Goal: Task Accomplishment & Management: Use online tool/utility

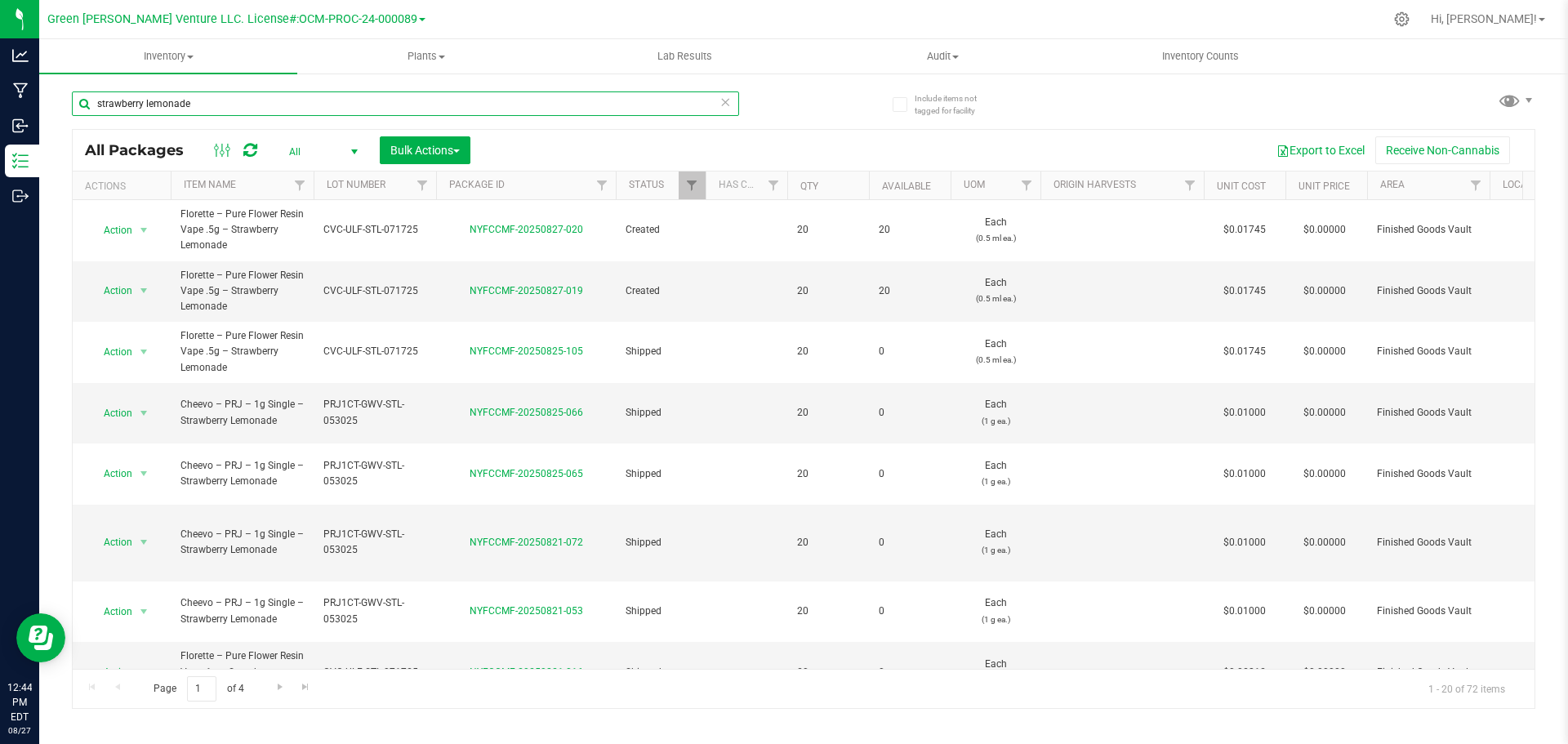
click at [215, 108] on input "strawberry lemonade" at bounding box center [405, 103] width 667 height 25
drag, startPoint x: 201, startPoint y: 100, endPoint x: 86, endPoint y: 108, distance: 115.3
click at [86, 108] on input "strawberry lemonade" at bounding box center [405, 103] width 667 height 25
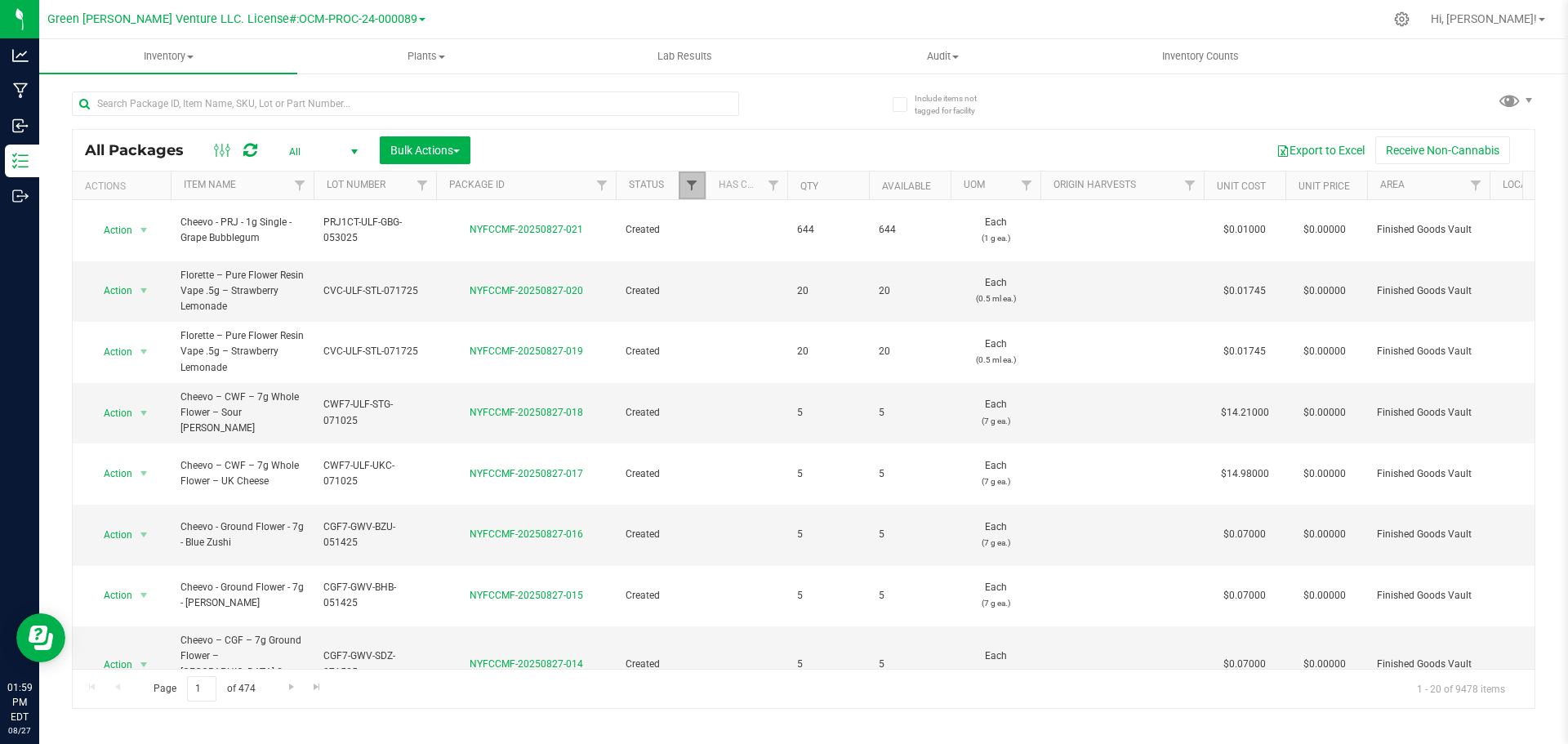
click at [696, 188] on span "Filter" at bounding box center [691, 185] width 13 height 13
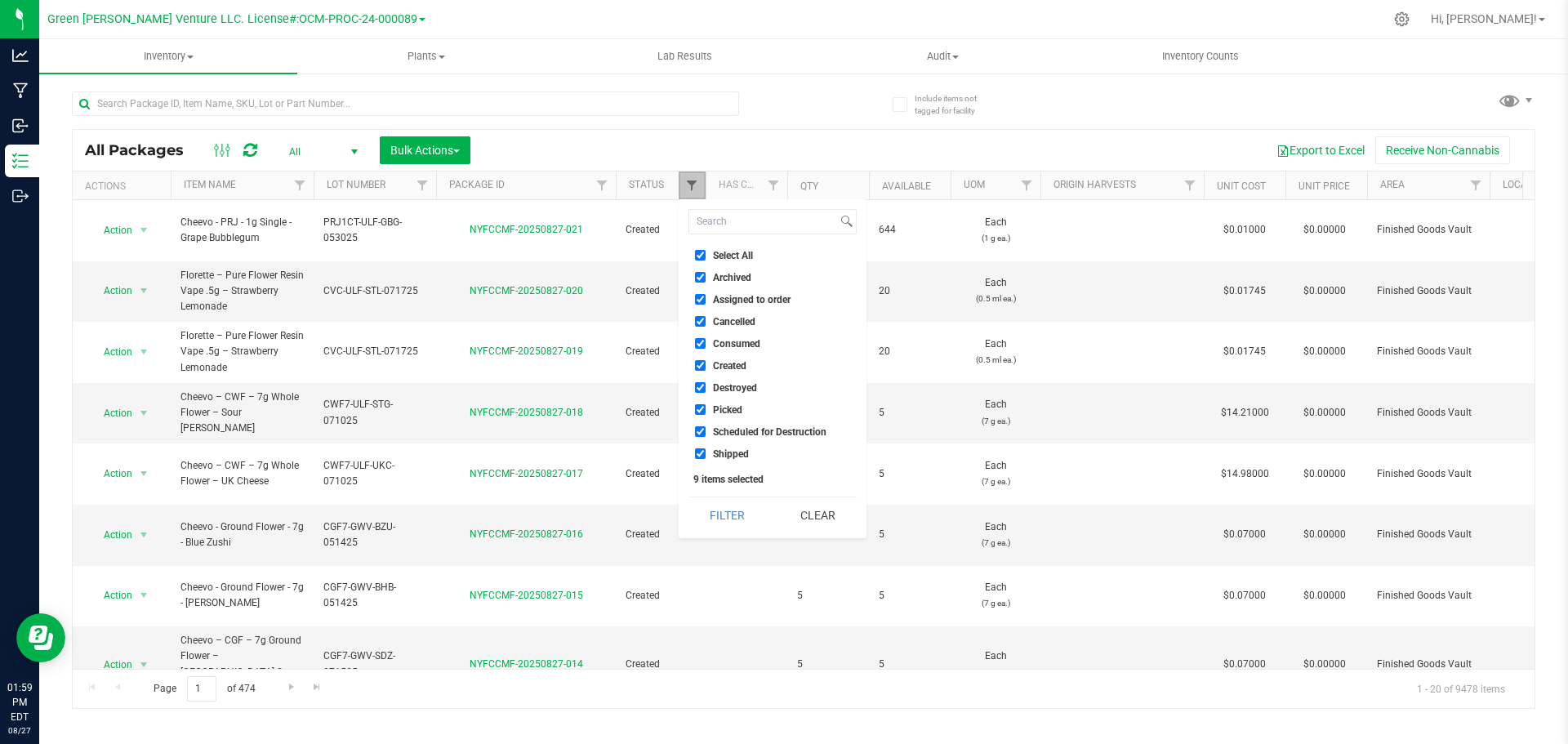
click at [696, 188] on span "Filter" at bounding box center [691, 185] width 13 height 13
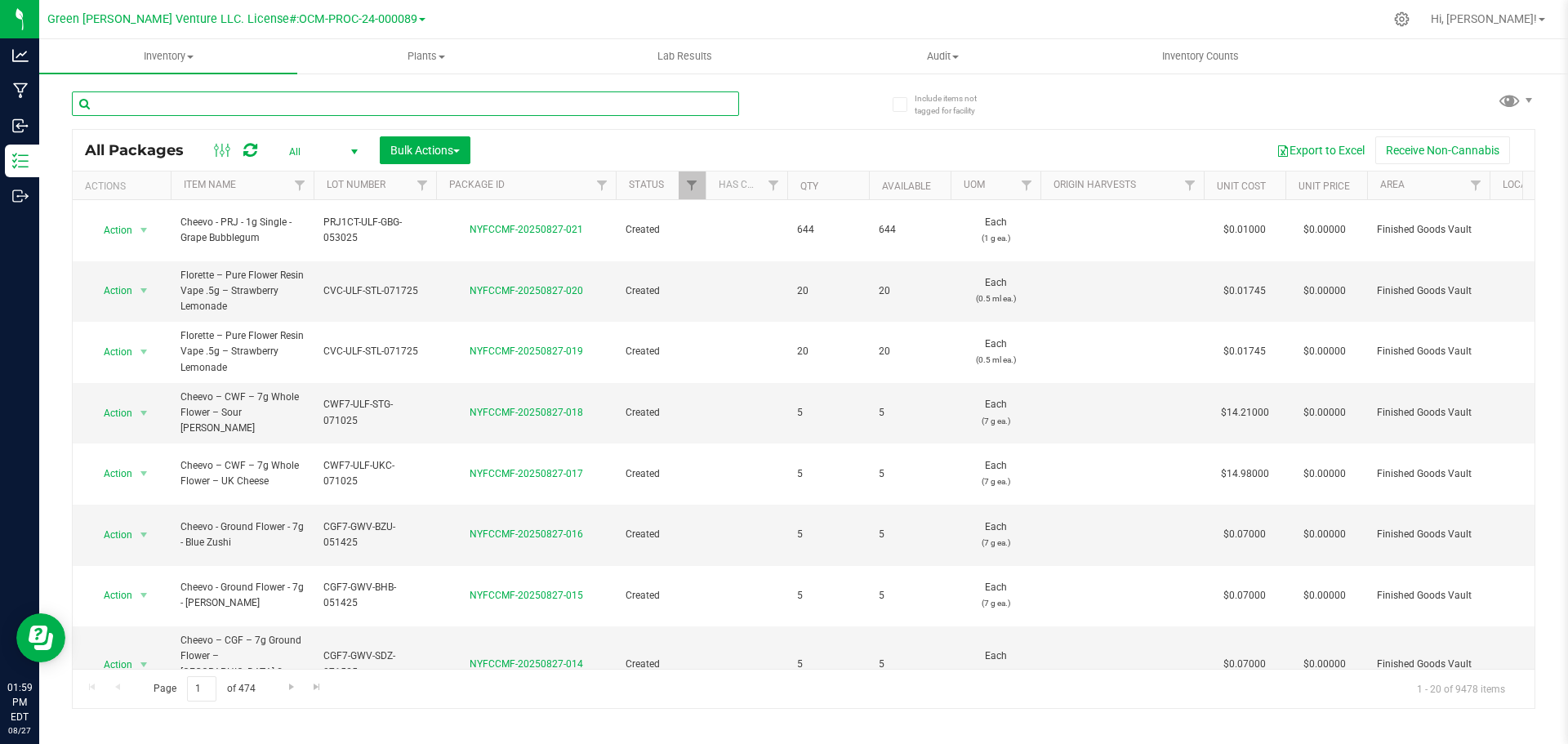
click at [208, 103] on input "text" at bounding box center [405, 103] width 667 height 25
click at [139, 99] on input "text" at bounding box center [405, 103] width 667 height 25
type input "strawberry lemonade"
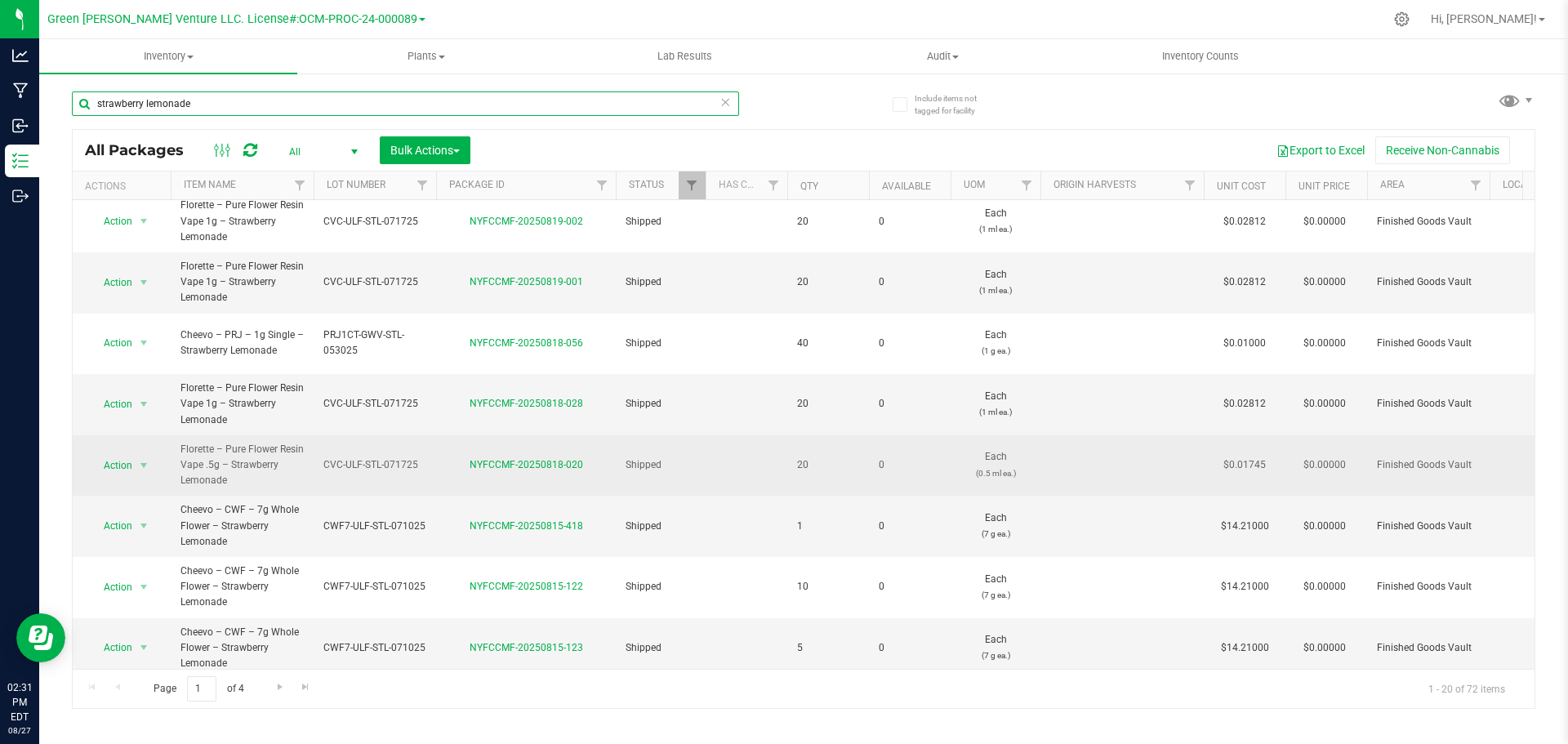
scroll to position [699, 0]
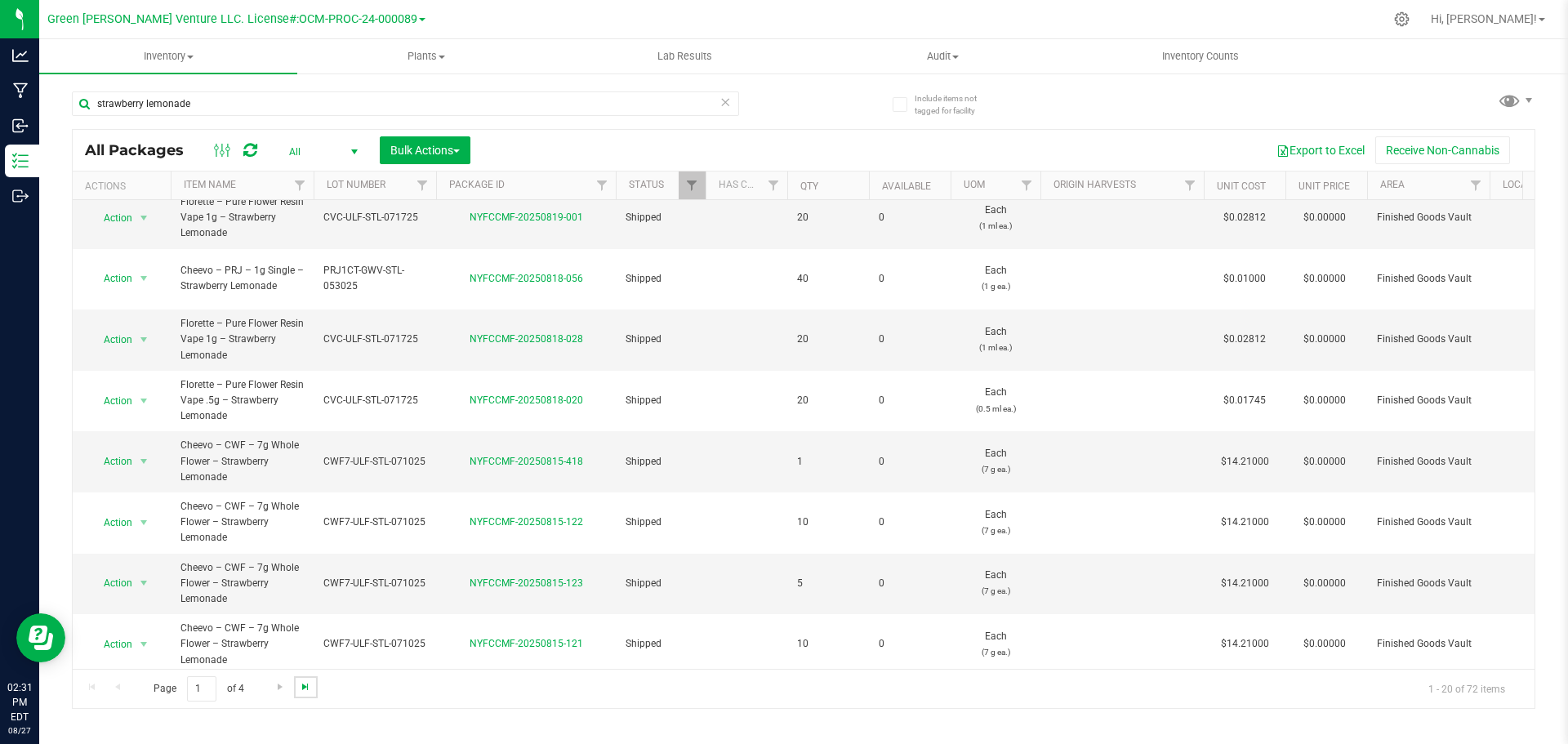
click at [305, 689] on span "Go to the last page" at bounding box center [305, 687] width 13 height 13
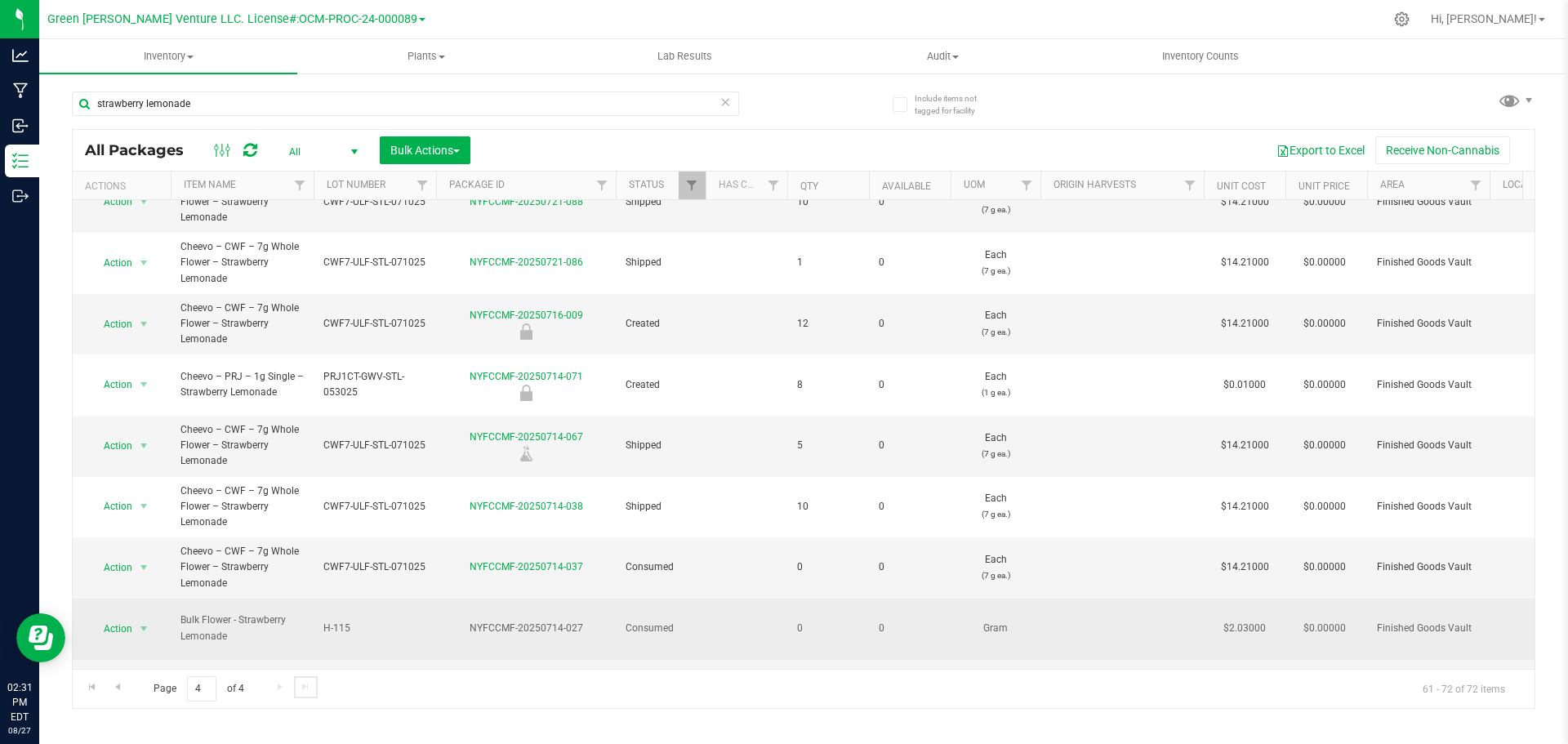
scroll to position [197, 0]
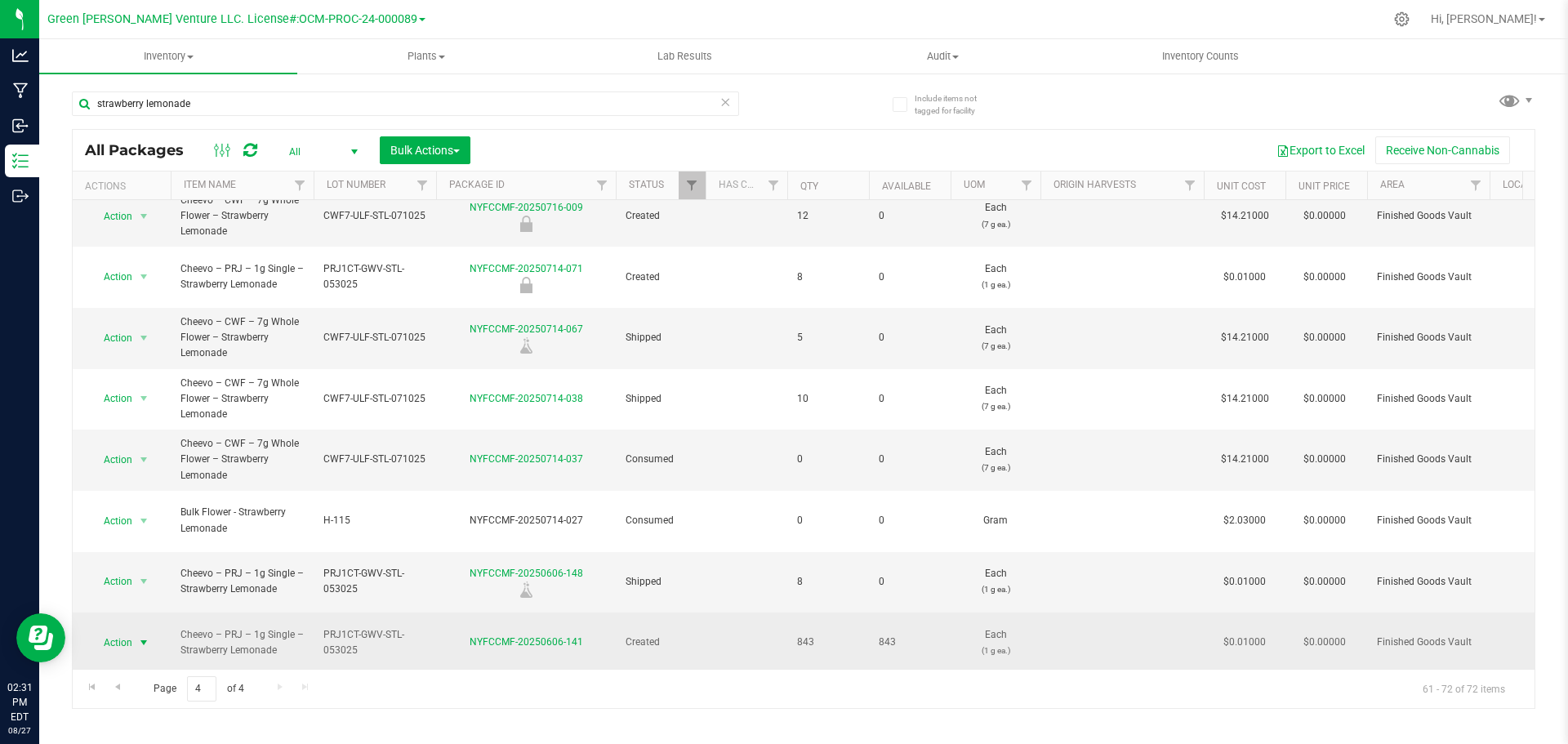
click at [135, 632] on span "select" at bounding box center [144, 643] width 20 height 23
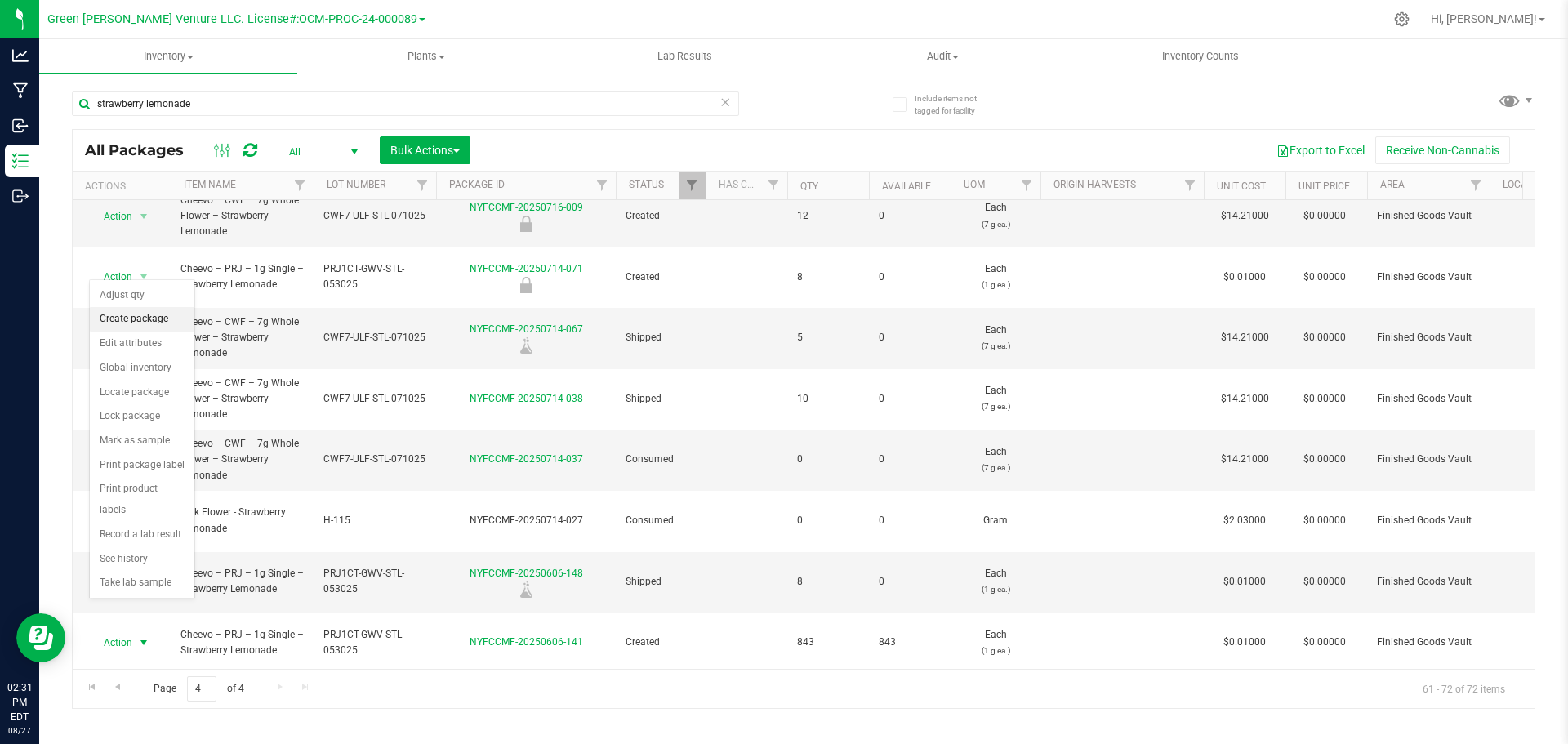
click at [138, 319] on li "Create package" at bounding box center [141, 319] width 105 height 25
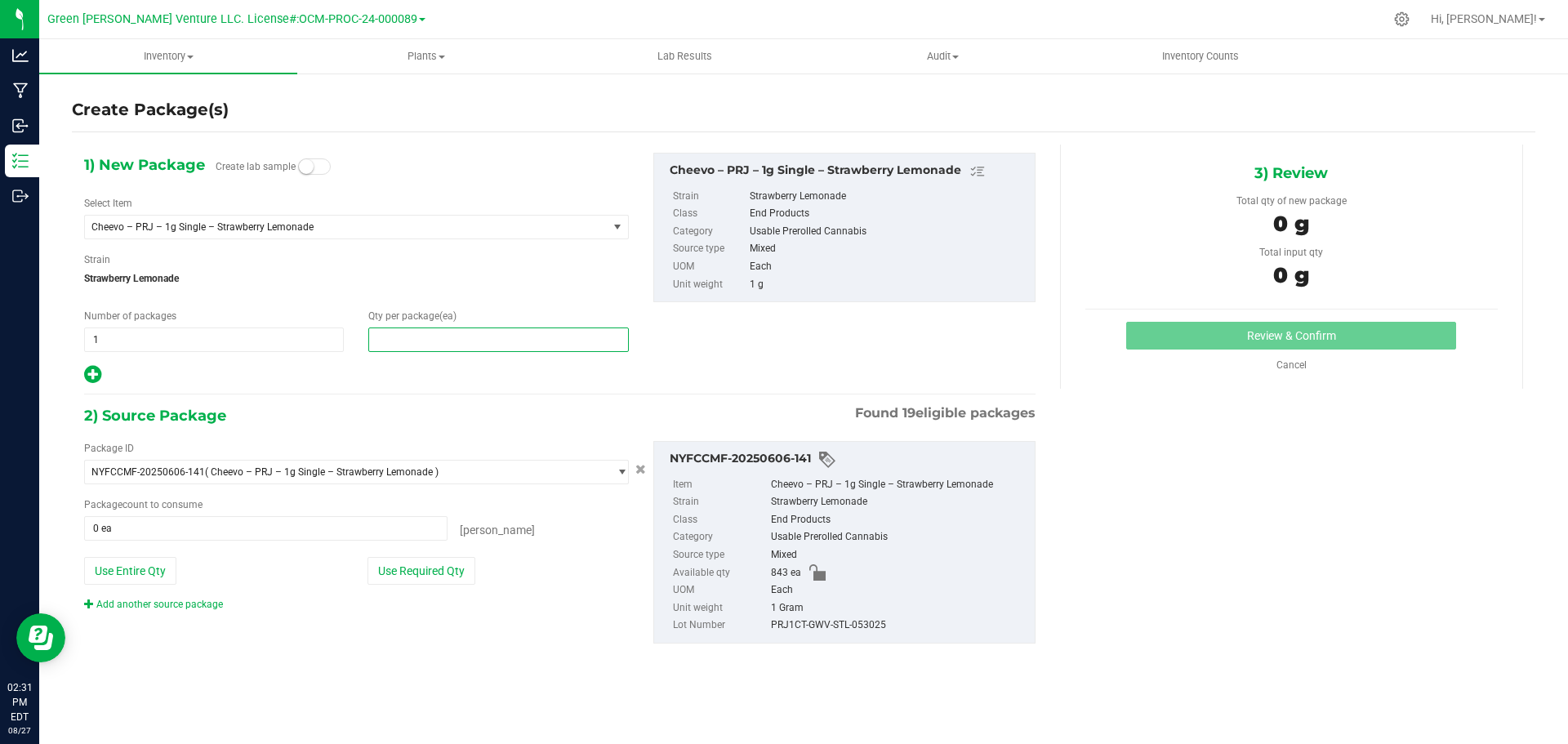
click at [399, 336] on span at bounding box center [497, 339] width 260 height 25
type input "20"
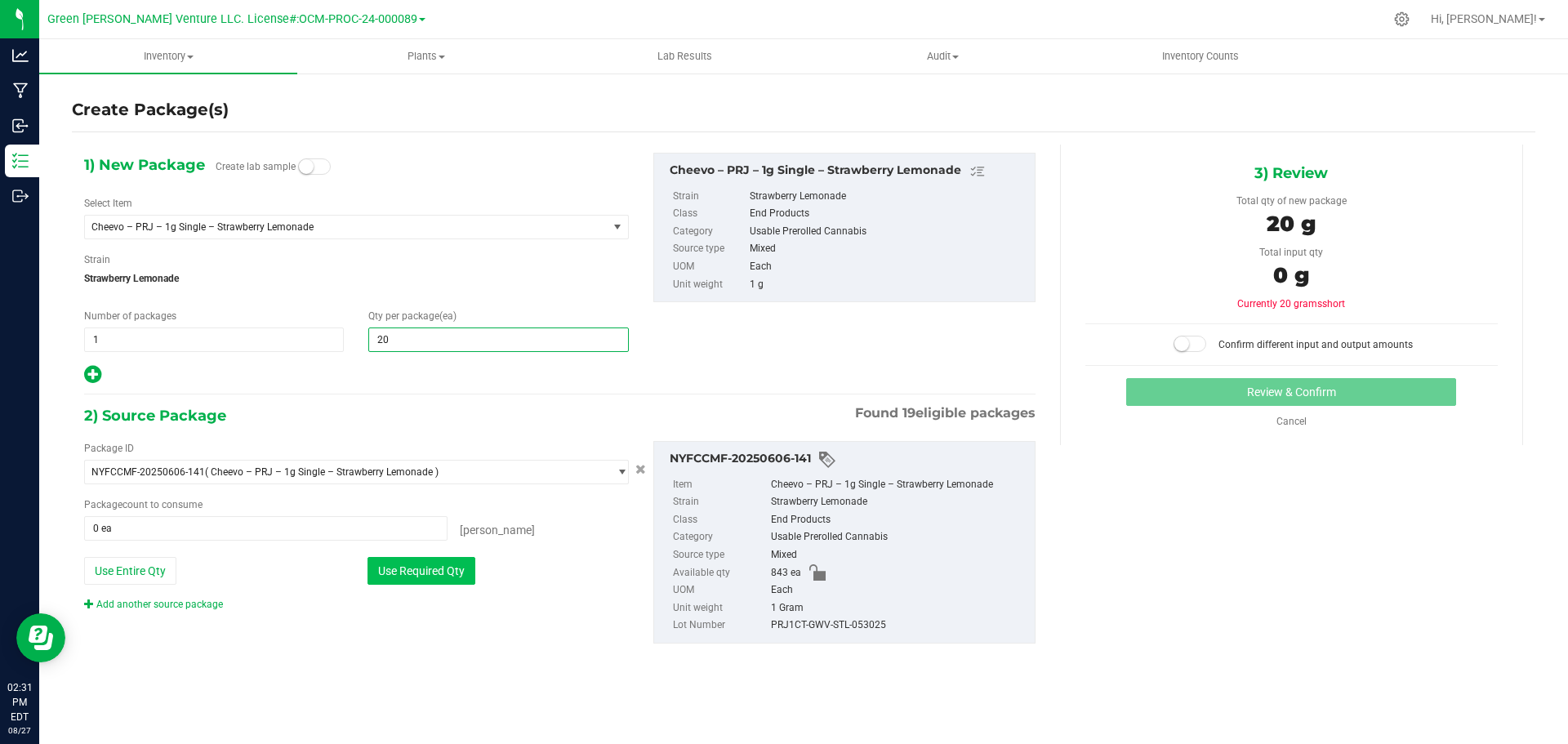
type input "20"
drag, startPoint x: 396, startPoint y: 563, endPoint x: 423, endPoint y: 558, distance: 27.5
click at [397, 563] on button "Use Required Qty" at bounding box center [421, 571] width 108 height 28
type input "20 ea"
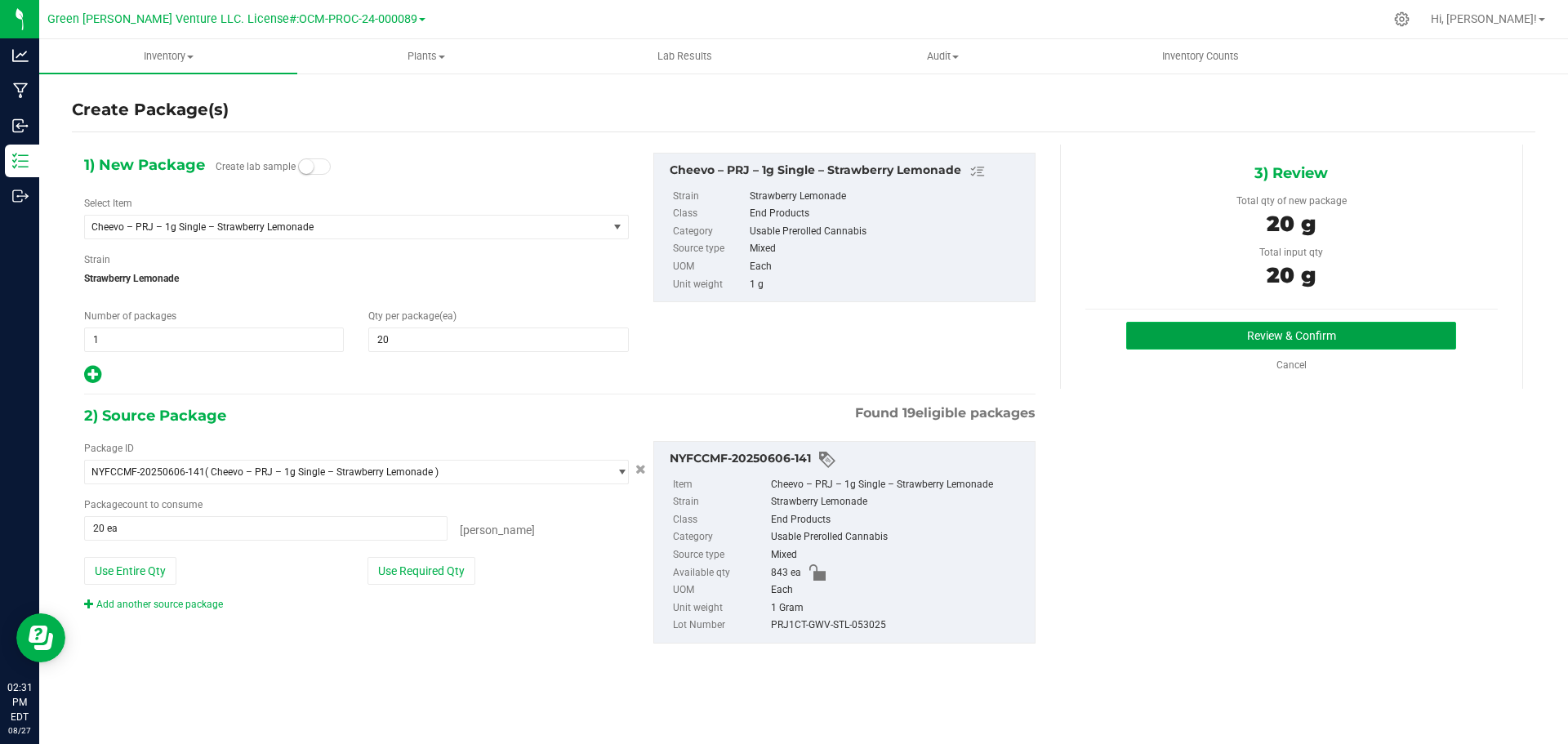
click at [1230, 338] on button "Review & Confirm" at bounding box center [1290, 336] width 330 height 28
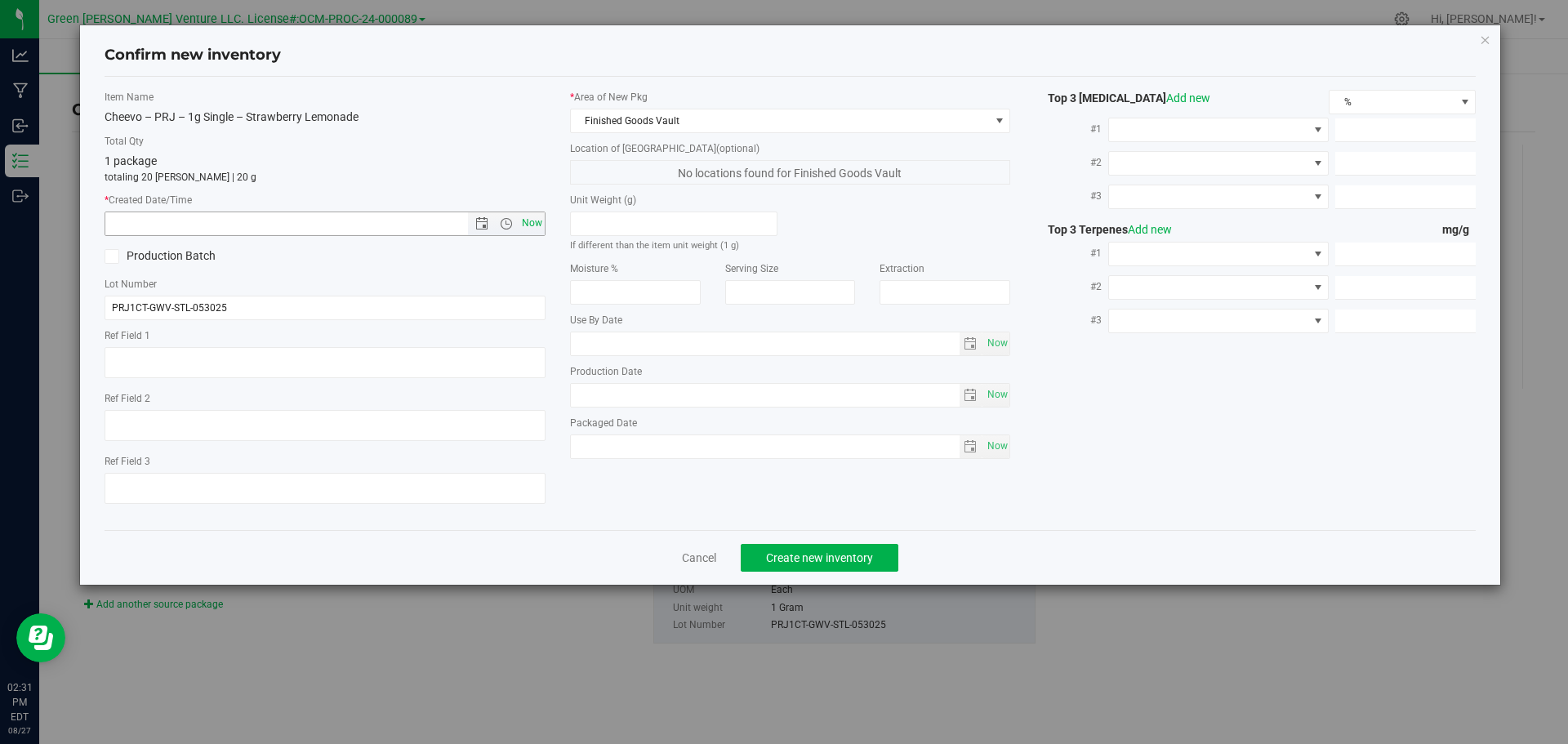
click at [537, 228] on span "Now" at bounding box center [531, 223] width 28 height 24
type input "8/27/2025 2:31 PM"
click at [797, 562] on span "Create new inventory" at bounding box center [819, 557] width 107 height 13
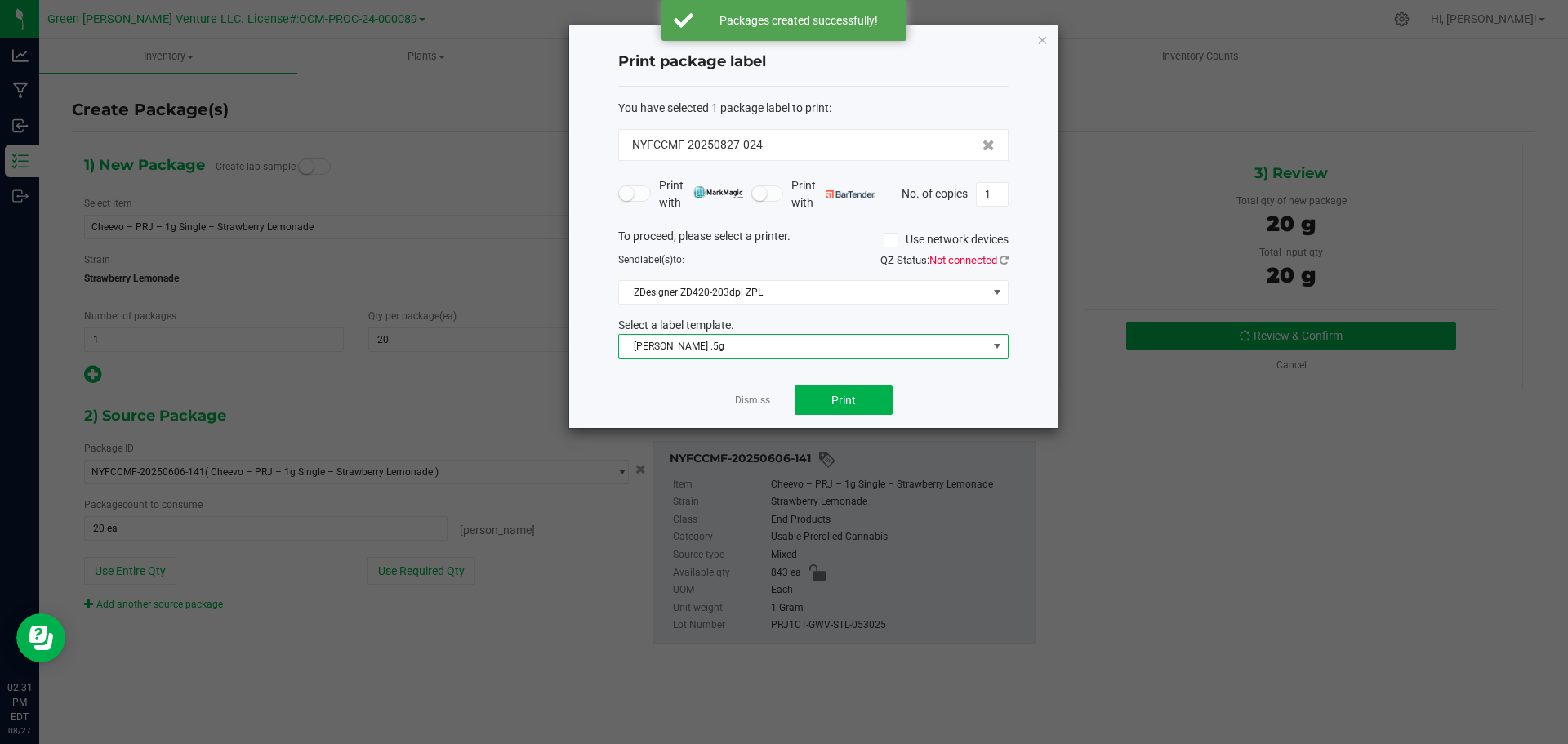
click at [750, 354] on span "[PERSON_NAME] .5g" at bounding box center [803, 346] width 368 height 23
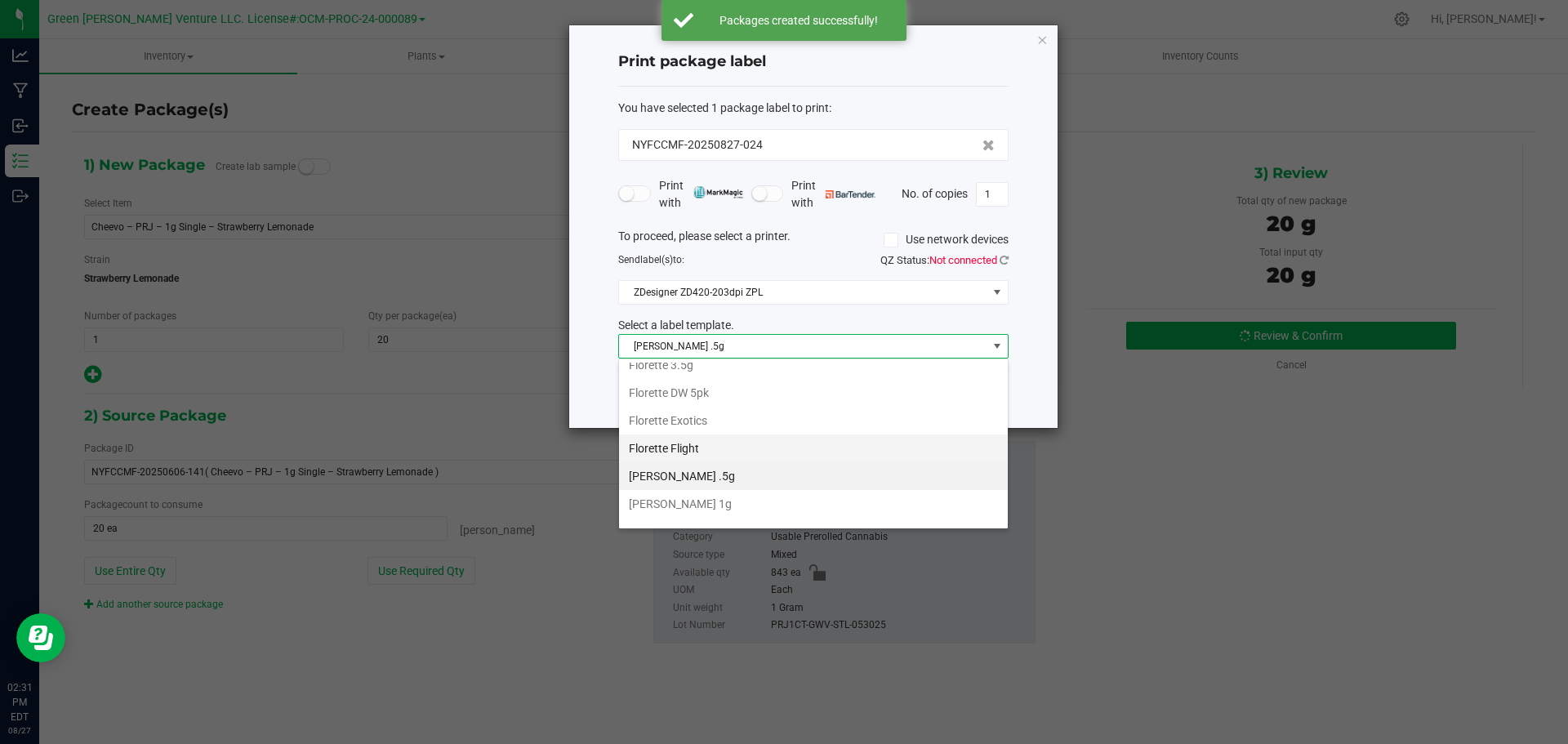
scroll to position [281, 0]
click at [695, 512] on li "Inventory Labels" at bounding box center [813, 512] width 388 height 28
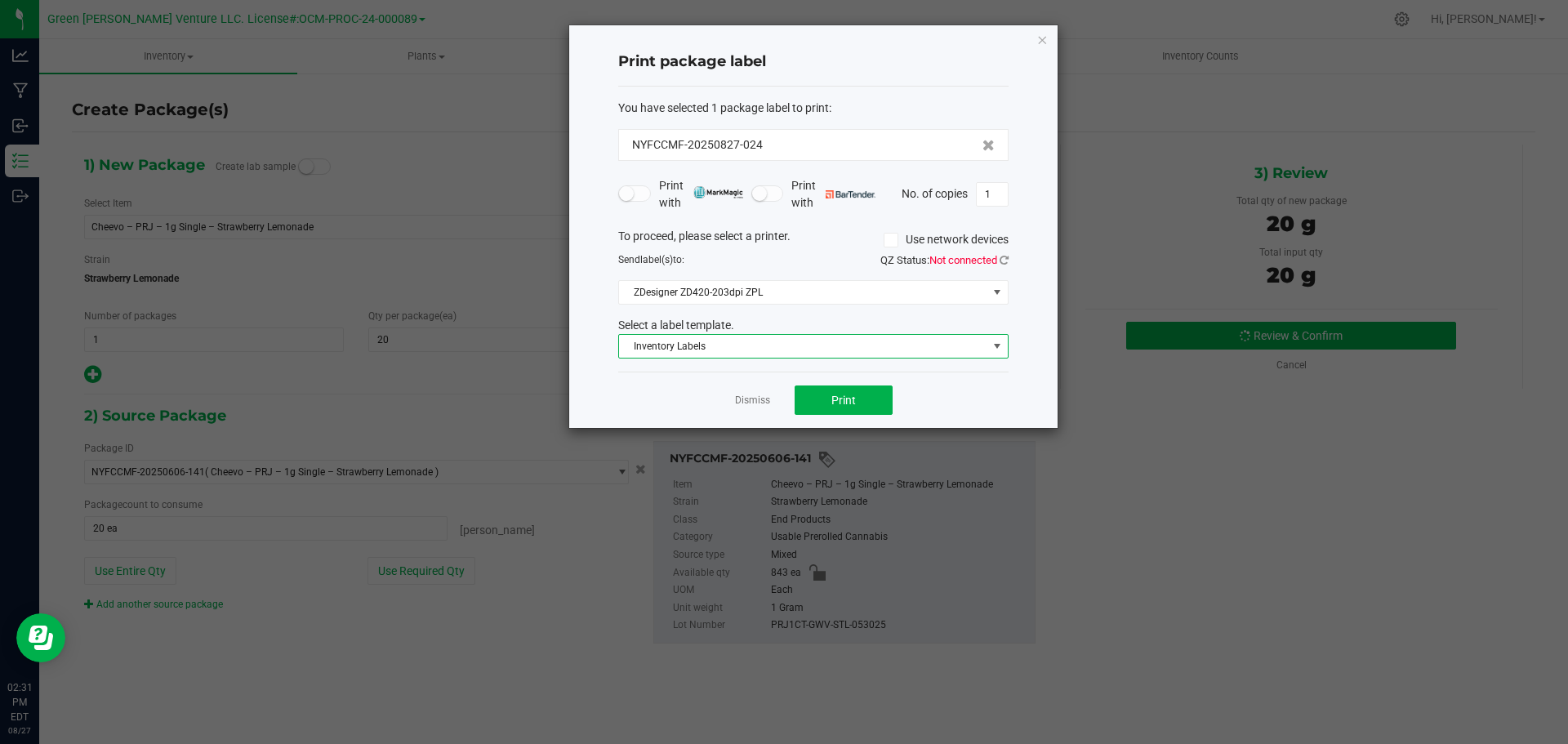
click at [895, 241] on span at bounding box center [890, 239] width 14 height 14
click at [0, 0] on input "Use network devices" at bounding box center [0, 0] width 0 height 0
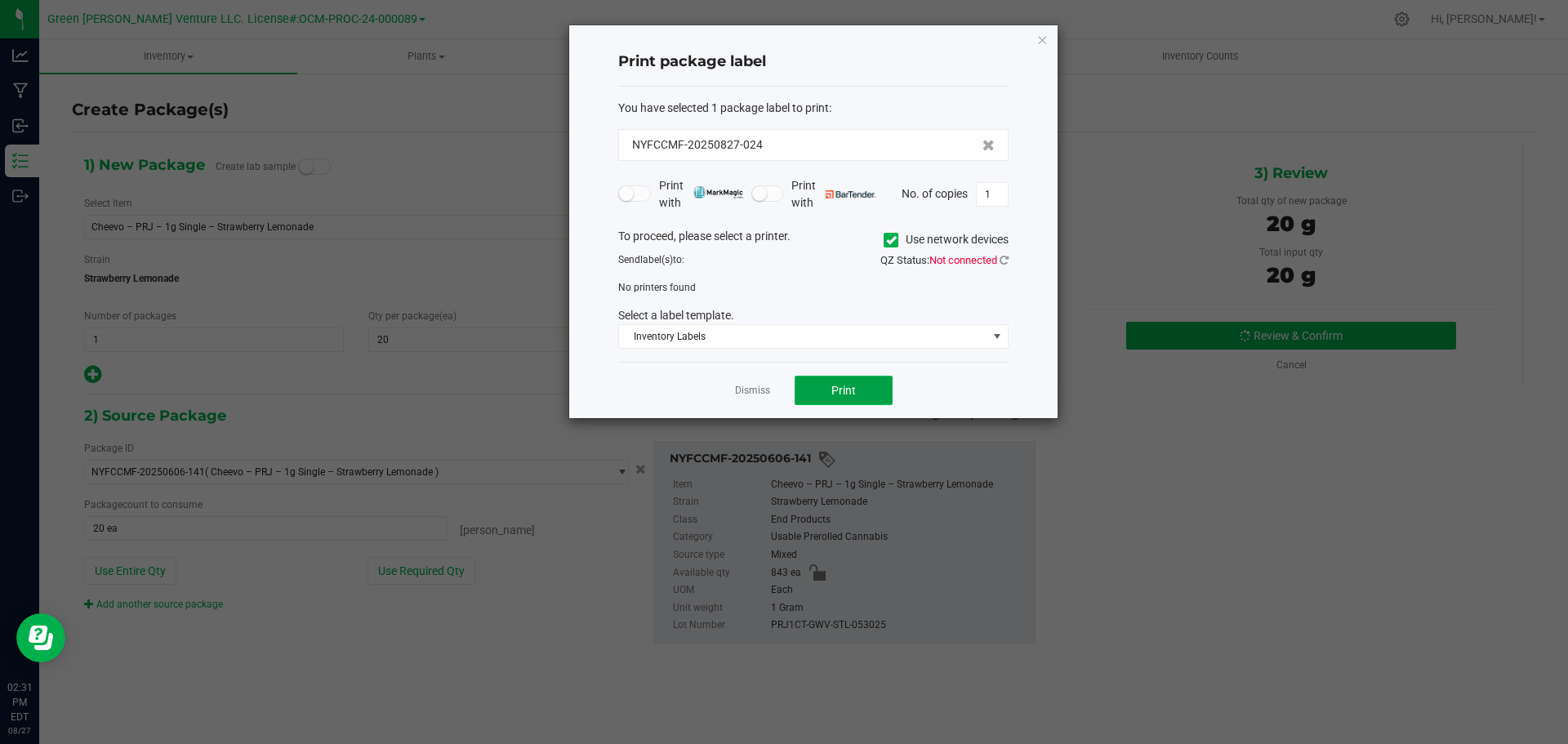
click at [823, 394] on button "Print" at bounding box center [843, 390] width 98 height 30
click at [890, 240] on icon at bounding box center [891, 240] width 10 height 0
click at [0, 0] on input "Use network devices" at bounding box center [0, 0] width 0 height 0
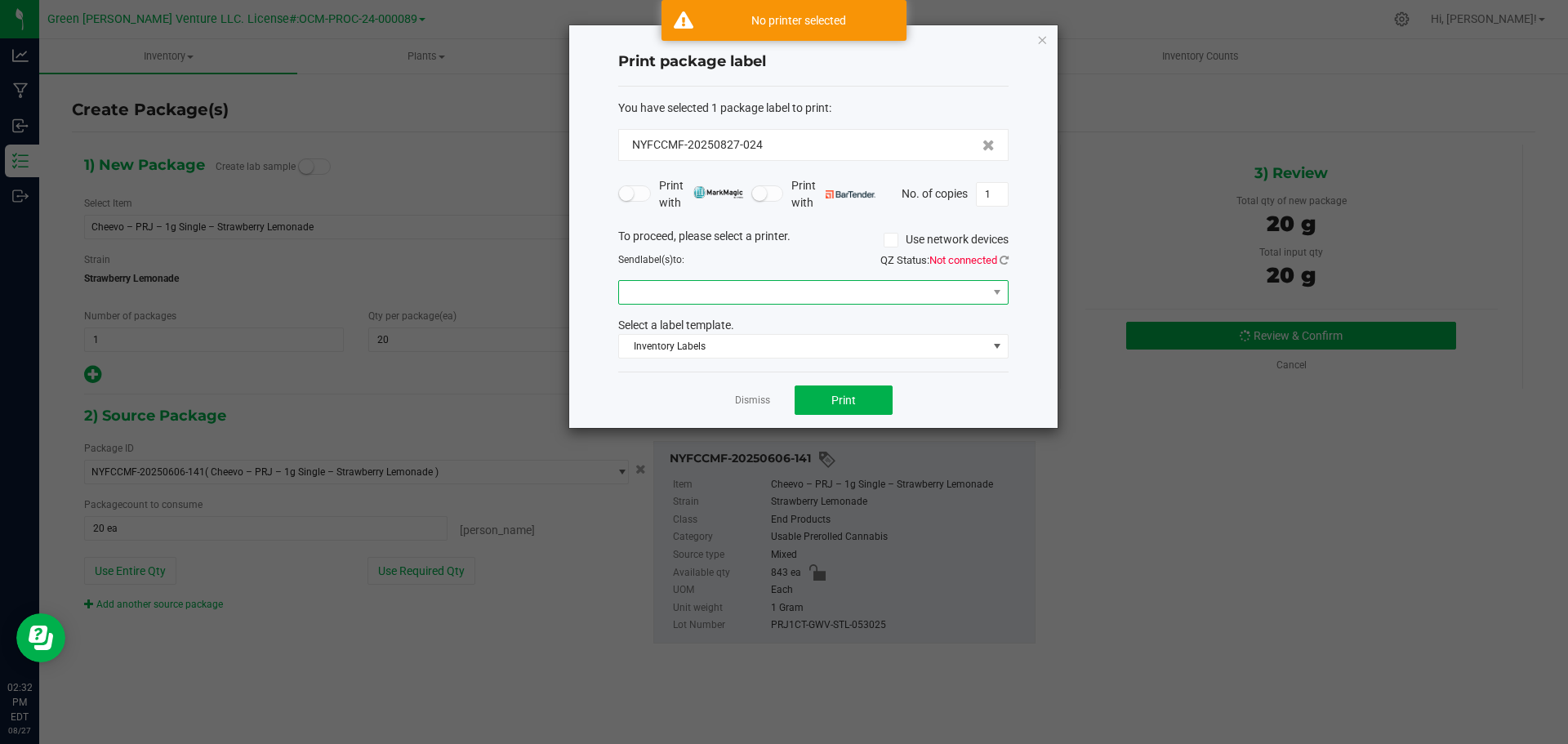
click at [873, 293] on span at bounding box center [803, 292] width 368 height 23
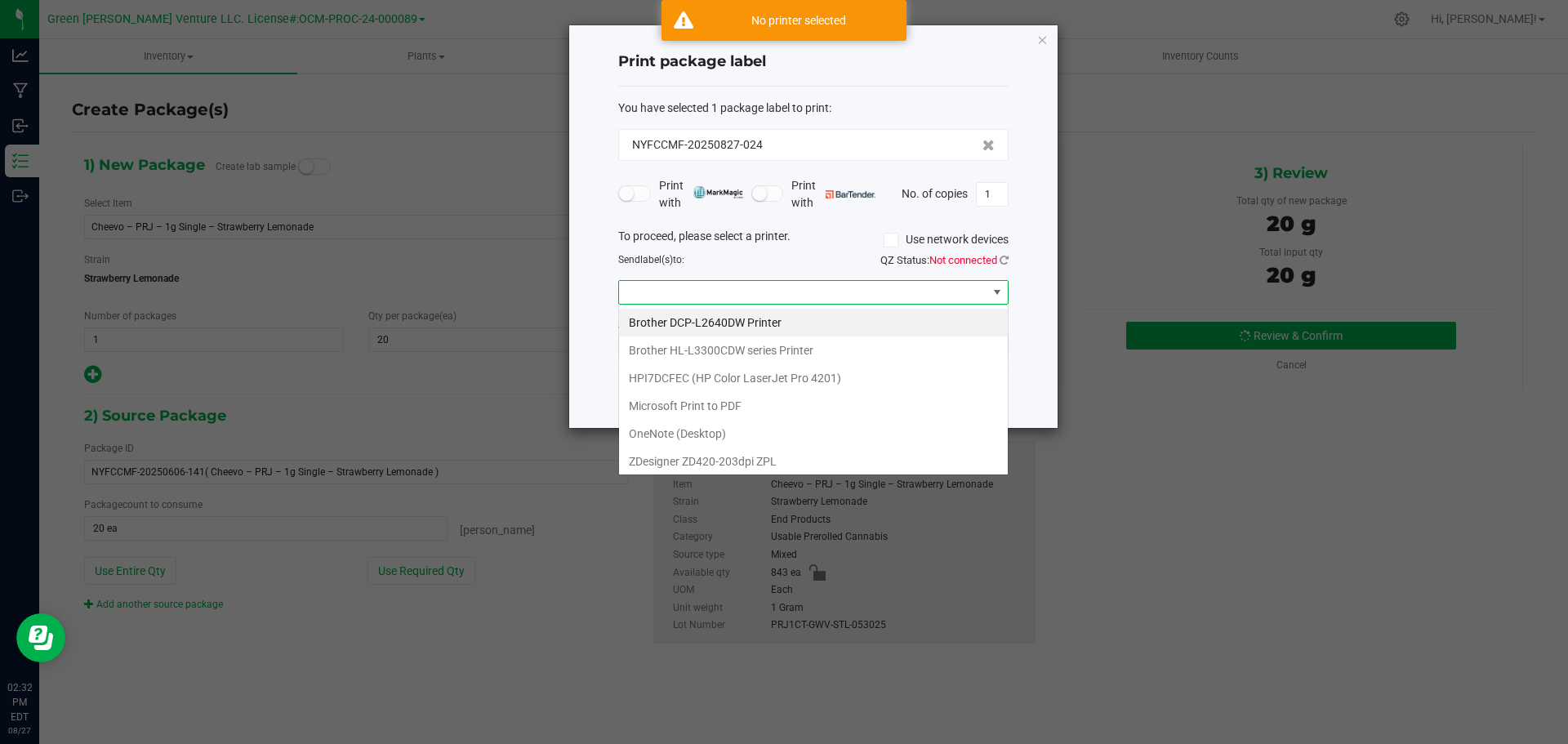
scroll to position [25, 390]
click at [687, 460] on ZPL "ZDesigner ZD420-203dpi ZPL" at bounding box center [813, 461] width 388 height 28
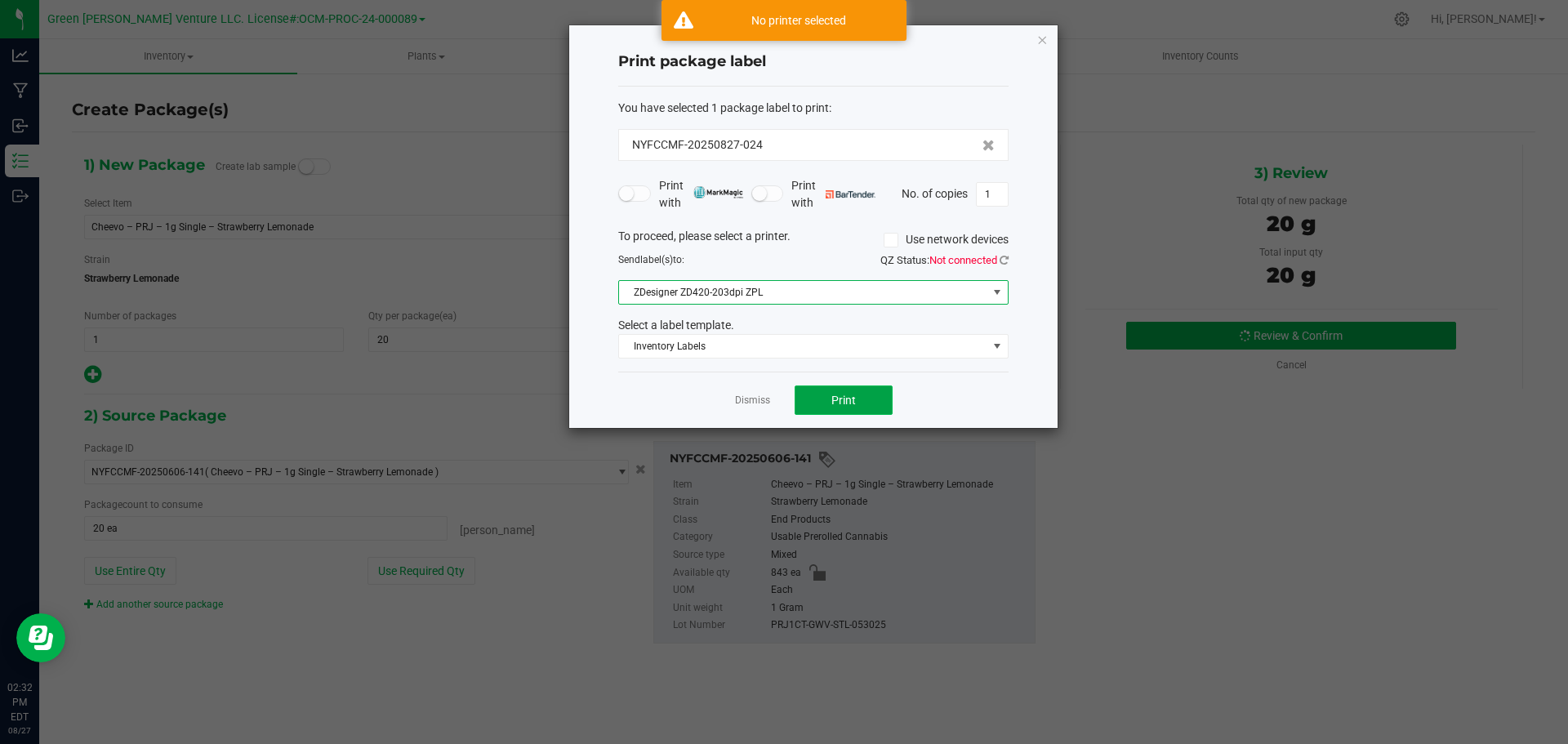
click at [846, 400] on span "Print" at bounding box center [843, 400] width 25 height 13
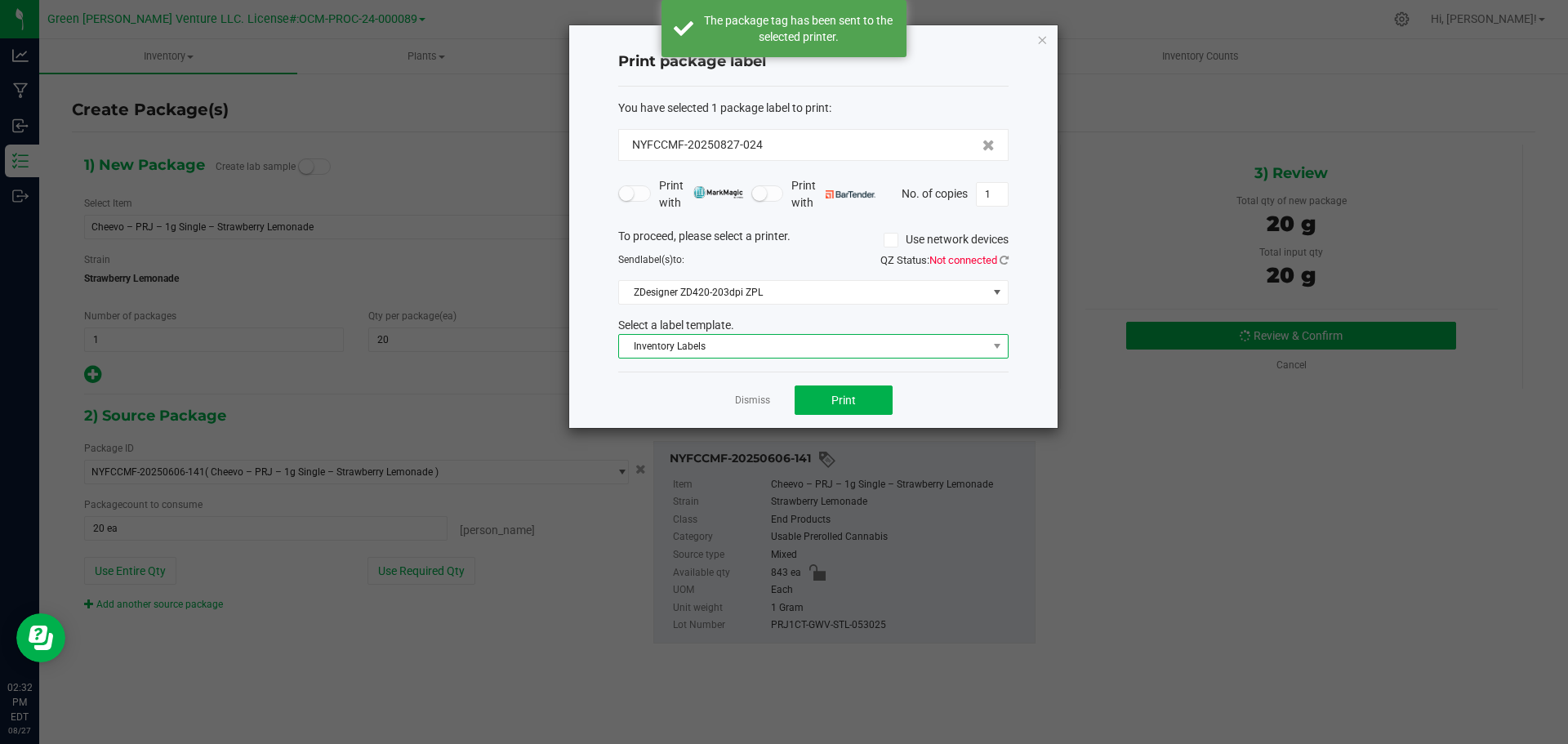
click at [813, 347] on span "Inventory Labels" at bounding box center [803, 346] width 368 height 23
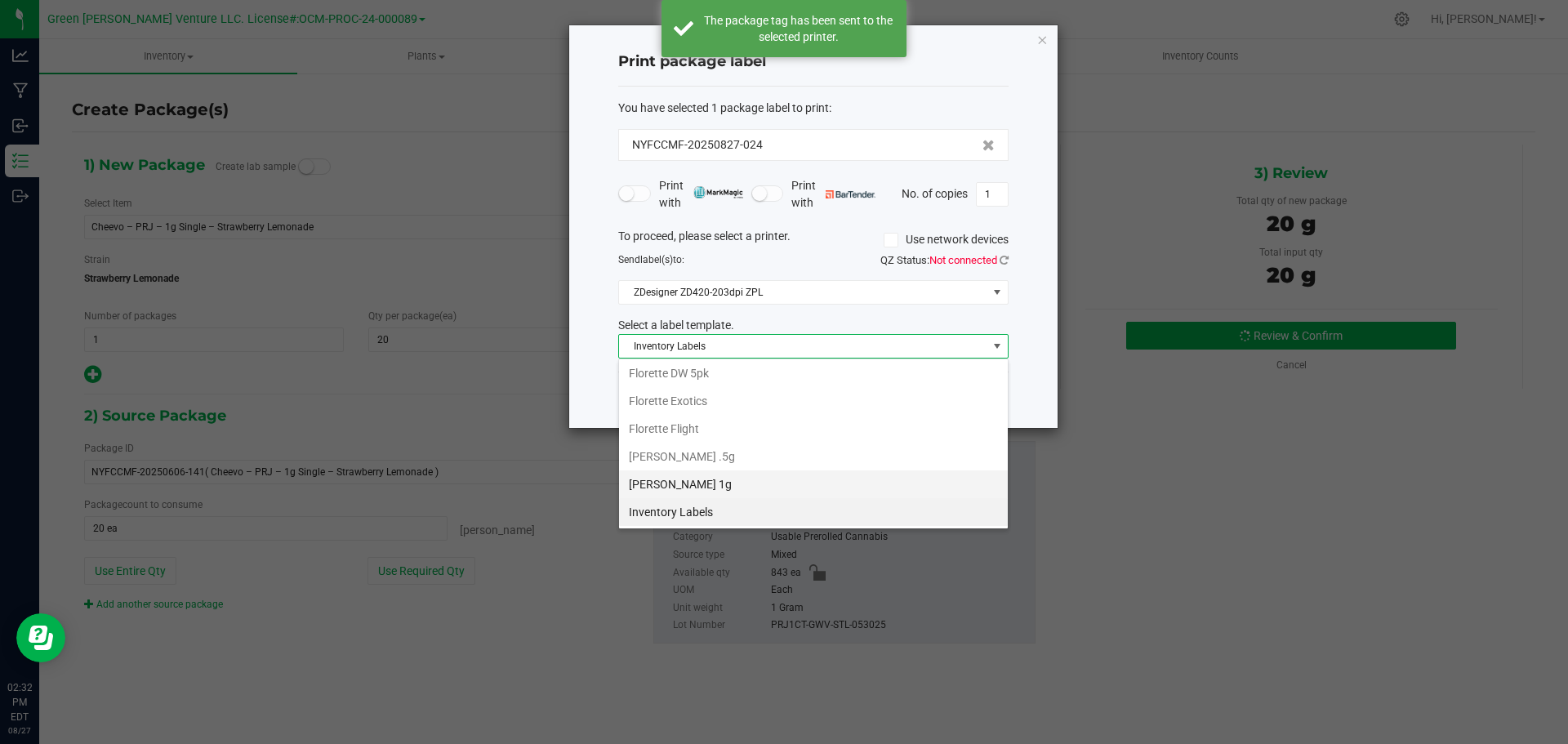
click at [689, 478] on li "[PERSON_NAME] 1g" at bounding box center [813, 484] width 388 height 28
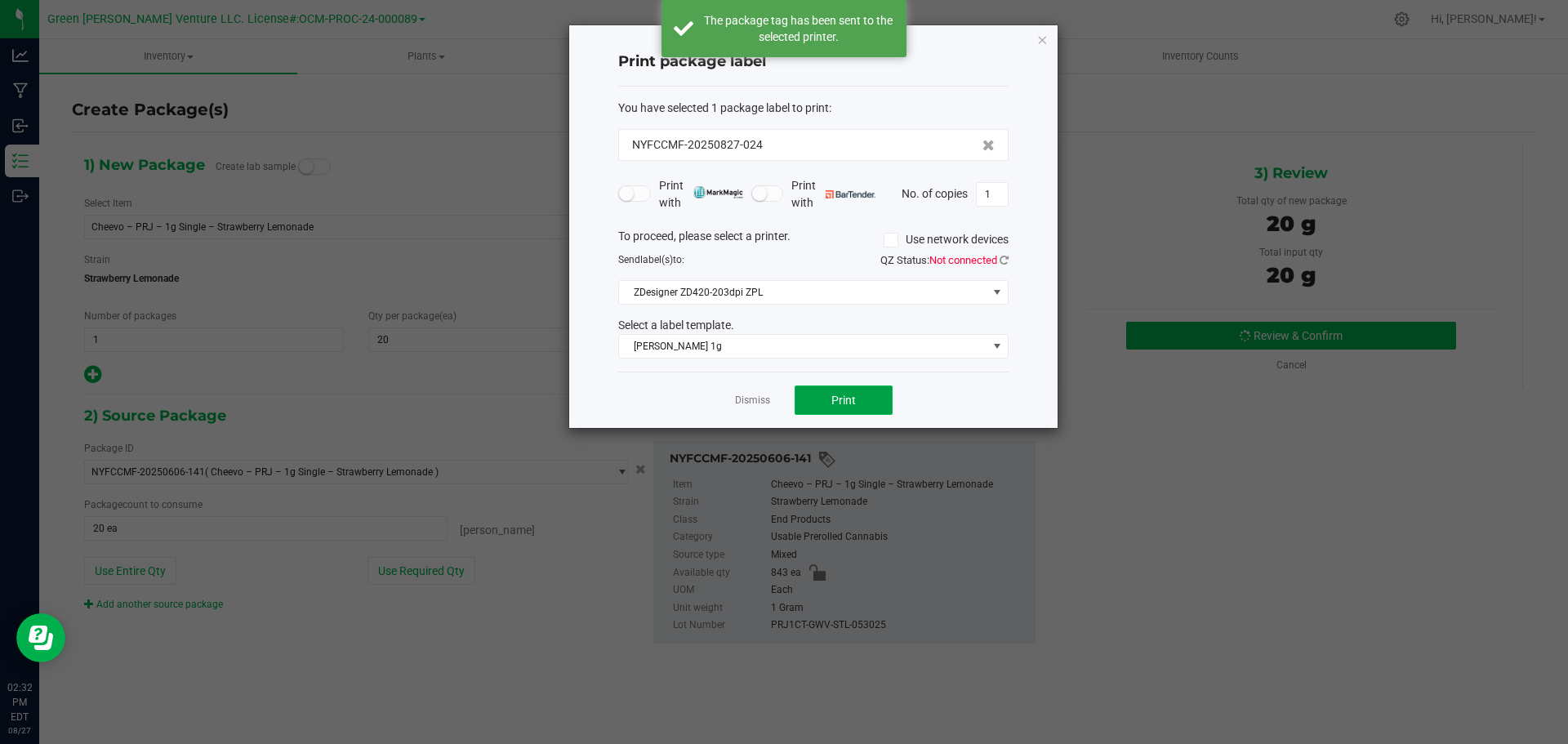
click at [814, 395] on button "Print" at bounding box center [843, 401] width 98 height 30
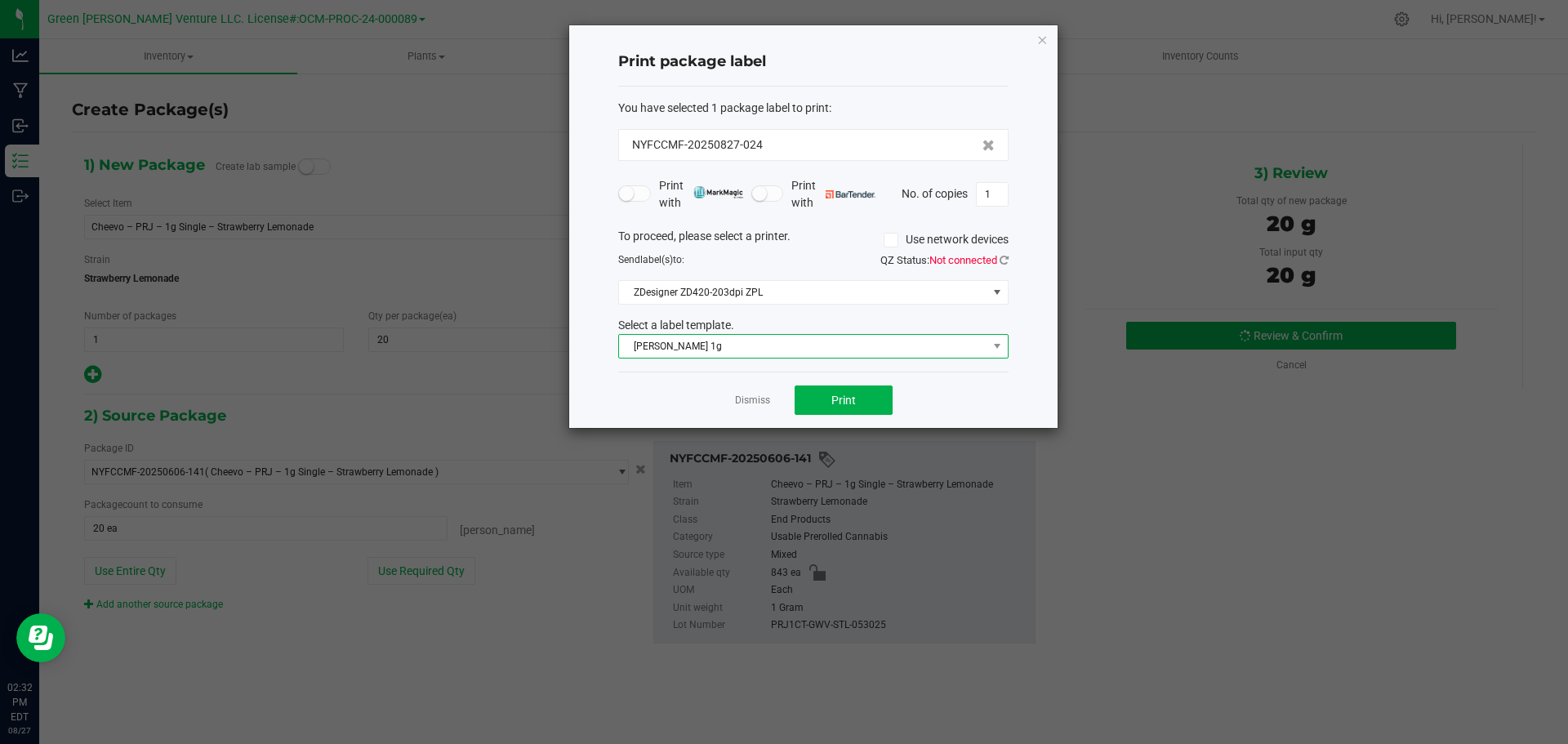
click at [786, 343] on span "[PERSON_NAME] 1g" at bounding box center [803, 346] width 368 height 23
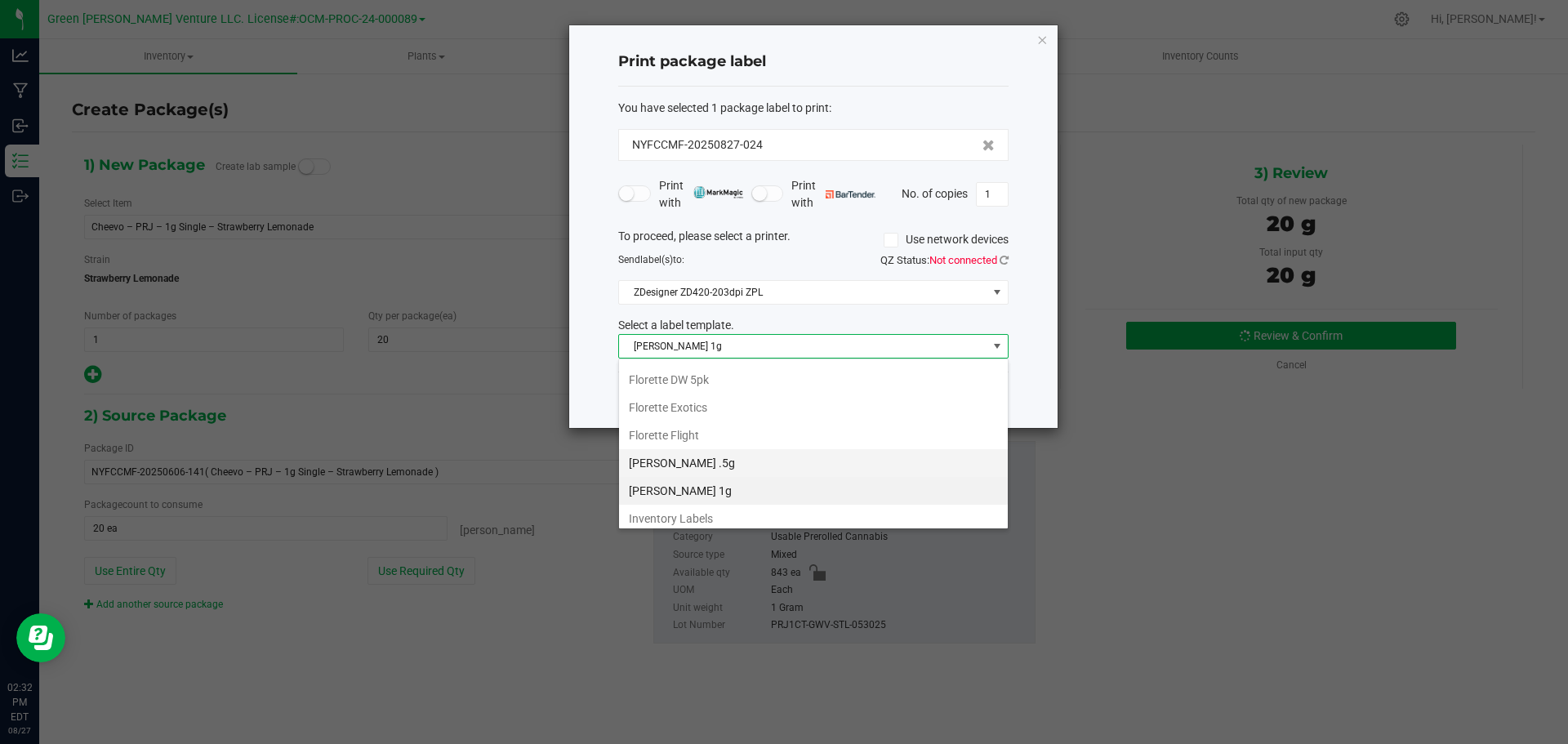
scroll to position [281, 0]
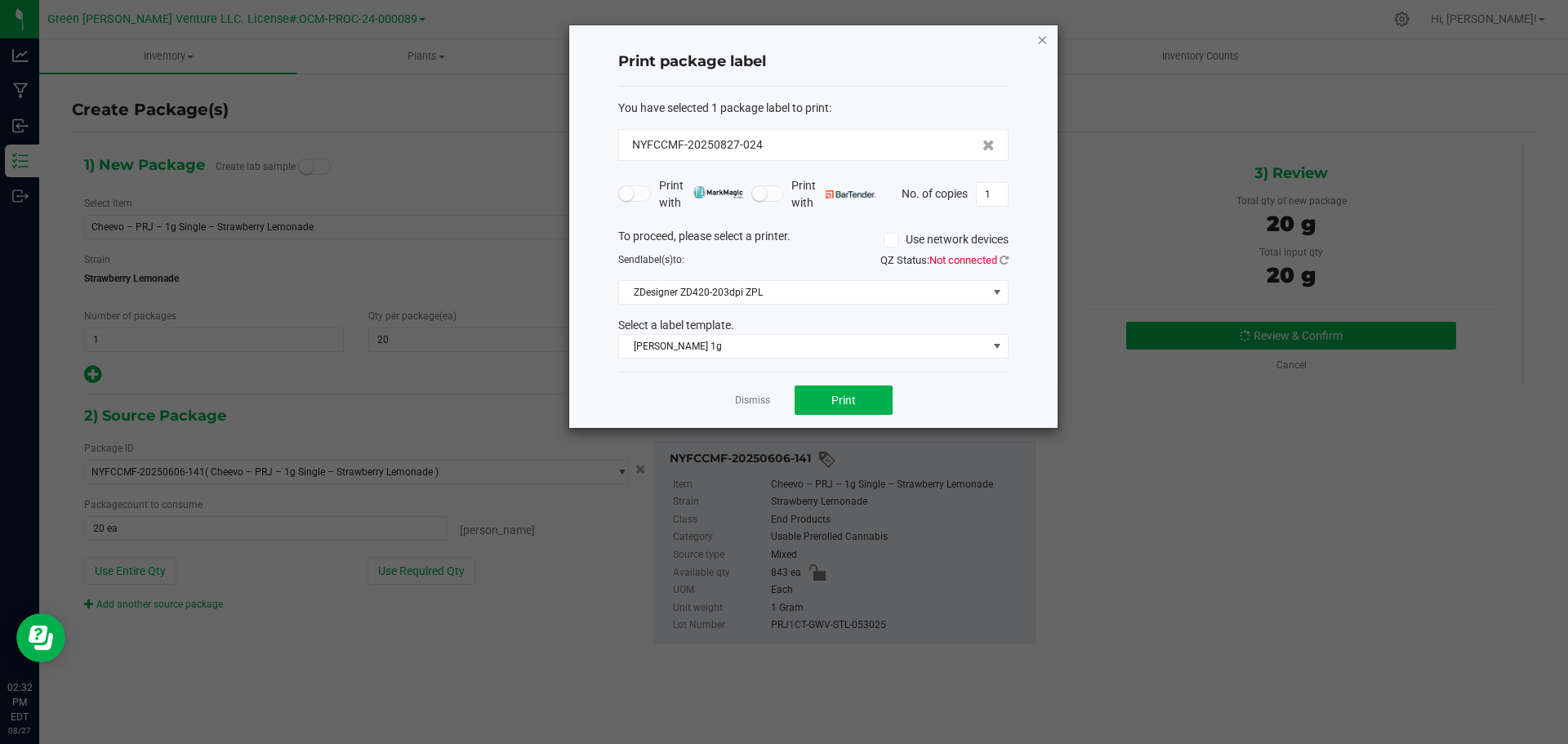
click at [1037, 39] on icon "button" at bounding box center [1042, 39] width 11 height 20
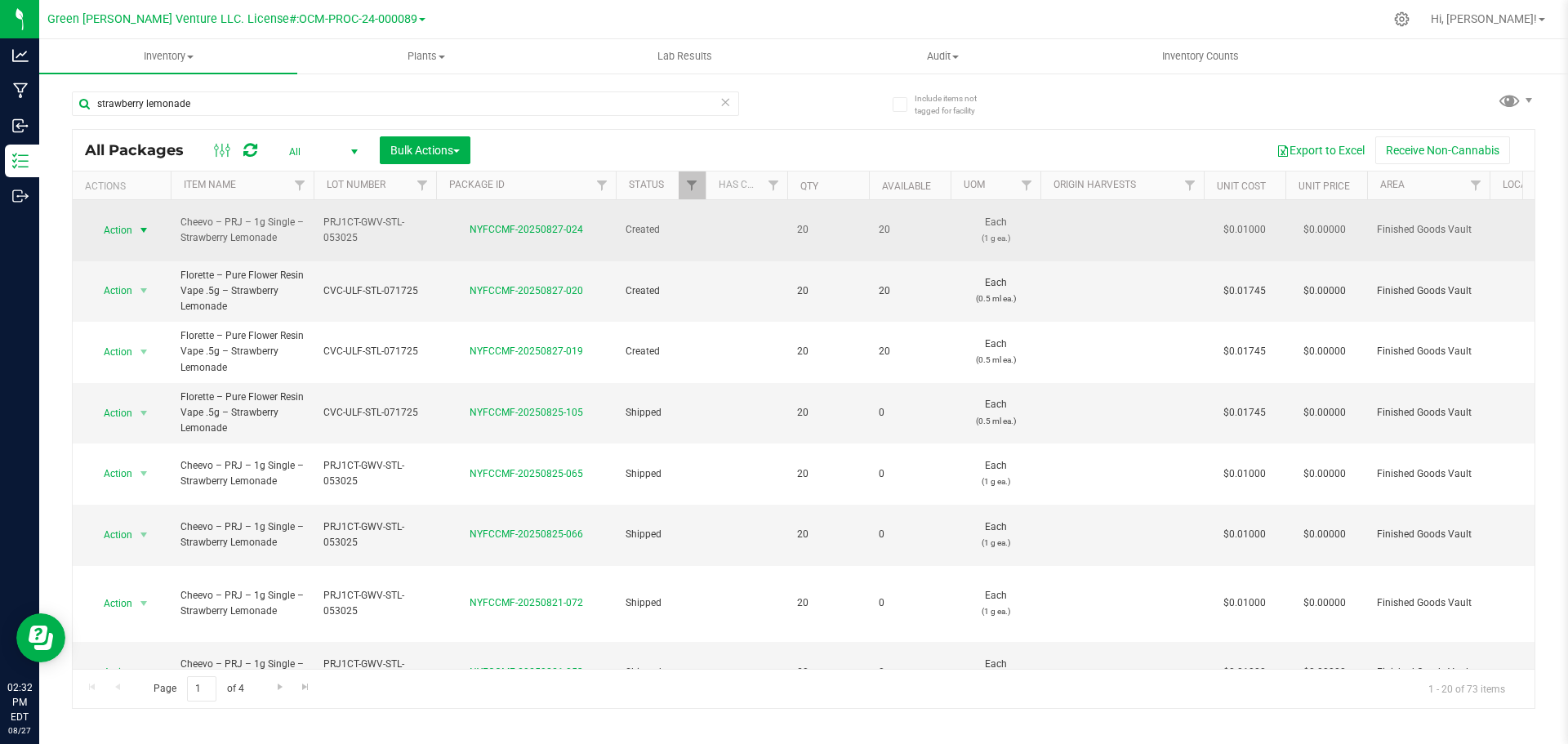
click at [137, 224] on span "select" at bounding box center [143, 230] width 13 height 13
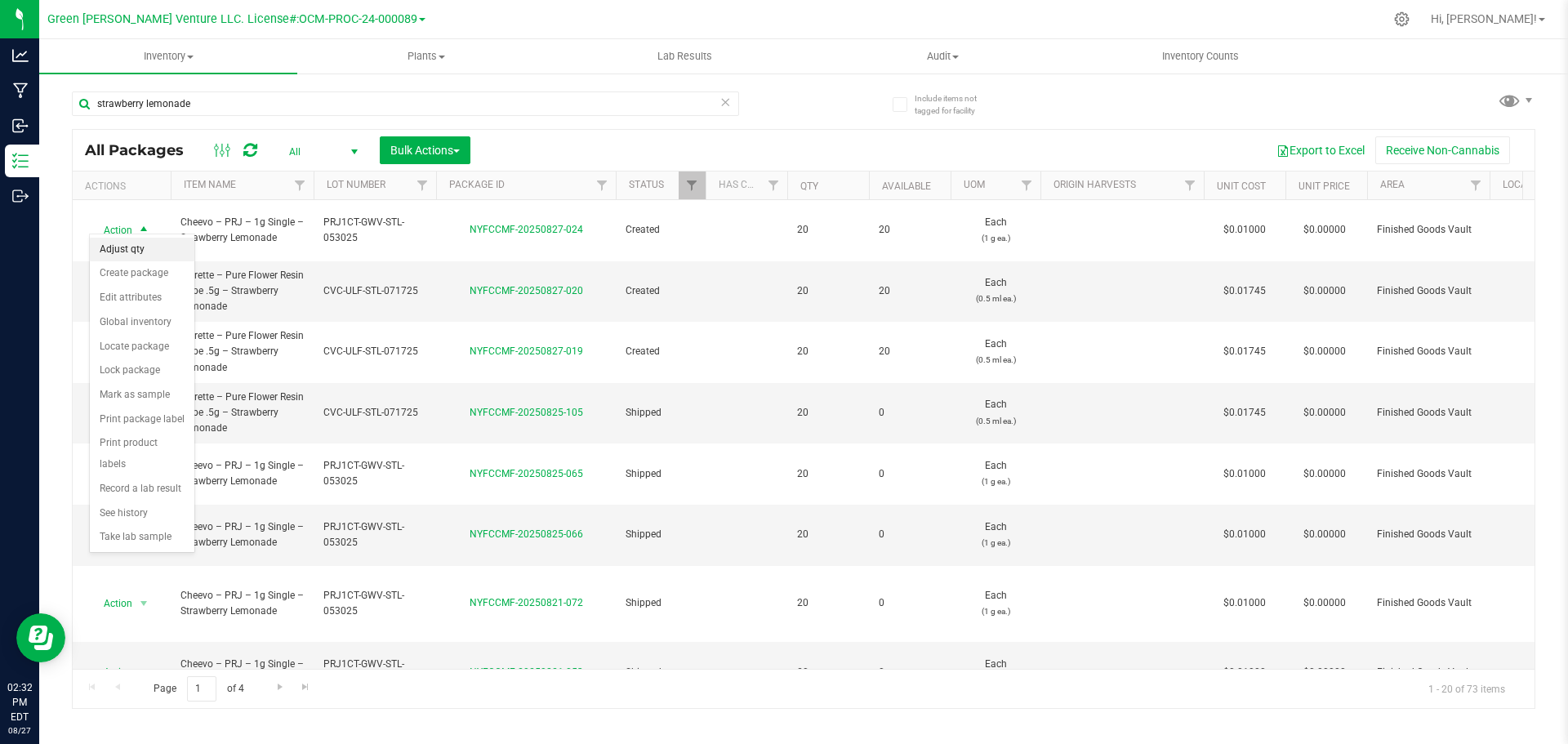
click at [137, 251] on li "Adjust qty" at bounding box center [141, 250] width 105 height 25
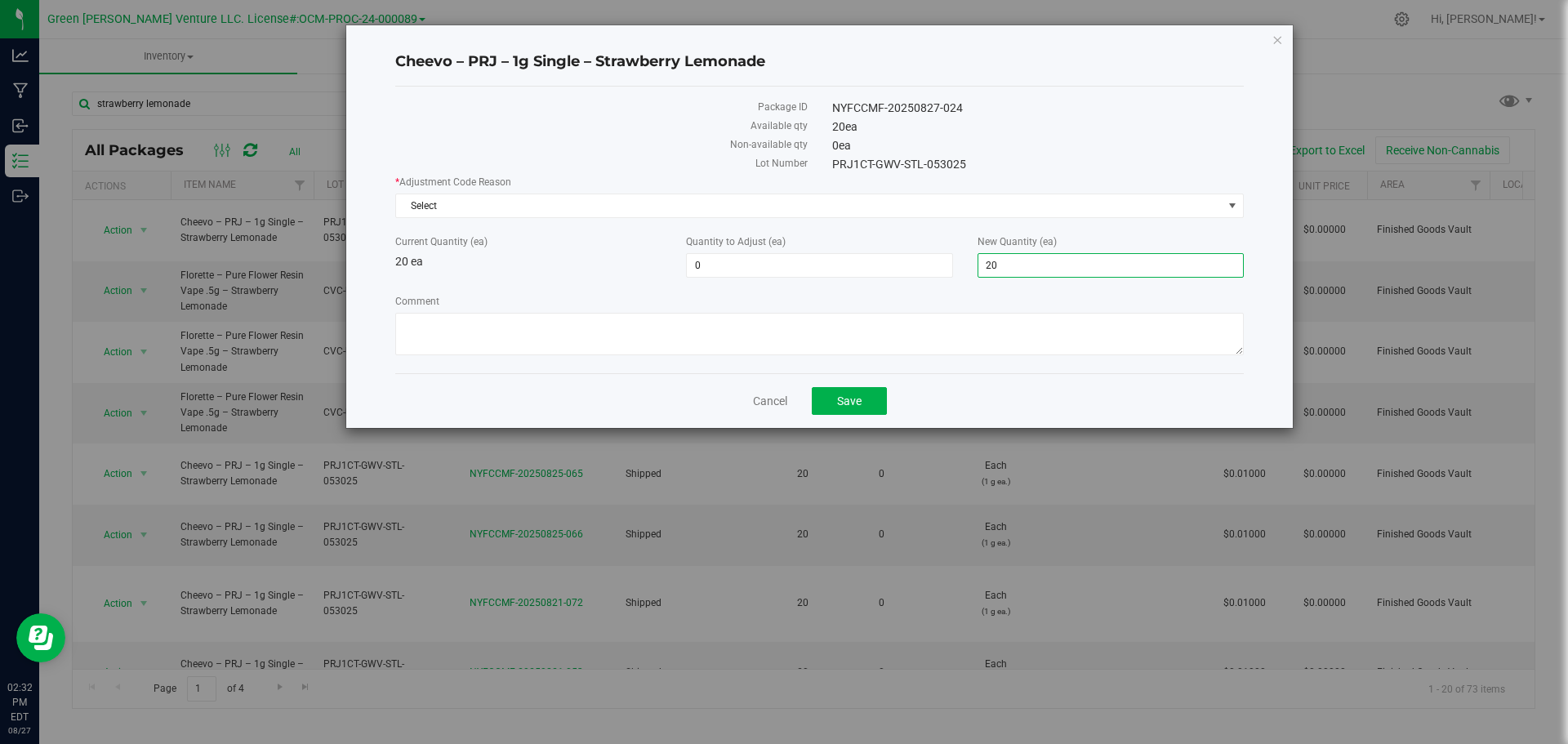
drag, startPoint x: 1019, startPoint y: 262, endPoint x: 960, endPoint y: 268, distance: 59.3
click at [960, 268] on div "Current Quantity (ea) 20 ea Quantity to Adjust (ea) 0 0 New Quantity (ea) 20 20" at bounding box center [819, 256] width 873 height 43
type input "0"
type input "-20"
type input "0"
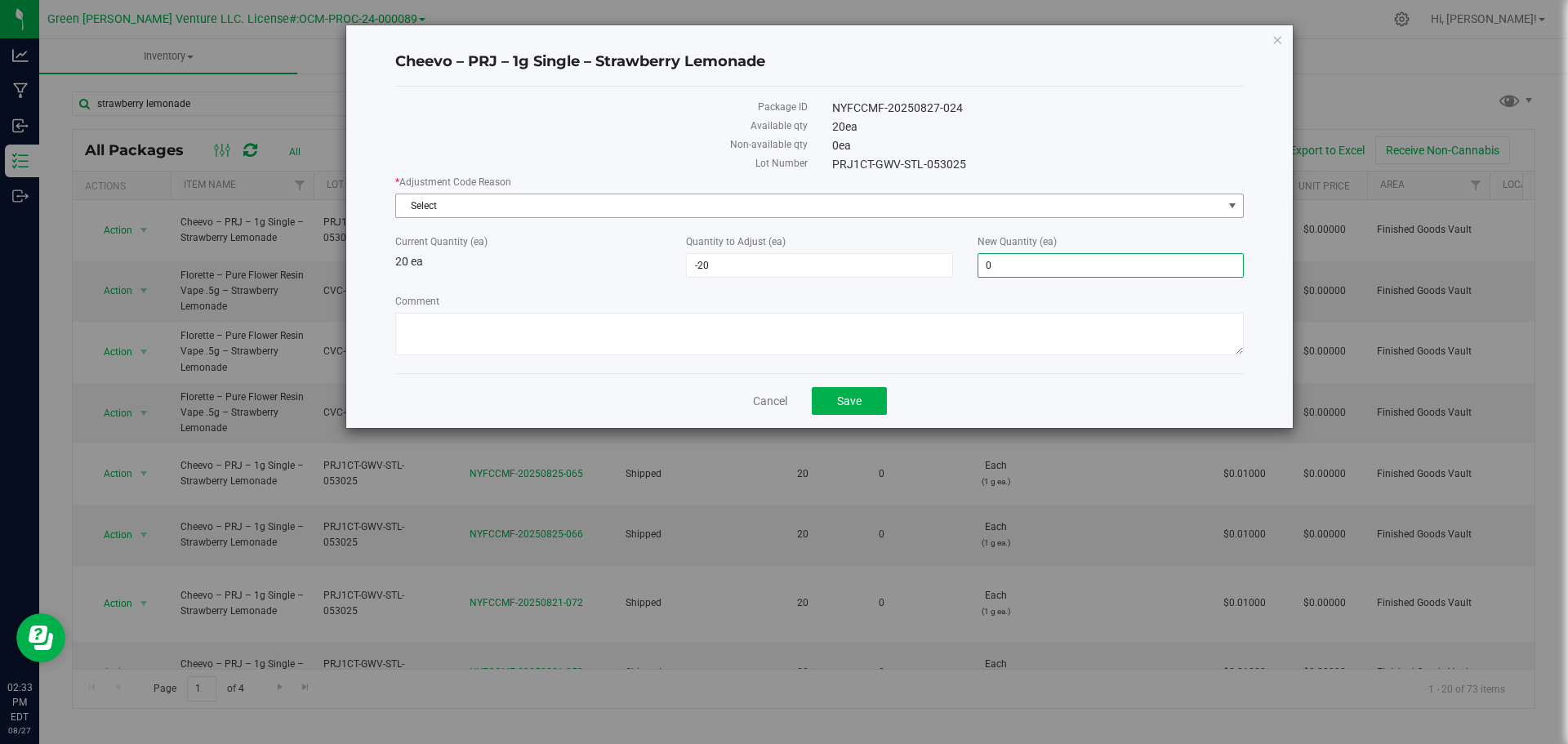
click at [524, 202] on span "Select" at bounding box center [809, 205] width 826 height 23
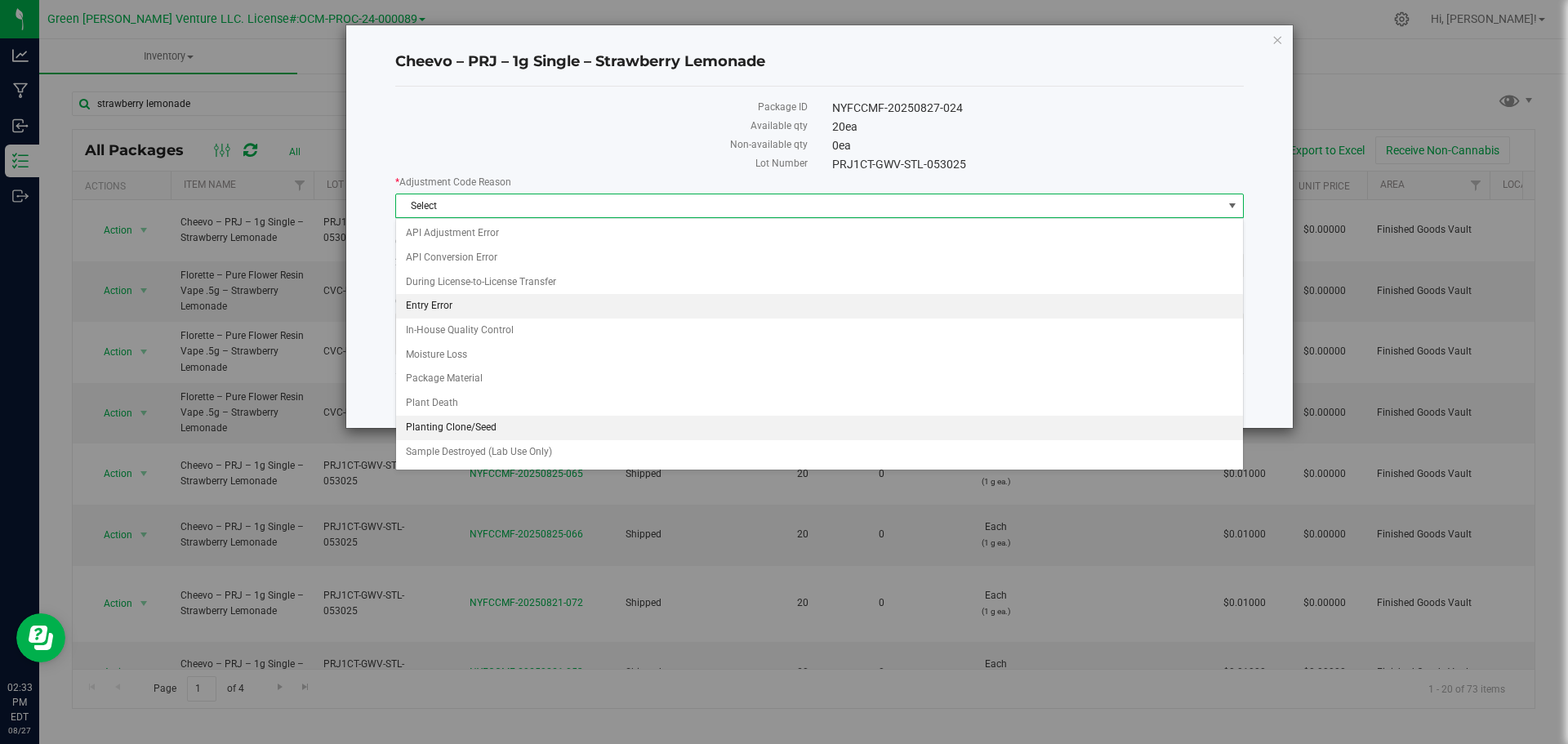
click at [500, 307] on li "Entry Error" at bounding box center [819, 306] width 847 height 25
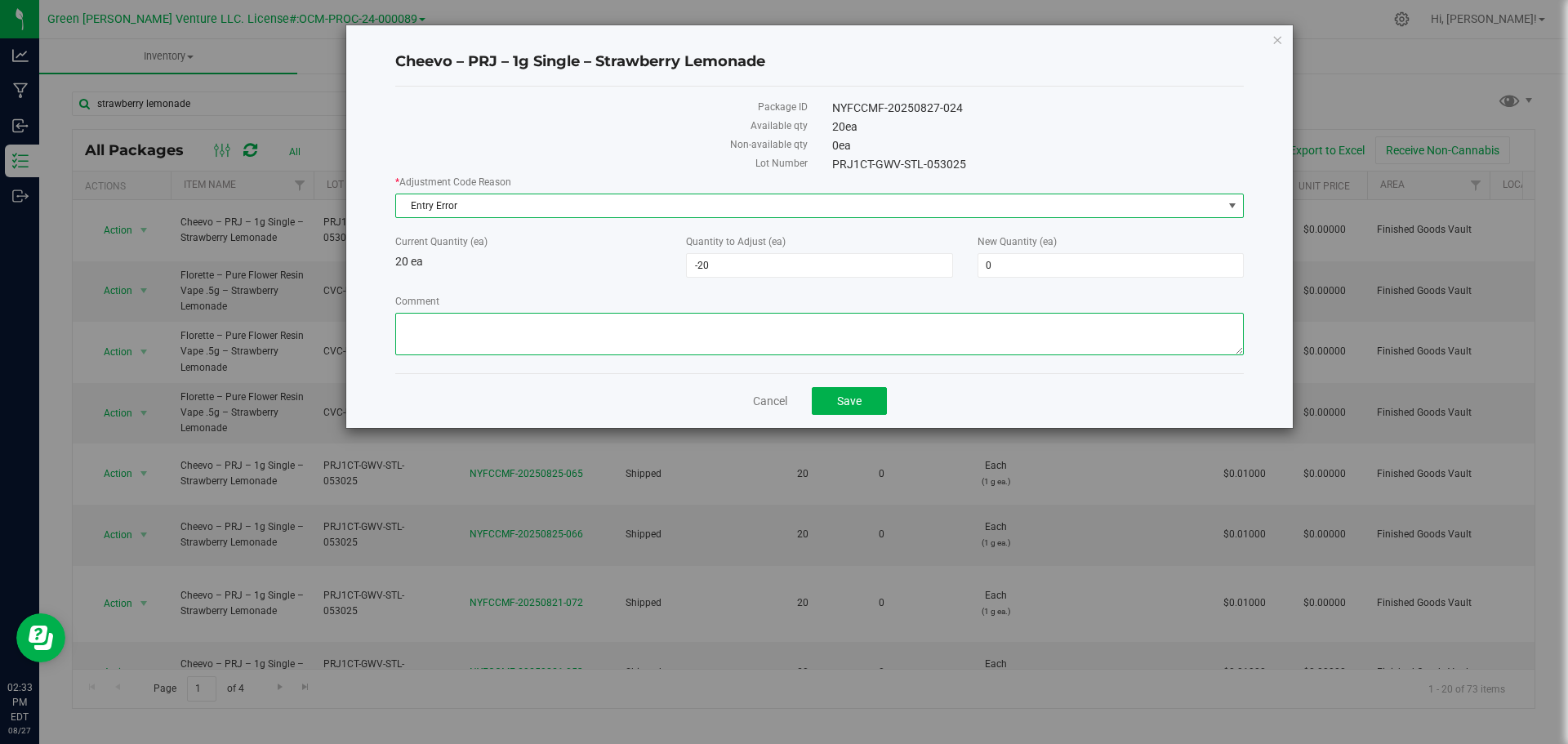
click at [501, 322] on textarea "Comment" at bounding box center [819, 334] width 848 height 43
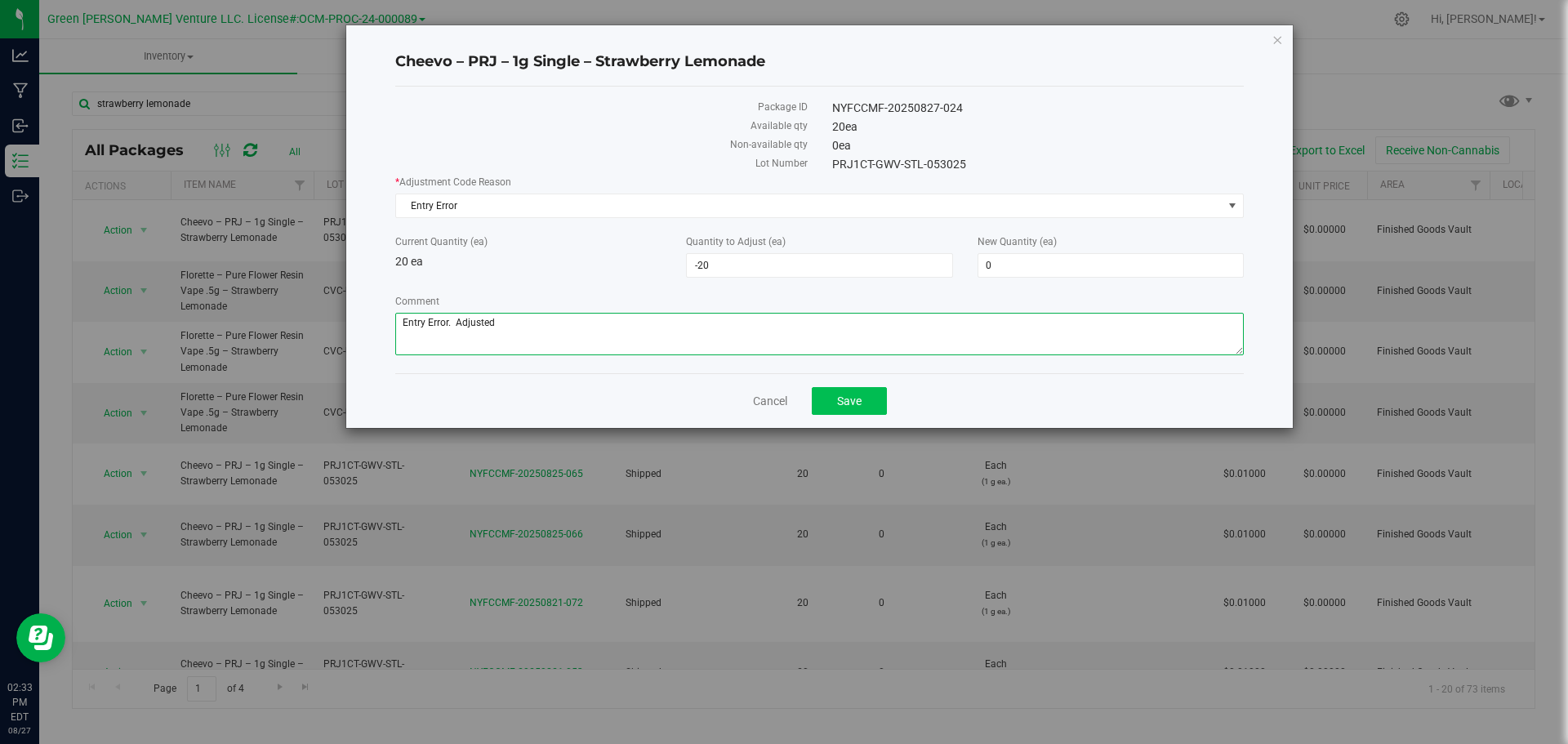
type textarea "Entry Error. Adjusted"
click at [828, 401] on button "Save" at bounding box center [849, 401] width 75 height 28
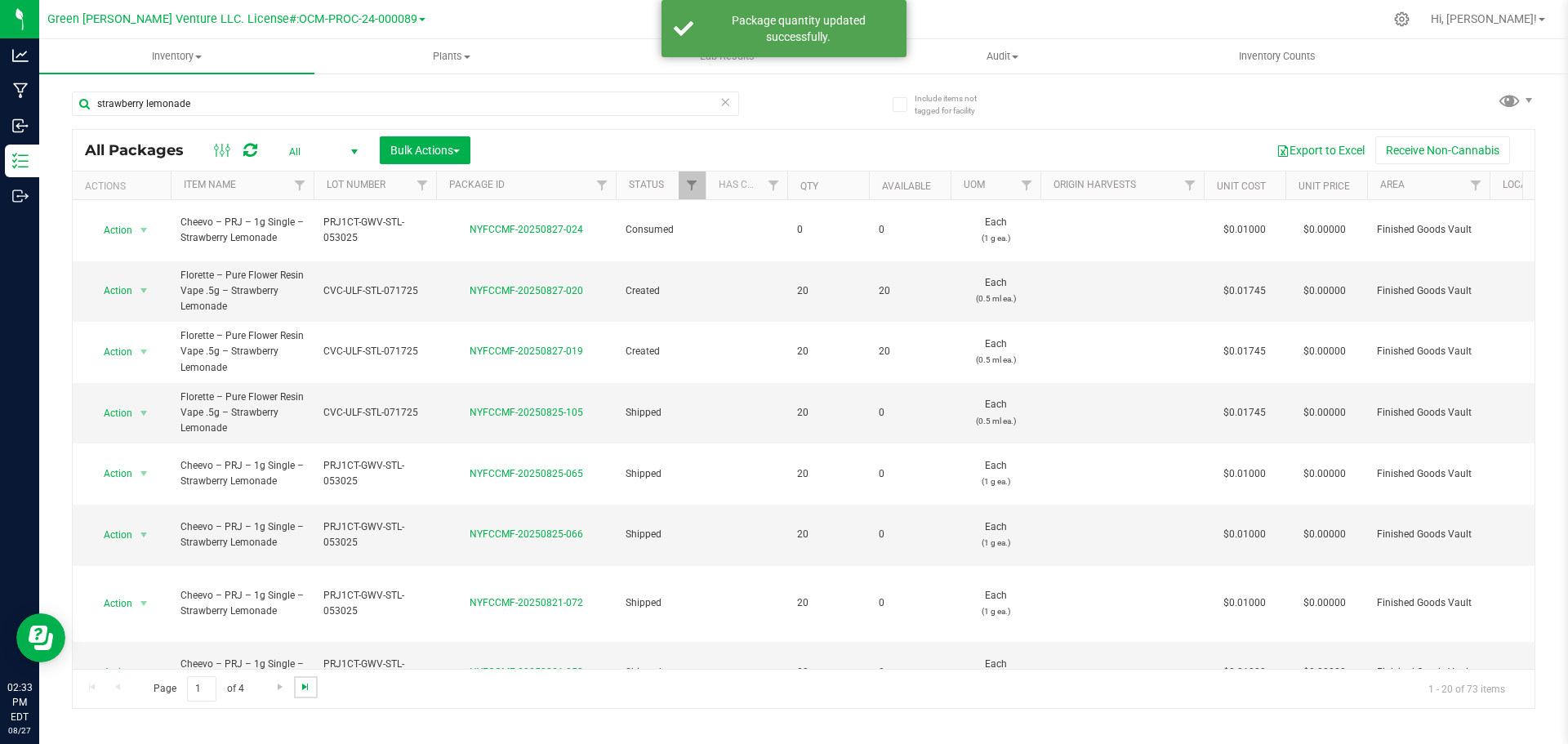
click at [302, 686] on span "Go to the last page" at bounding box center [305, 687] width 13 height 13
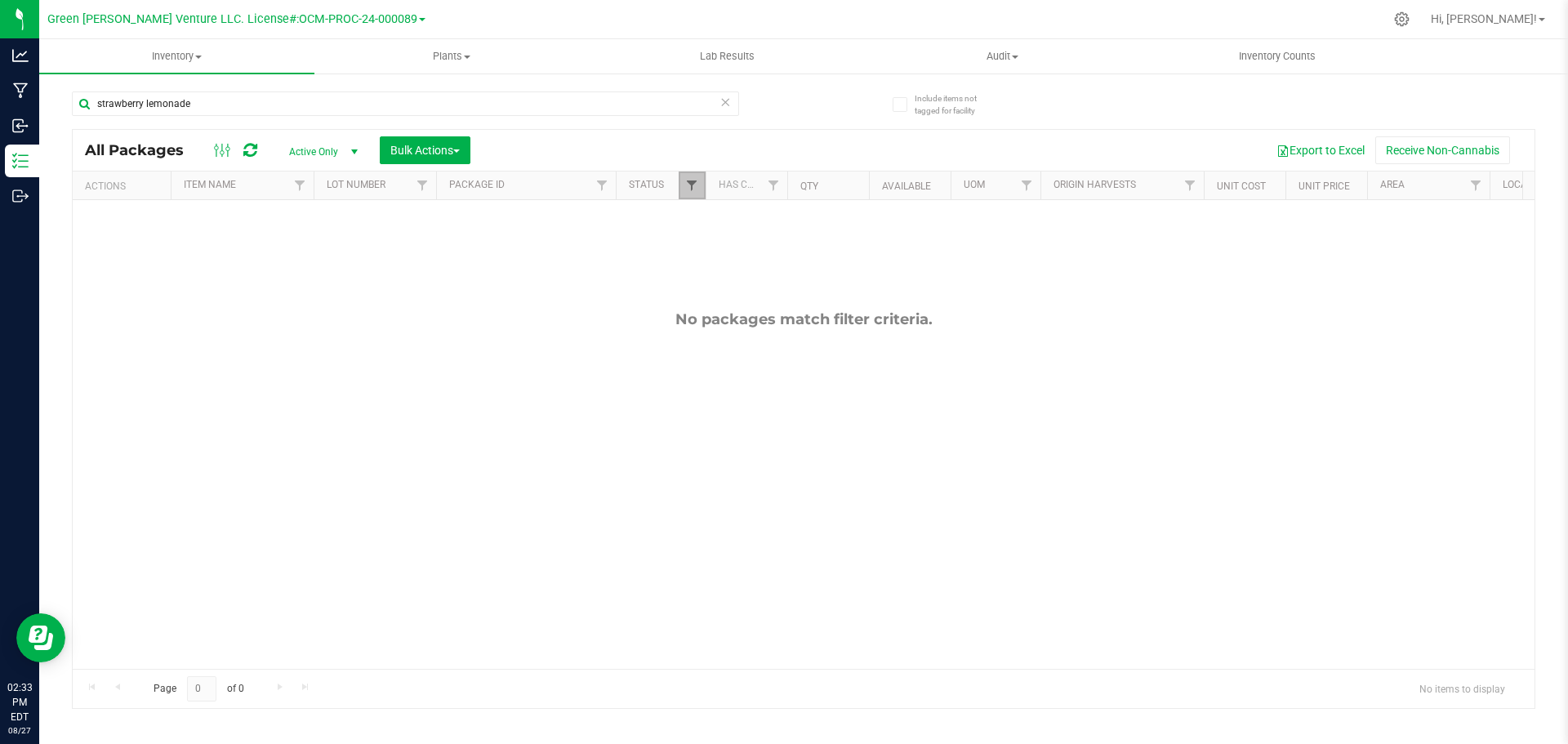
click at [691, 192] on span "Filter" at bounding box center [691, 185] width 13 height 13
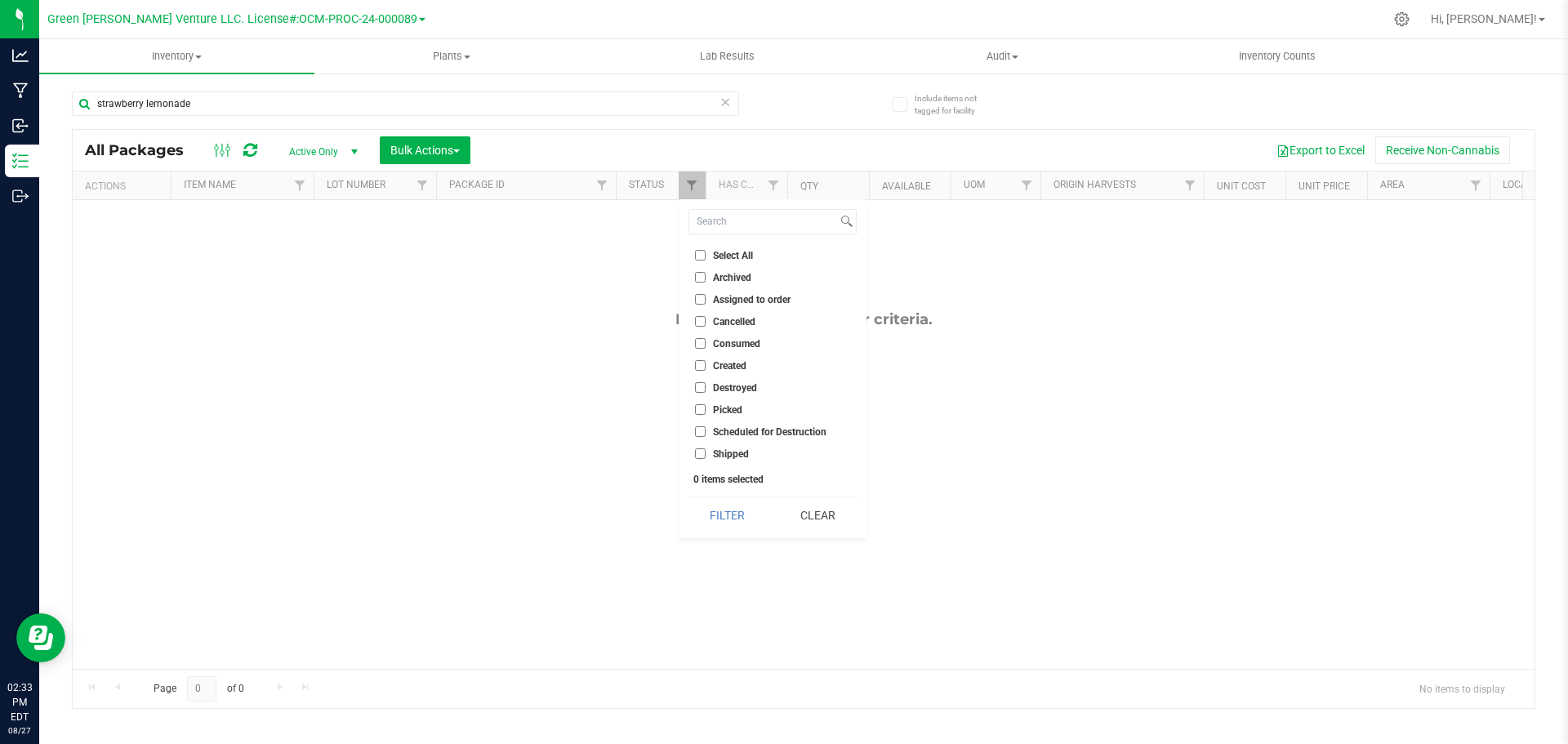
click at [698, 254] on input "Select All" at bounding box center [700, 255] width 10 height 10
checkbox input "true"
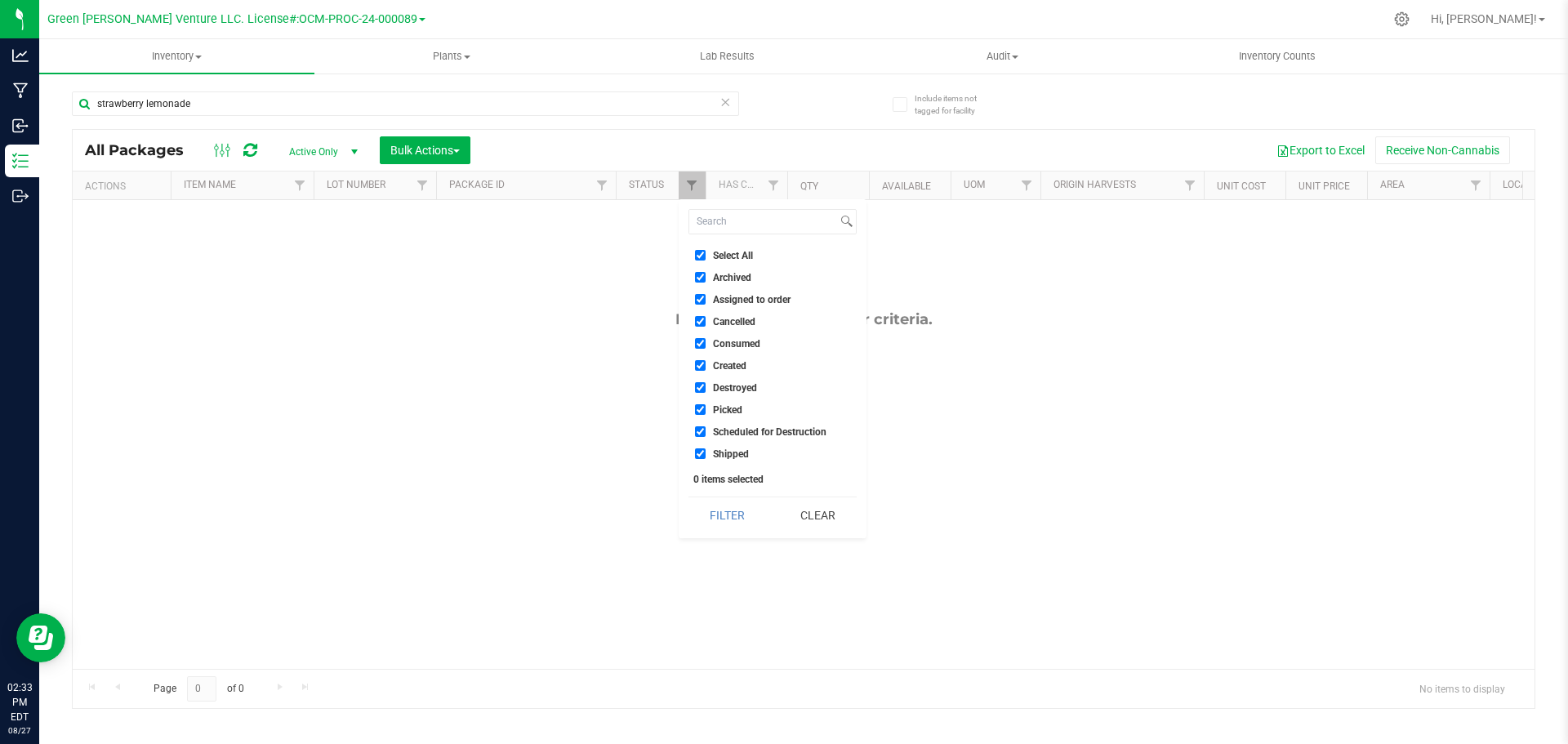
checkbox input "true"
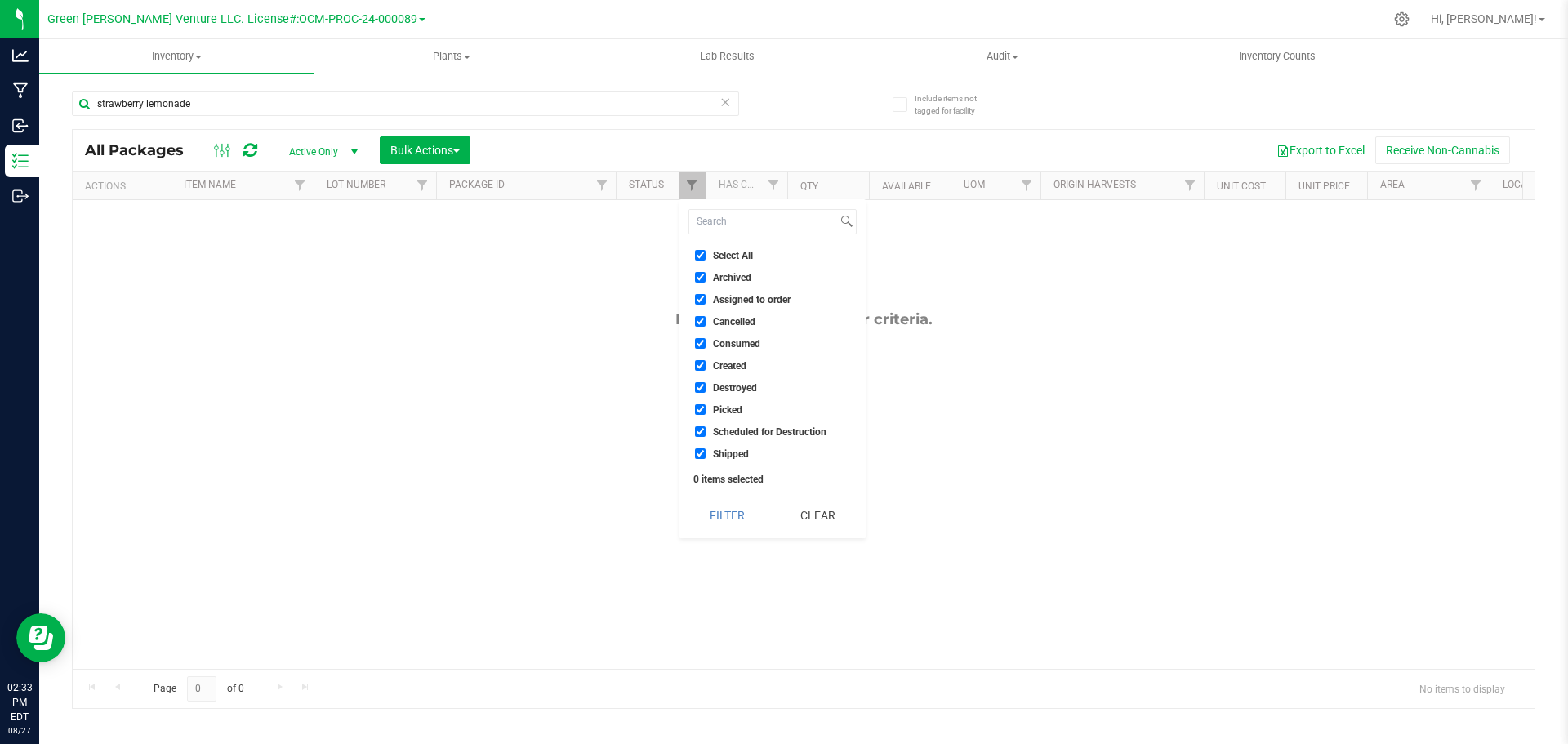
checkbox input "true"
click at [726, 512] on button "Filter" at bounding box center [727, 516] width 78 height 36
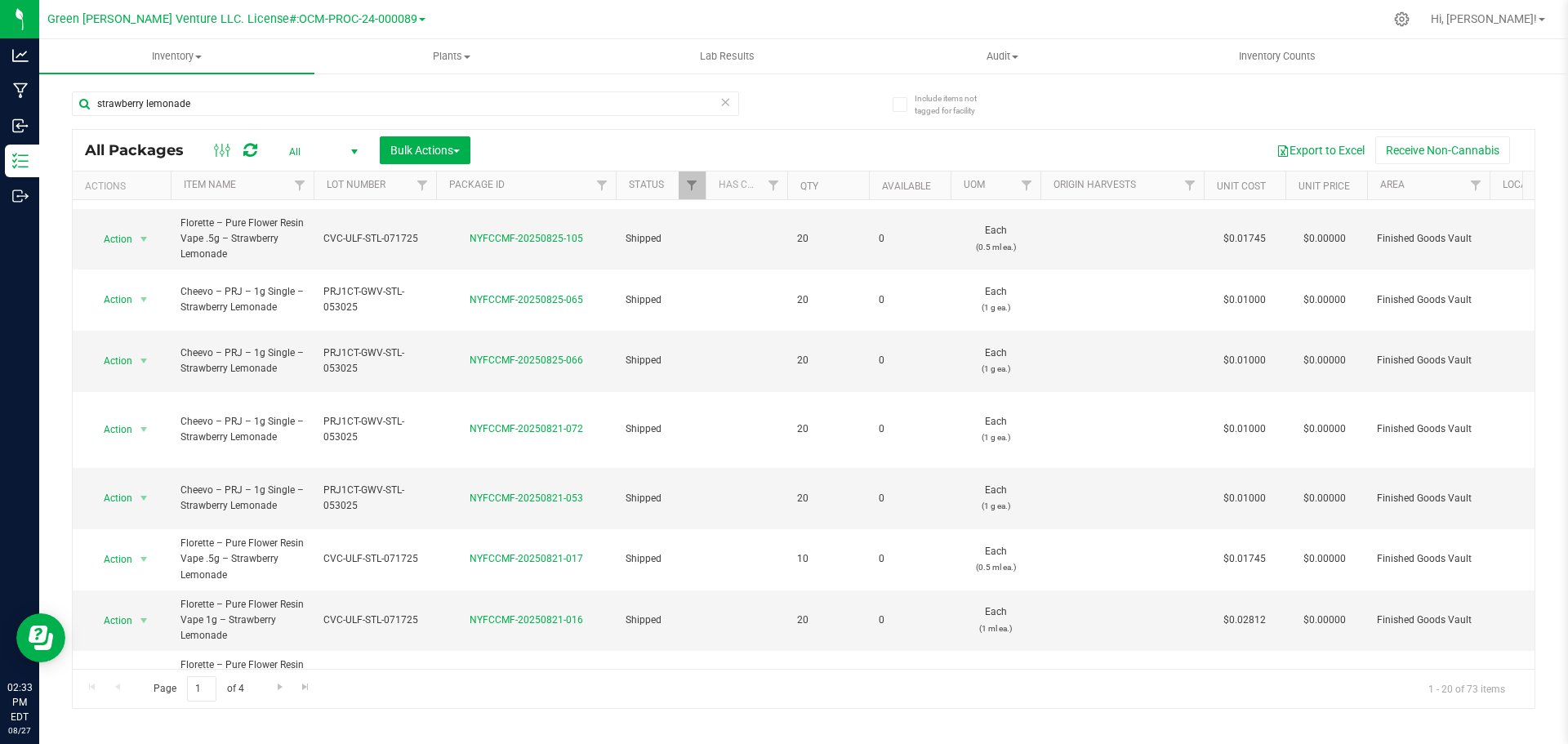
scroll to position [408, 0]
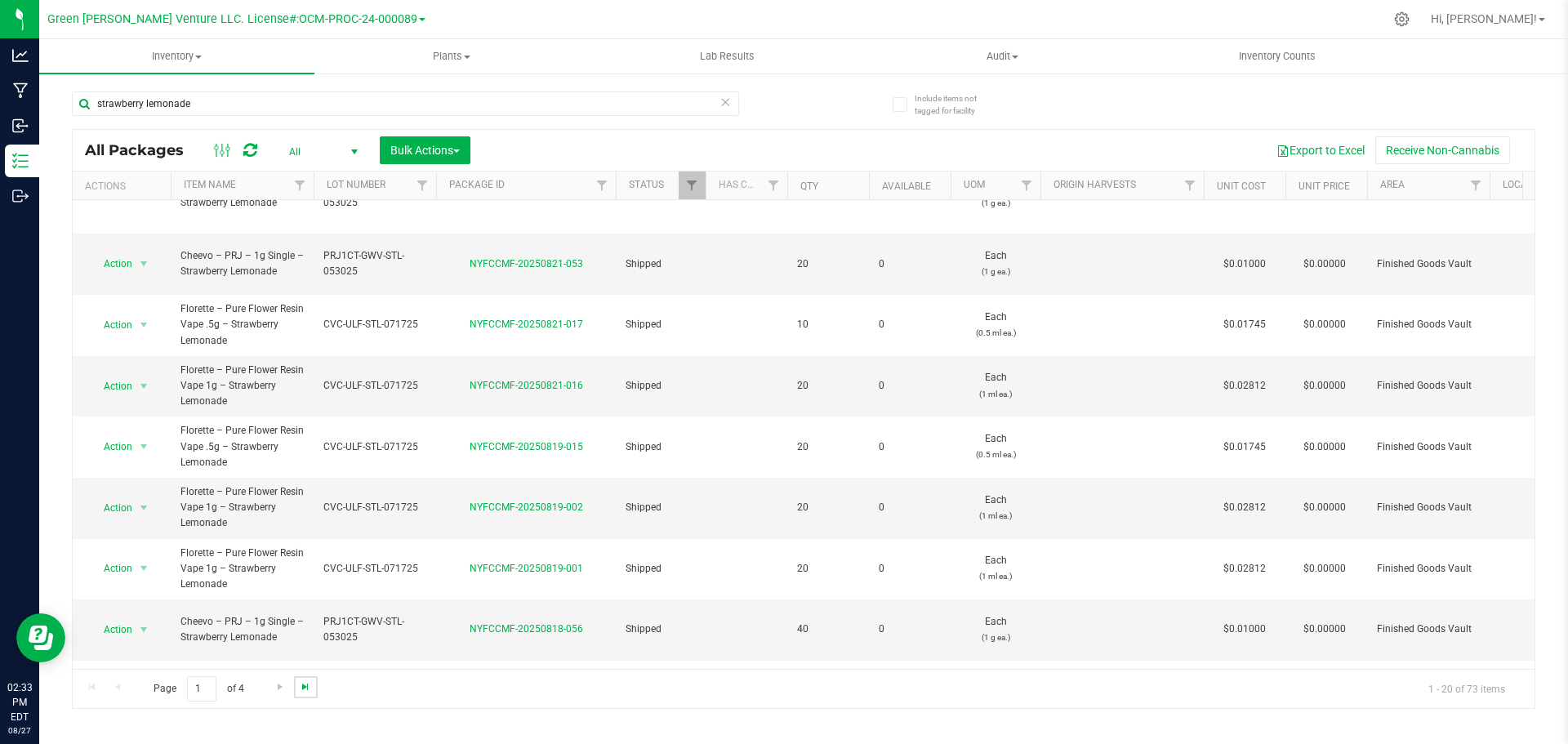
click at [305, 689] on span "Go to the last page" at bounding box center [305, 687] width 13 height 13
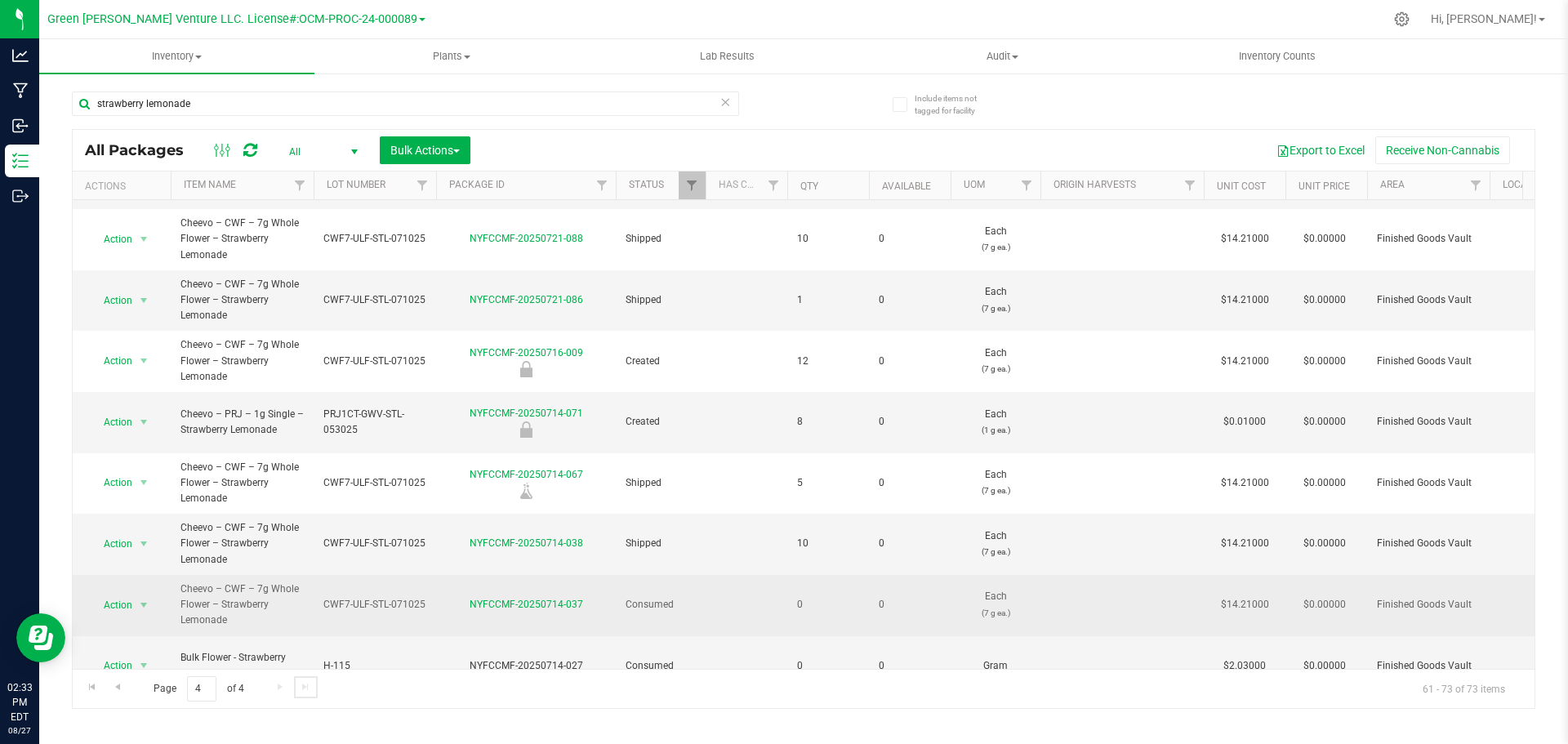
scroll to position [258, 0]
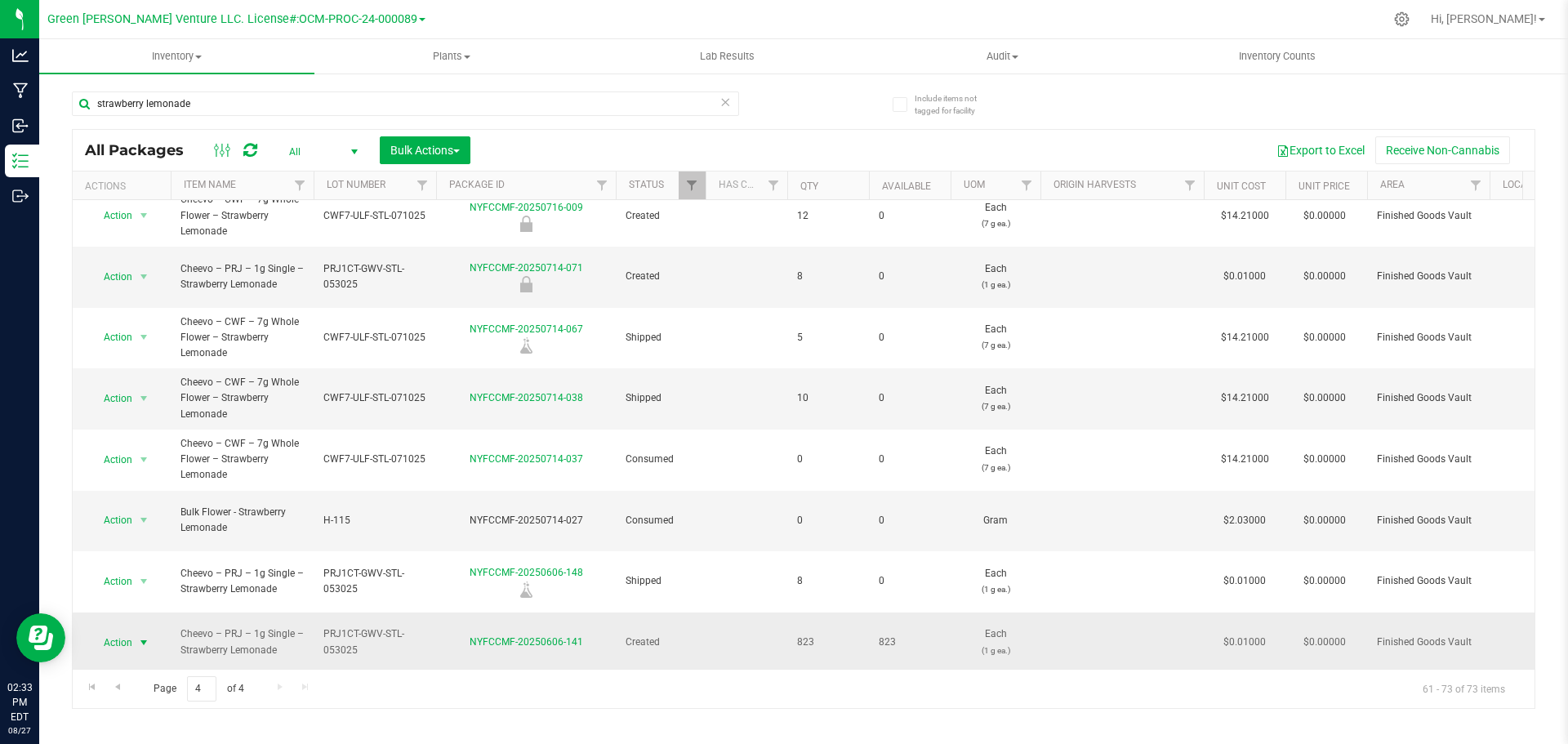
click at [125, 632] on span "Action" at bounding box center [112, 643] width 44 height 23
click at [124, 292] on li "Adjust qty" at bounding box center [141, 295] width 105 height 25
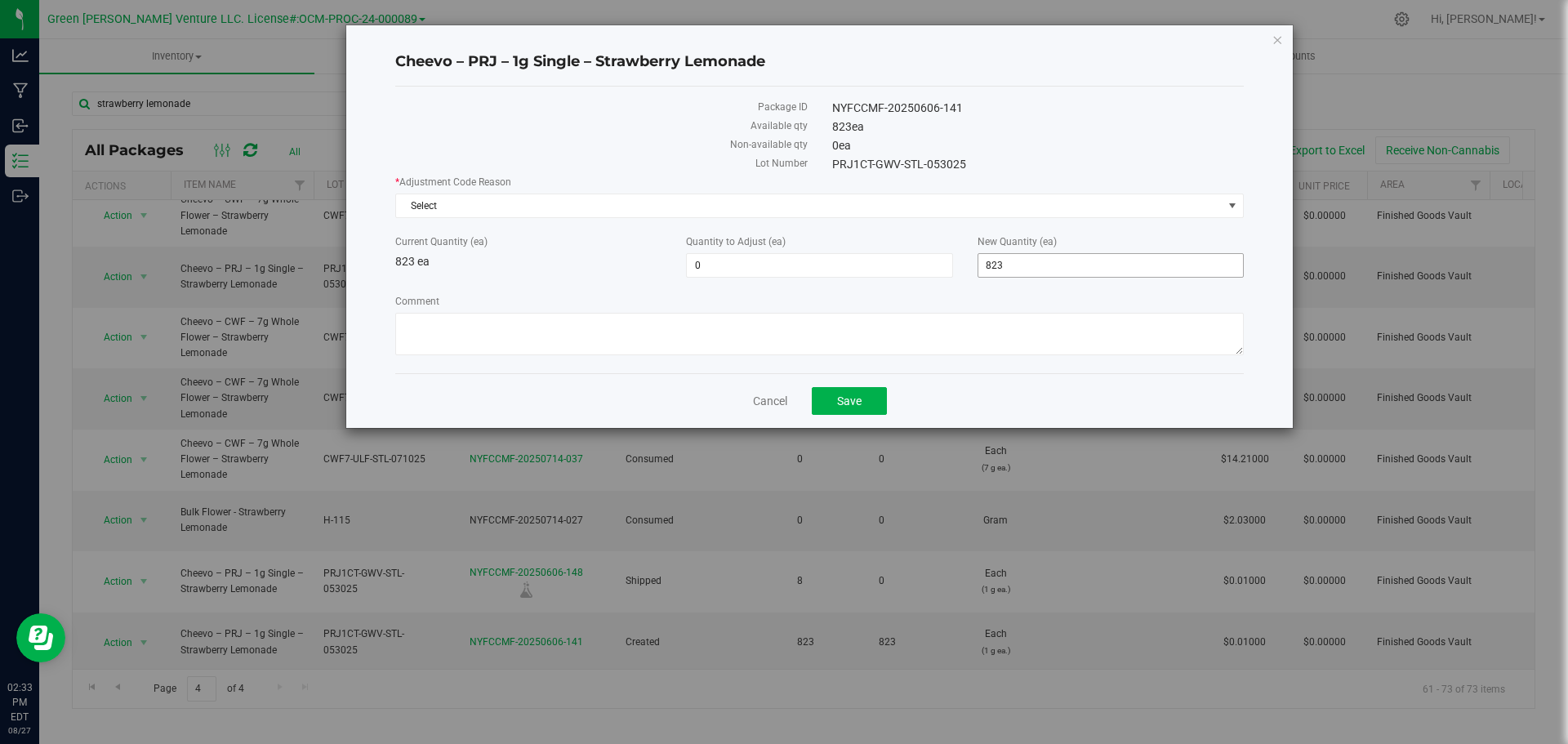
click at [1008, 260] on span "823 823" at bounding box center [1111, 265] width 267 height 25
type input "843"
type input "20"
type input "843"
click at [748, 334] on textarea "Comment" at bounding box center [819, 334] width 848 height 43
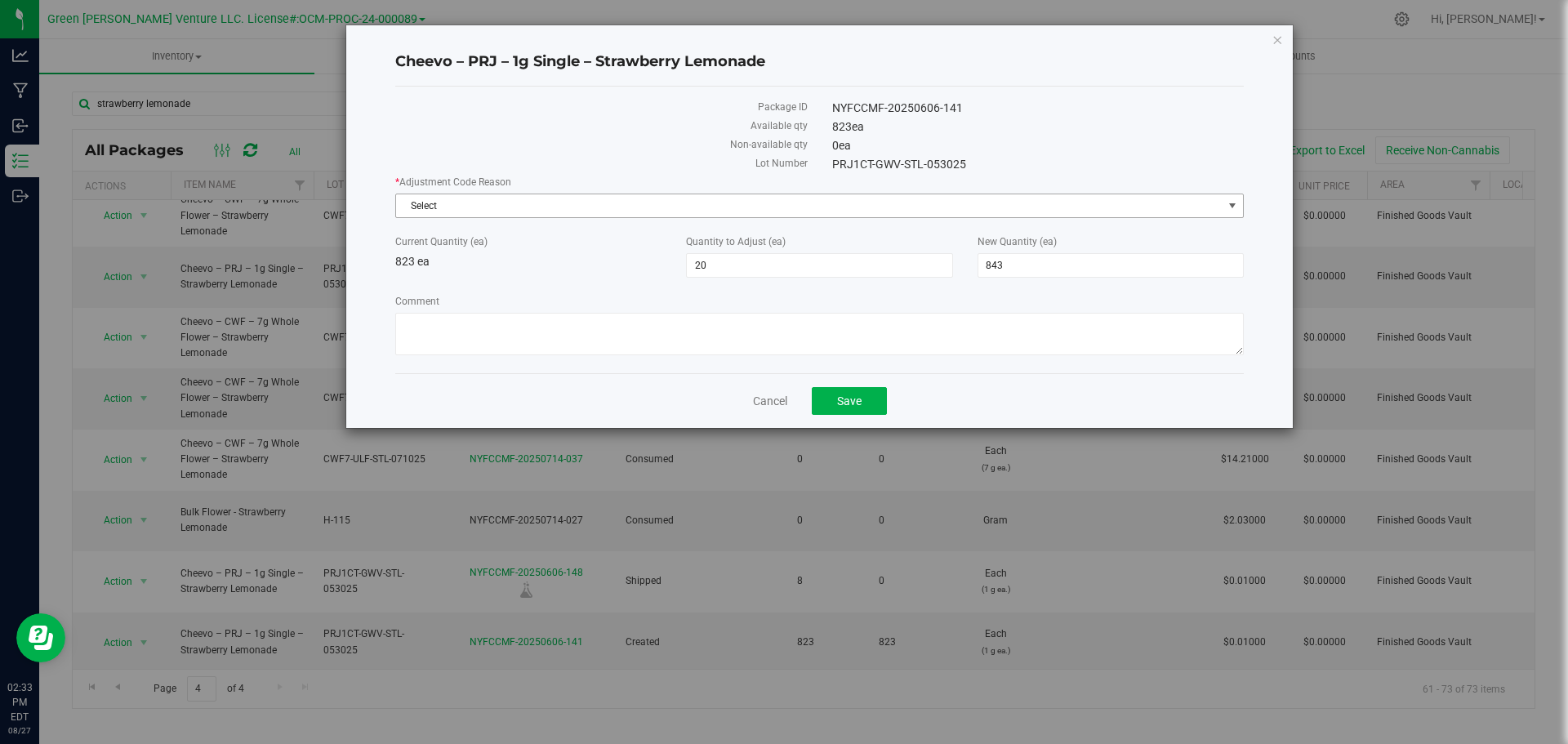
click at [495, 208] on span "Select" at bounding box center [809, 205] width 826 height 23
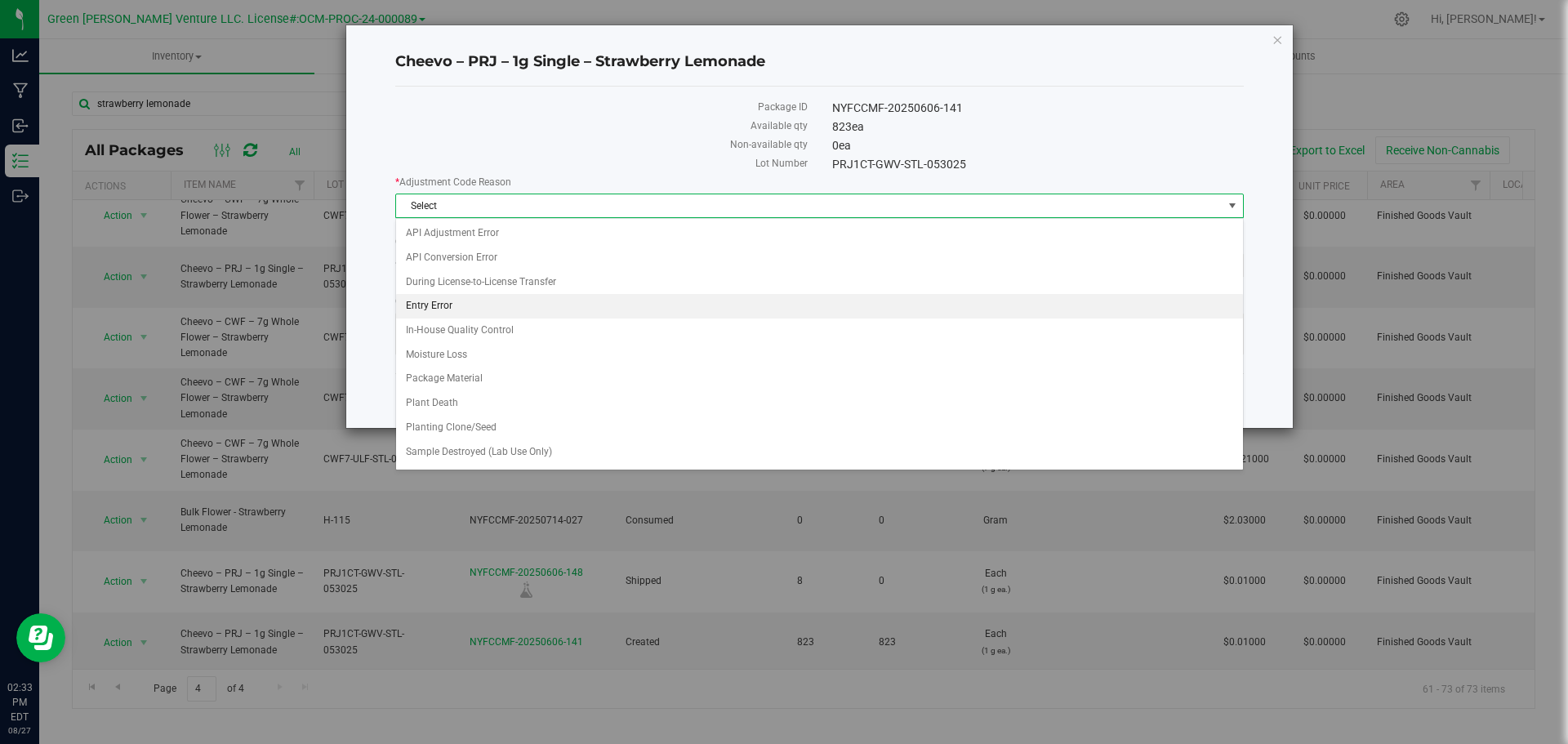
click at [458, 299] on li "Entry Error" at bounding box center [819, 306] width 847 height 25
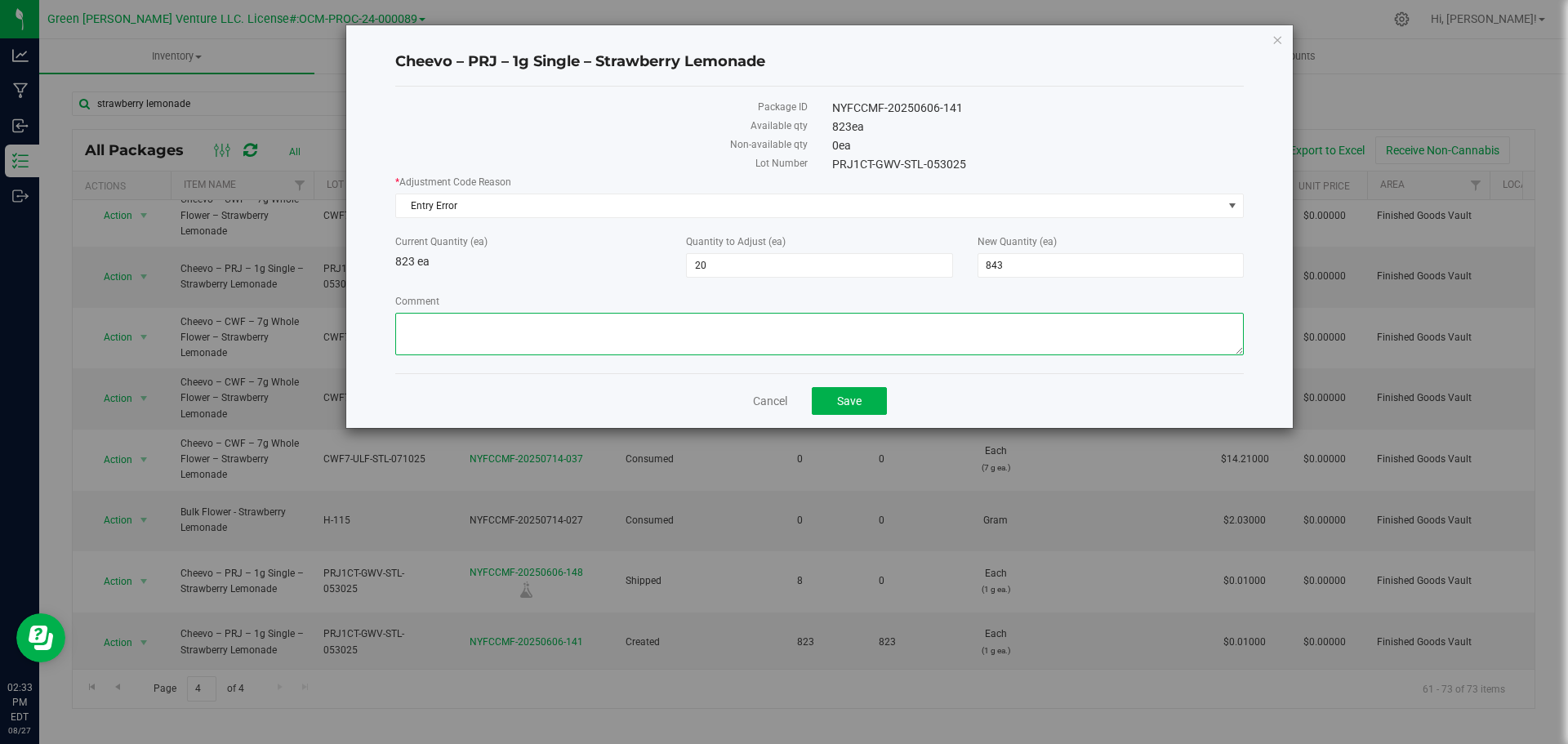
click at [459, 326] on textarea "Comment" at bounding box center [819, 334] width 848 height 43
type textarea "Entry Error. Adjusted"
click at [837, 404] on span "Save" at bounding box center [849, 401] width 25 height 13
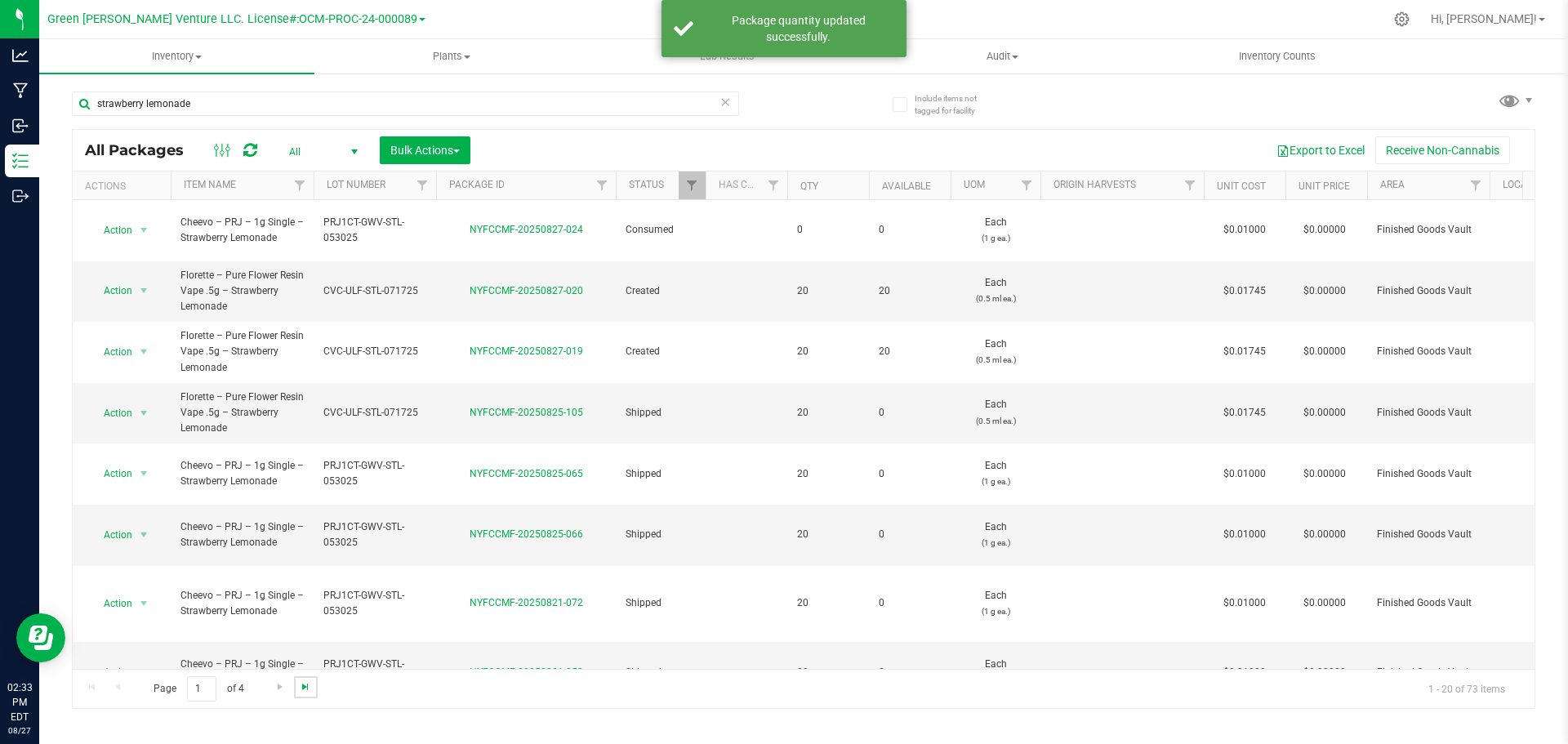
click at [307, 685] on span "Go to the last page" at bounding box center [305, 687] width 13 height 13
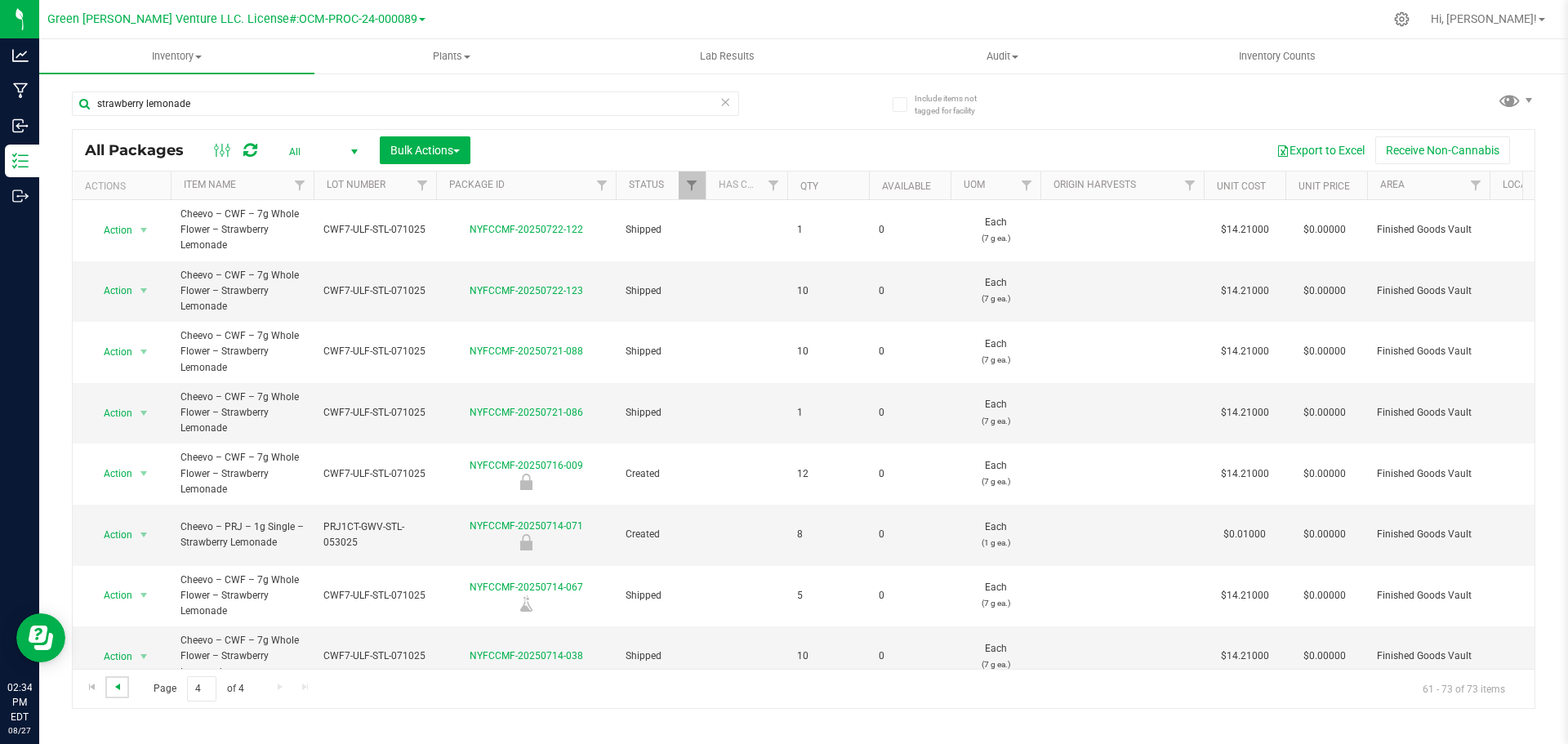
click at [121, 691] on span "Go to the previous page" at bounding box center [117, 687] width 13 height 13
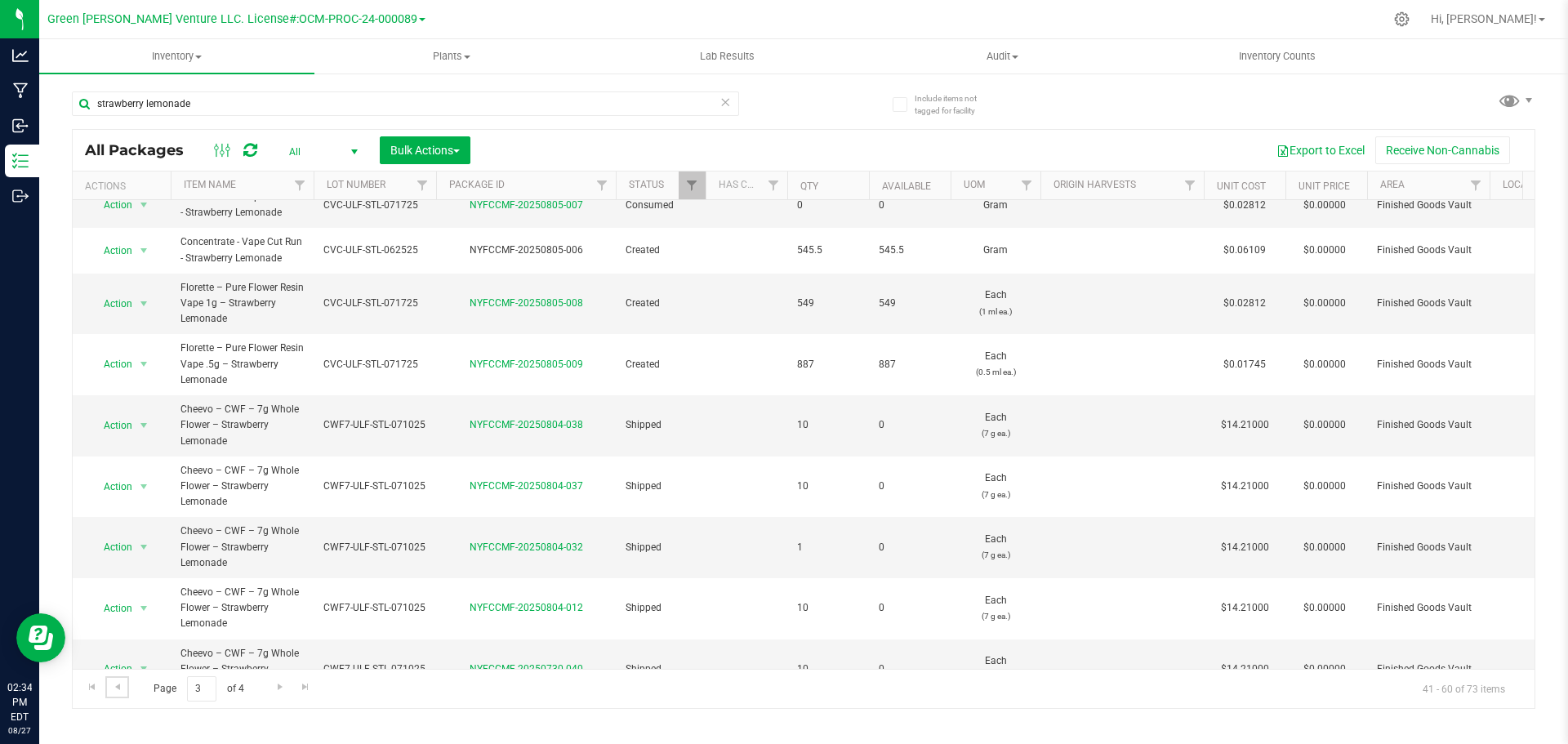
scroll to position [240, 0]
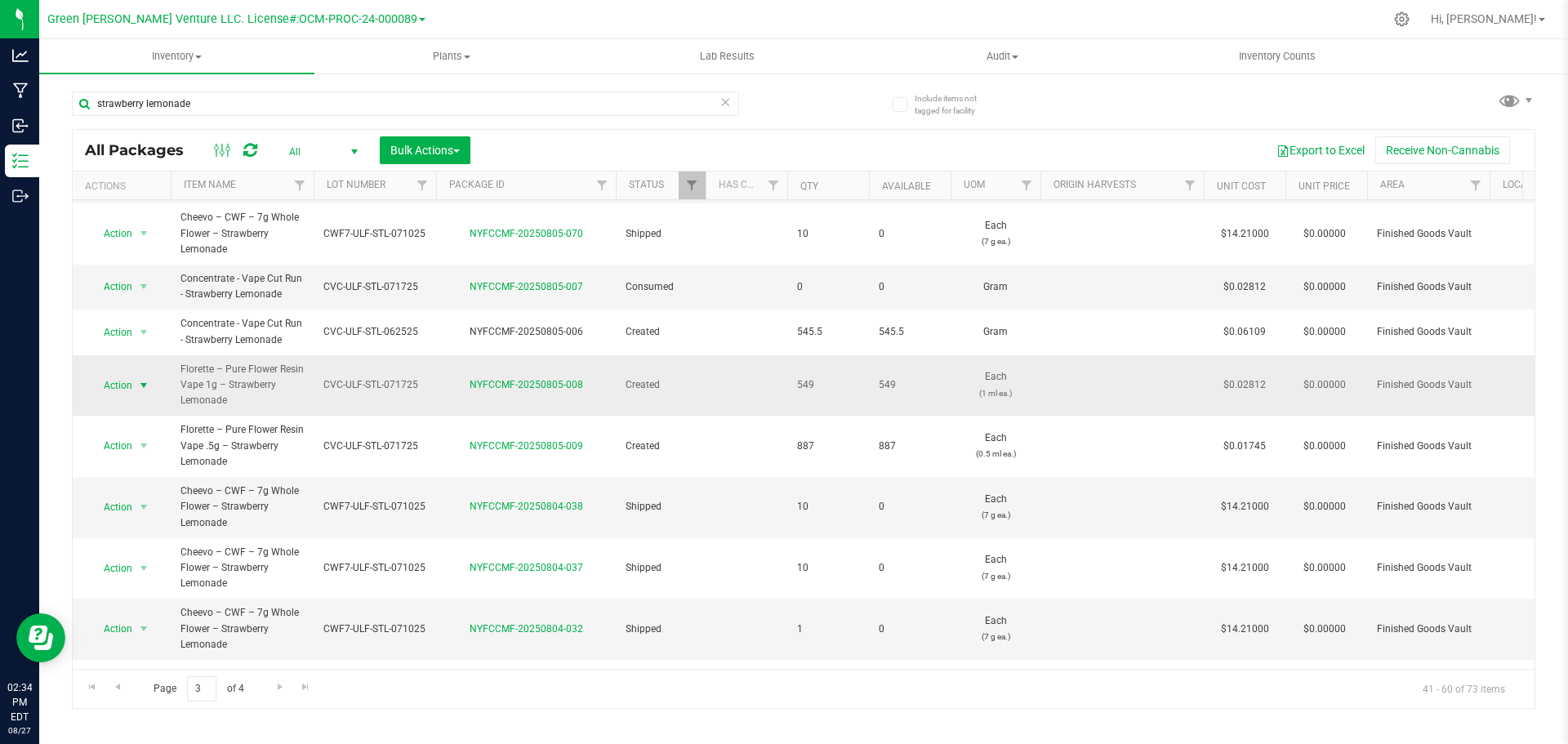
click at [137, 385] on span "select" at bounding box center [143, 385] width 13 height 13
click at [127, 434] on li "Create package" at bounding box center [141, 437] width 105 height 25
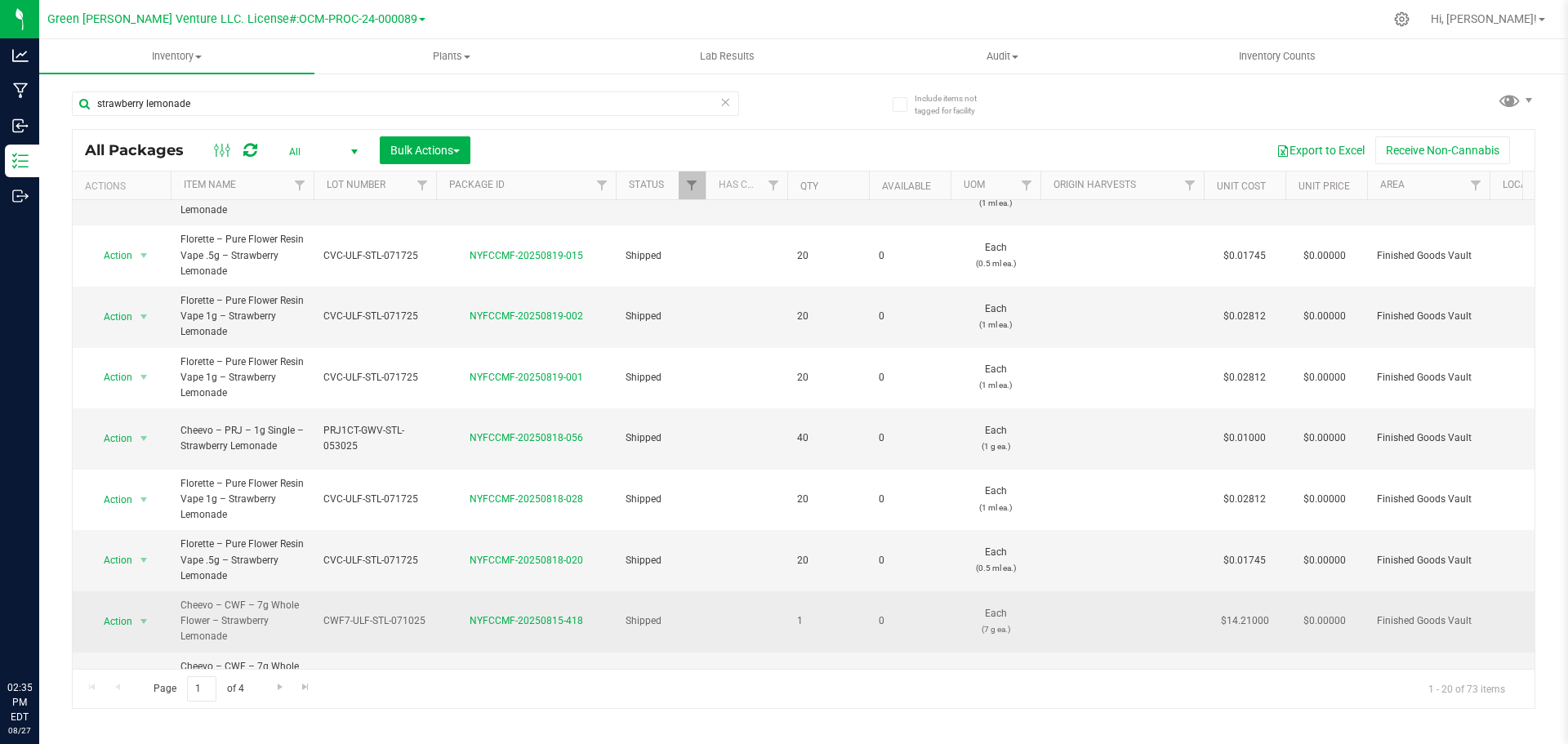
scroll to position [683, 0]
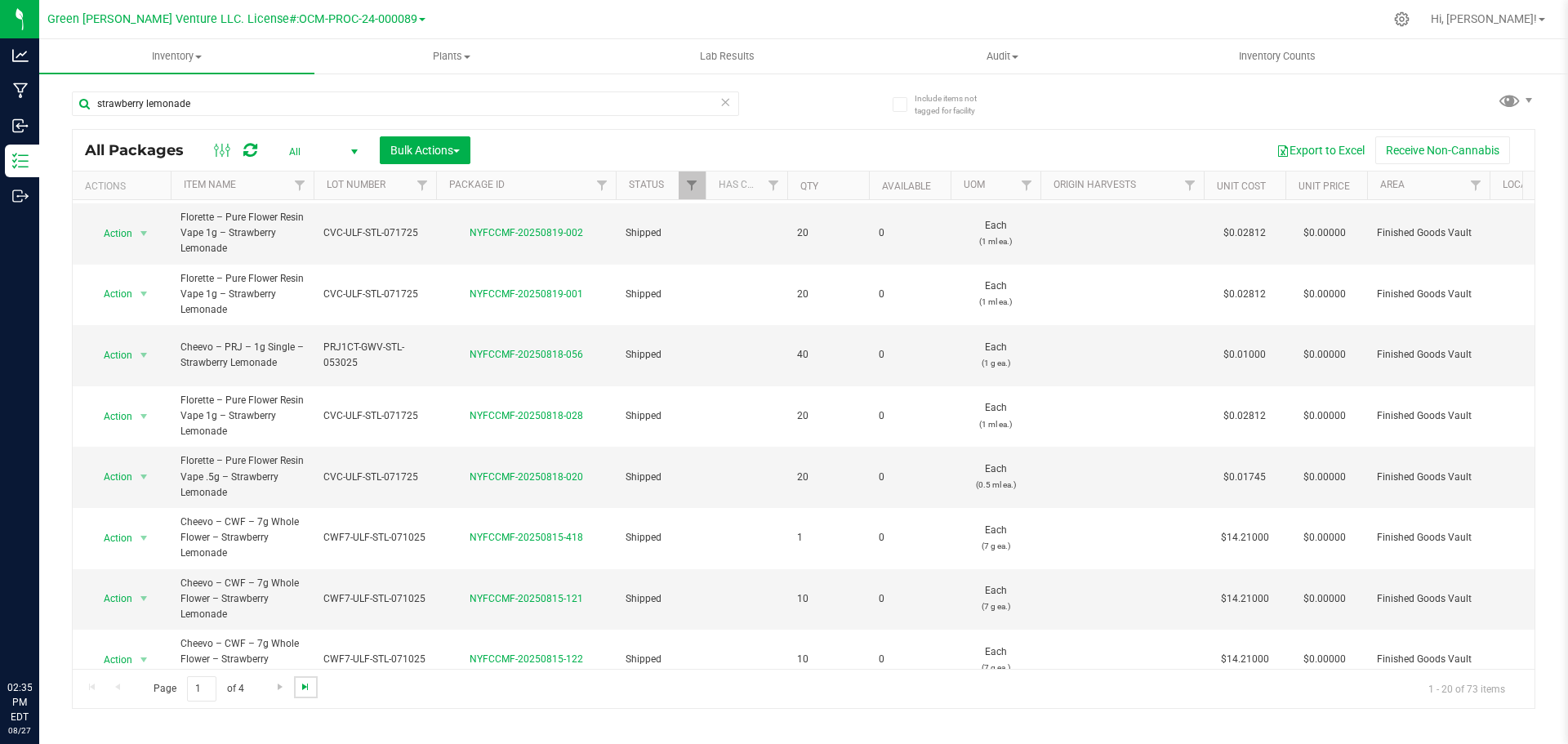
click at [299, 687] on span "Go to the last page" at bounding box center [305, 687] width 13 height 13
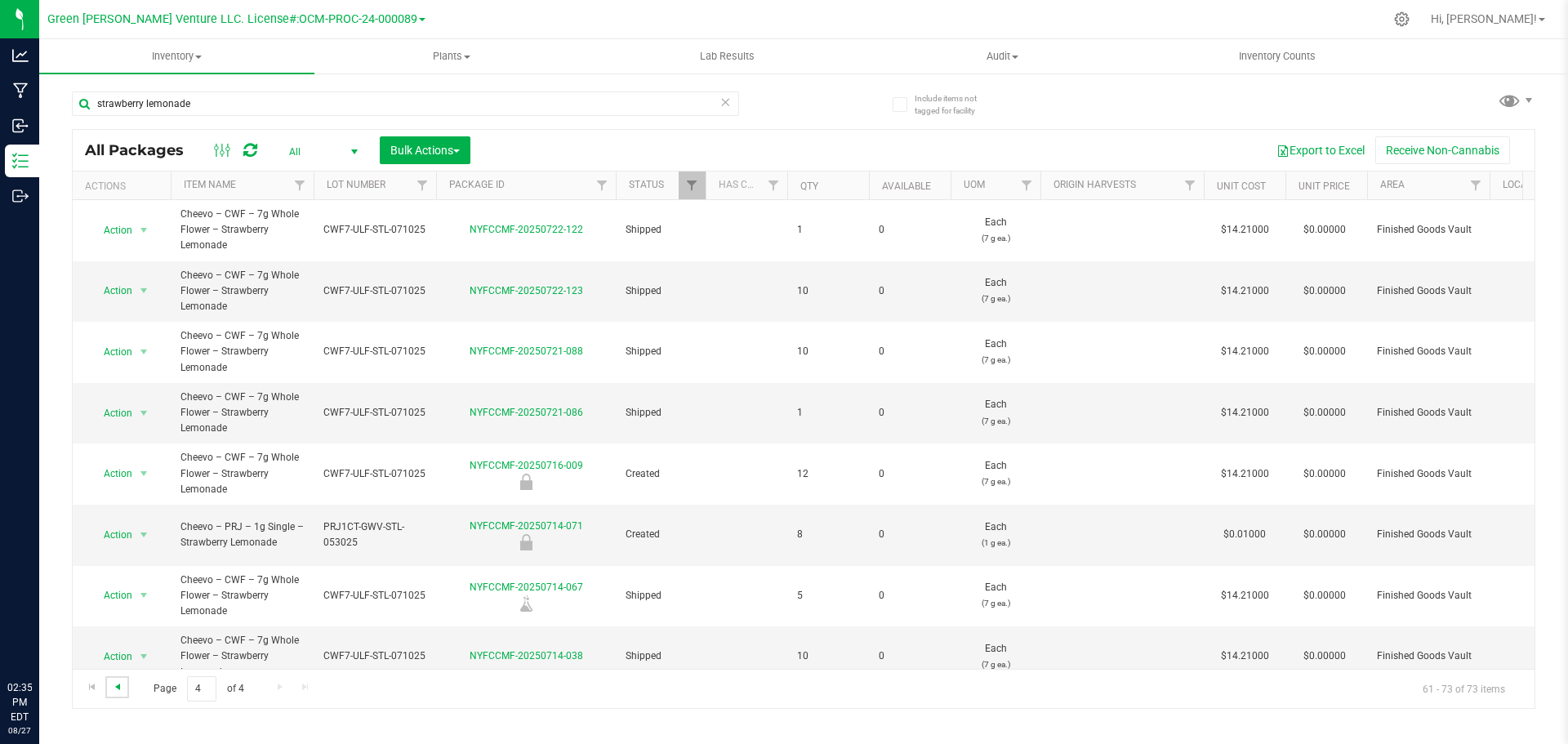
click at [116, 689] on span "Go to the previous page" at bounding box center [117, 687] width 13 height 13
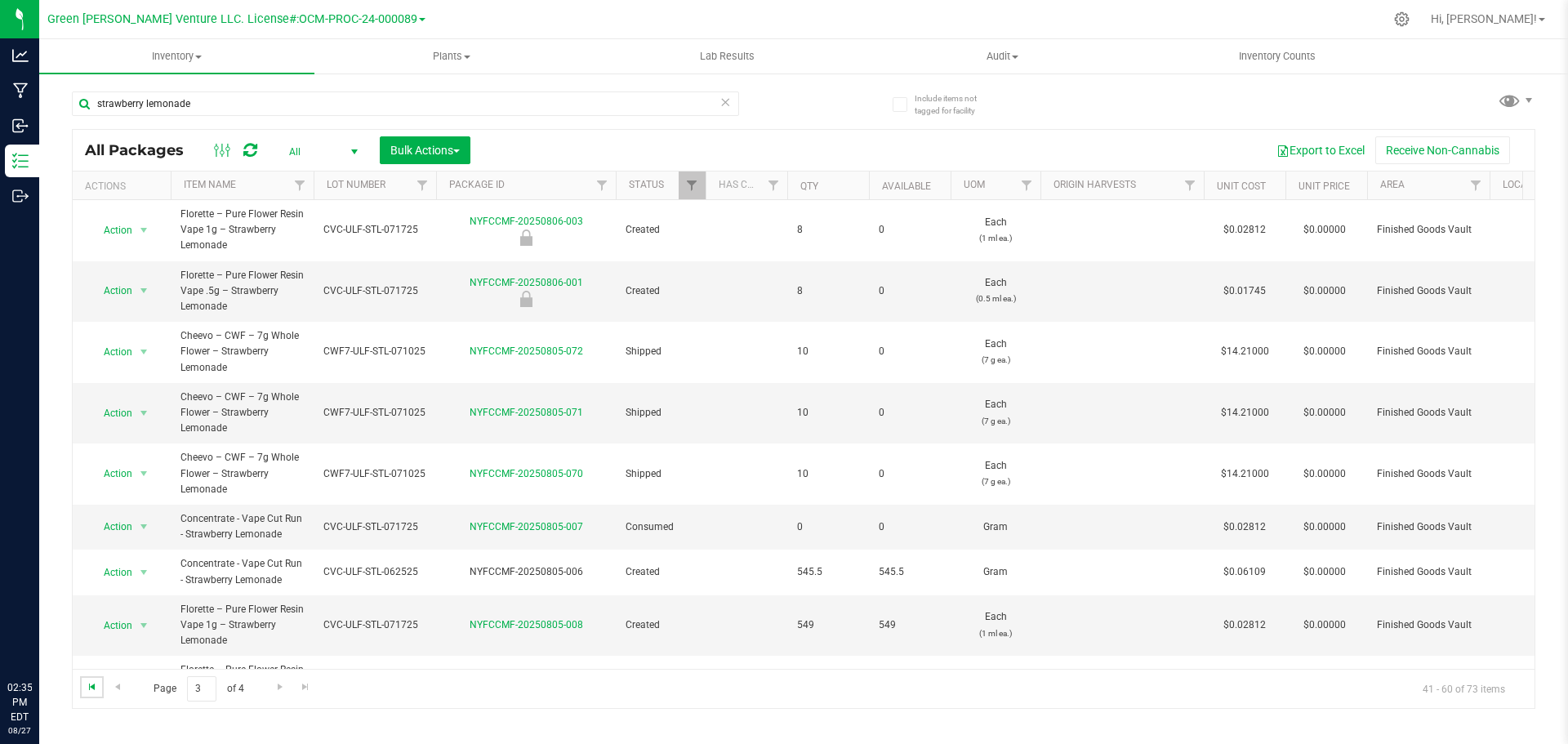
click at [92, 687] on span "Go to the first page" at bounding box center [92, 687] width 13 height 13
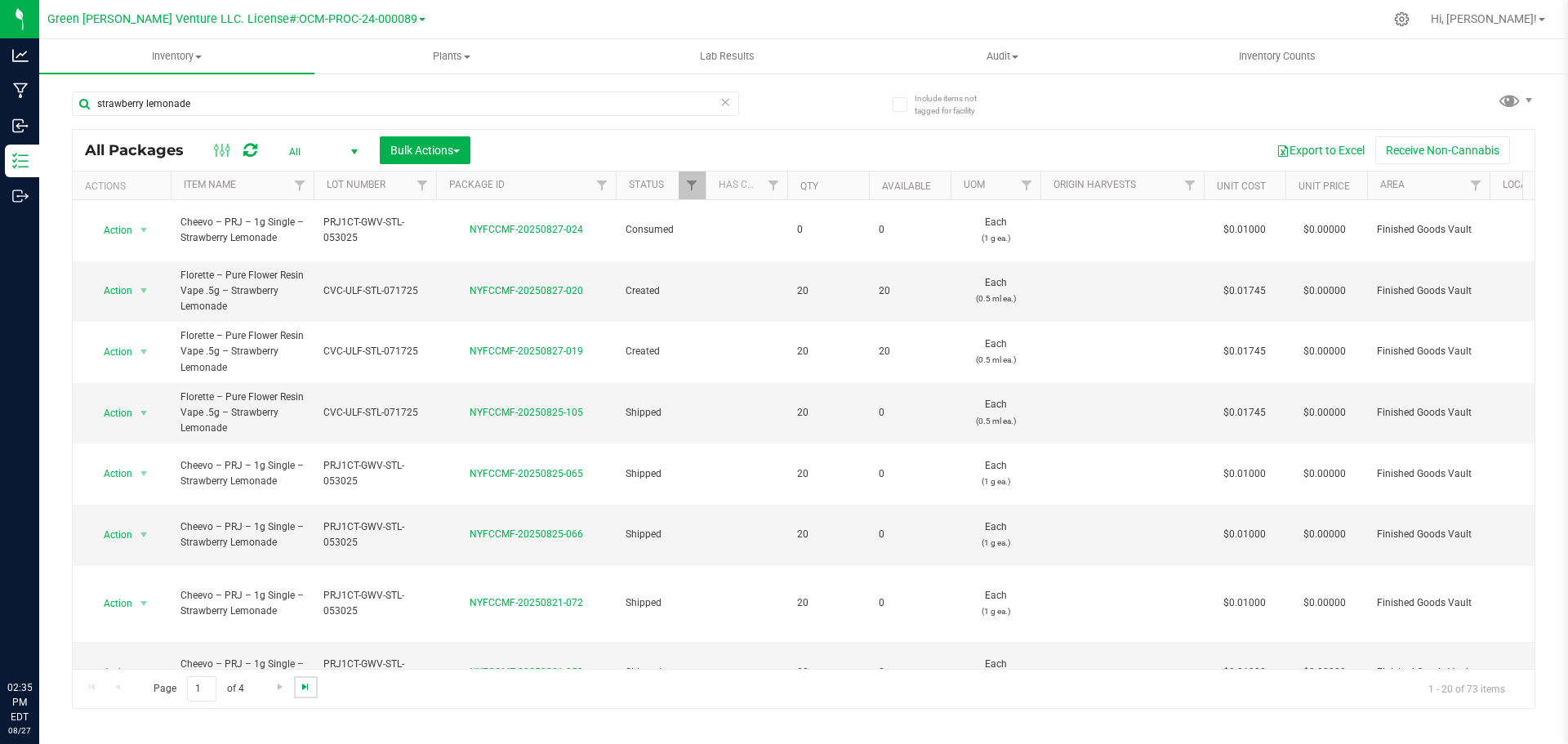
click at [303, 684] on span "Go to the last page" at bounding box center [305, 687] width 13 height 13
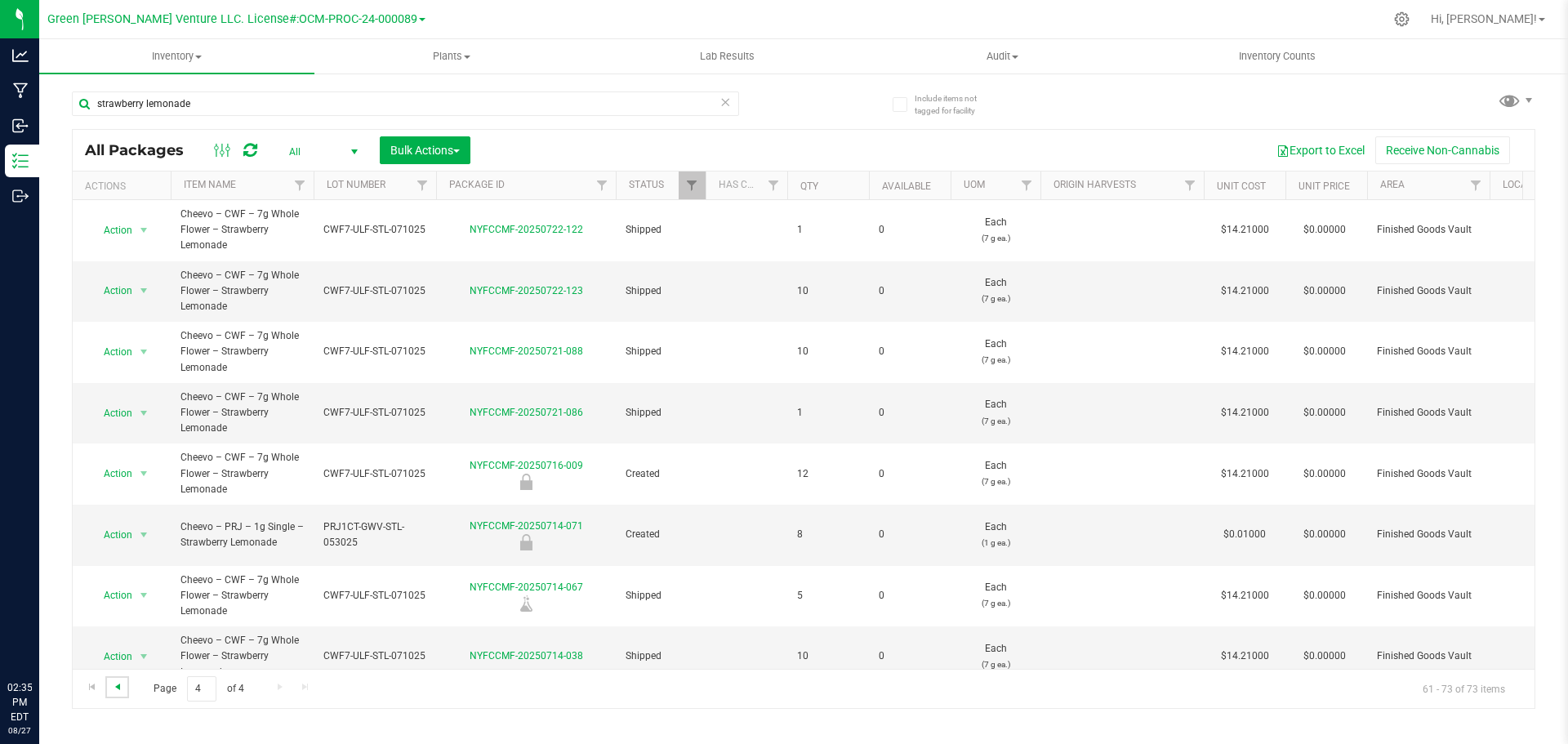
click at [118, 686] on span "Go to the previous page" at bounding box center [117, 687] width 13 height 13
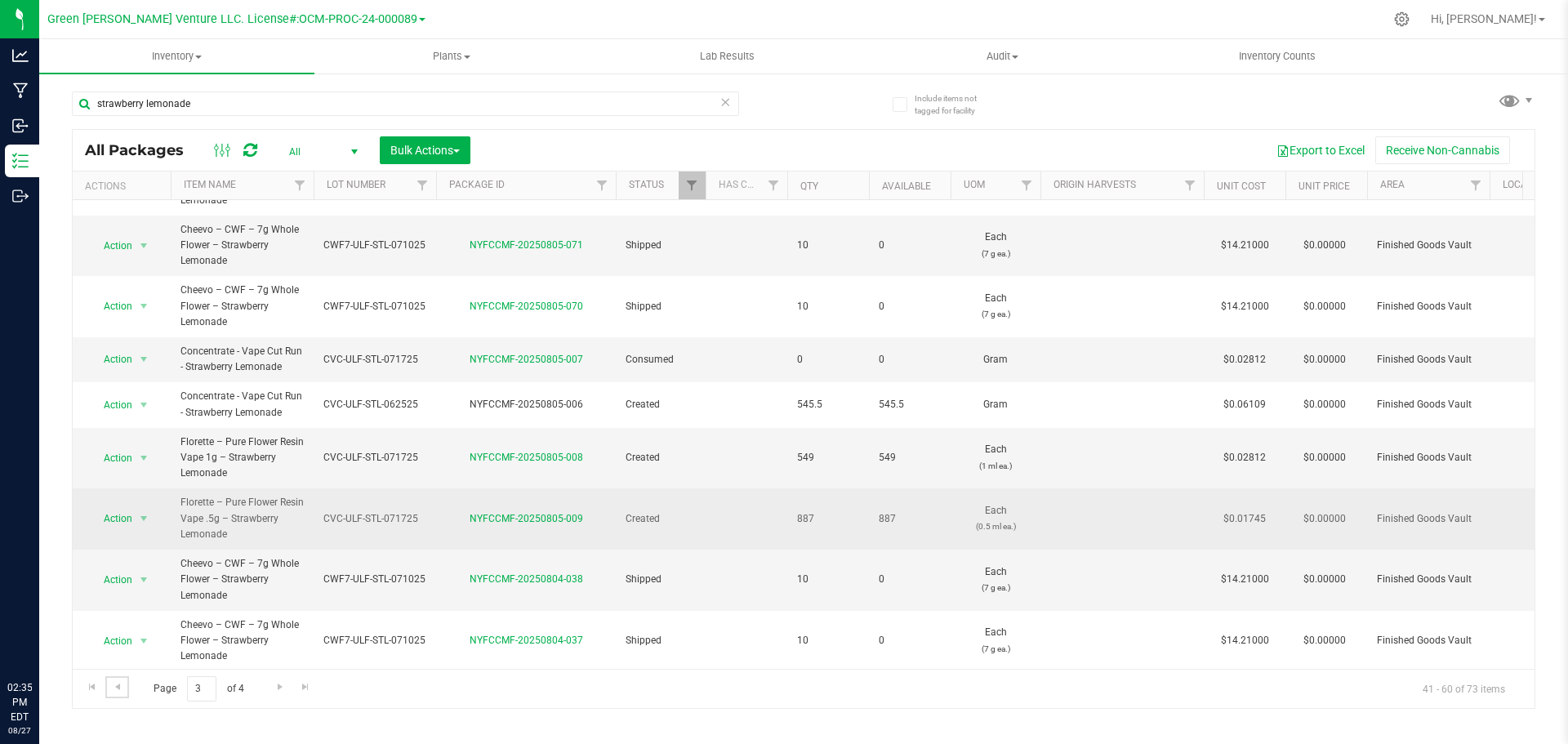
scroll to position [164, 0]
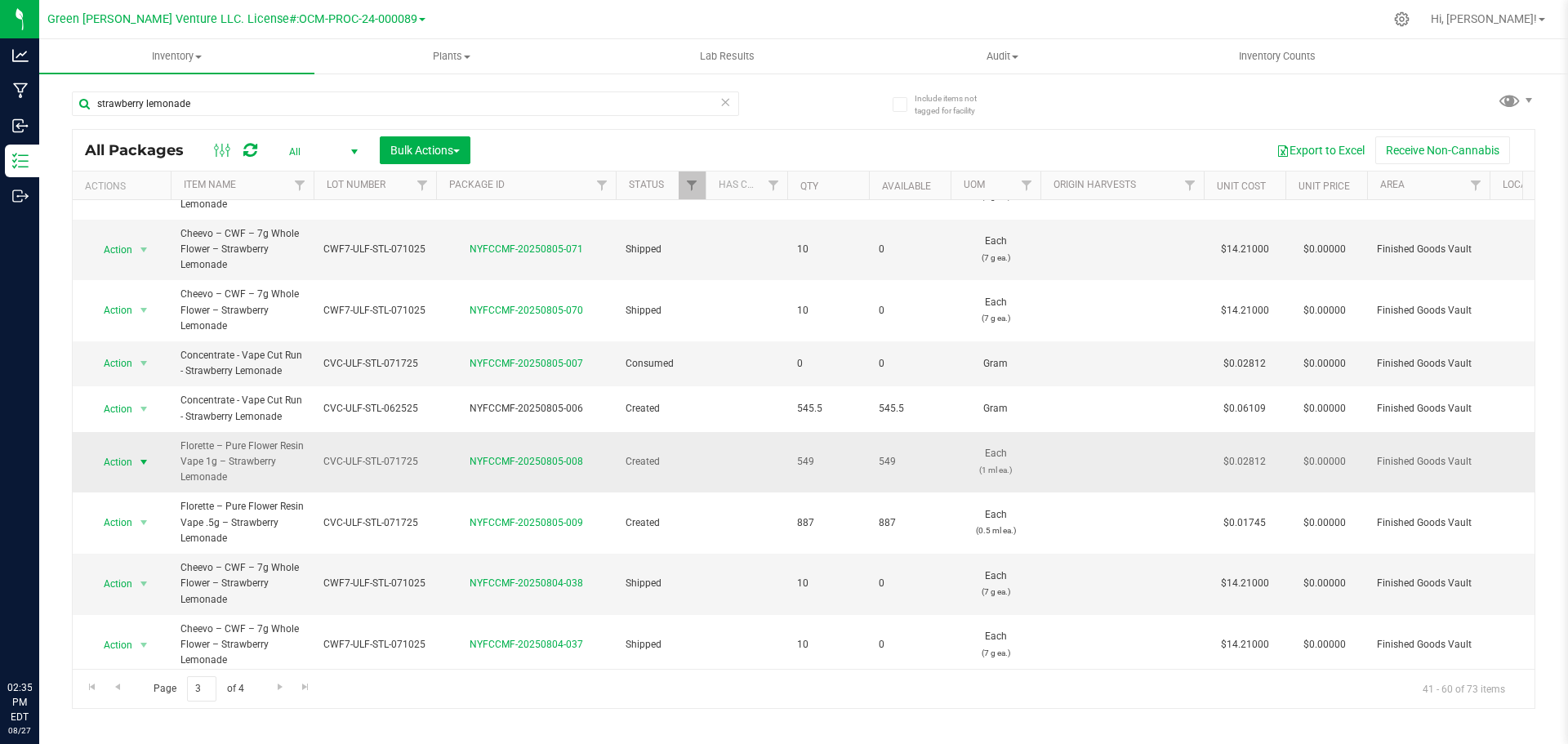
click at [135, 465] on span "select" at bounding box center [144, 462] width 20 height 23
click at [631, 20] on div at bounding box center [907, 19] width 951 height 32
click at [202, 96] on input "strawberry lemonade" at bounding box center [405, 103] width 667 height 25
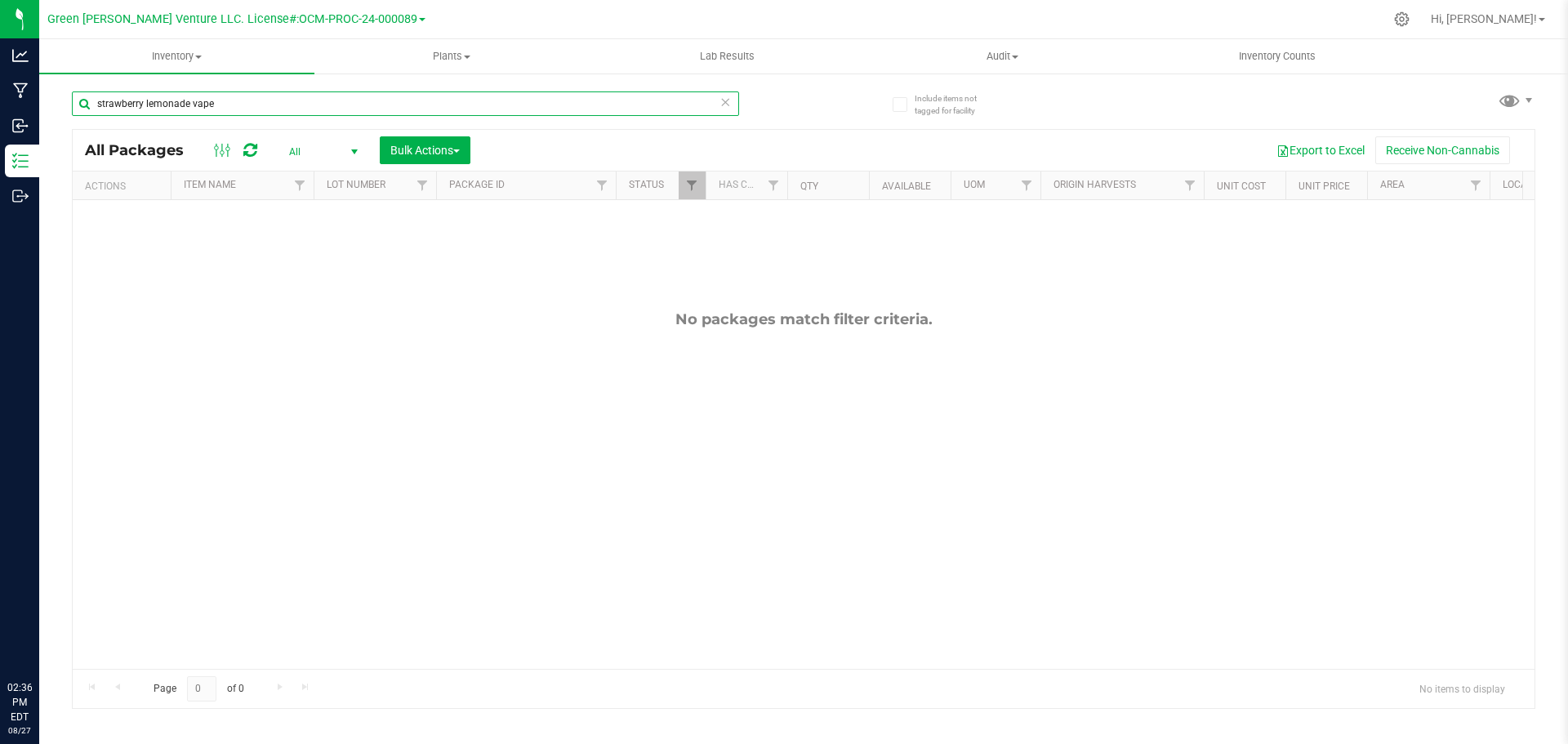
drag, startPoint x: 238, startPoint y: 95, endPoint x: 101, endPoint y: 87, distance: 137.2
click at [101, 87] on div "strawberry lemonade vape" at bounding box center [437, 102] width 732 height 52
type input "s"
type input "strawberry lemonade"
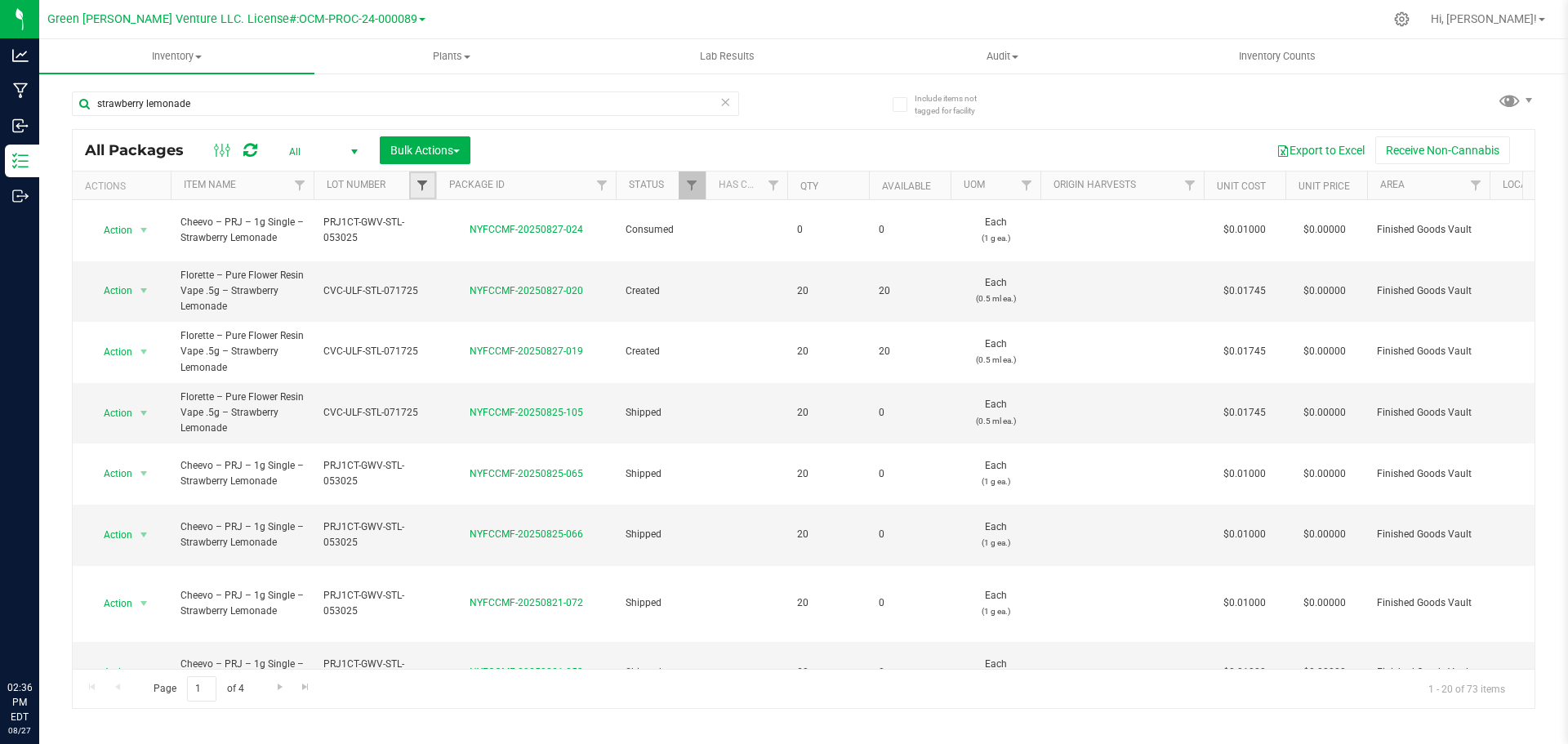
click at [427, 192] on span "Filter" at bounding box center [422, 185] width 13 height 13
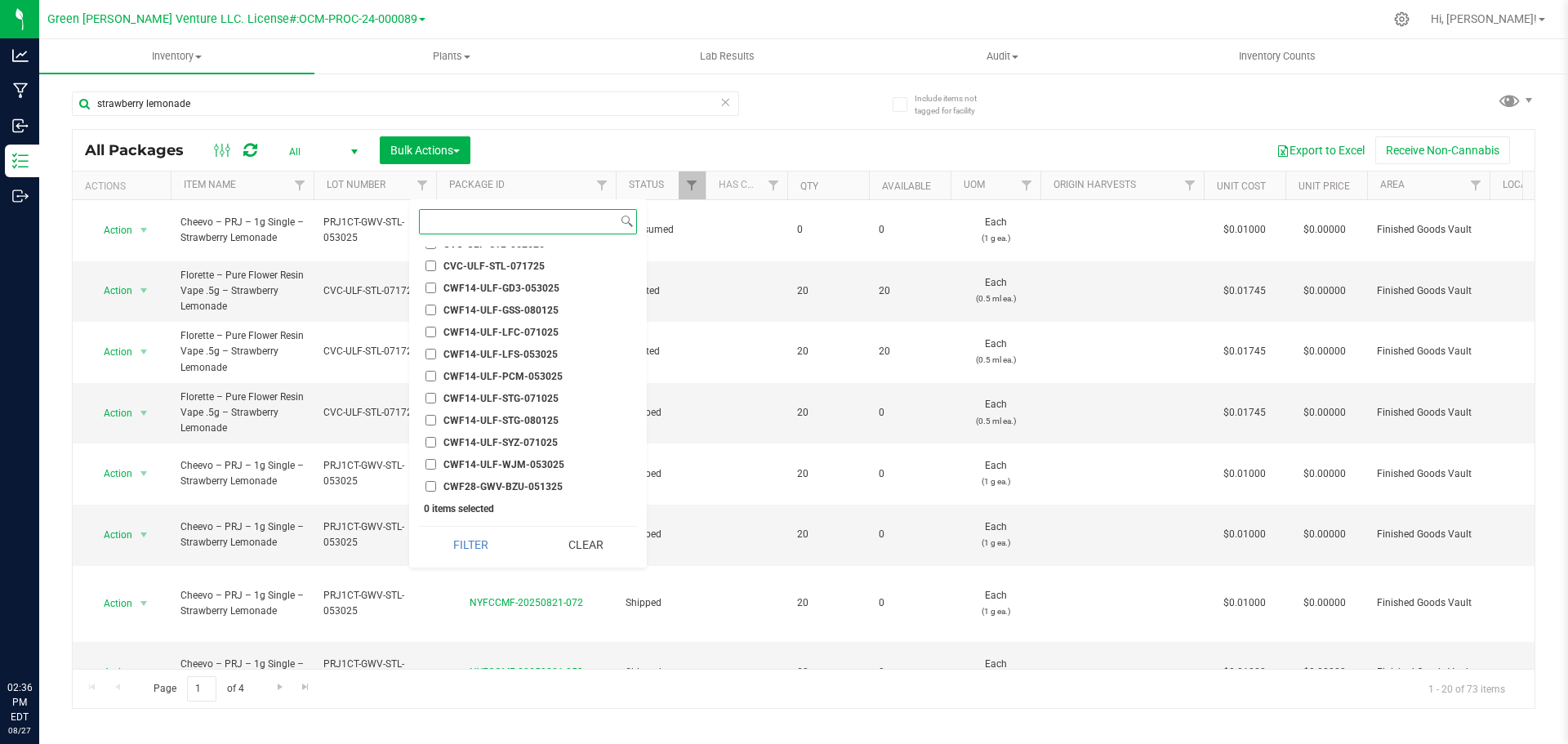
scroll to position [2533, 0]
click at [431, 349] on input "CVC-ULF-STL-071725" at bounding box center [431, 348] width 10 height 10
checkbox input "true"
click at [473, 543] on button "Filter" at bounding box center [470, 545] width 103 height 36
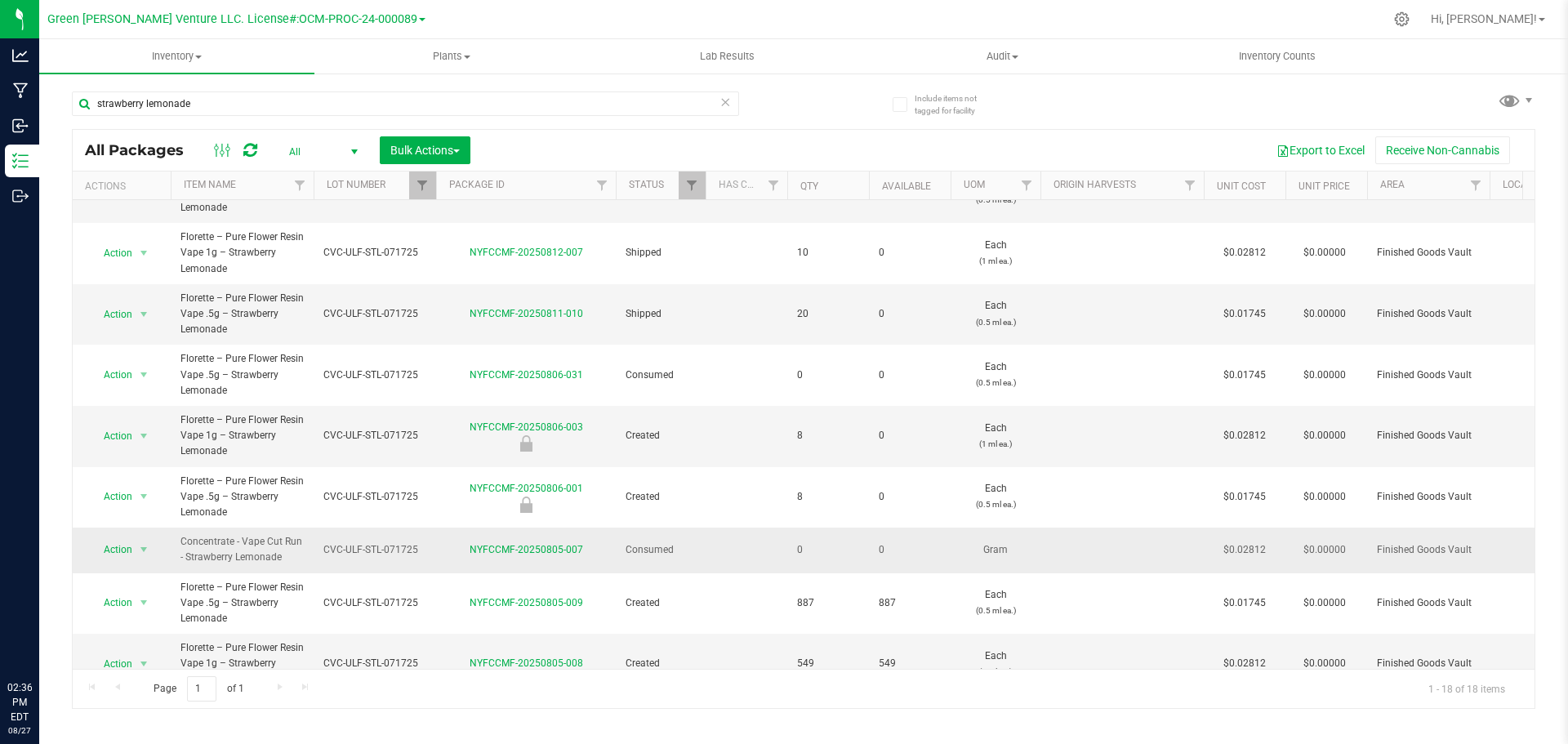
scroll to position [624, 0]
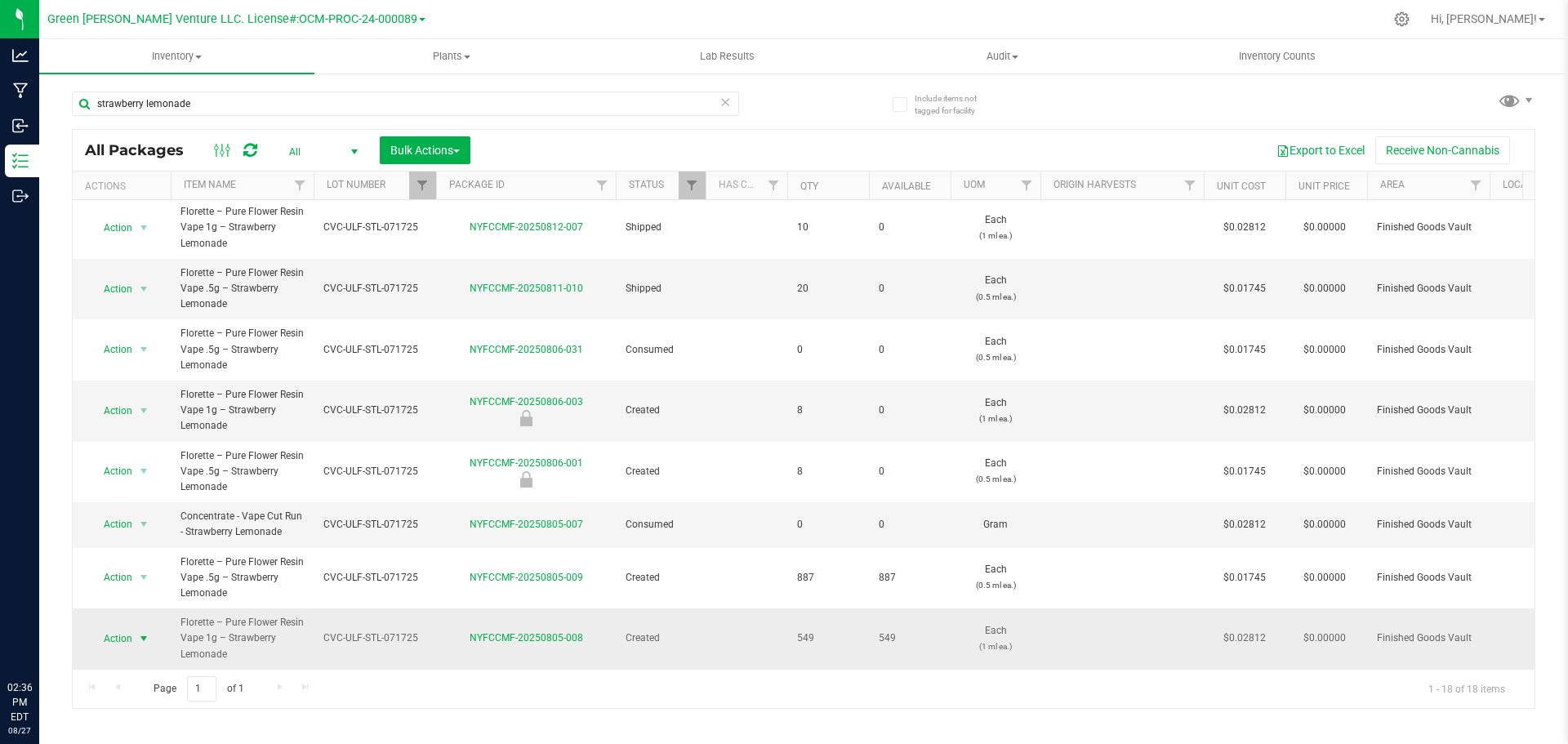
click at [108, 627] on span "Action" at bounding box center [112, 638] width 44 height 23
click at [132, 354] on li "Create package" at bounding box center [141, 357] width 105 height 25
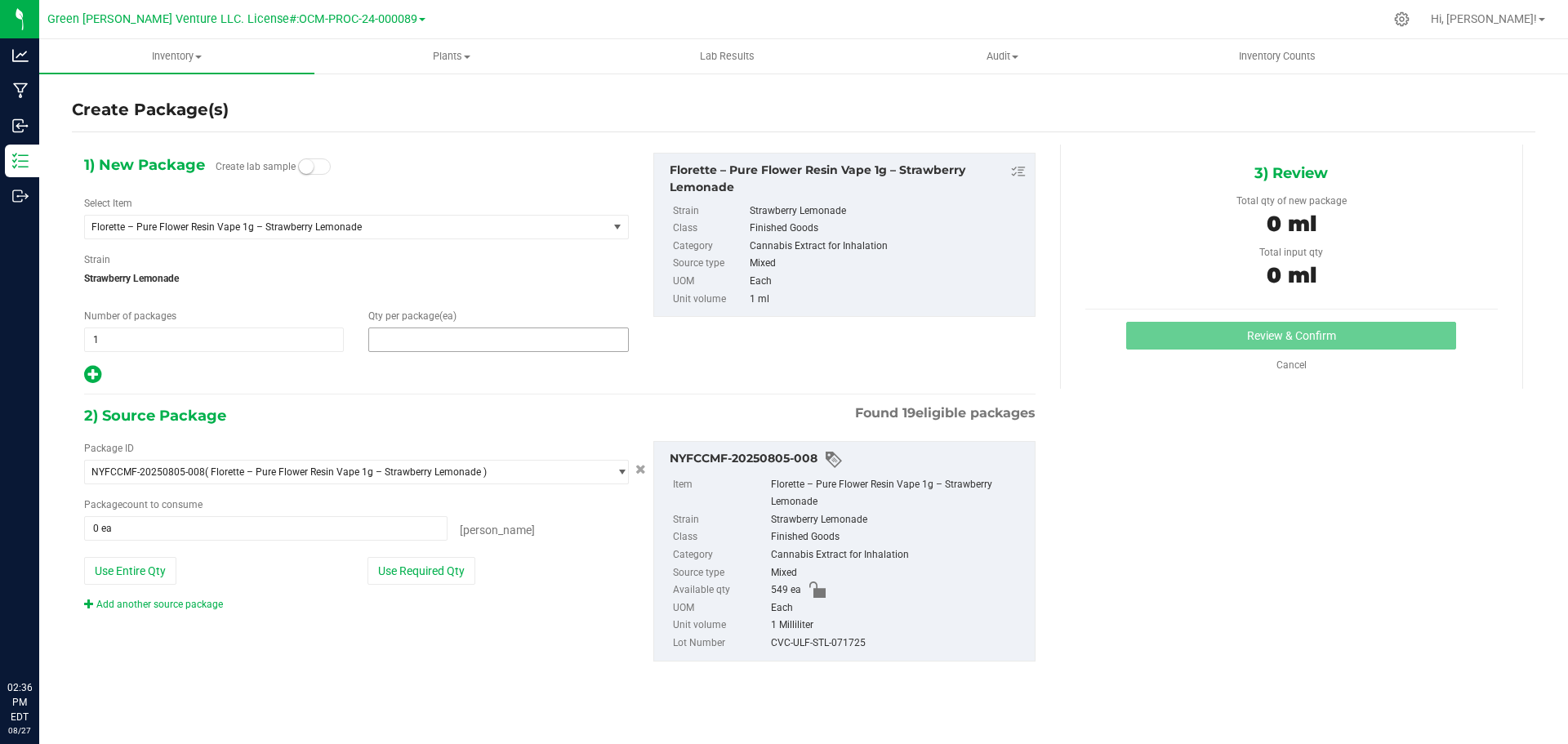
click at [403, 338] on span at bounding box center [497, 339] width 260 height 25
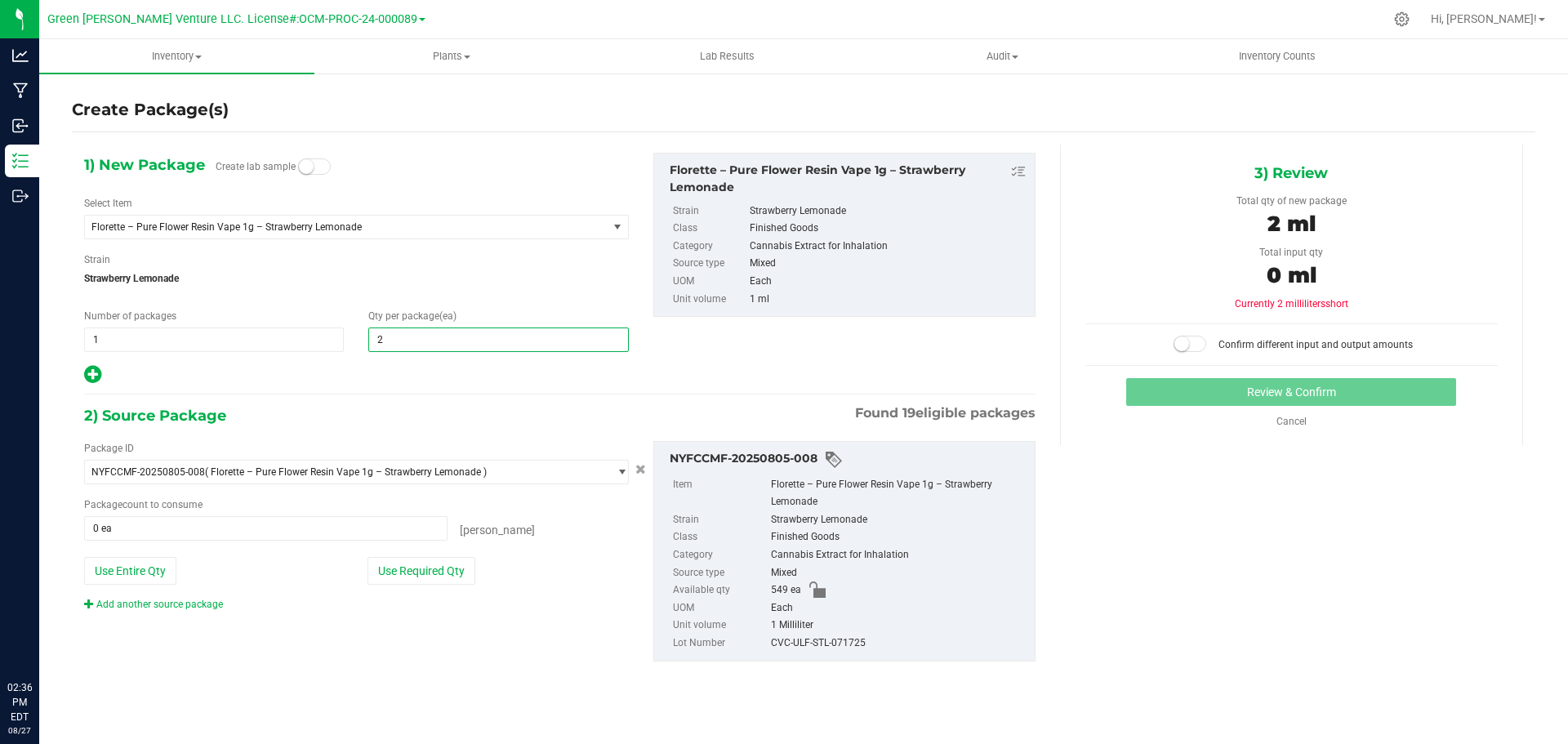
type input "20"
click at [452, 574] on button "Use Required Qty" at bounding box center [421, 571] width 108 height 28
type input "20 ea"
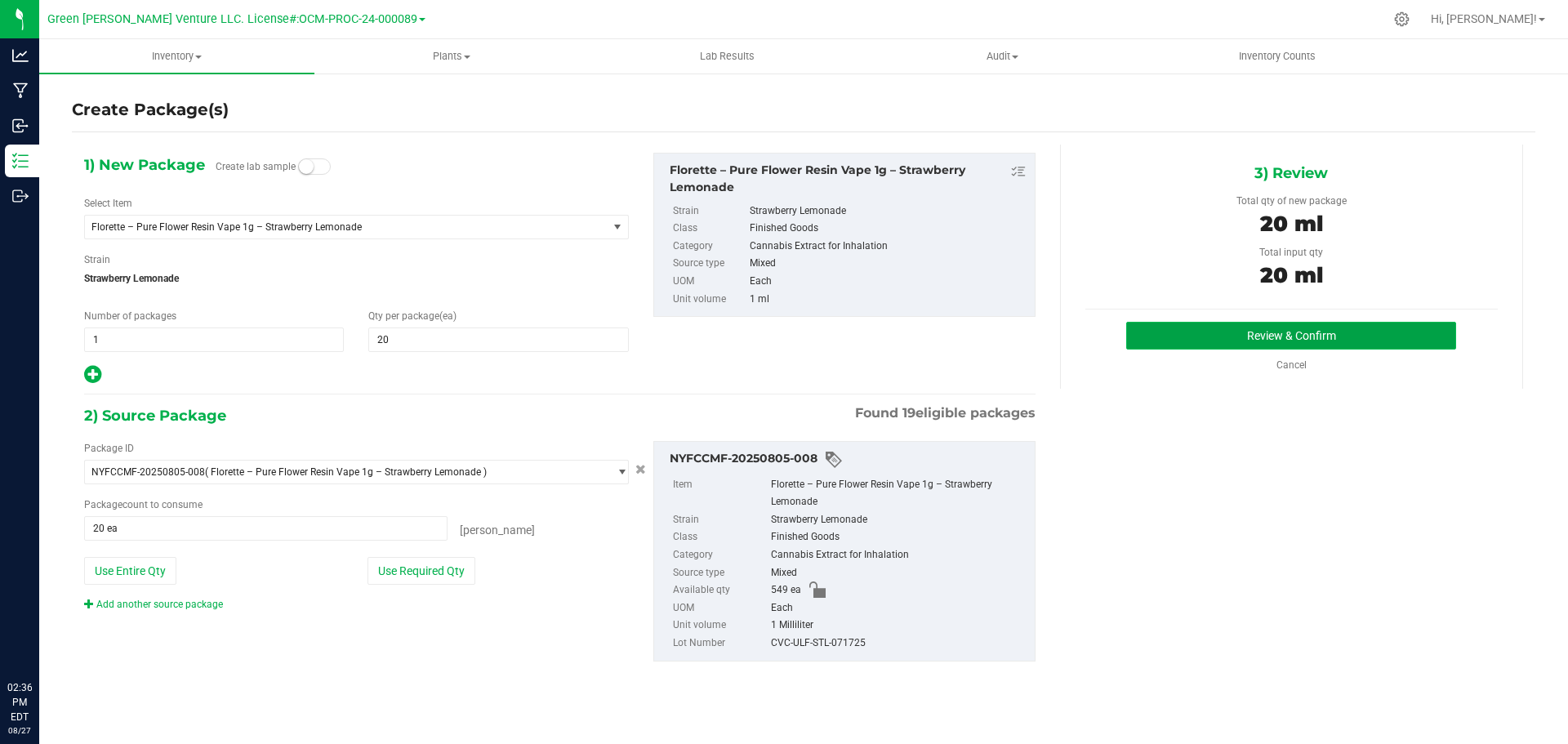
click at [1227, 335] on button "Review & Confirm" at bounding box center [1290, 336] width 330 height 28
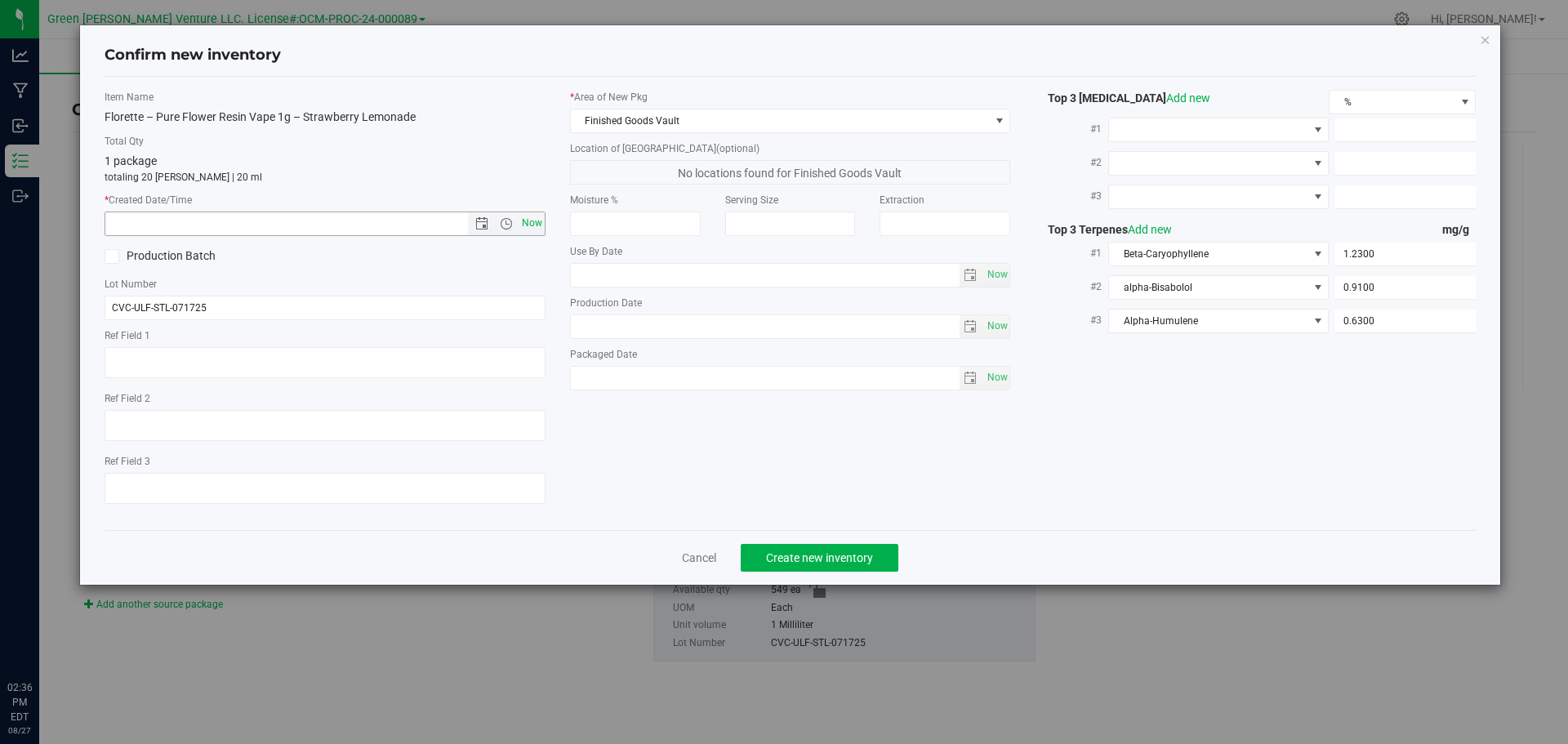
click at [523, 219] on span "Now" at bounding box center [531, 223] width 28 height 24
type input "8/27/2025 2:36 PM"
click at [807, 562] on span "Create new inventory" at bounding box center [819, 557] width 107 height 13
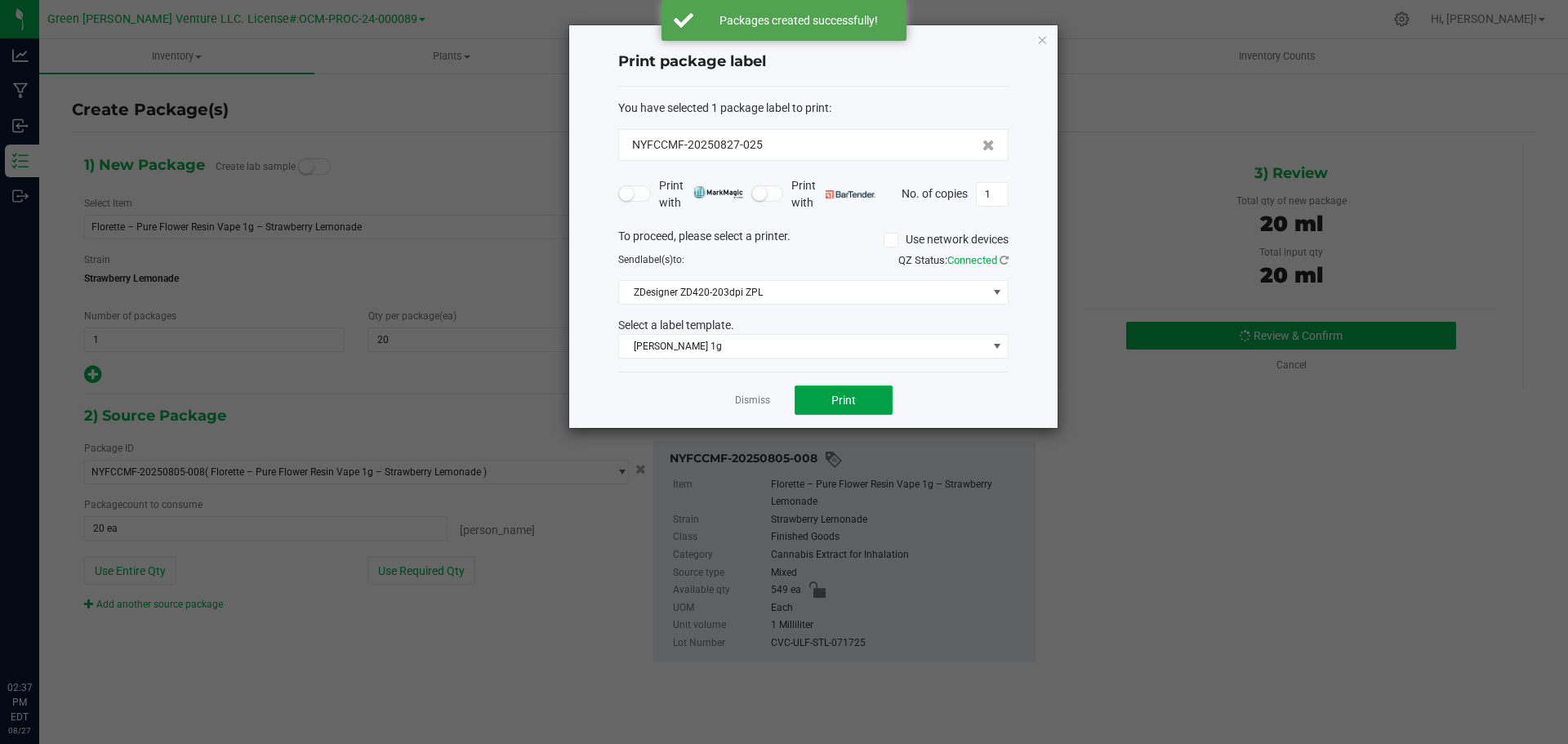
click at [880, 399] on button "Print" at bounding box center [843, 401] width 98 height 30
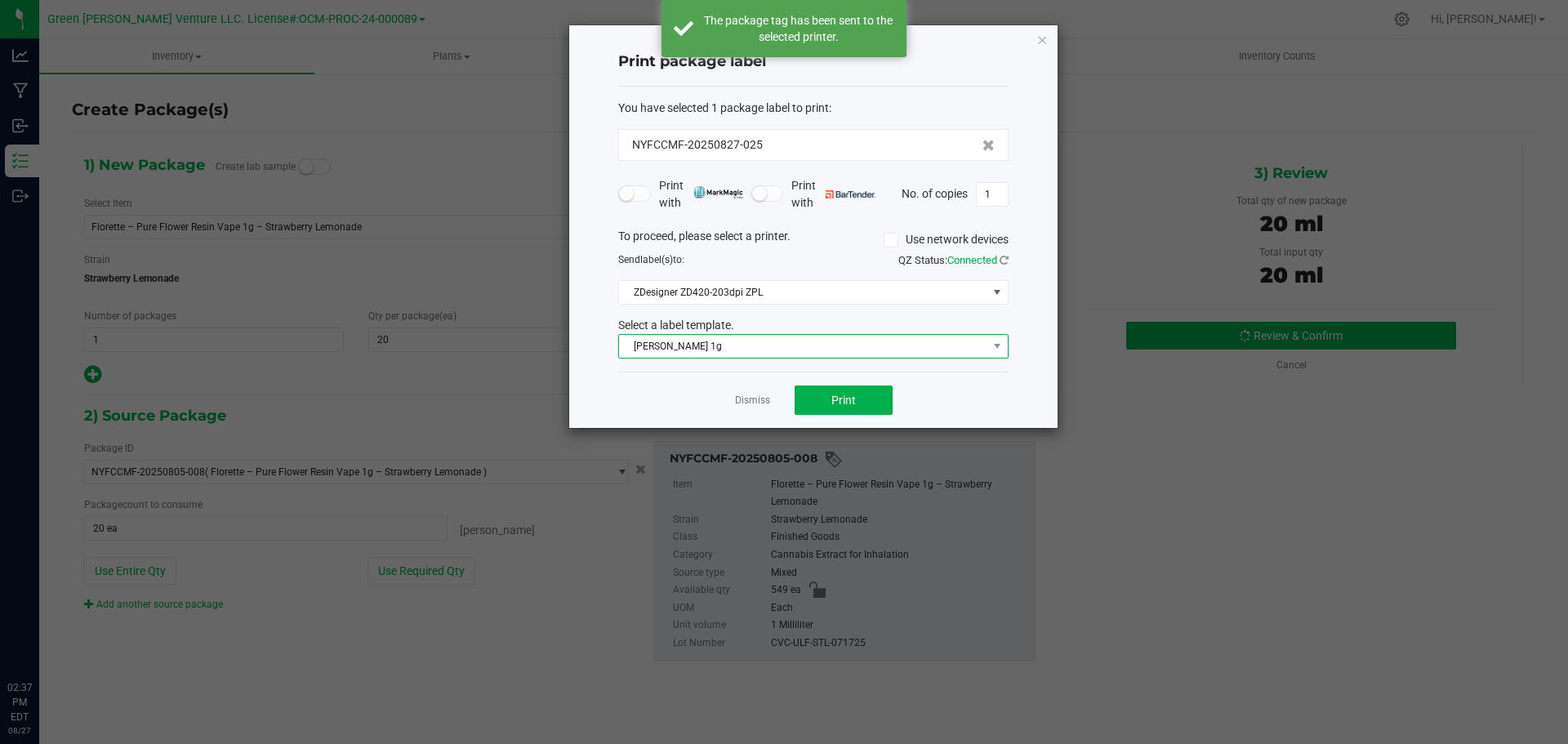
click at [824, 349] on span "[PERSON_NAME] 1g" at bounding box center [803, 346] width 368 height 23
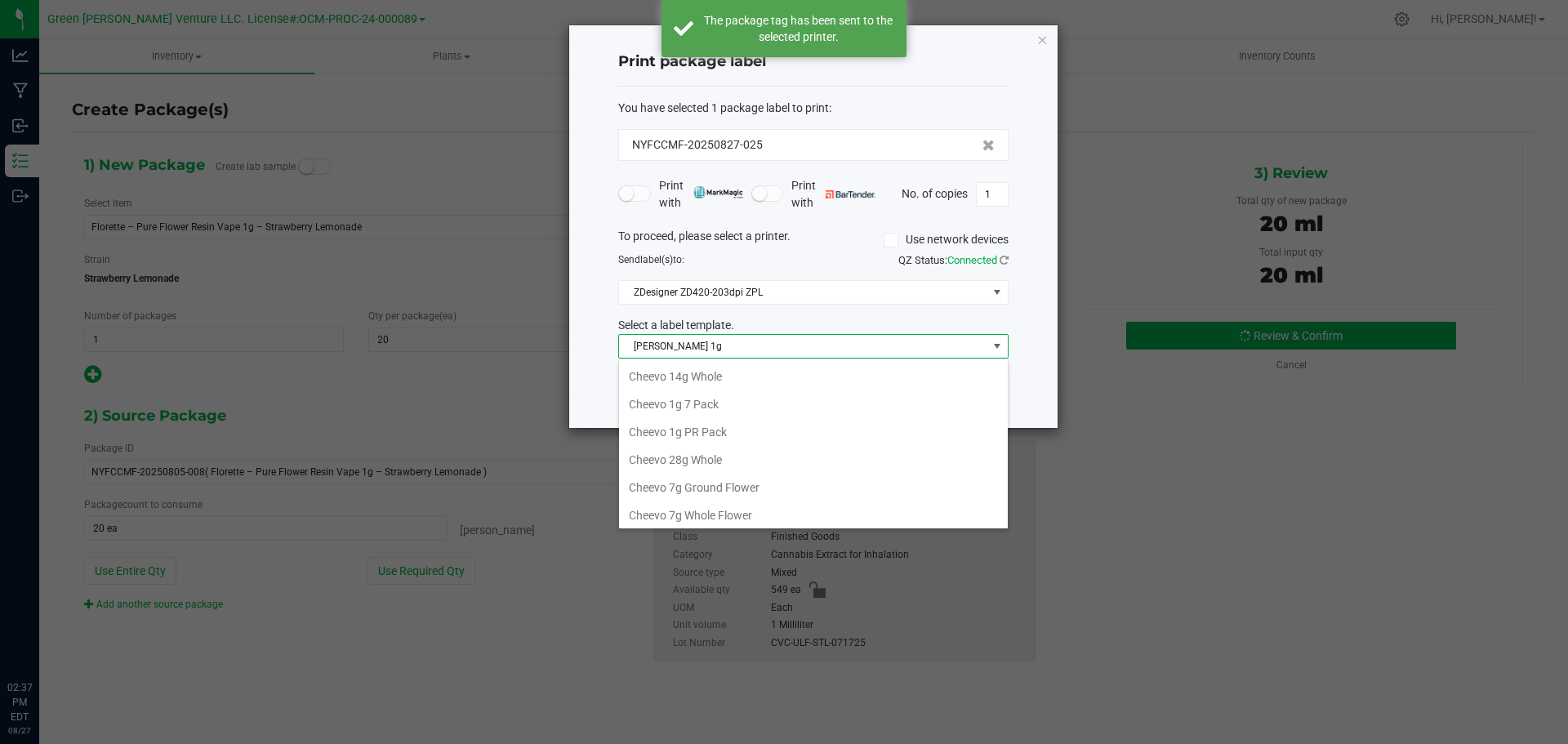
scroll to position [25, 390]
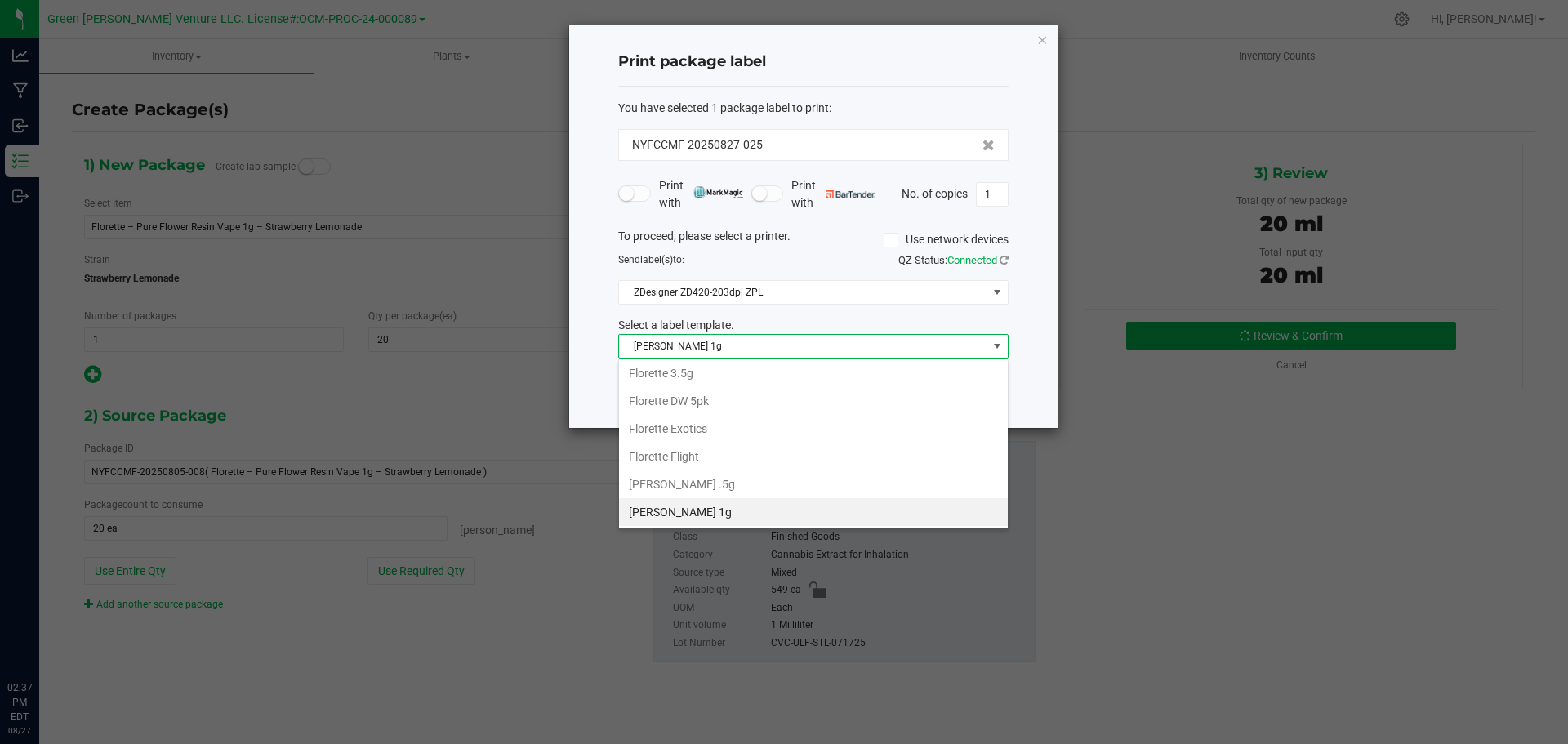
click at [824, 349] on span "[PERSON_NAME] 1g" at bounding box center [803, 346] width 368 height 23
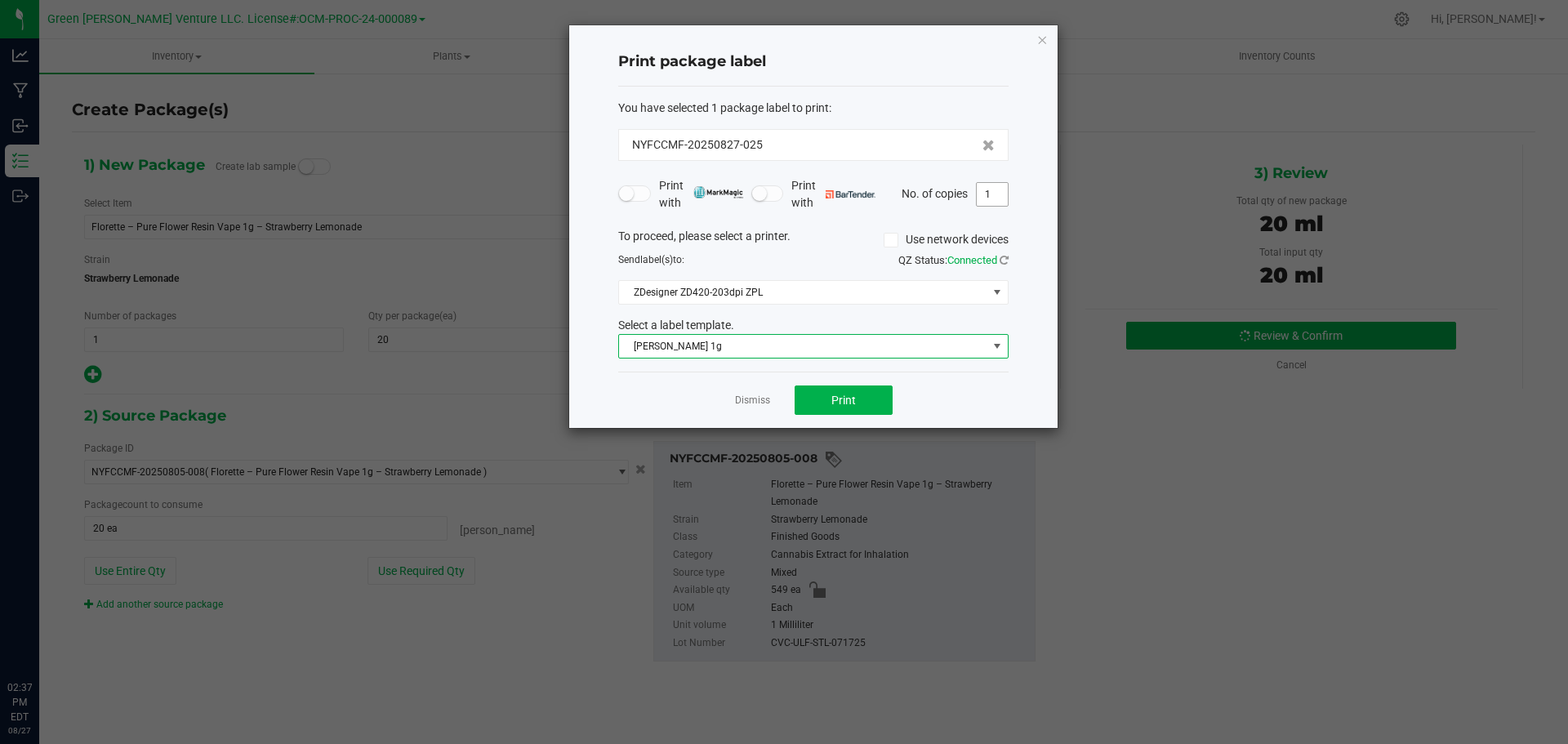
click at [984, 191] on input "1" at bounding box center [992, 194] width 31 height 23
click at [850, 389] on button "Print" at bounding box center [843, 401] width 98 height 30
click at [766, 353] on span "[PERSON_NAME] 1g" at bounding box center [803, 346] width 368 height 23
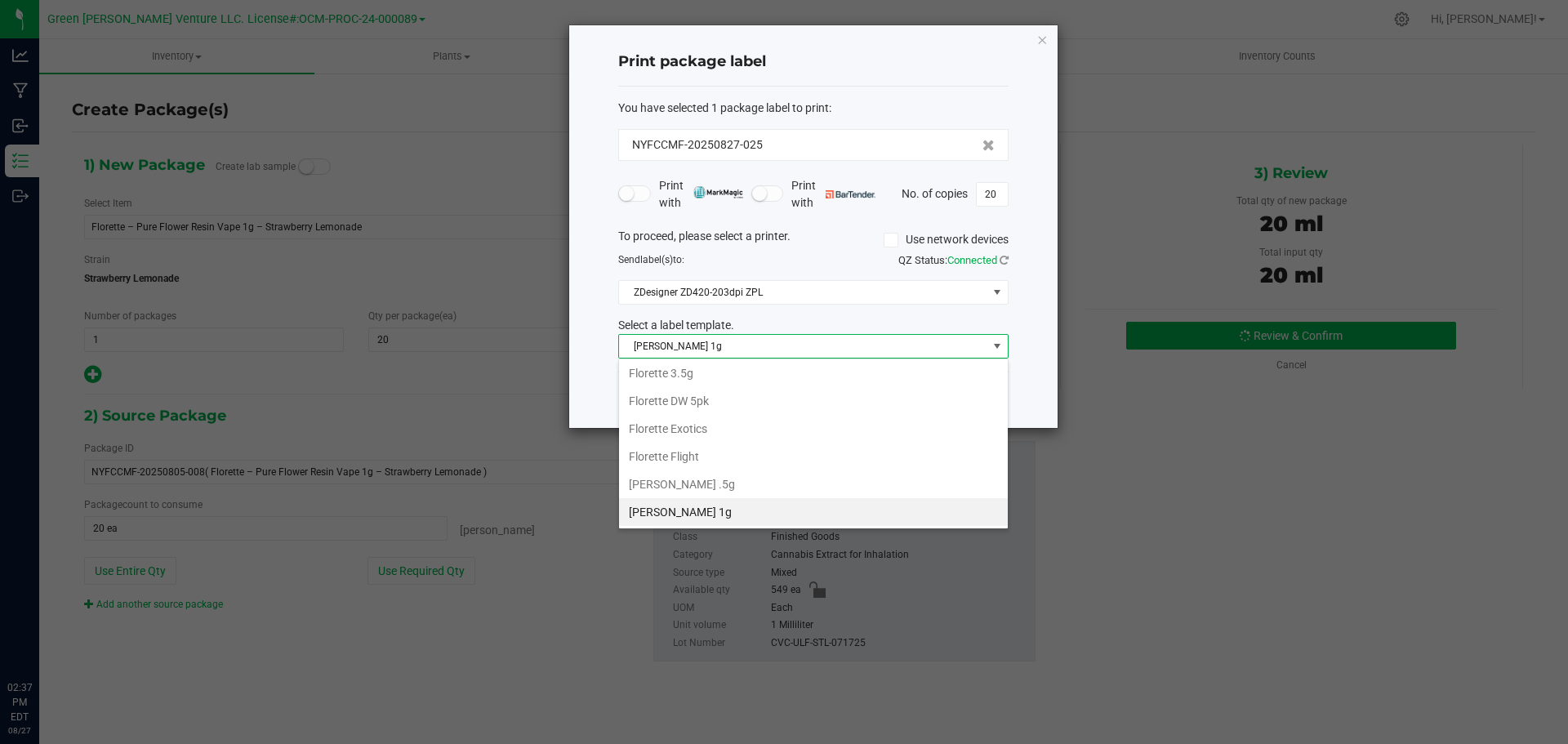
scroll to position [281, 0]
click at [735, 510] on li "Inventory Labels" at bounding box center [813, 512] width 388 height 28
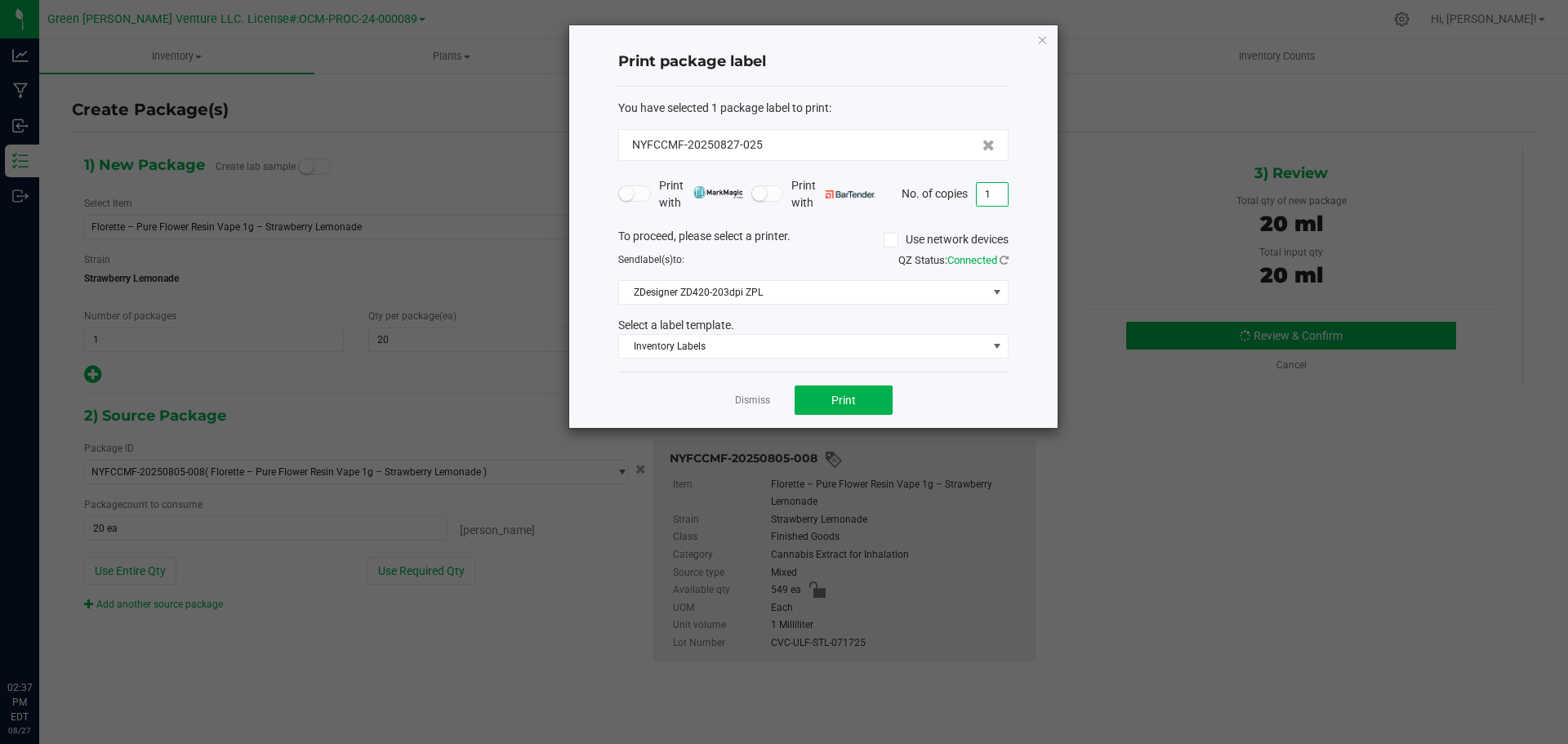
type input "1"
click at [959, 402] on div "Dismiss Print" at bounding box center [813, 400] width 390 height 56
click at [876, 395] on button "Print" at bounding box center [843, 401] width 98 height 30
click at [738, 405] on link "Dismiss" at bounding box center [752, 401] width 35 height 14
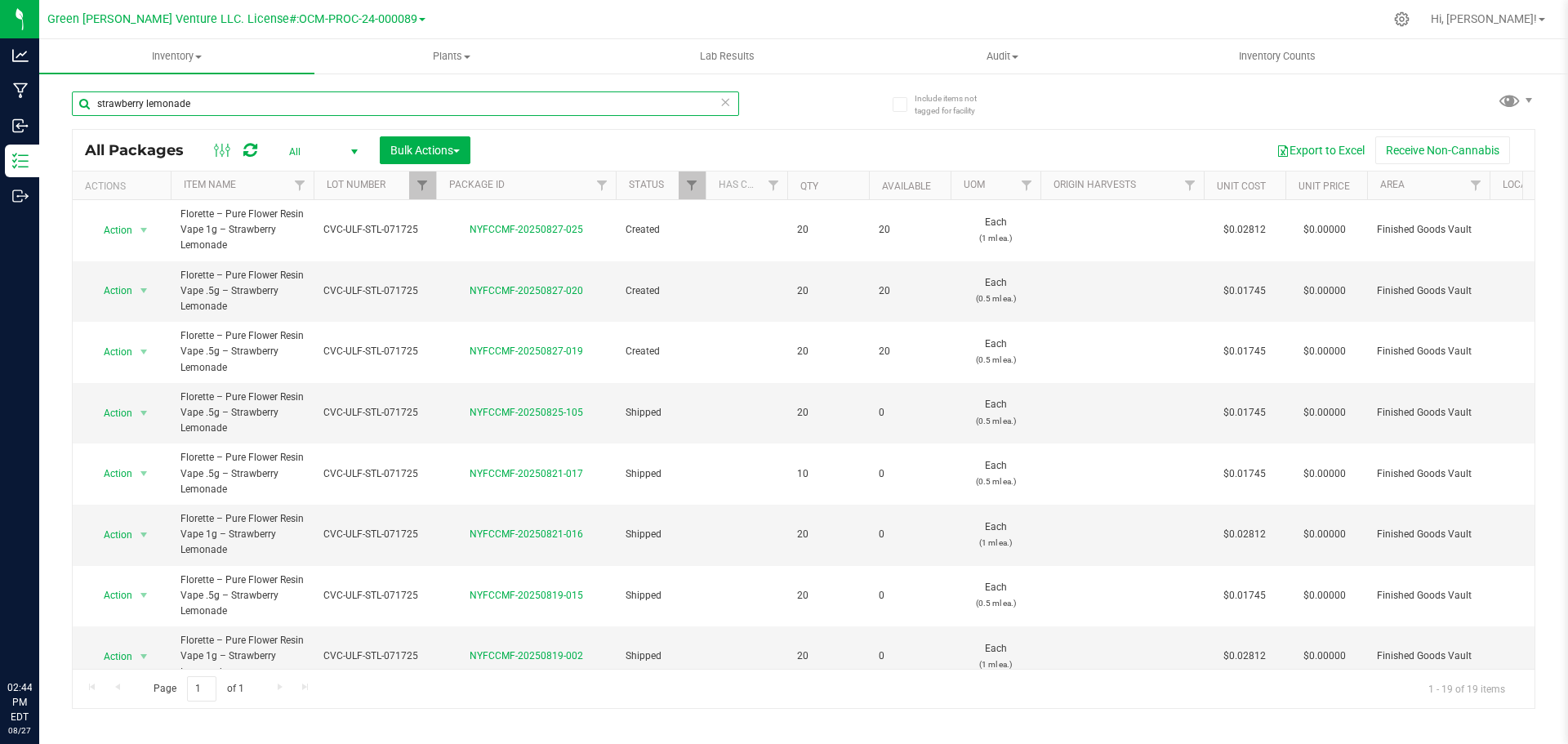
drag, startPoint x: 202, startPoint y: 106, endPoint x: 90, endPoint y: 112, distance: 112.2
click at [90, 112] on input "strawberry lemonade" at bounding box center [405, 103] width 667 height 25
click at [430, 188] on link "Filter" at bounding box center [422, 185] width 27 height 28
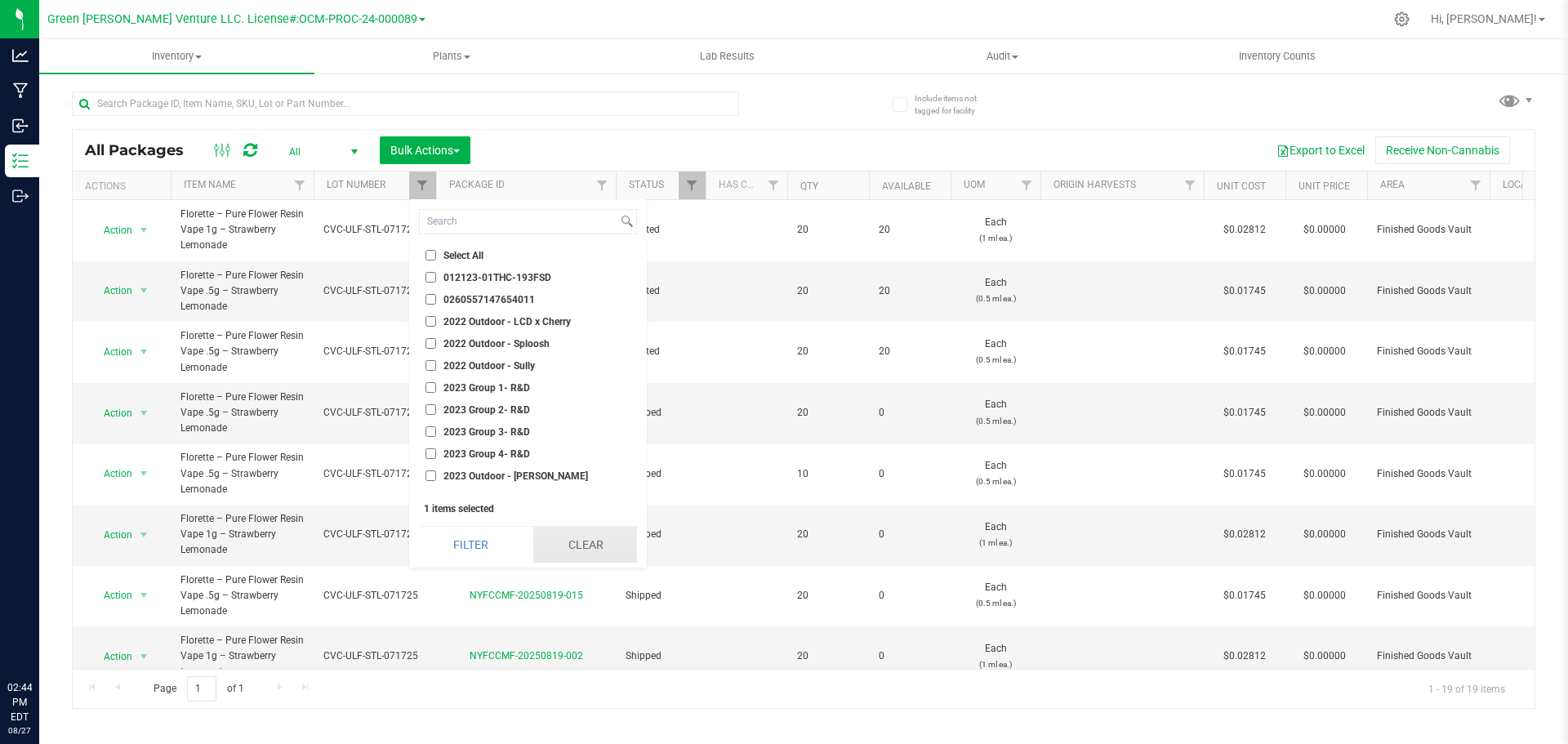
click at [557, 542] on button "Clear" at bounding box center [585, 545] width 104 height 36
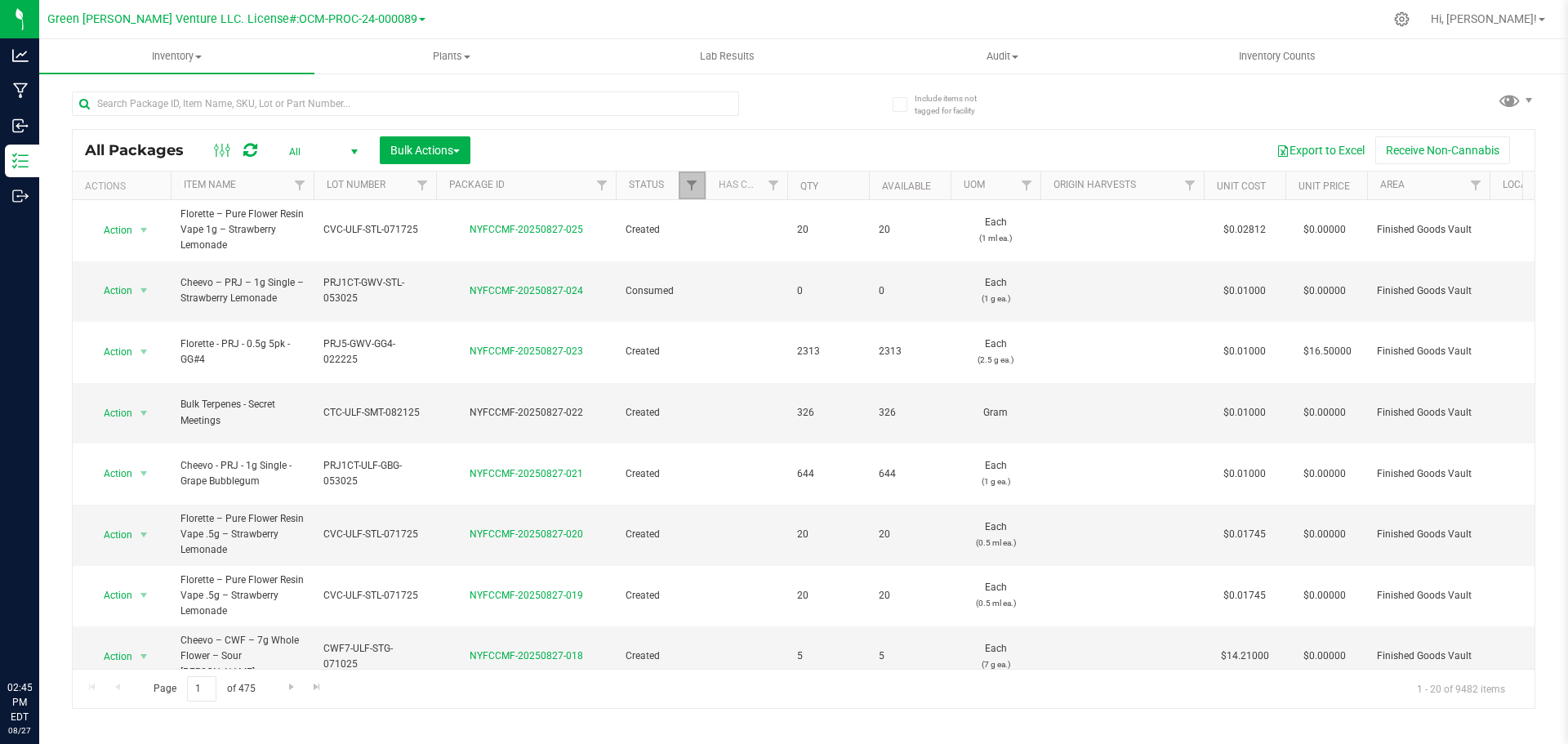
click at [692, 188] on span "Filter" at bounding box center [691, 185] width 13 height 13
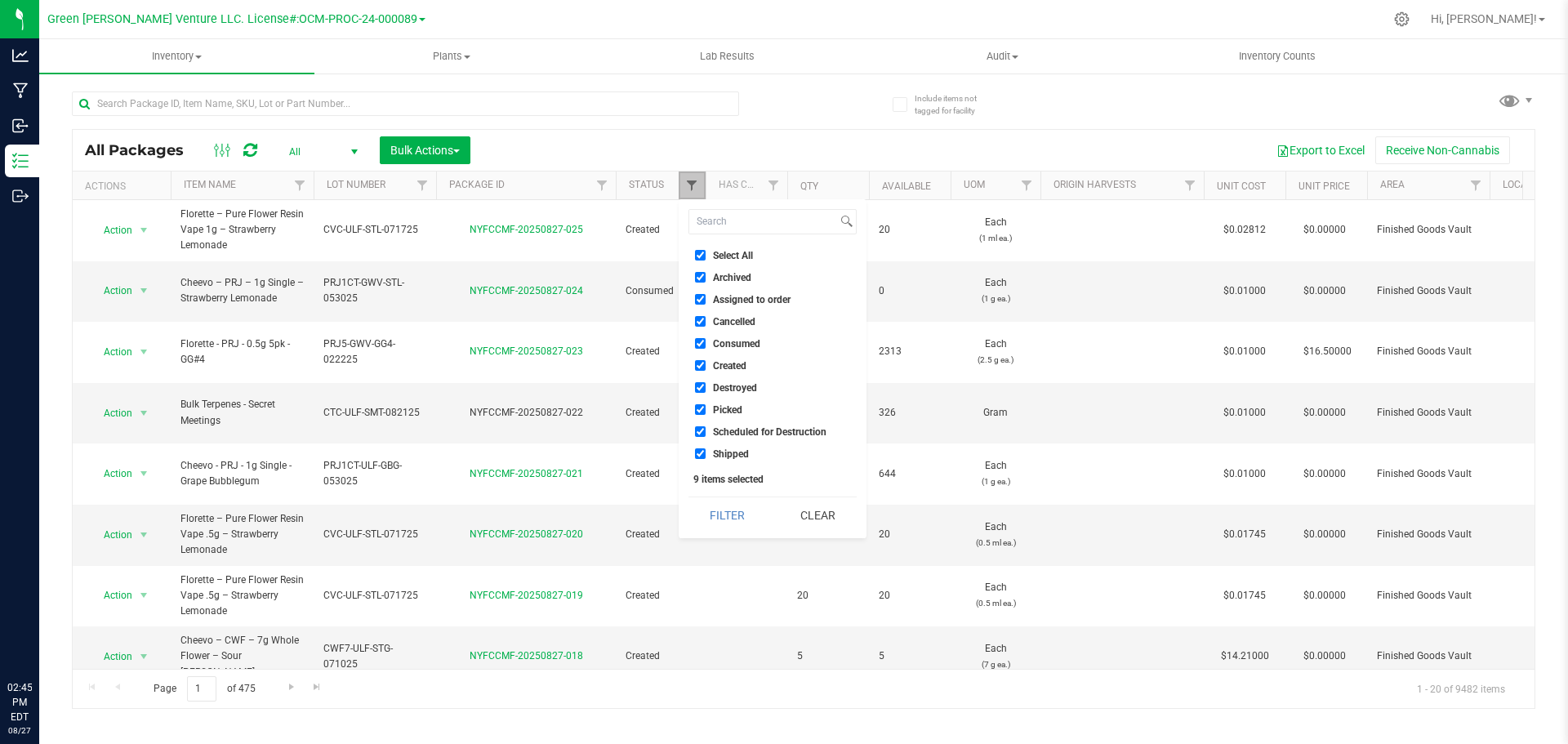
click at [692, 187] on span "Filter" at bounding box center [691, 185] width 13 height 13
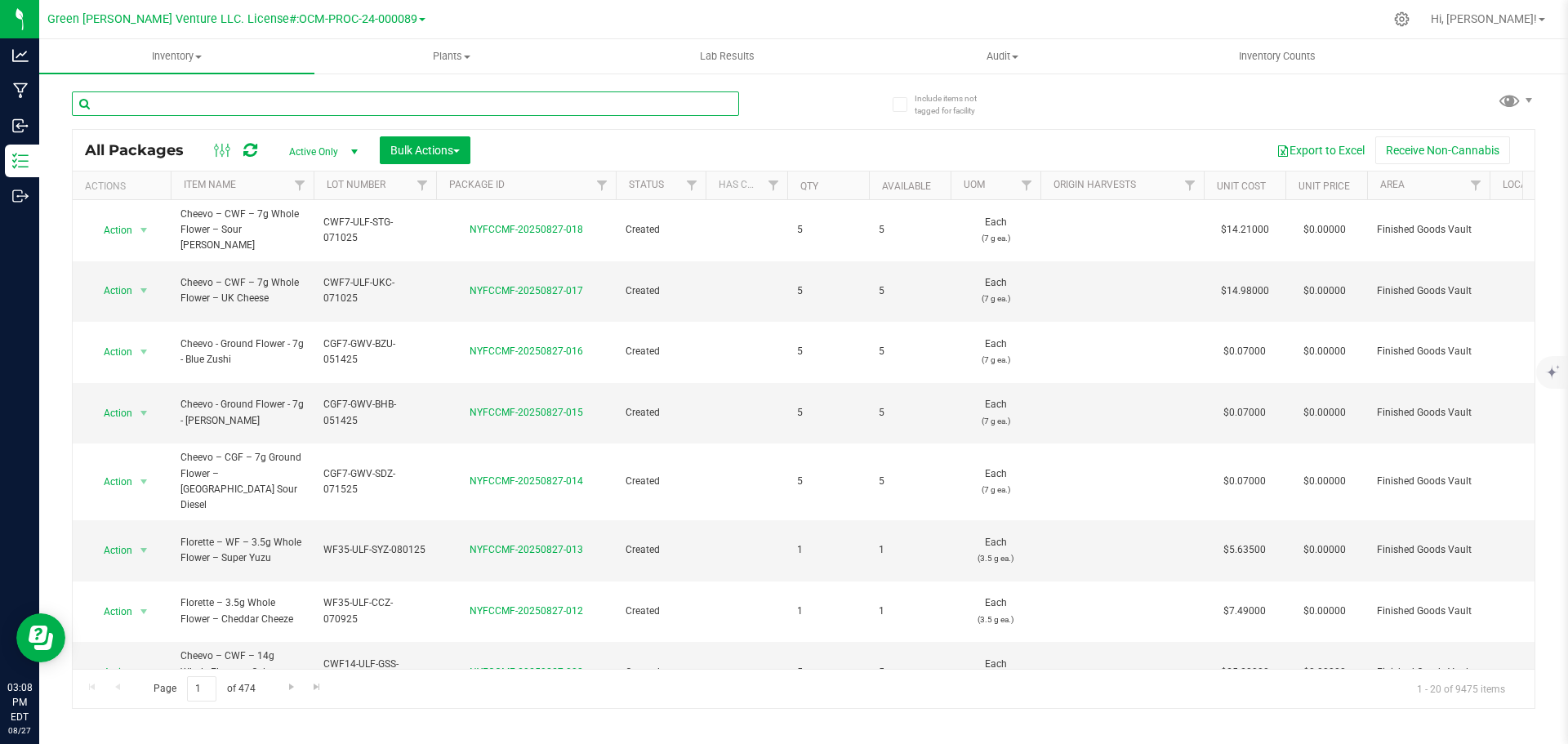
click at [209, 95] on input "text" at bounding box center [405, 103] width 667 height 25
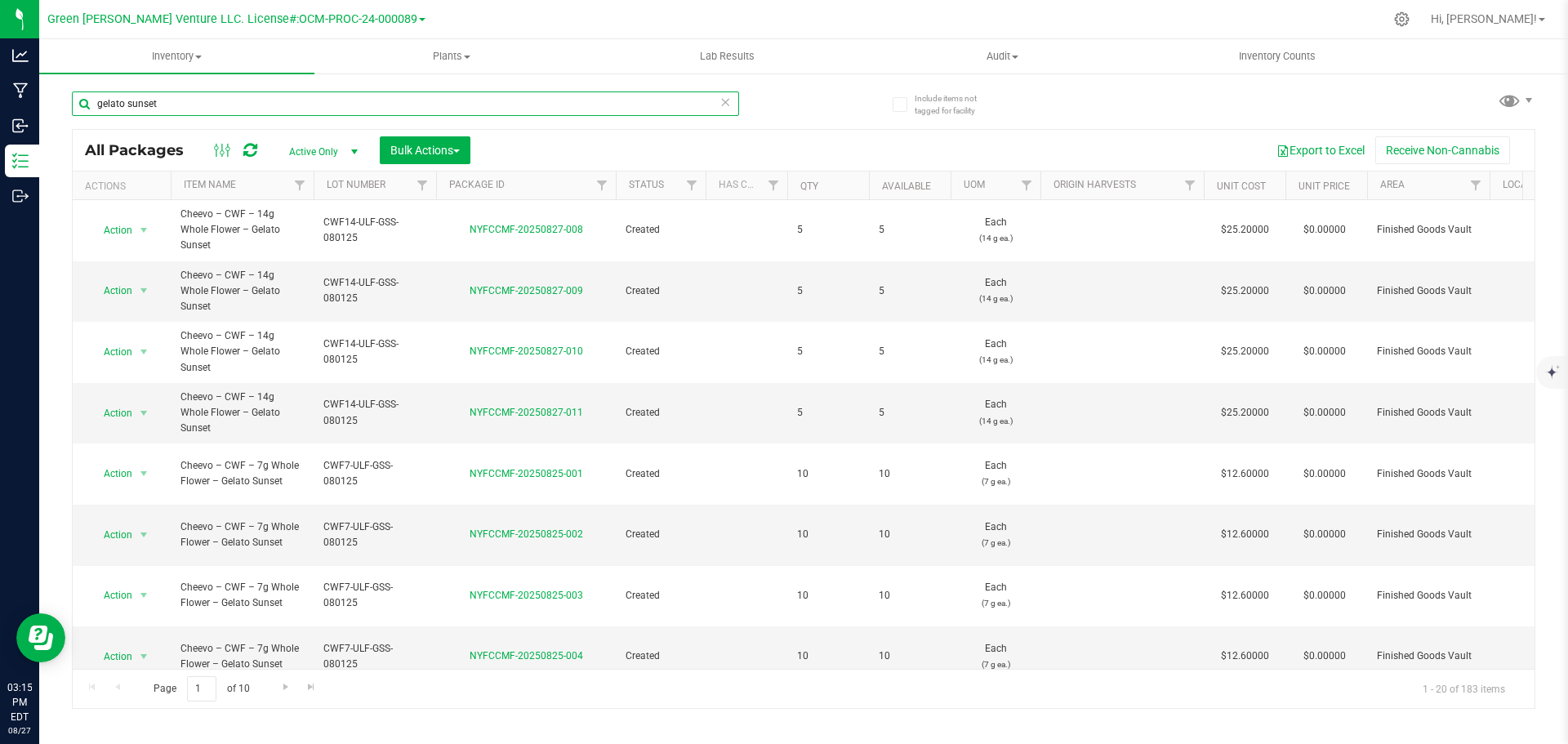
drag, startPoint x: 191, startPoint y: 95, endPoint x: 61, endPoint y: 101, distance: 130.1
click at [64, 106] on div "Include items not tagged for facility gelato sunset All Packages Active Only Ac…" at bounding box center [803, 320] width 1529 height 499
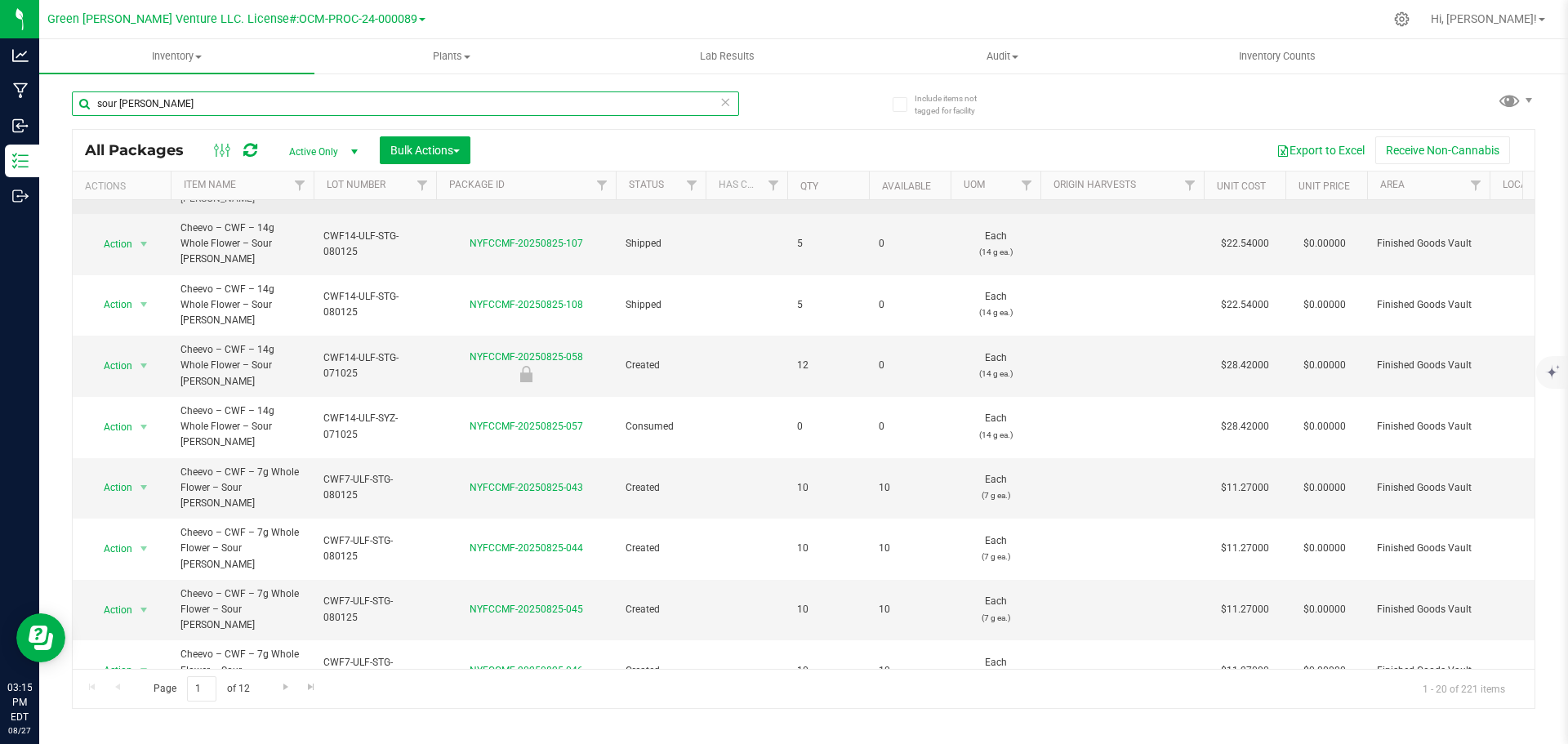
scroll to position [448, 0]
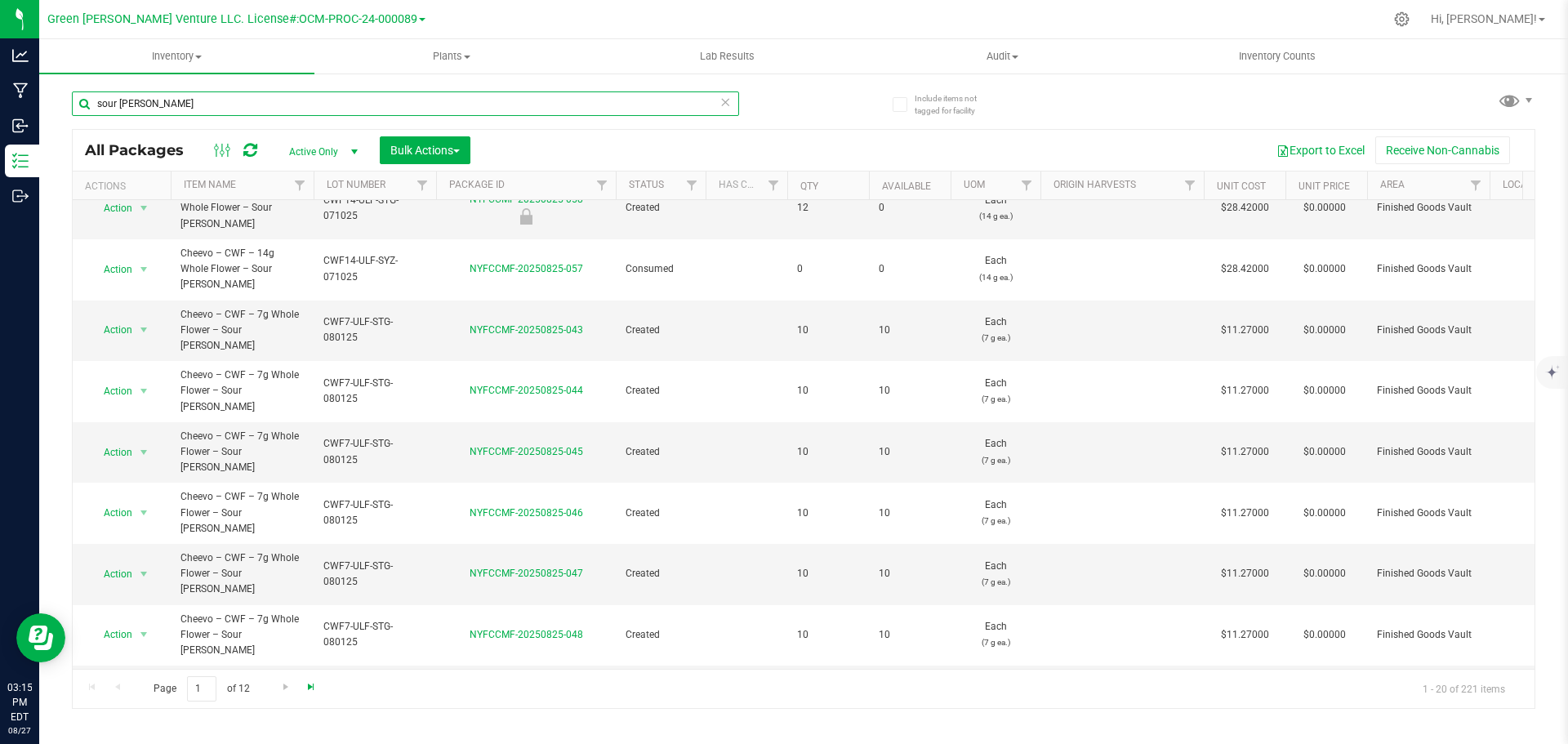
type input "sour [PERSON_NAME]"
click at [313, 683] on span "Go to the last page" at bounding box center [311, 687] width 13 height 13
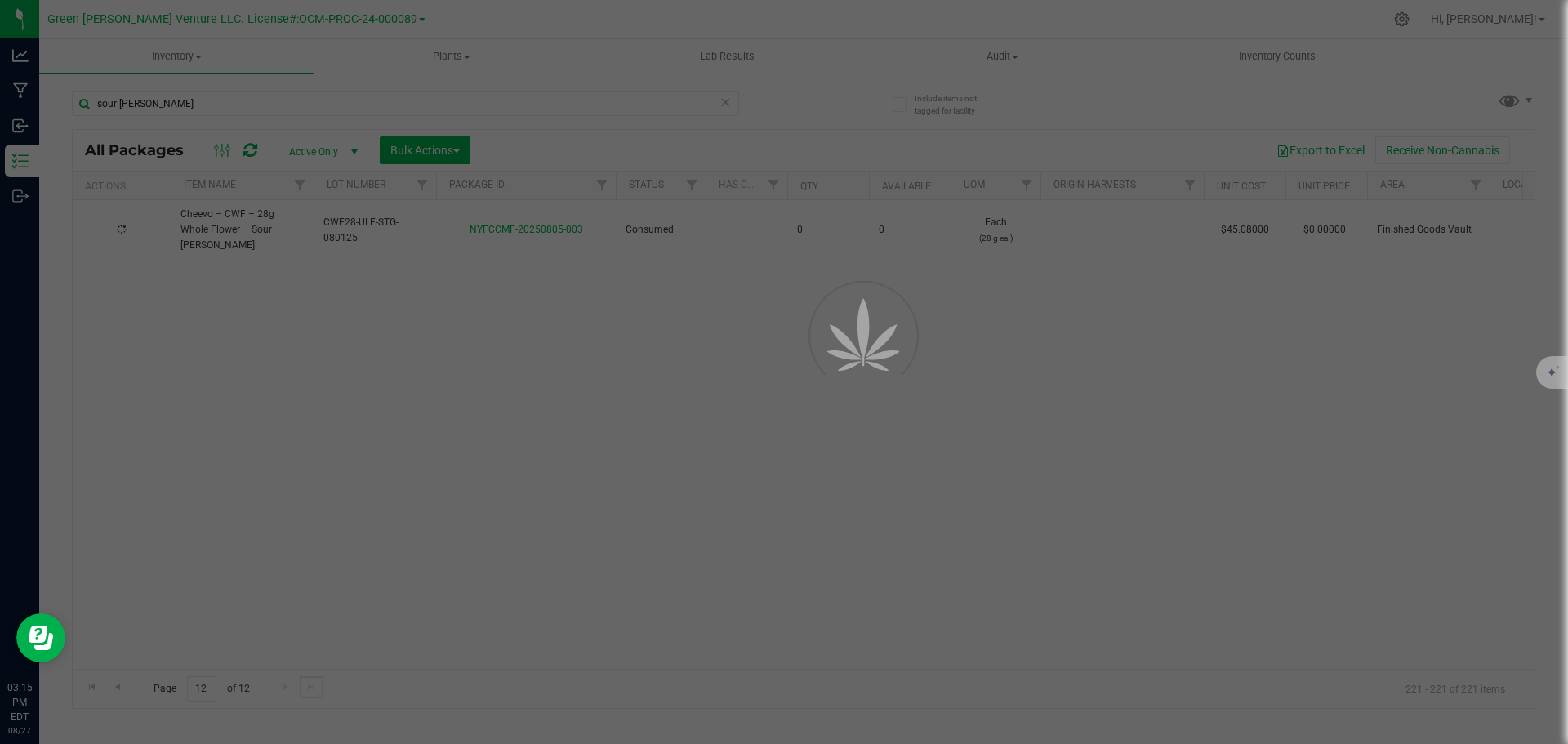
scroll to position [0, 0]
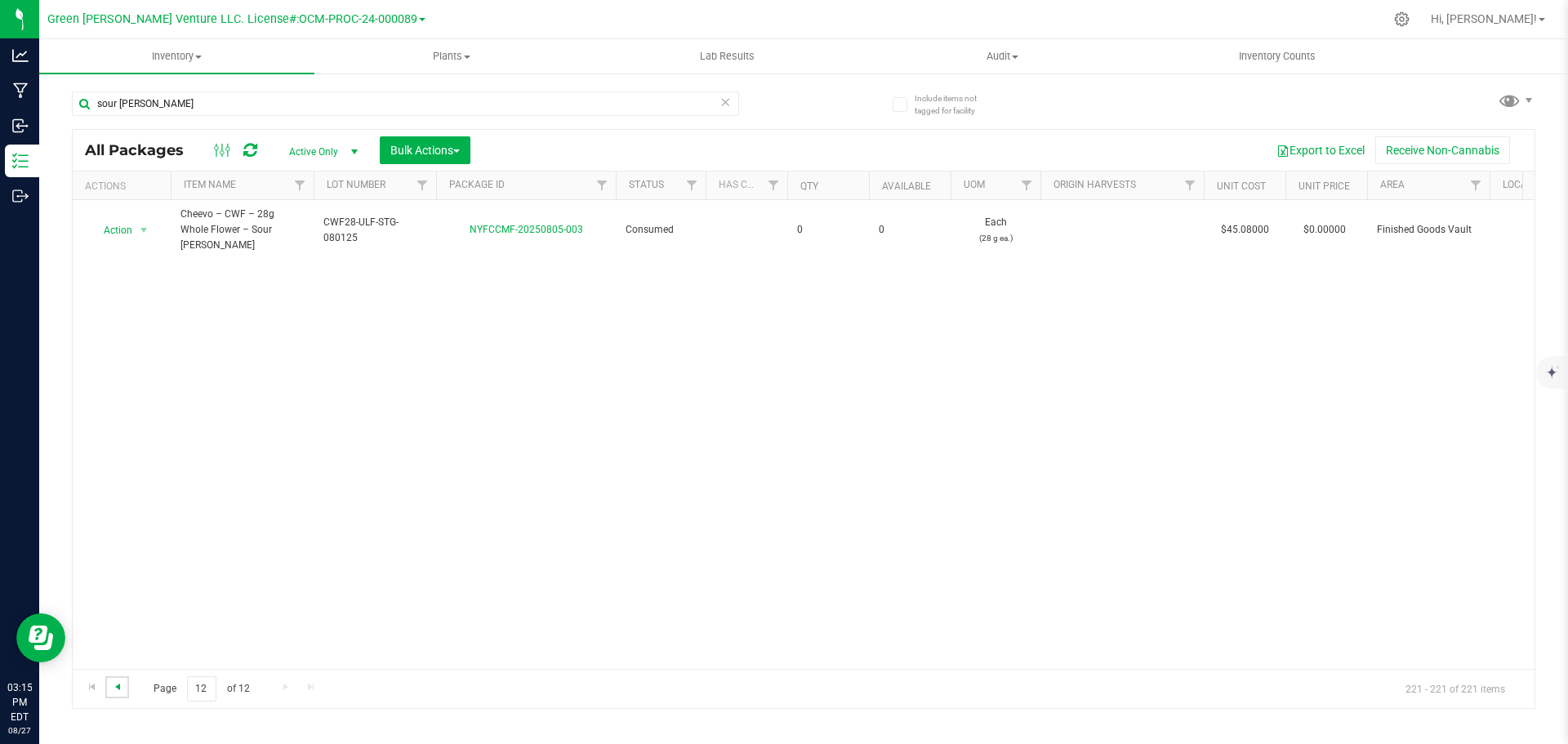
click at [120, 688] on span "Go to the previous page" at bounding box center [117, 687] width 13 height 13
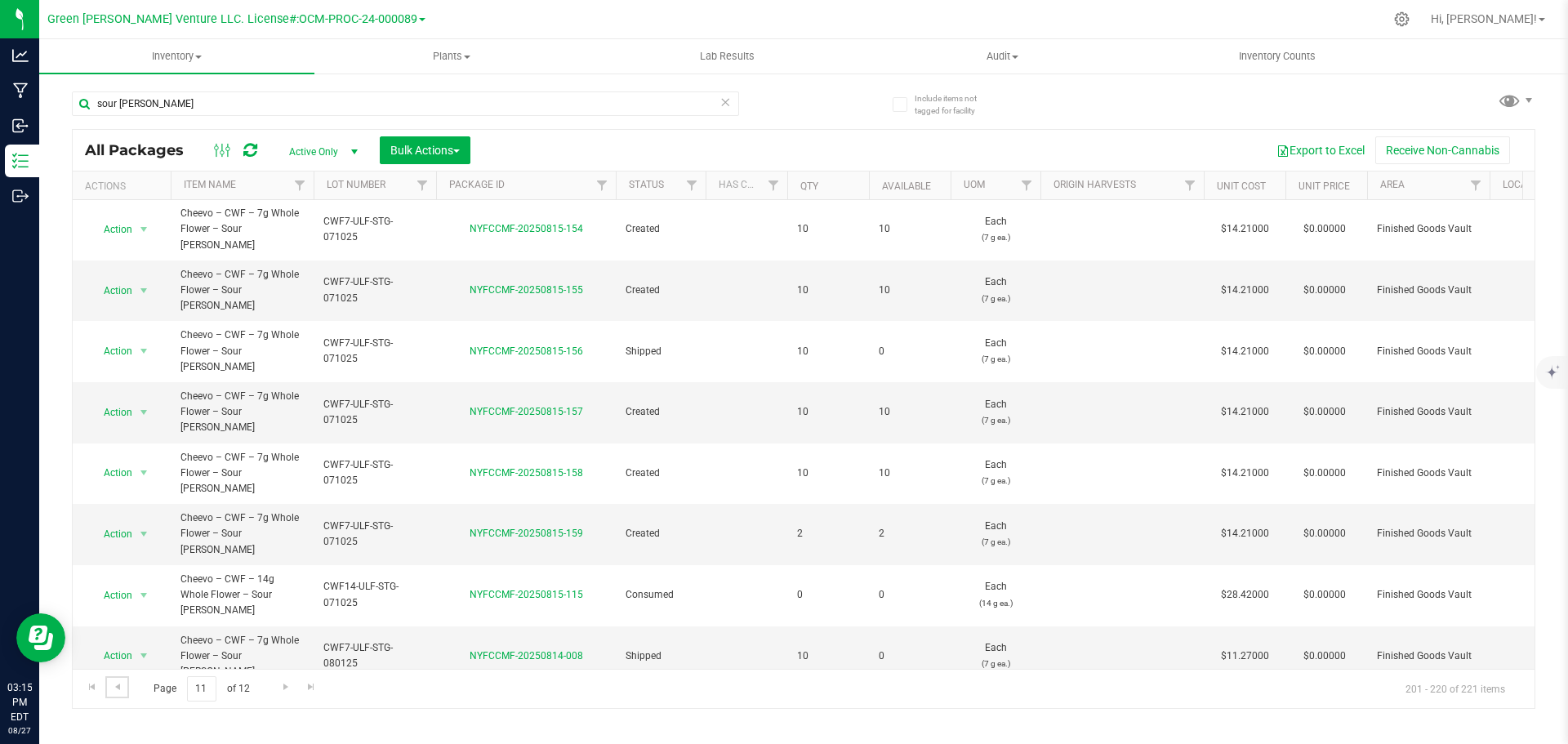
scroll to position [453, 0]
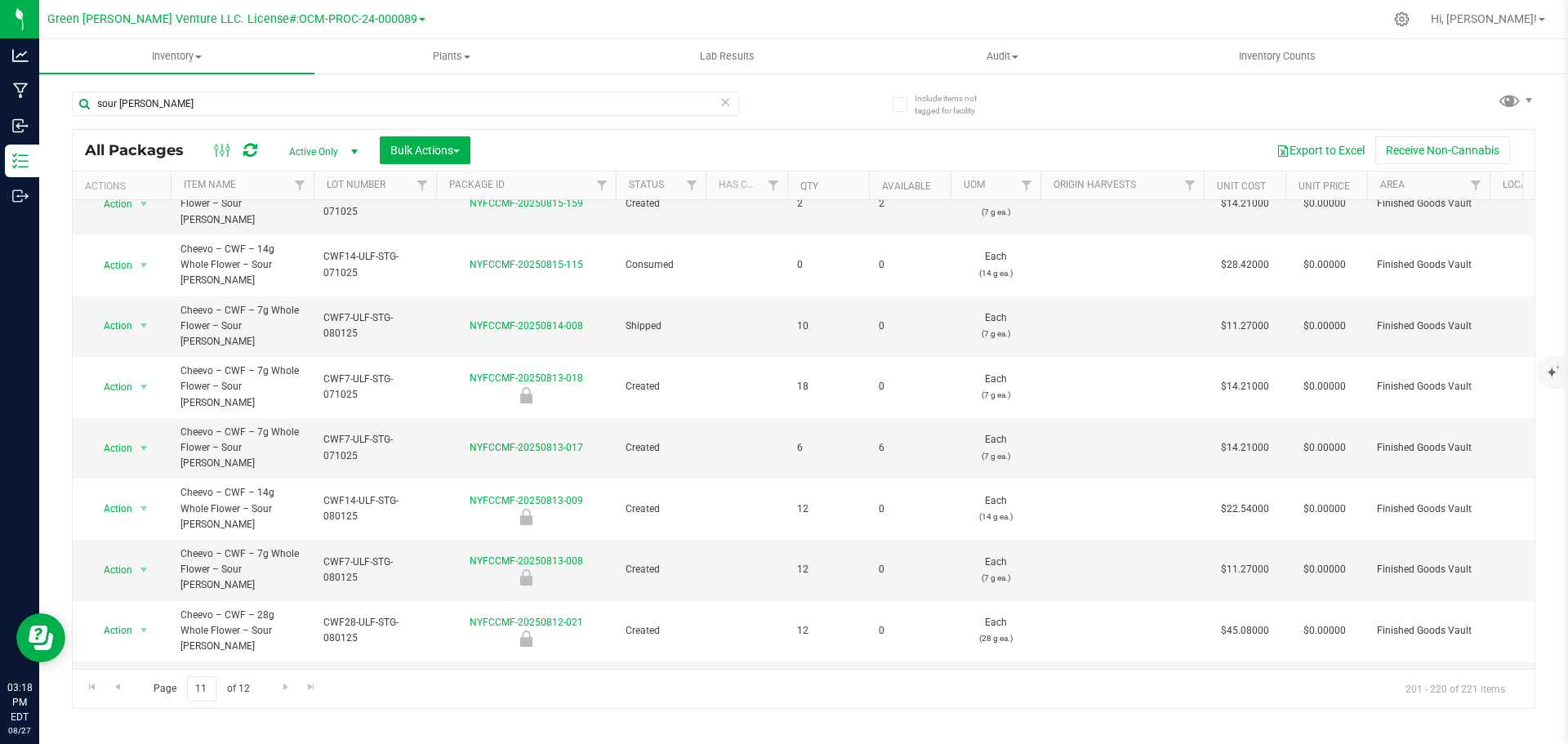
click at [147, 362] on li "Create package" at bounding box center [141, 365] width 105 height 25
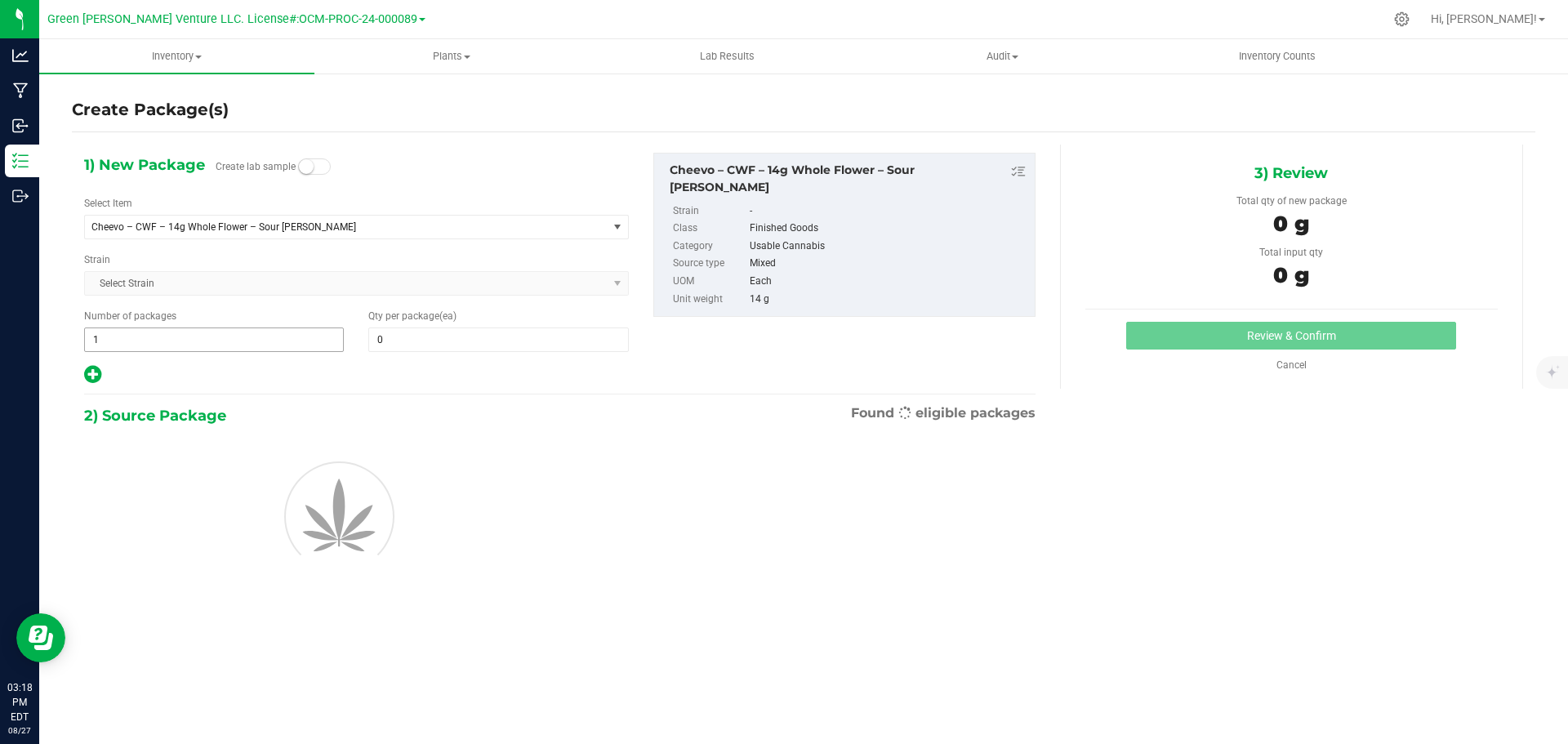
click at [180, 347] on input "1" at bounding box center [214, 339] width 258 height 23
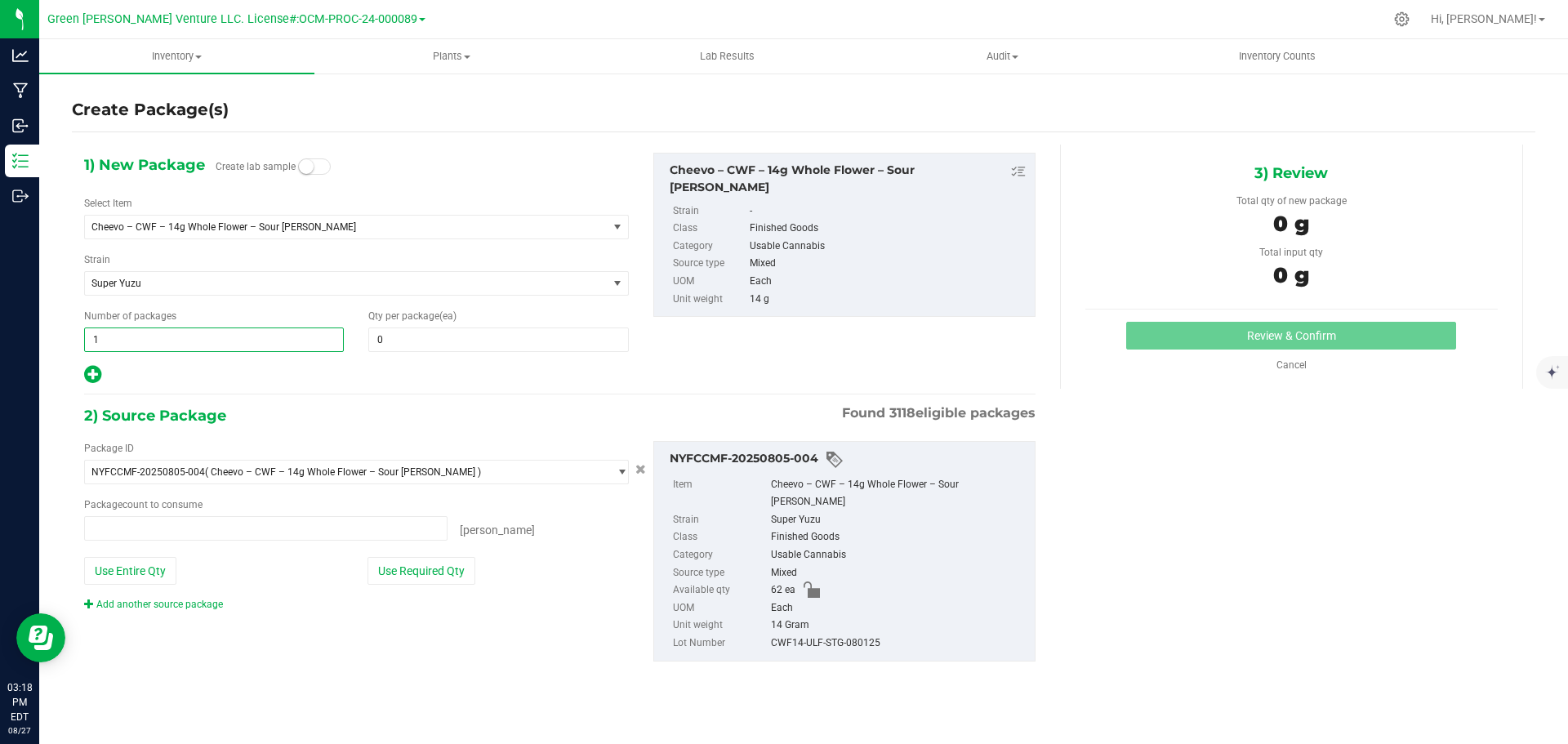
type input "0 ea"
type input "4"
click at [419, 331] on span at bounding box center [497, 339] width 260 height 25
type input "5"
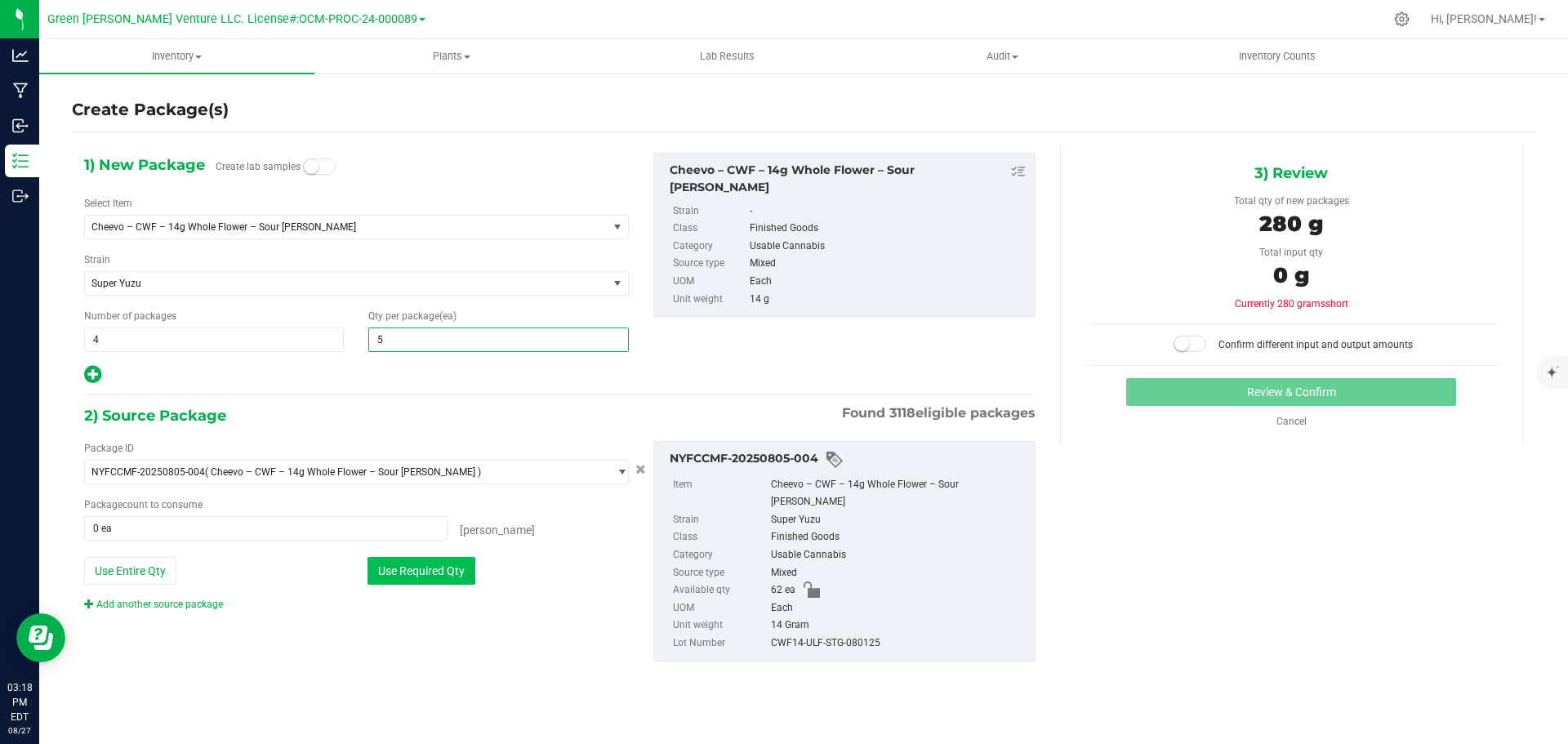
type input "5"
click at [430, 574] on button "Use Required Qty" at bounding box center [421, 571] width 108 height 28
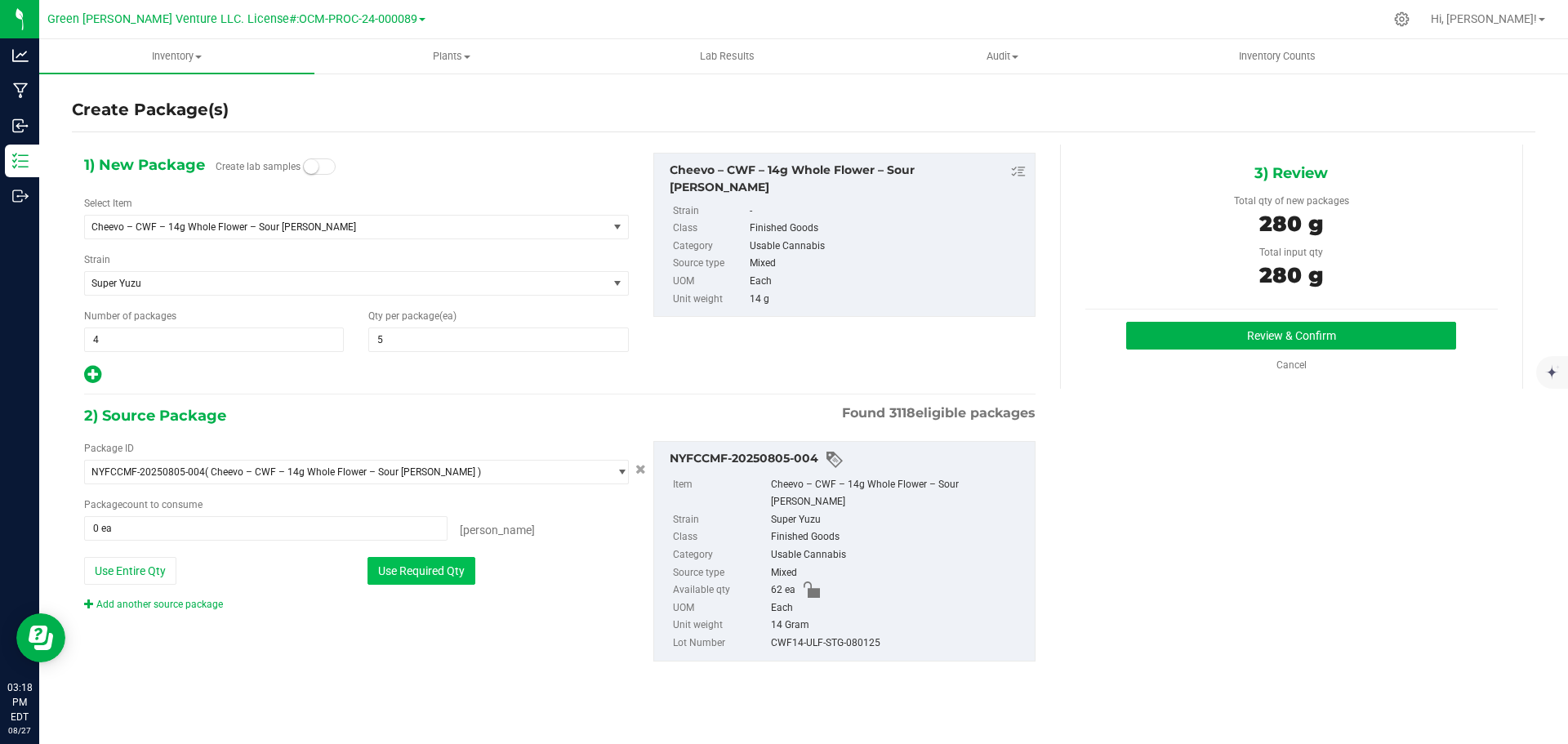
type input "20 ea"
click at [1201, 328] on button "Review & Confirm" at bounding box center [1290, 336] width 330 height 28
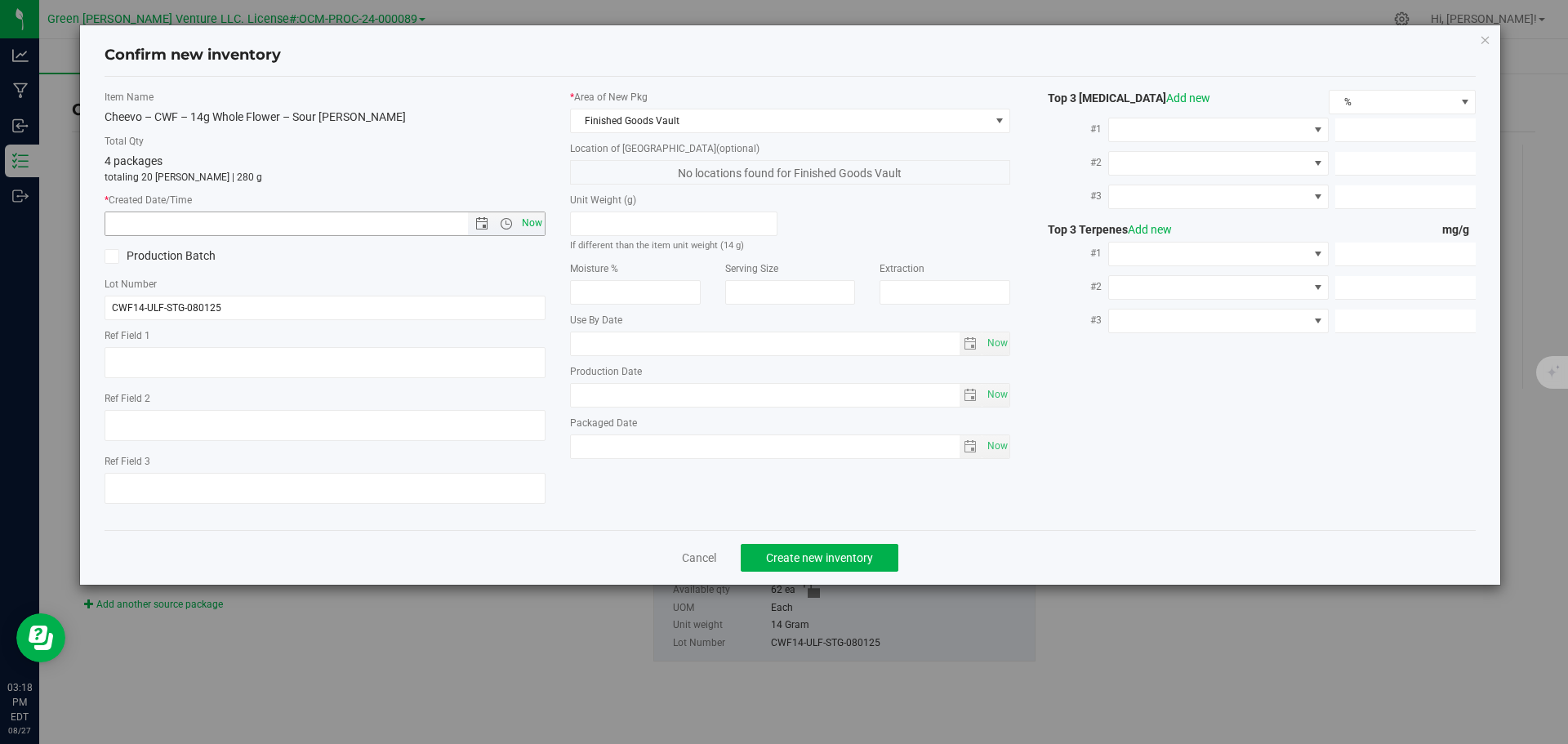
click at [531, 222] on span "Now" at bounding box center [531, 223] width 28 height 24
type input "[DATE] 3:18 PM"
click at [796, 551] on span "Create new inventory" at bounding box center [819, 557] width 107 height 13
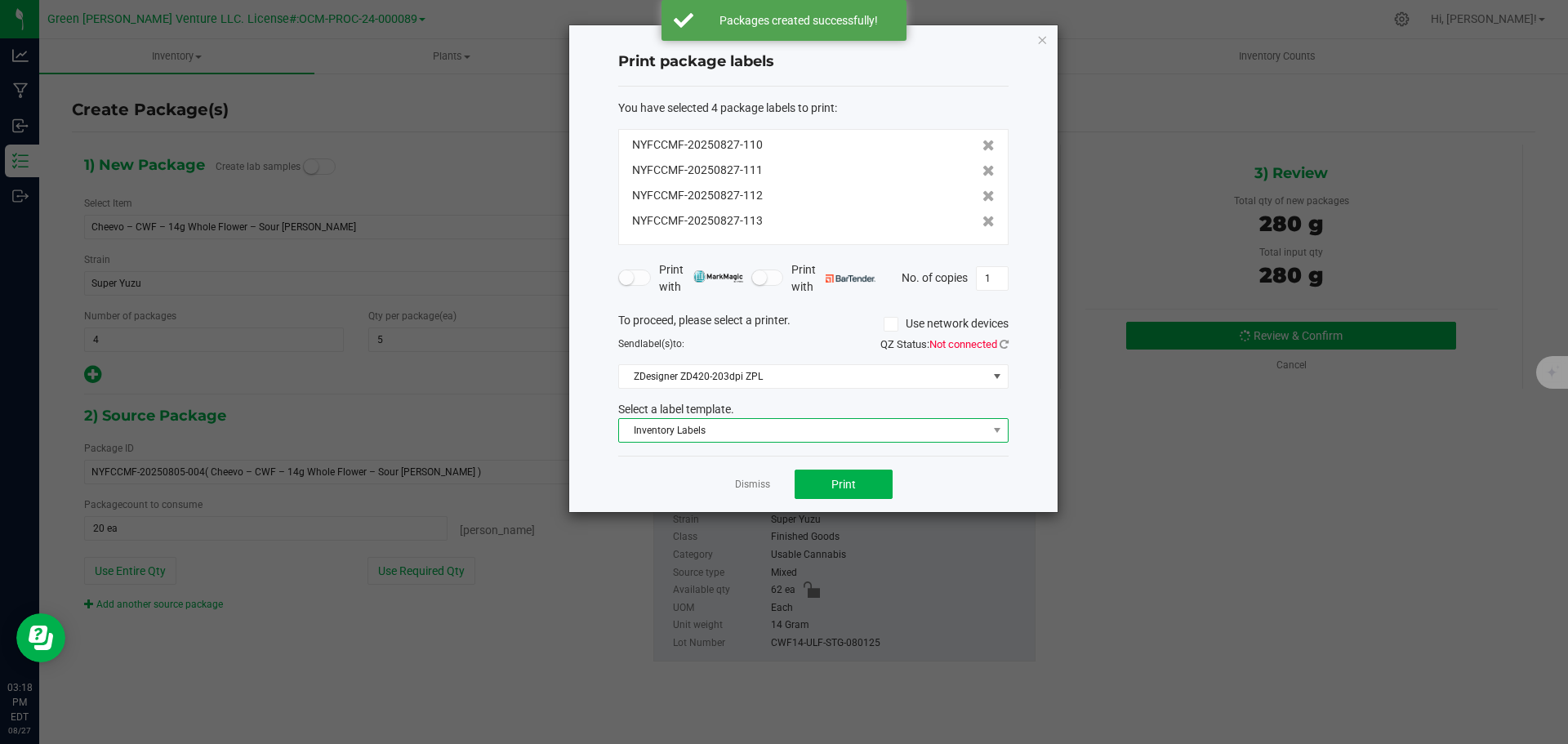
click at [807, 431] on span "Inventory Labels" at bounding box center [803, 430] width 368 height 23
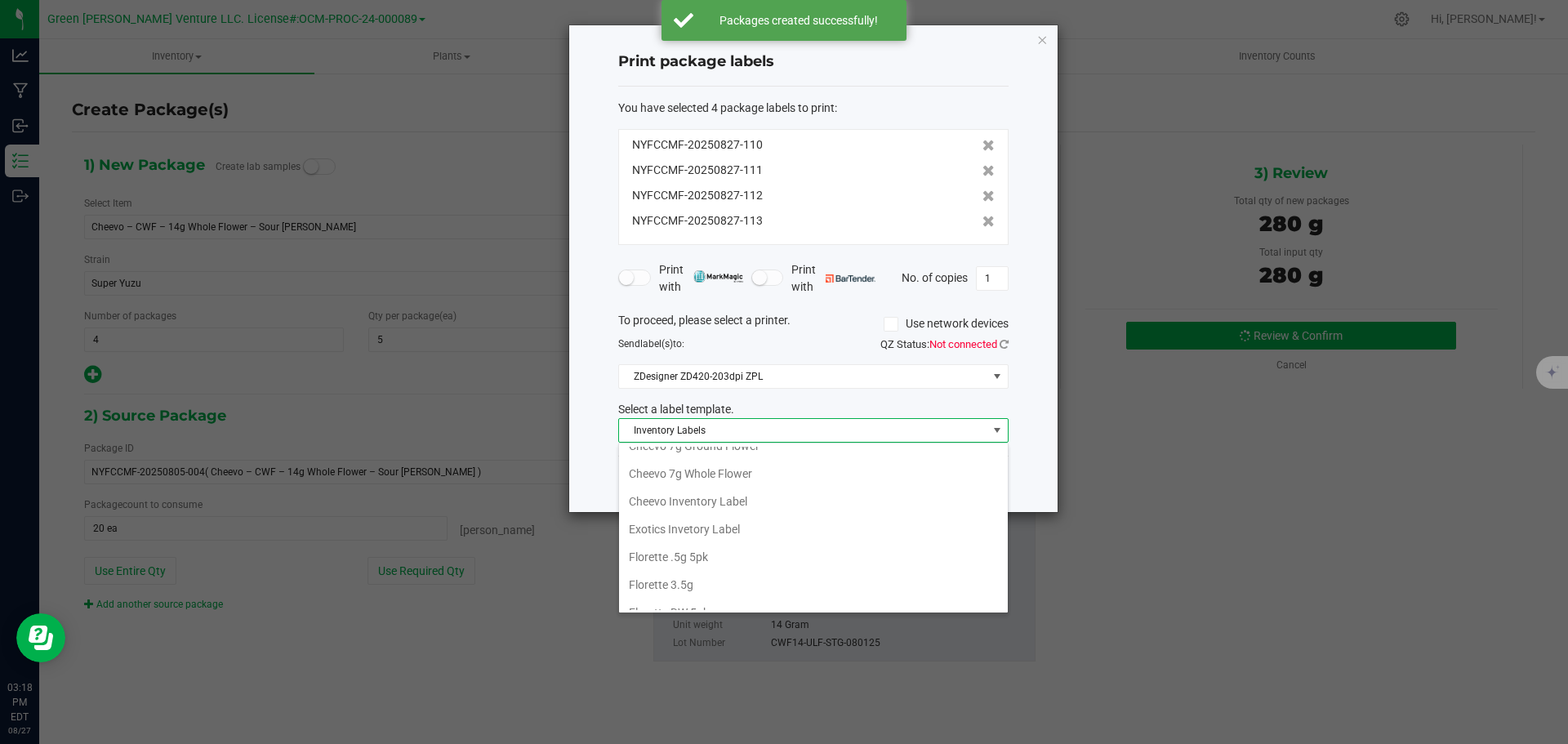
scroll to position [164, 0]
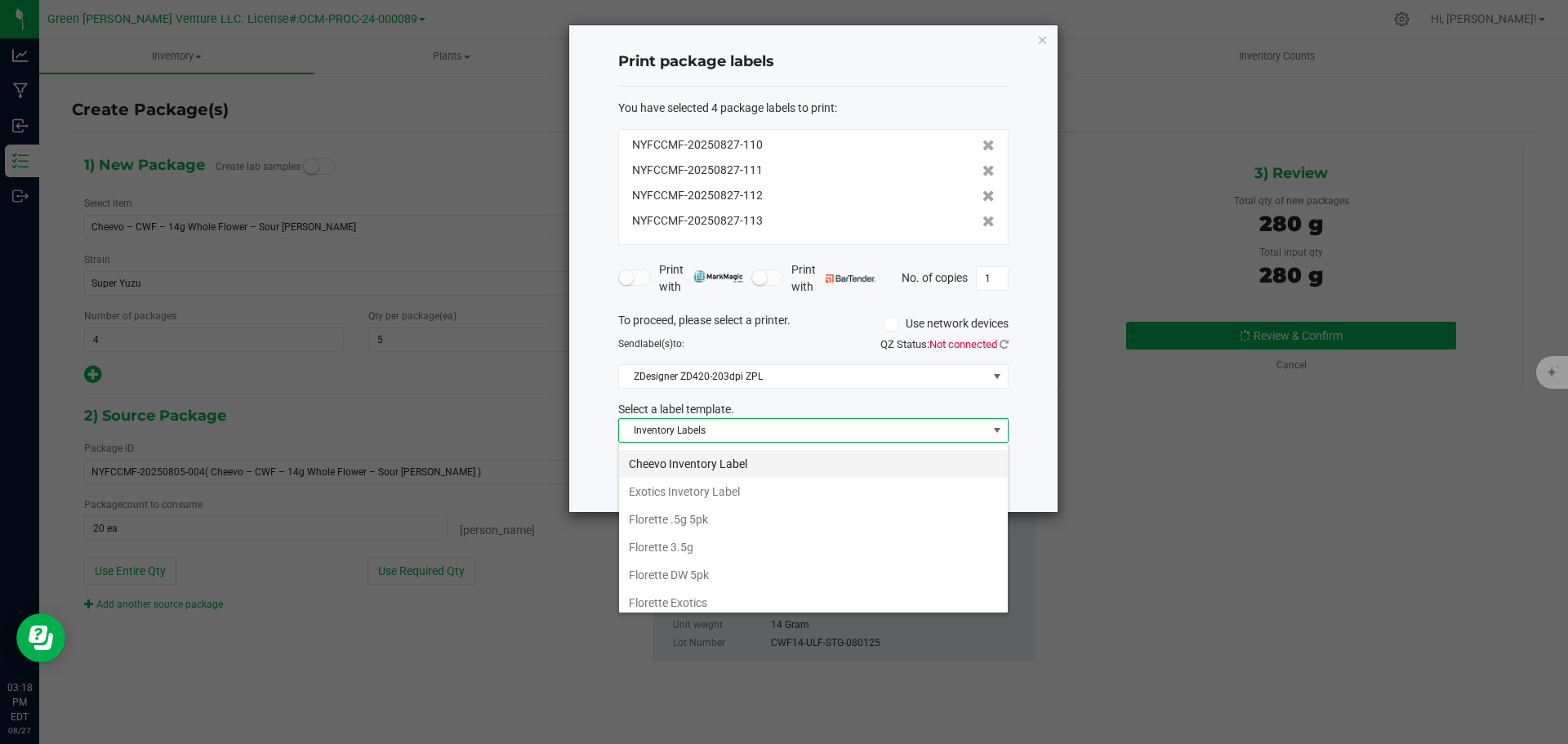
click at [695, 458] on li "Cheevo Inventory Label" at bounding box center [813, 464] width 388 height 28
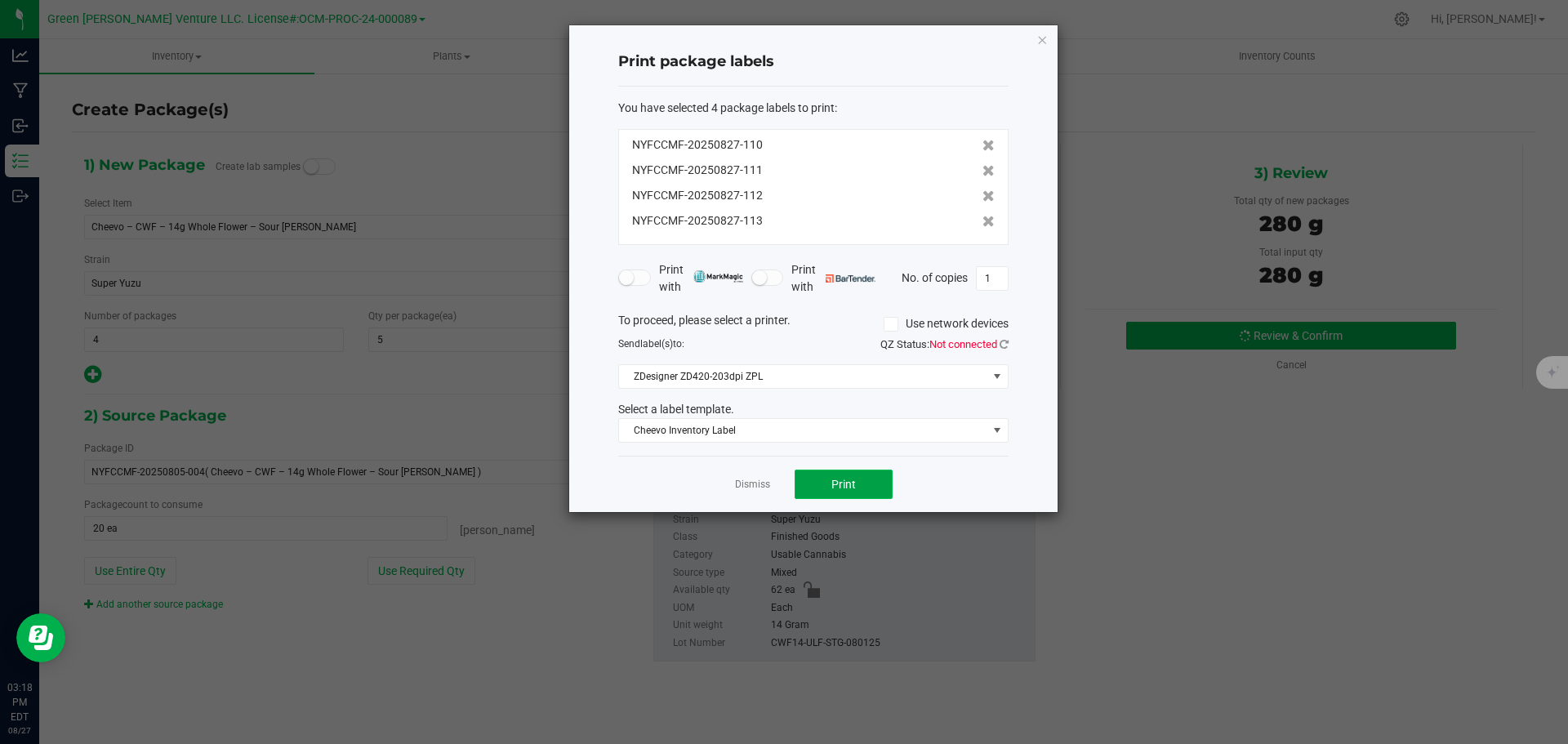
click at [809, 482] on button "Print" at bounding box center [843, 484] width 98 height 30
click at [757, 481] on link "Dismiss" at bounding box center [752, 485] width 35 height 14
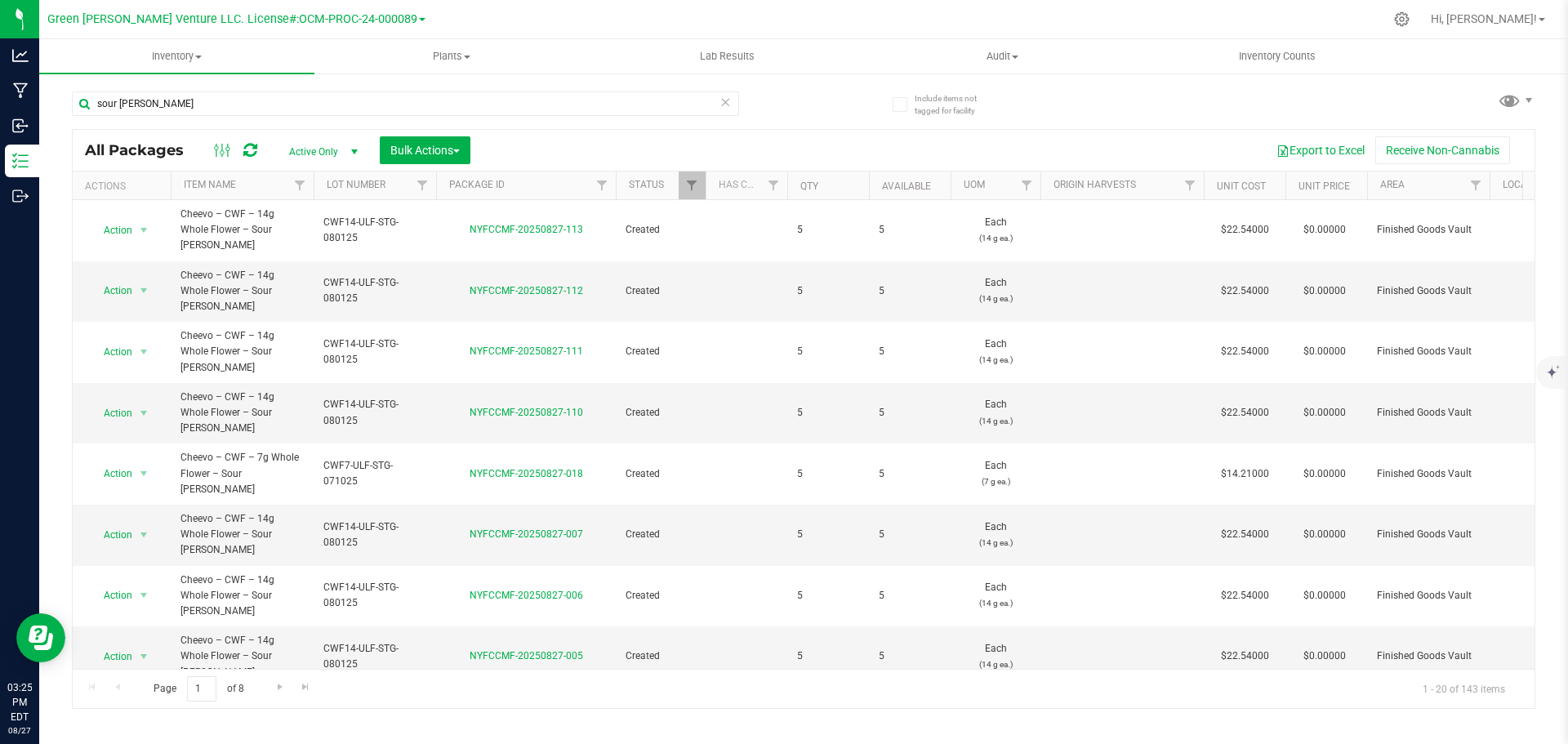
click at [1303, 10] on div at bounding box center [907, 19] width 951 height 32
click at [197, 97] on input "sour [PERSON_NAME]" at bounding box center [405, 103] width 667 height 25
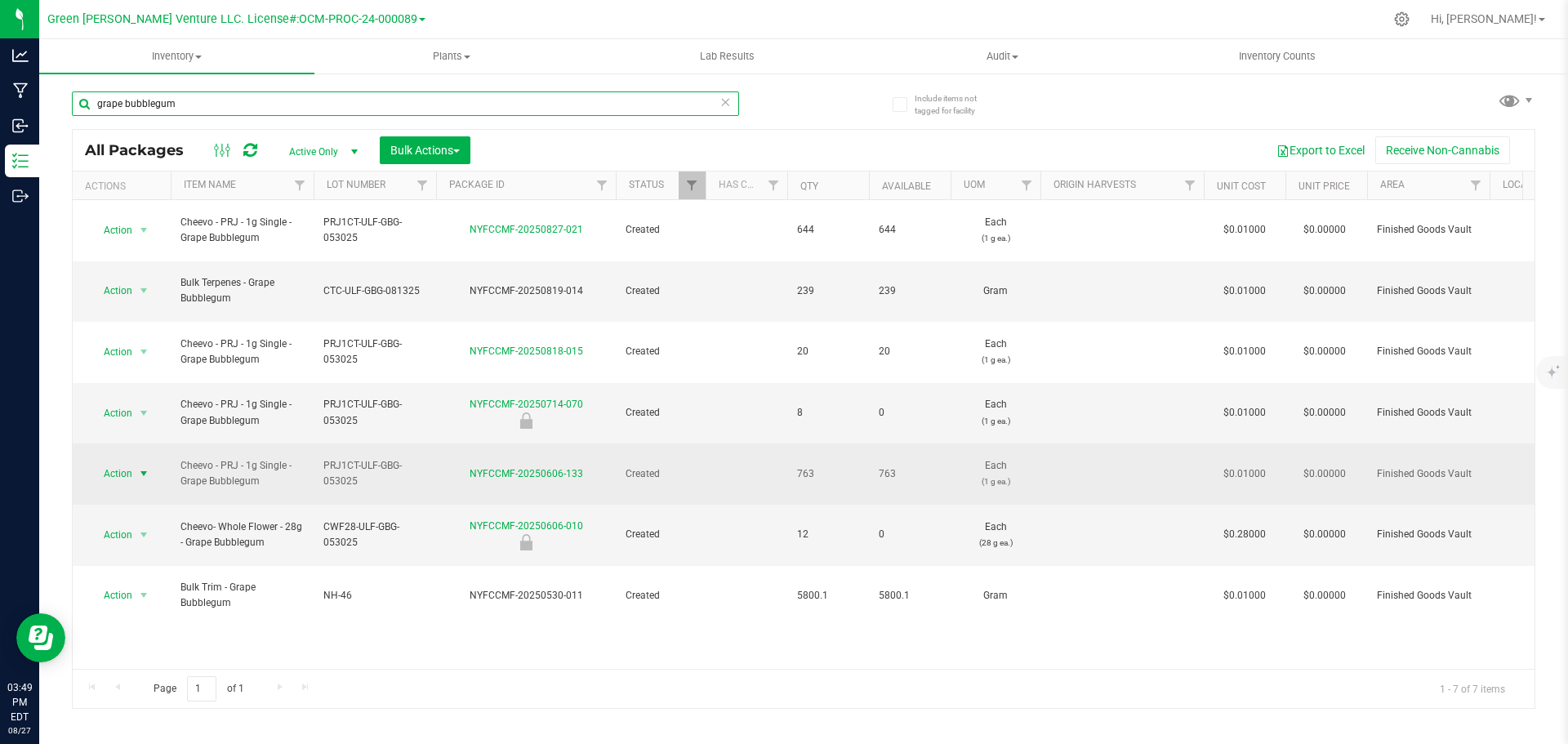
type input "grape bubblegum"
click at [139, 467] on span "select" at bounding box center [143, 473] width 13 height 13
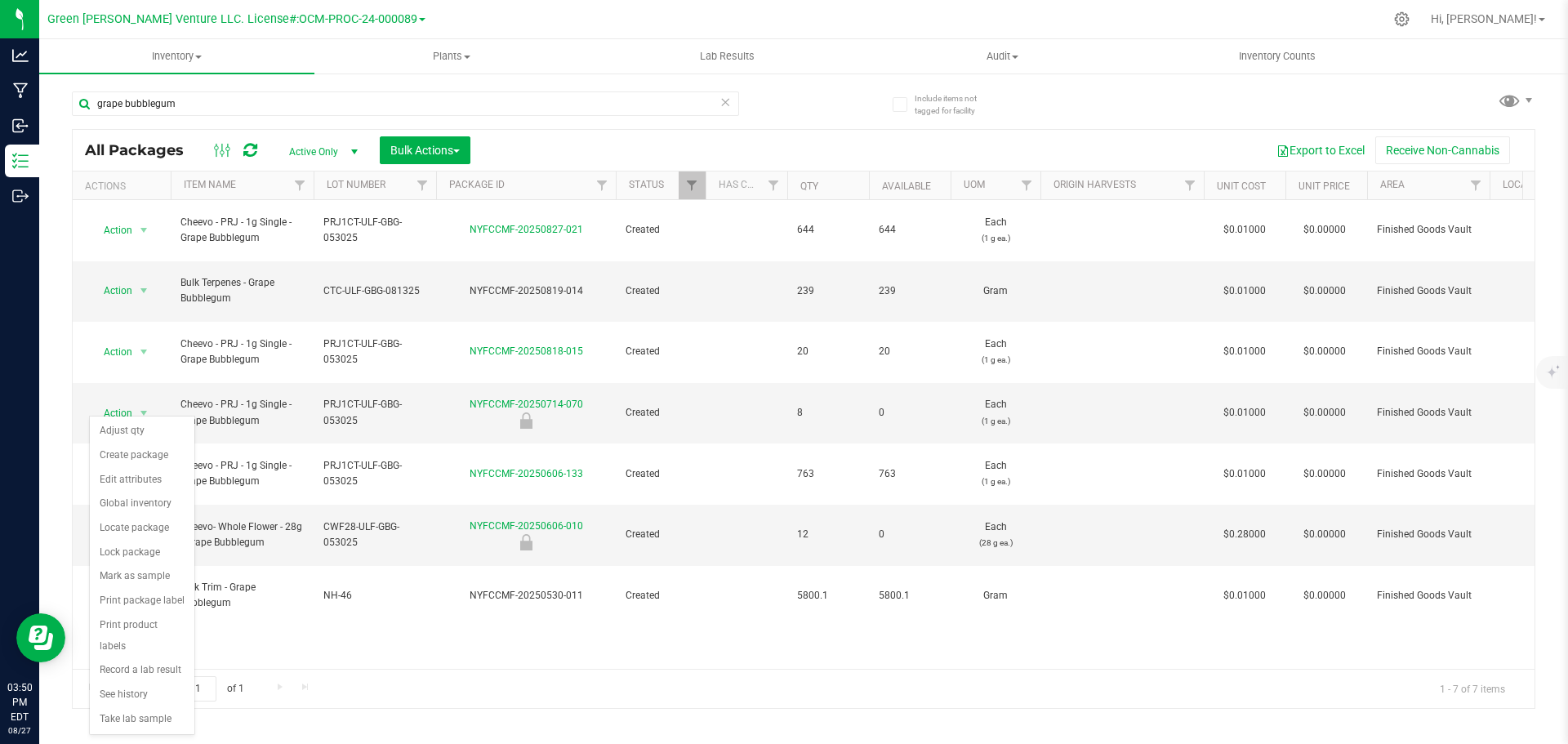
click at [773, 587] on div "Action Action Adjust qty Create package Edit attributes Global inventory Locate…" at bounding box center [803, 435] width 1462 height 469
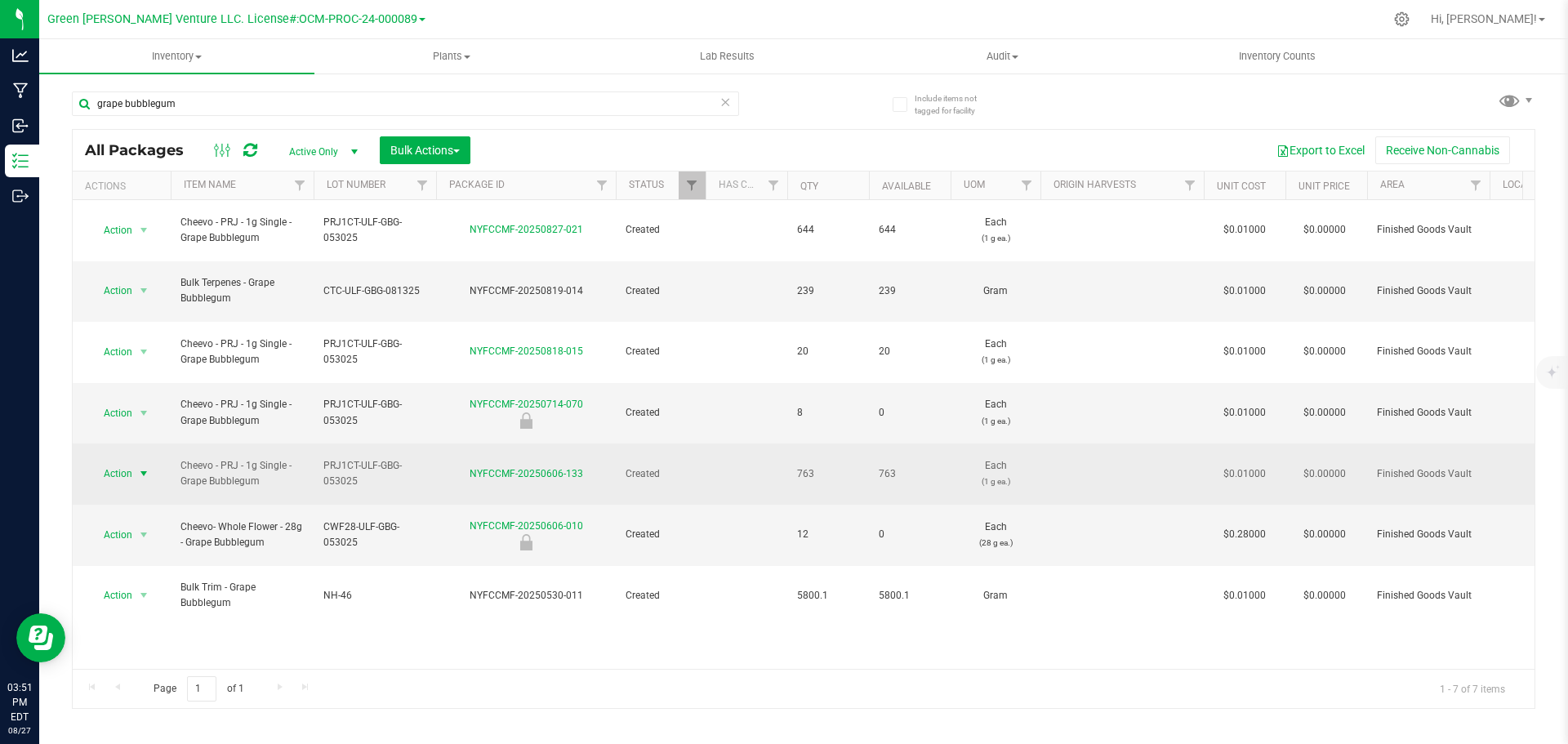
click at [130, 463] on span "Action" at bounding box center [112, 474] width 44 height 23
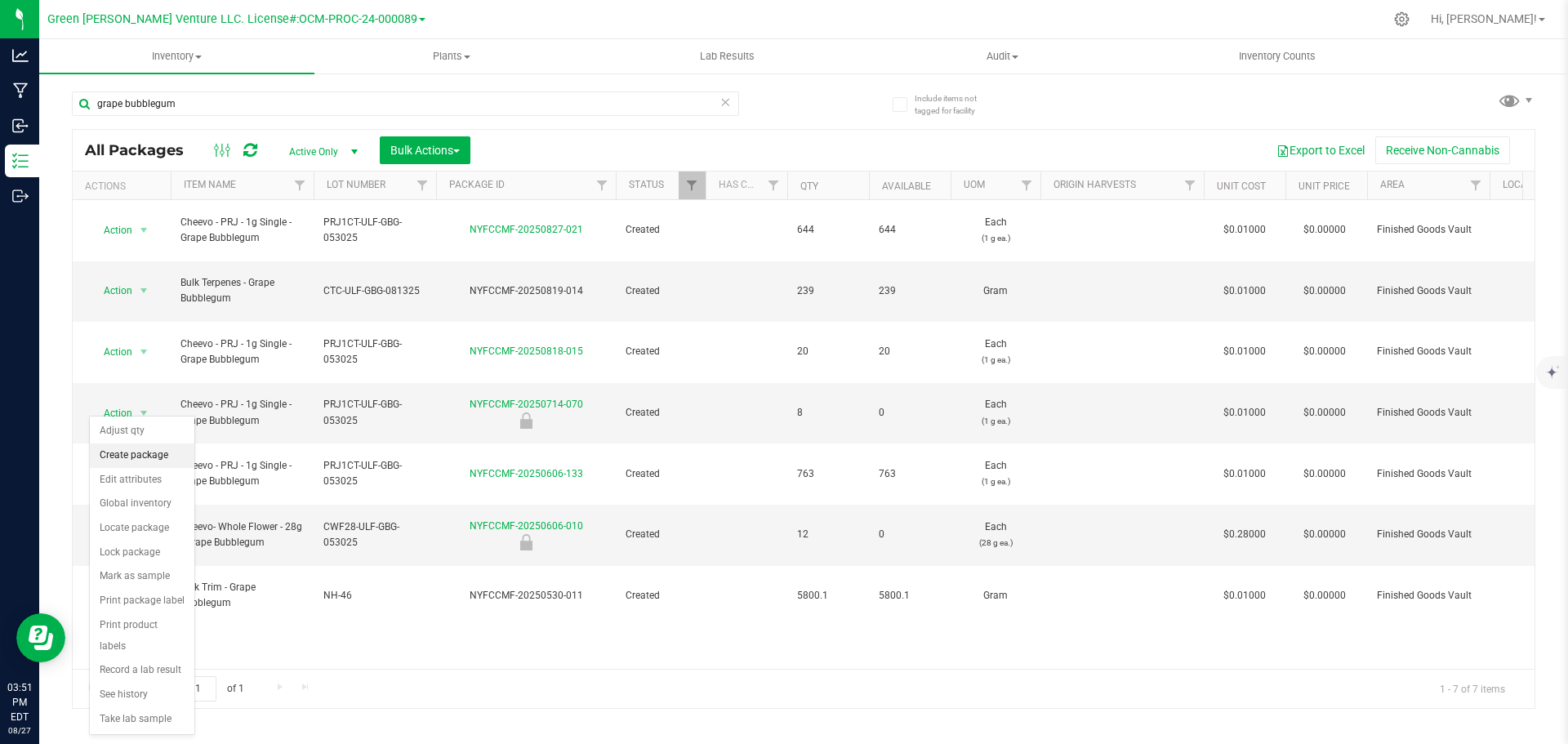
click at [149, 450] on li "Create package" at bounding box center [141, 456] width 105 height 25
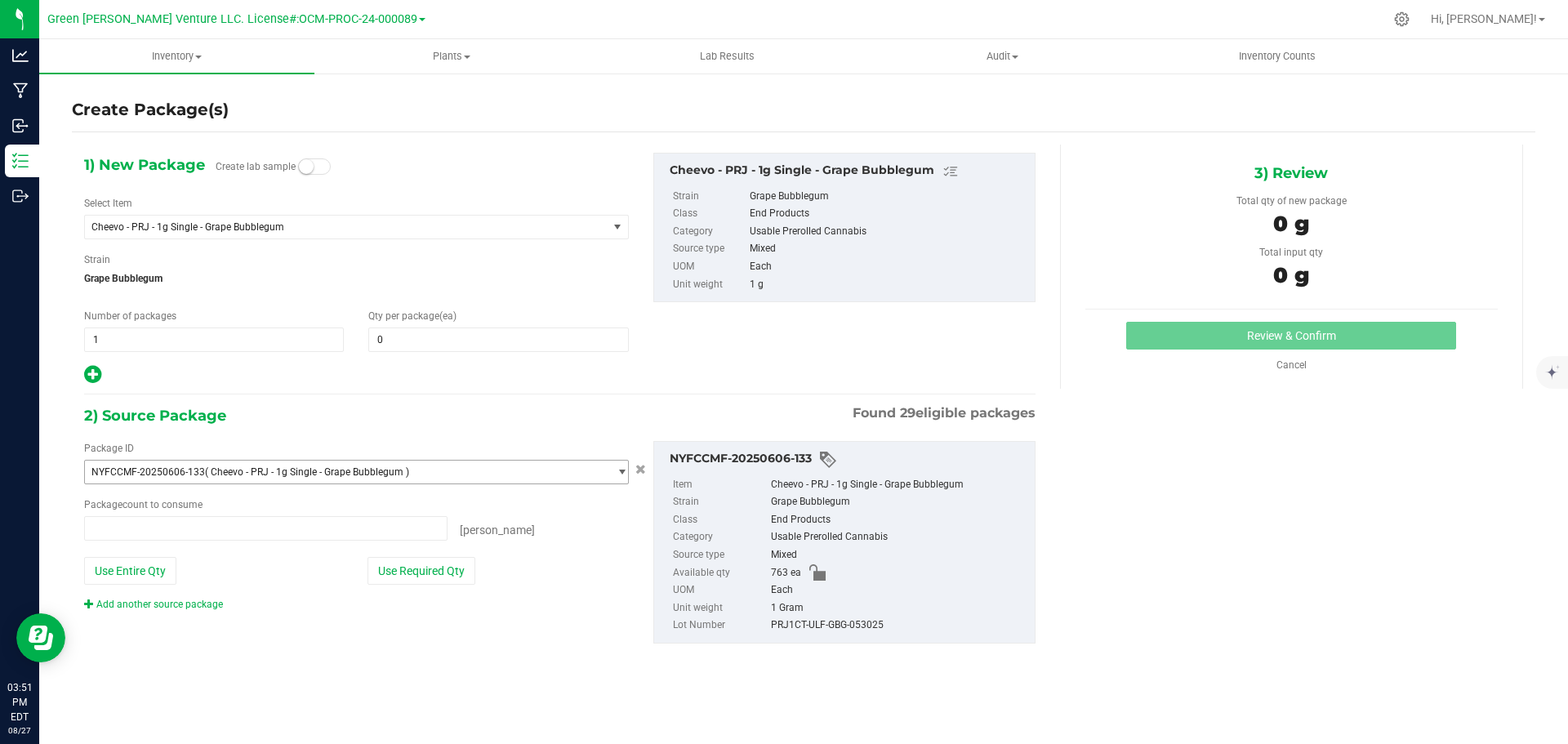
type input "0 ea"
click at [398, 339] on span at bounding box center [497, 339] width 260 height 25
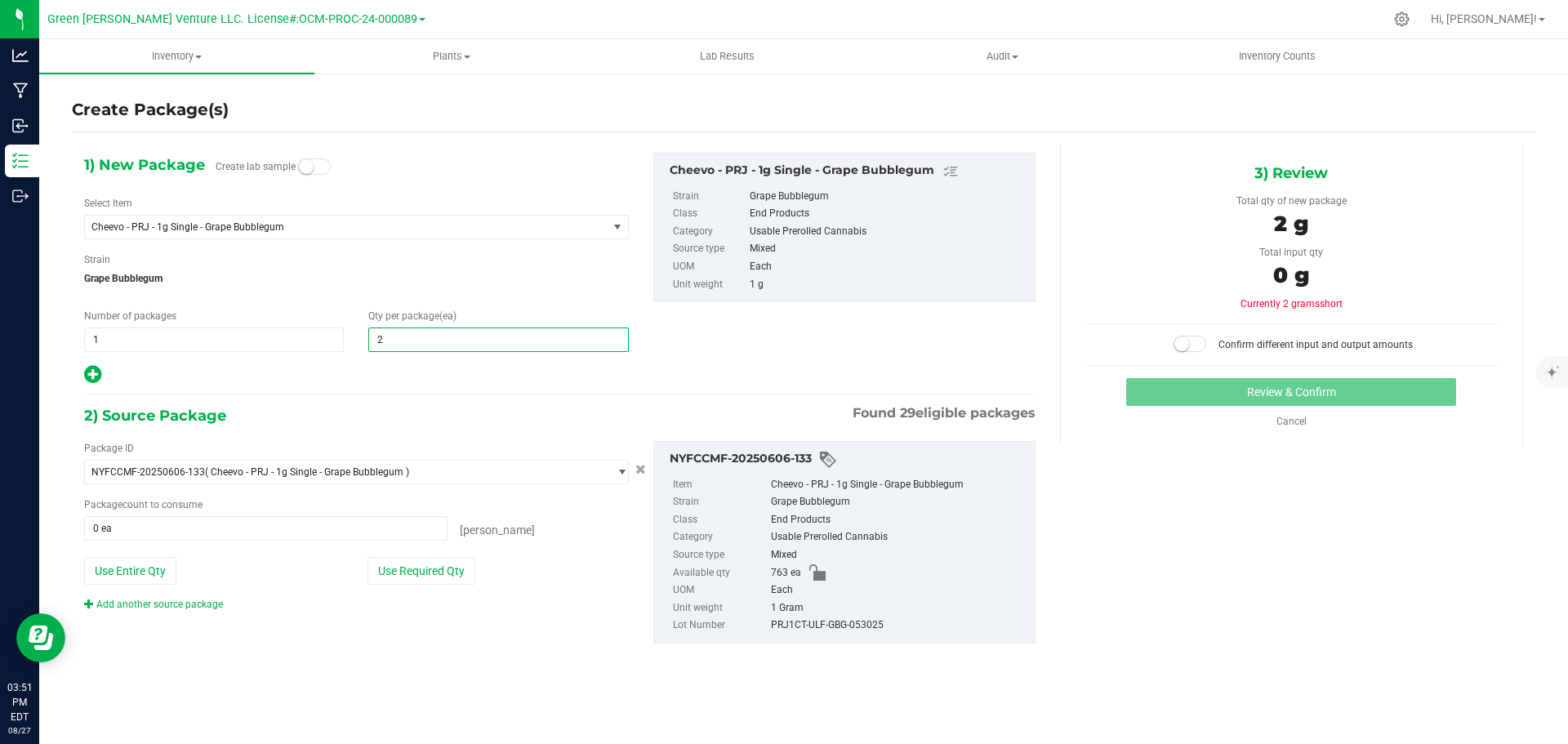
type input "20"
click at [410, 569] on button "Use Required Qty" at bounding box center [421, 571] width 108 height 28
type input "20 ea"
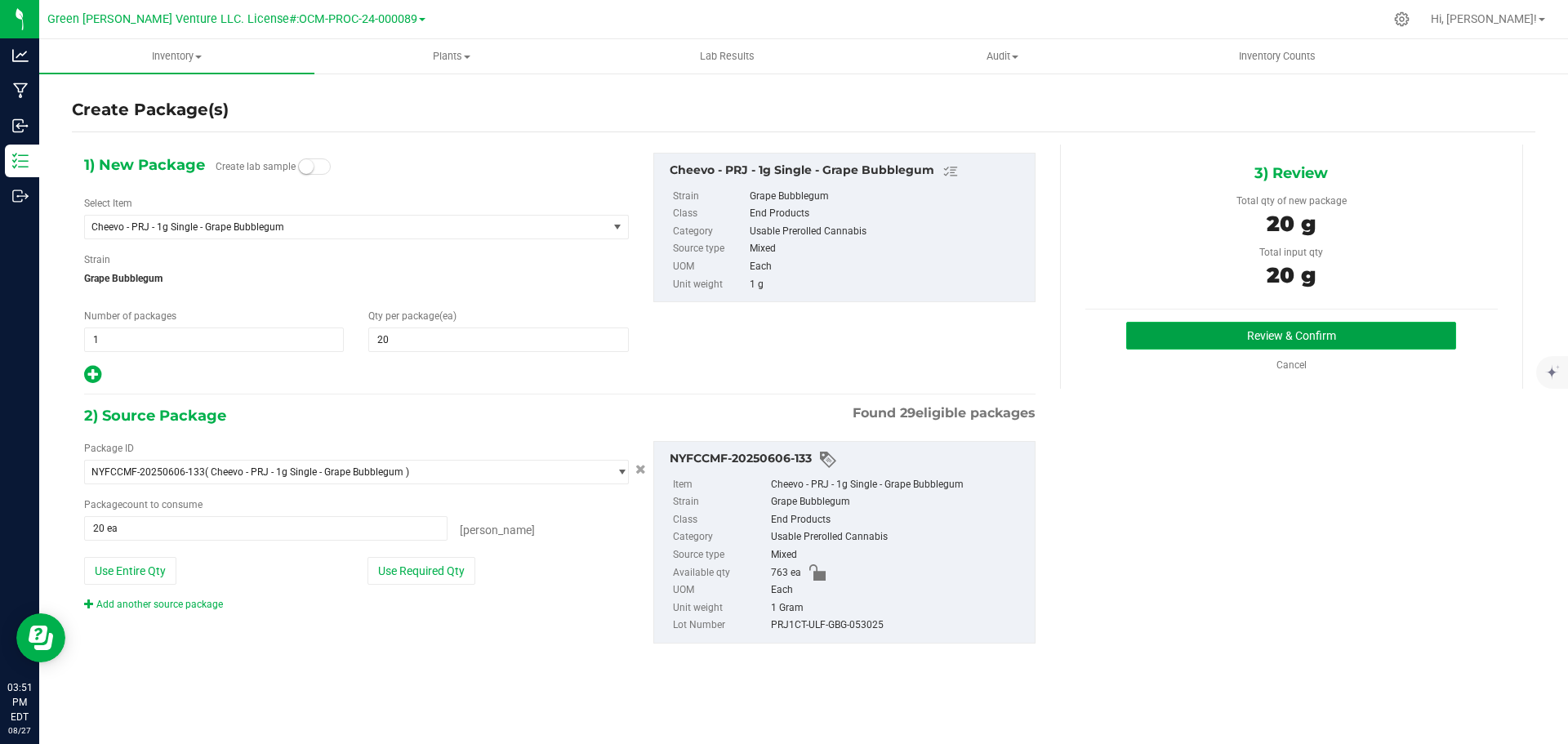
click at [1193, 338] on button "Review & Confirm" at bounding box center [1290, 336] width 330 height 28
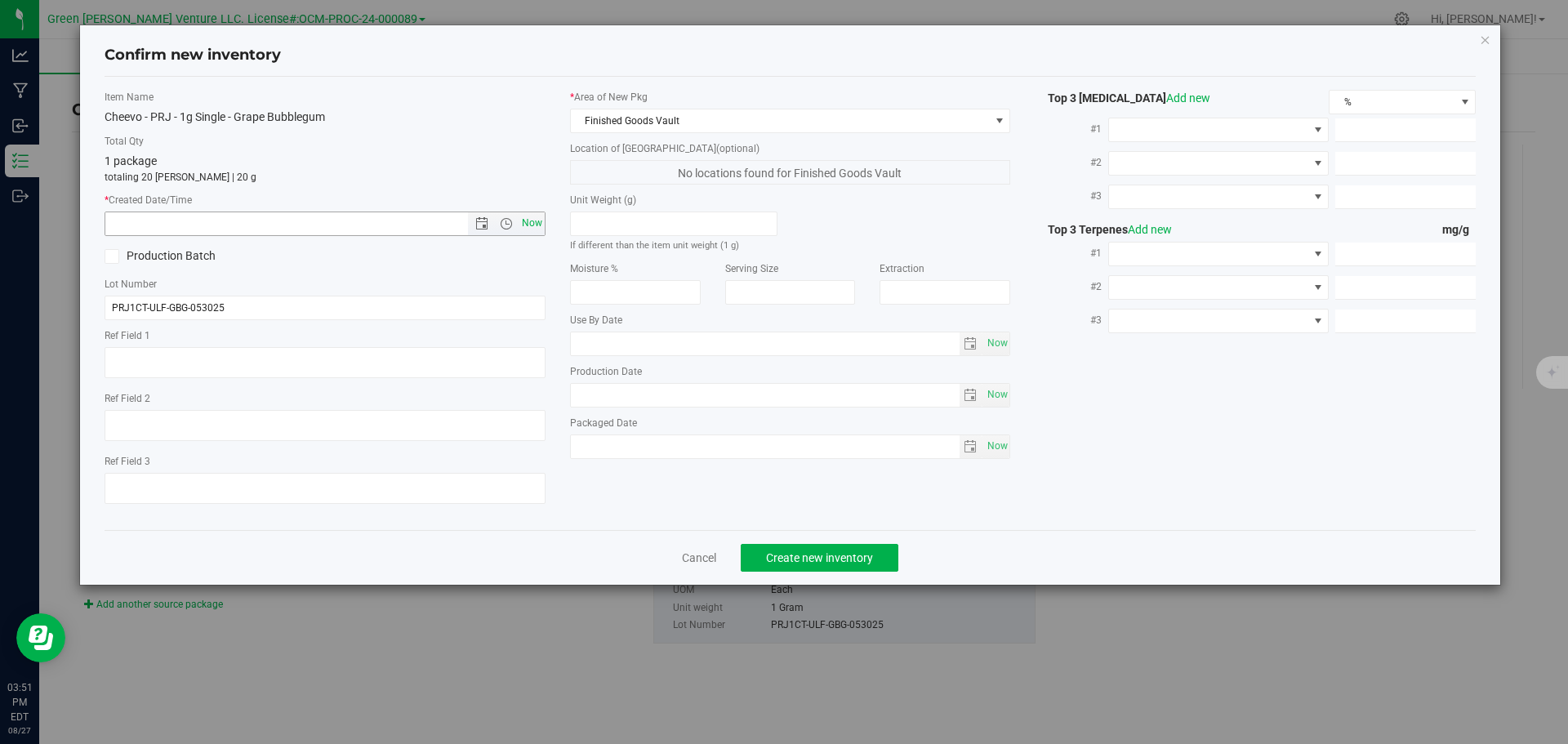
click at [530, 227] on span "Now" at bounding box center [531, 223] width 28 height 24
type input "[DATE] 3:51 PM"
click at [845, 562] on span "Create new inventory" at bounding box center [819, 557] width 107 height 13
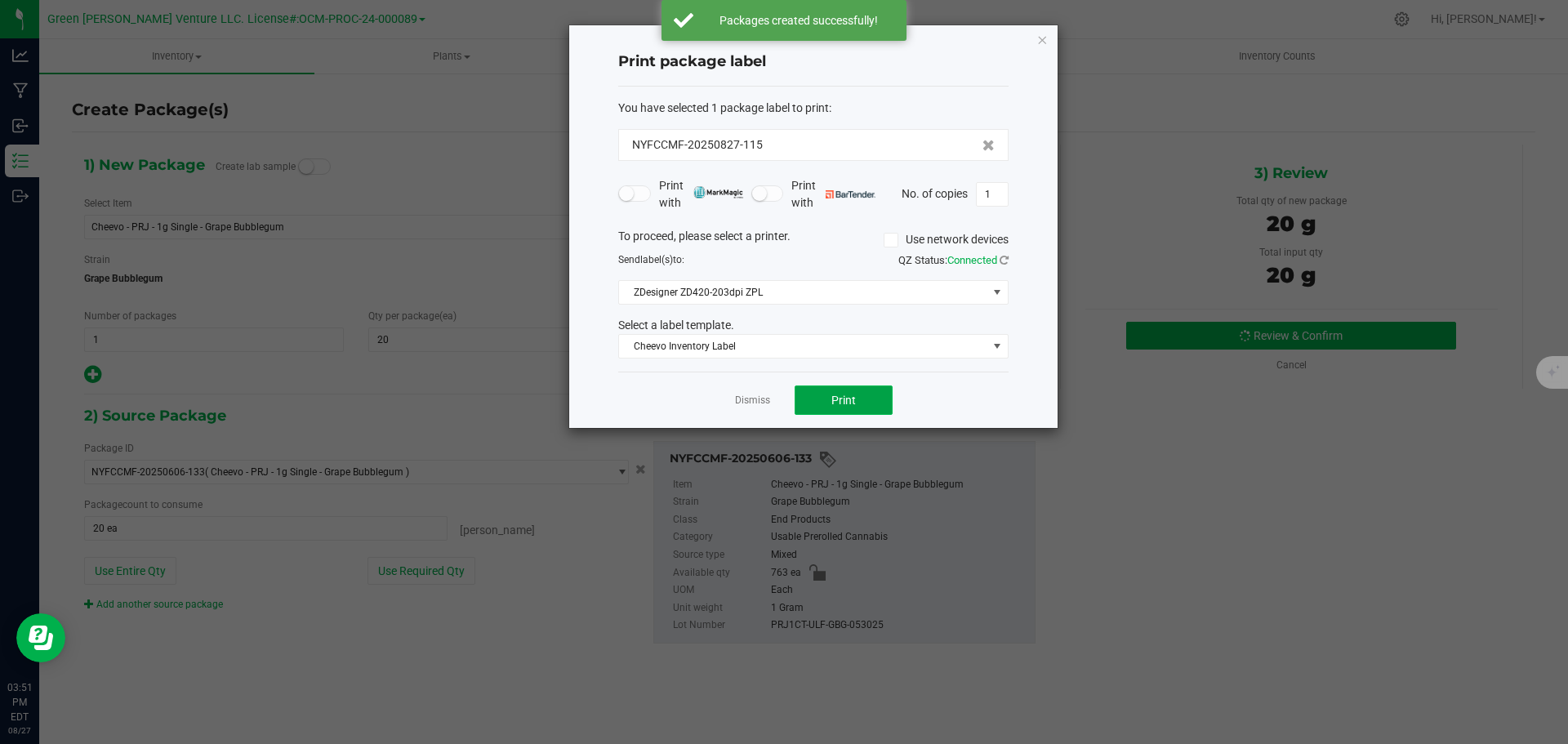
click at [813, 403] on button "Print" at bounding box center [843, 401] width 98 height 30
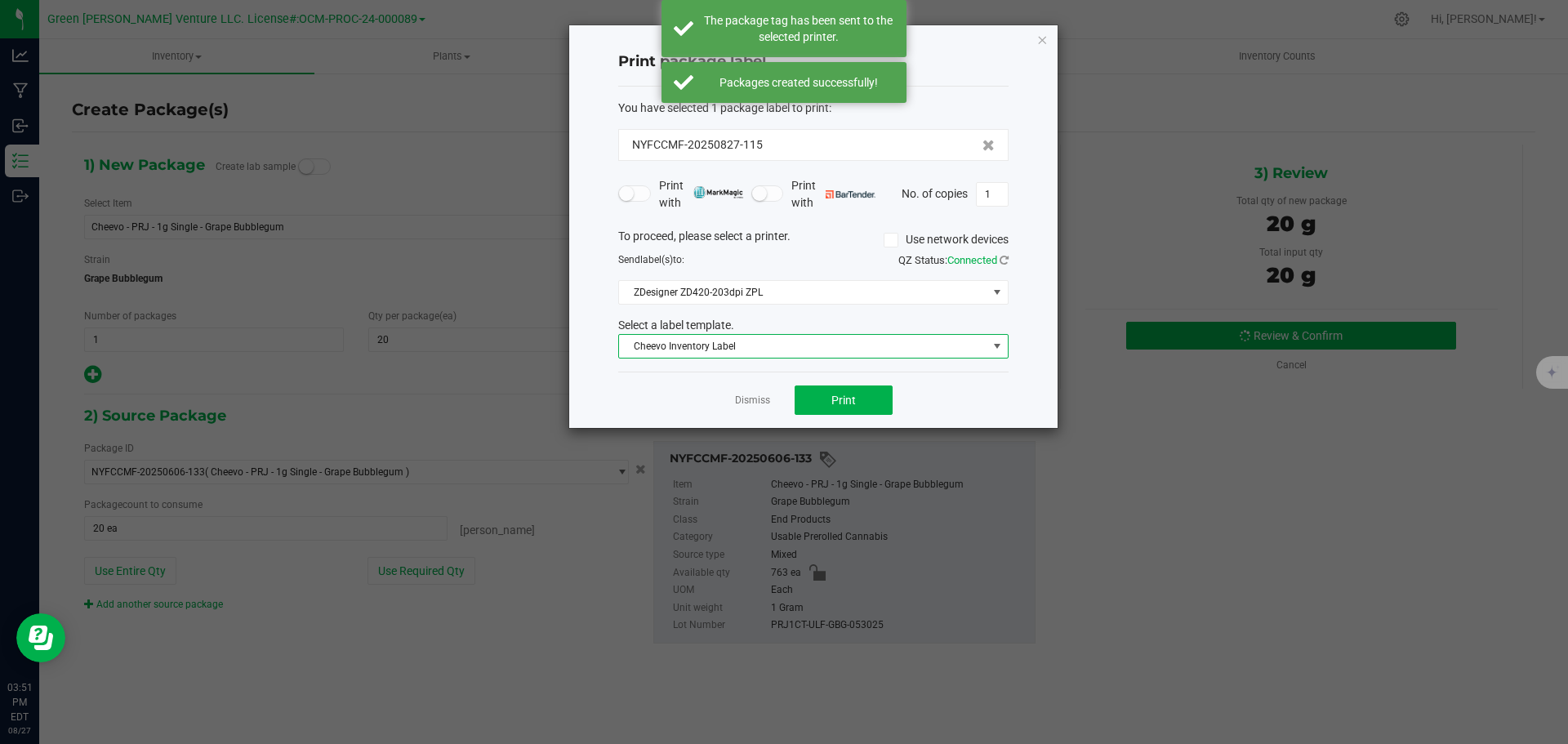
click at [771, 340] on span "Cheevo Inventory Label" at bounding box center [803, 346] width 368 height 23
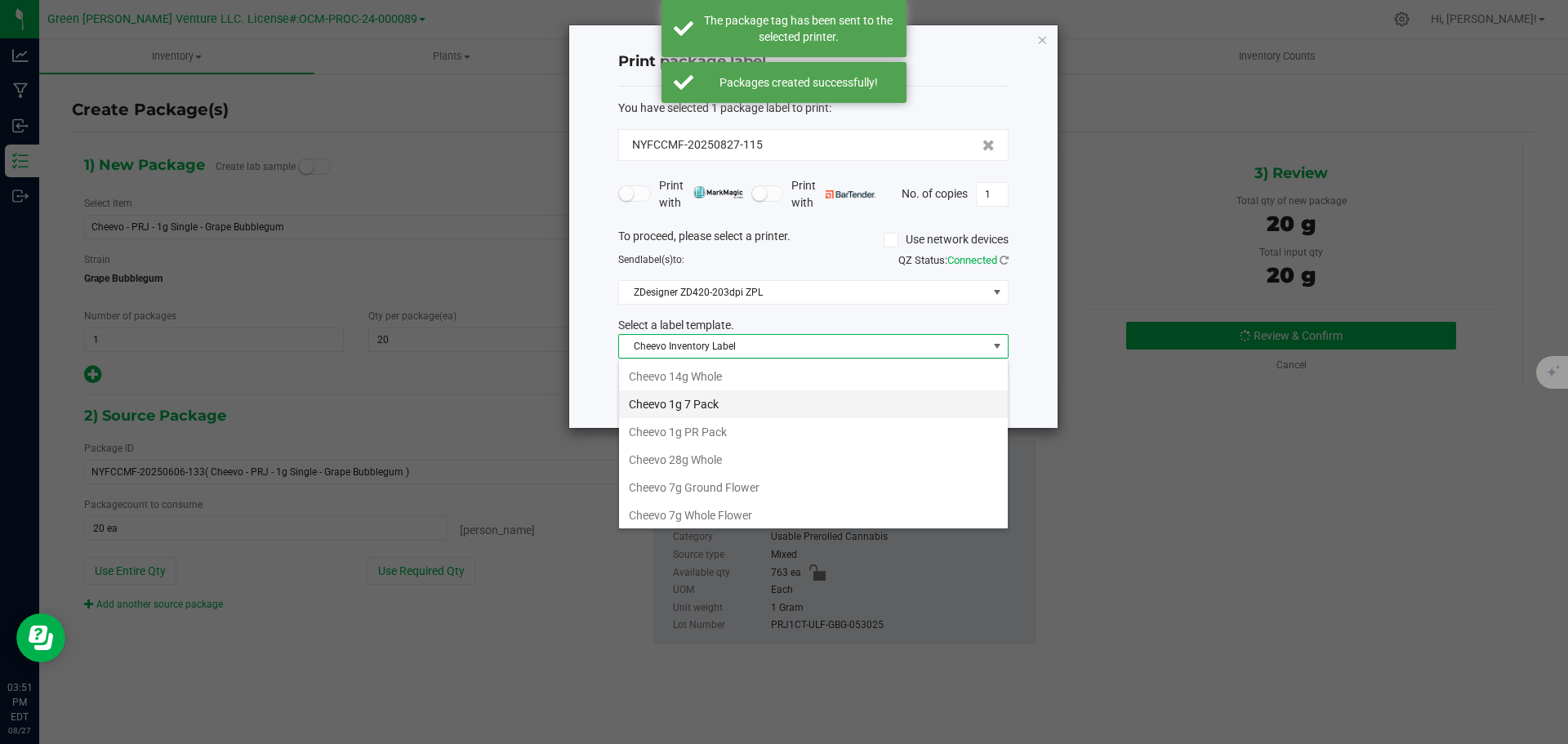
scroll to position [25, 390]
click at [747, 394] on li "Cheevo 1g PR Pack" at bounding box center [813, 401] width 388 height 28
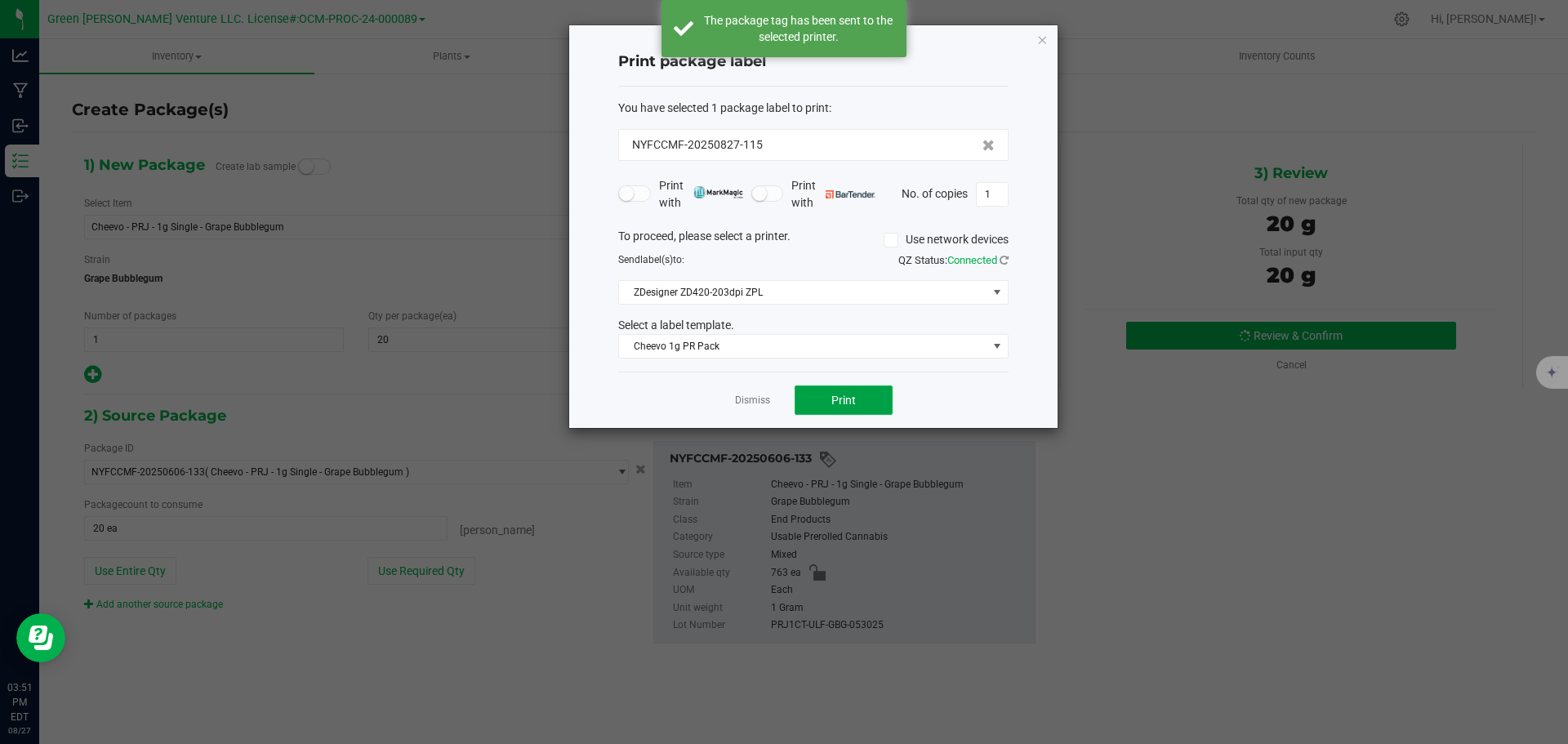
click at [810, 396] on button "Print" at bounding box center [843, 401] width 98 height 30
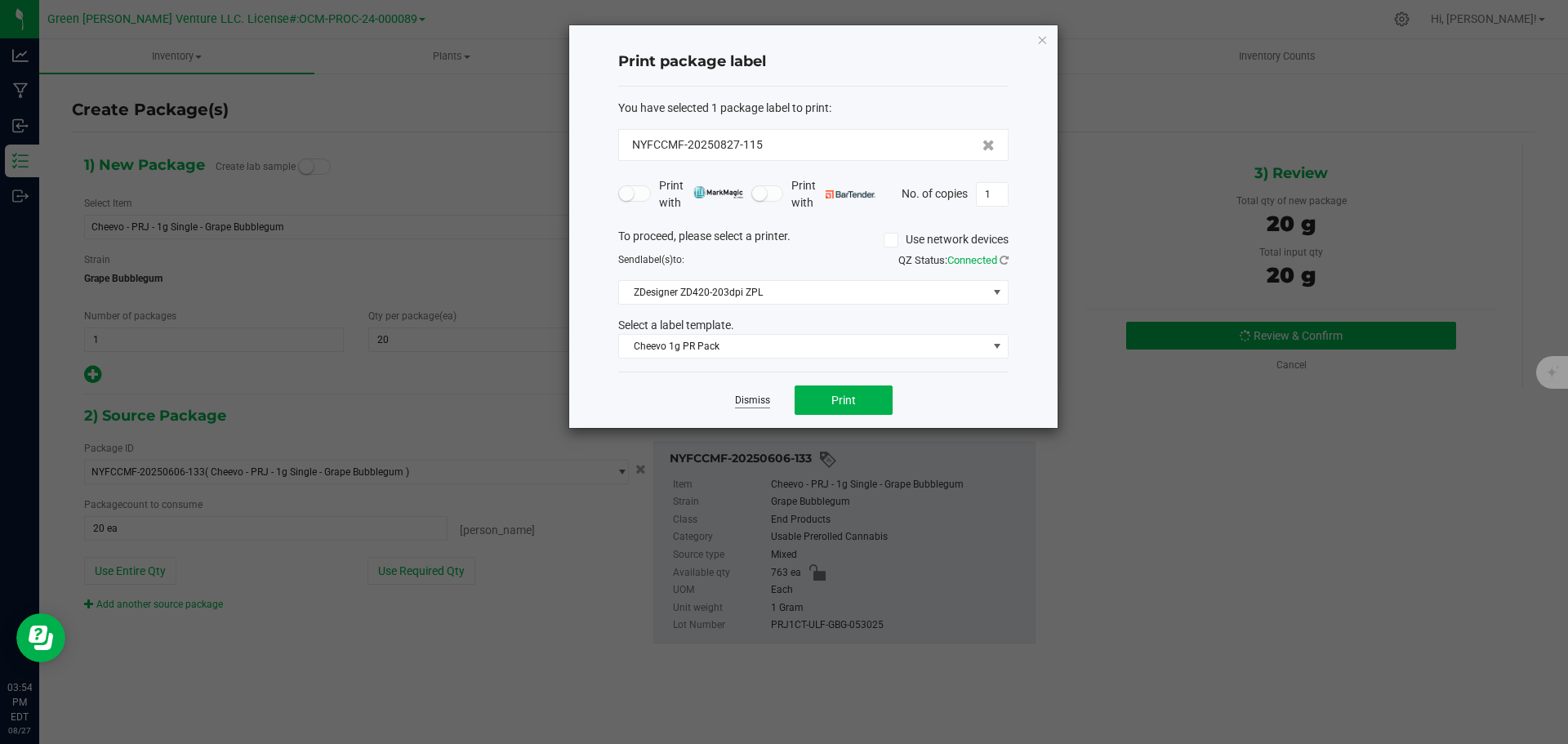
click at [738, 395] on link "Dismiss" at bounding box center [752, 401] width 35 height 14
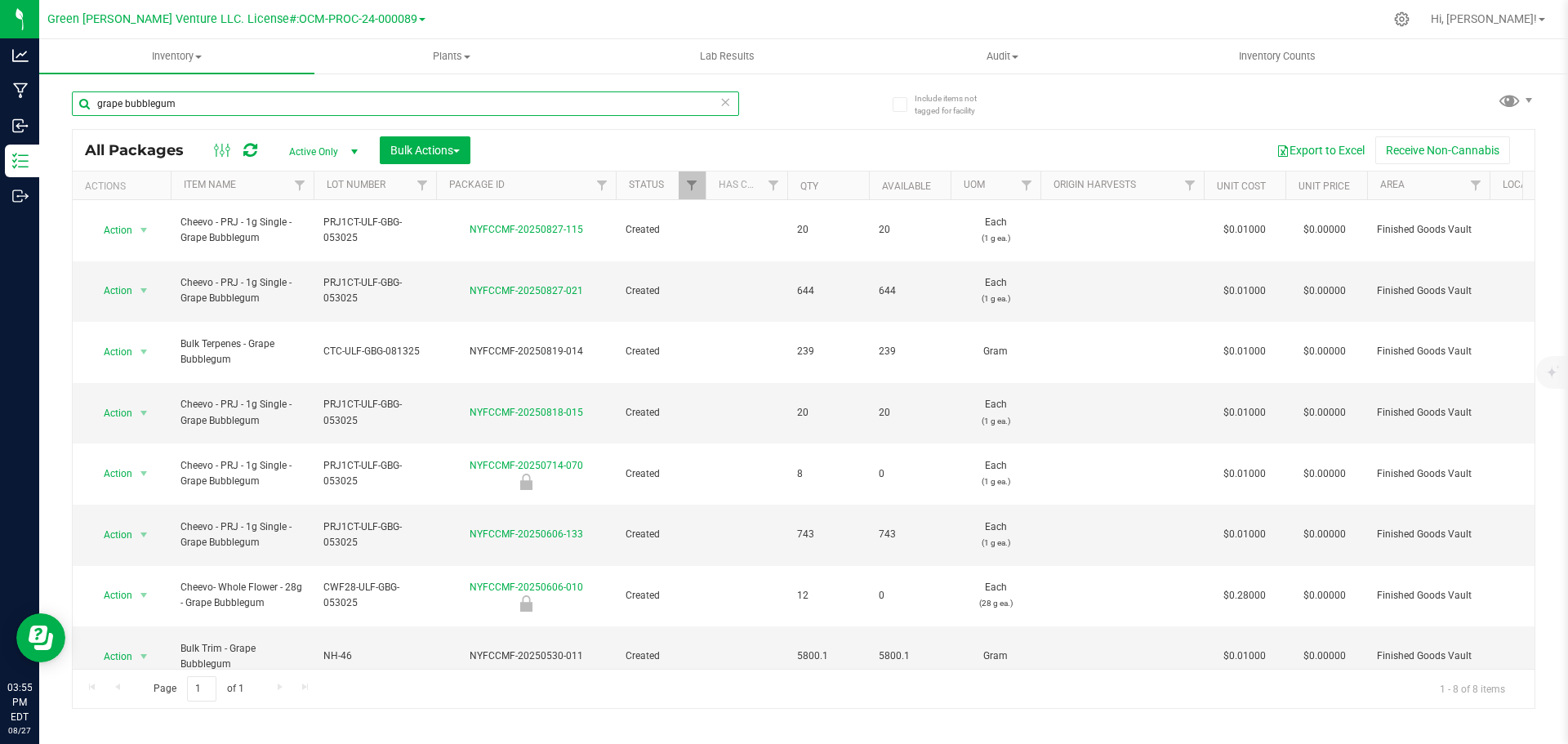
click at [200, 101] on input "grape bubblegum" at bounding box center [405, 103] width 667 height 25
type input "secret meetings"
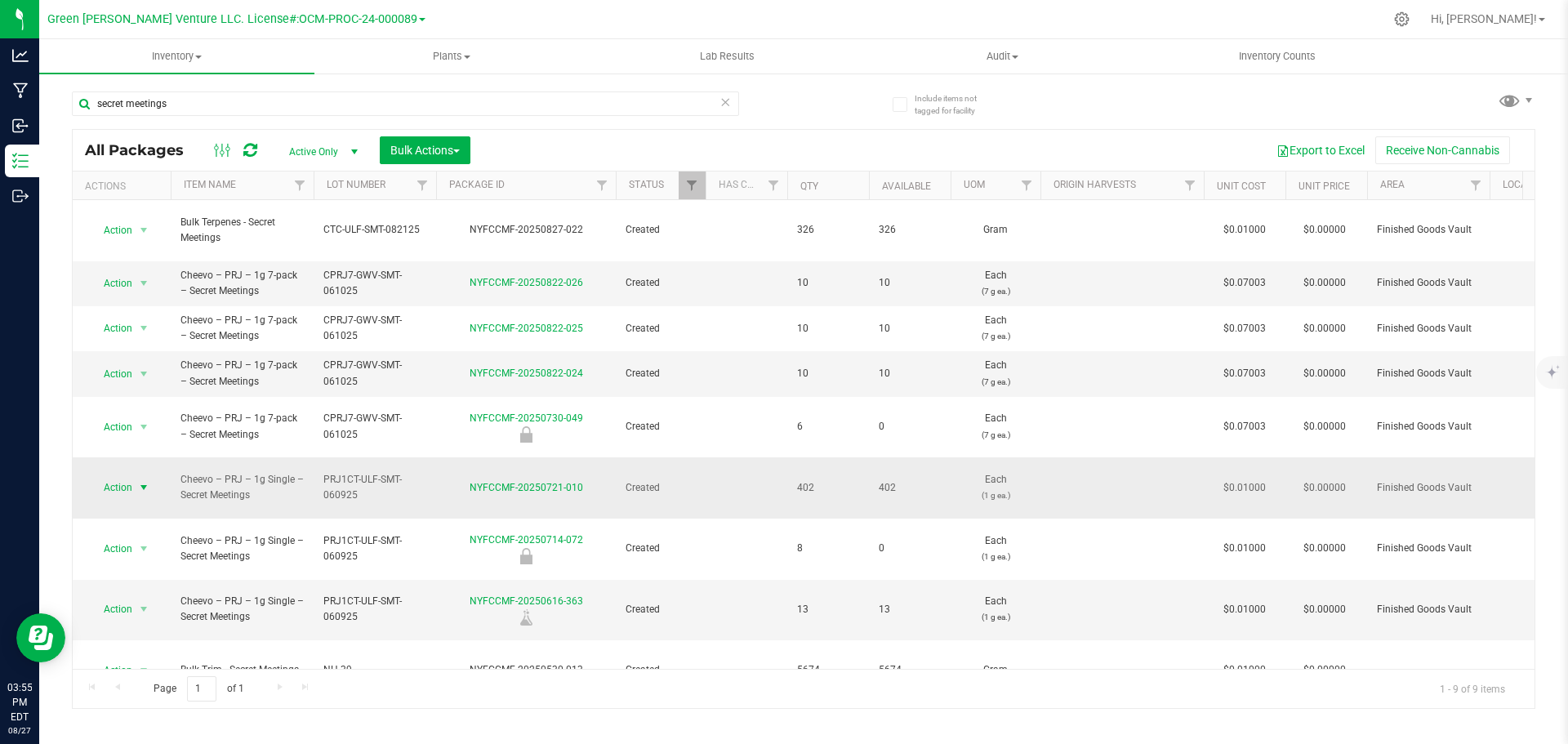
click at [134, 476] on span "select" at bounding box center [144, 487] width 20 height 23
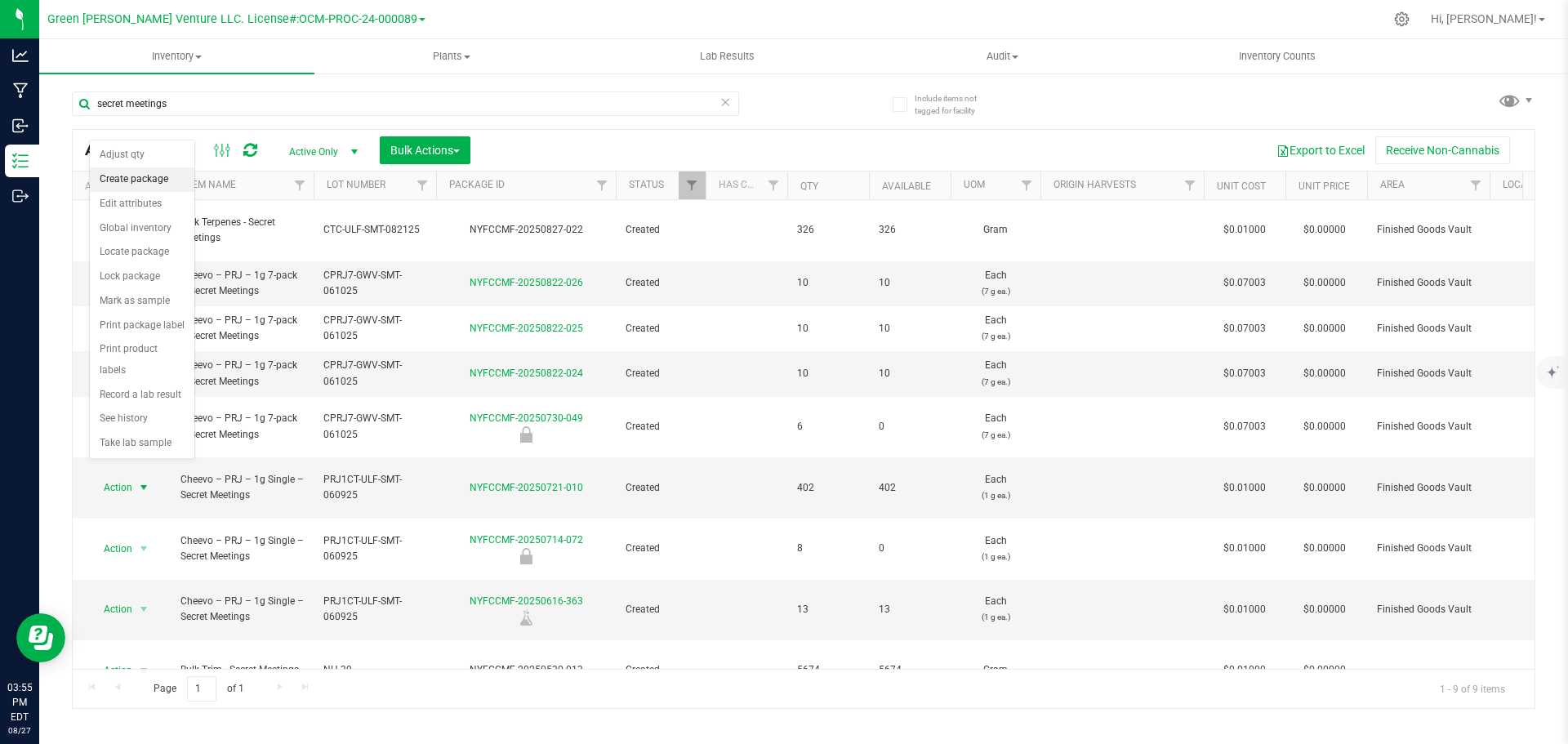
click at [134, 175] on li "Create package" at bounding box center [141, 180] width 105 height 25
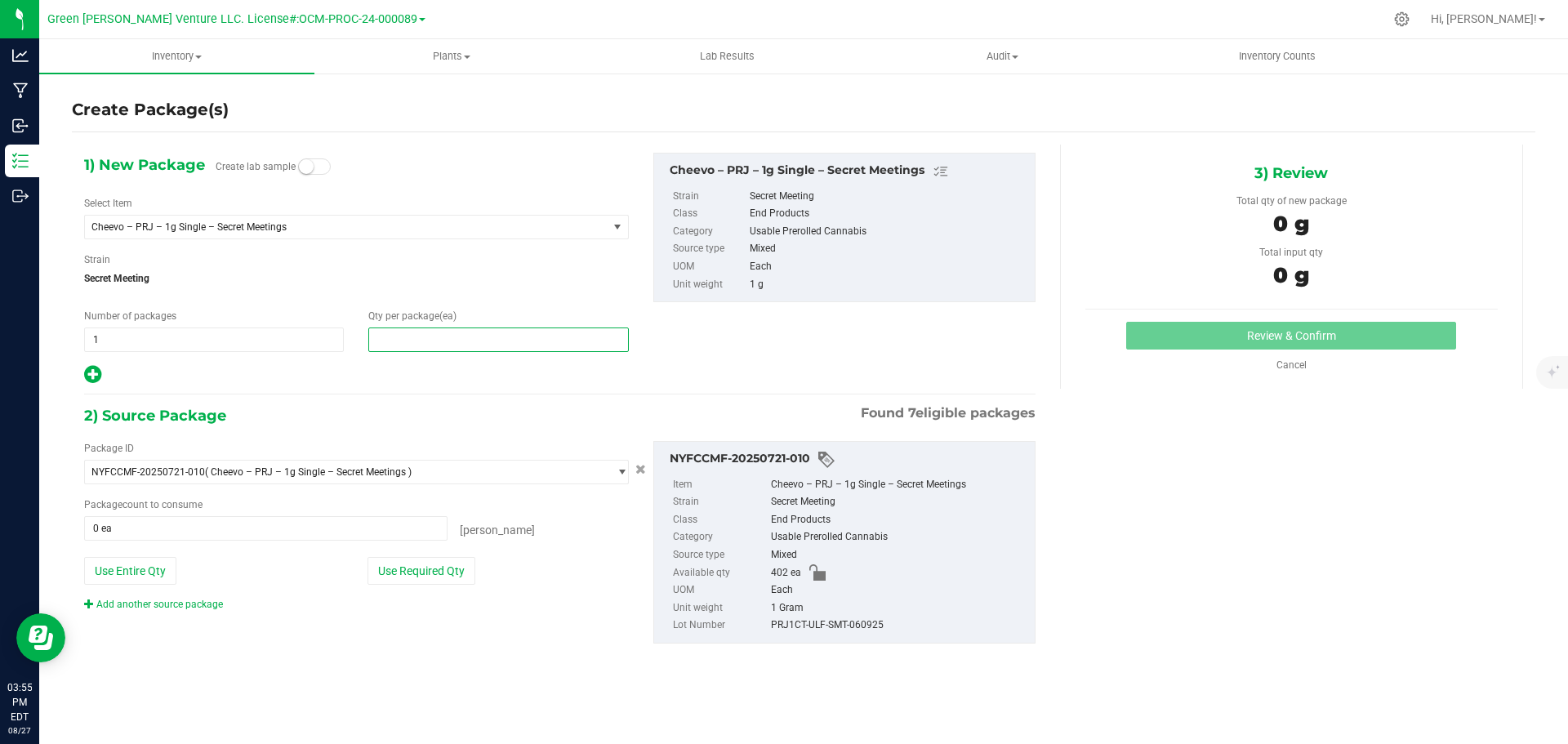
click at [386, 341] on span at bounding box center [497, 339] width 260 height 25
type input "20"
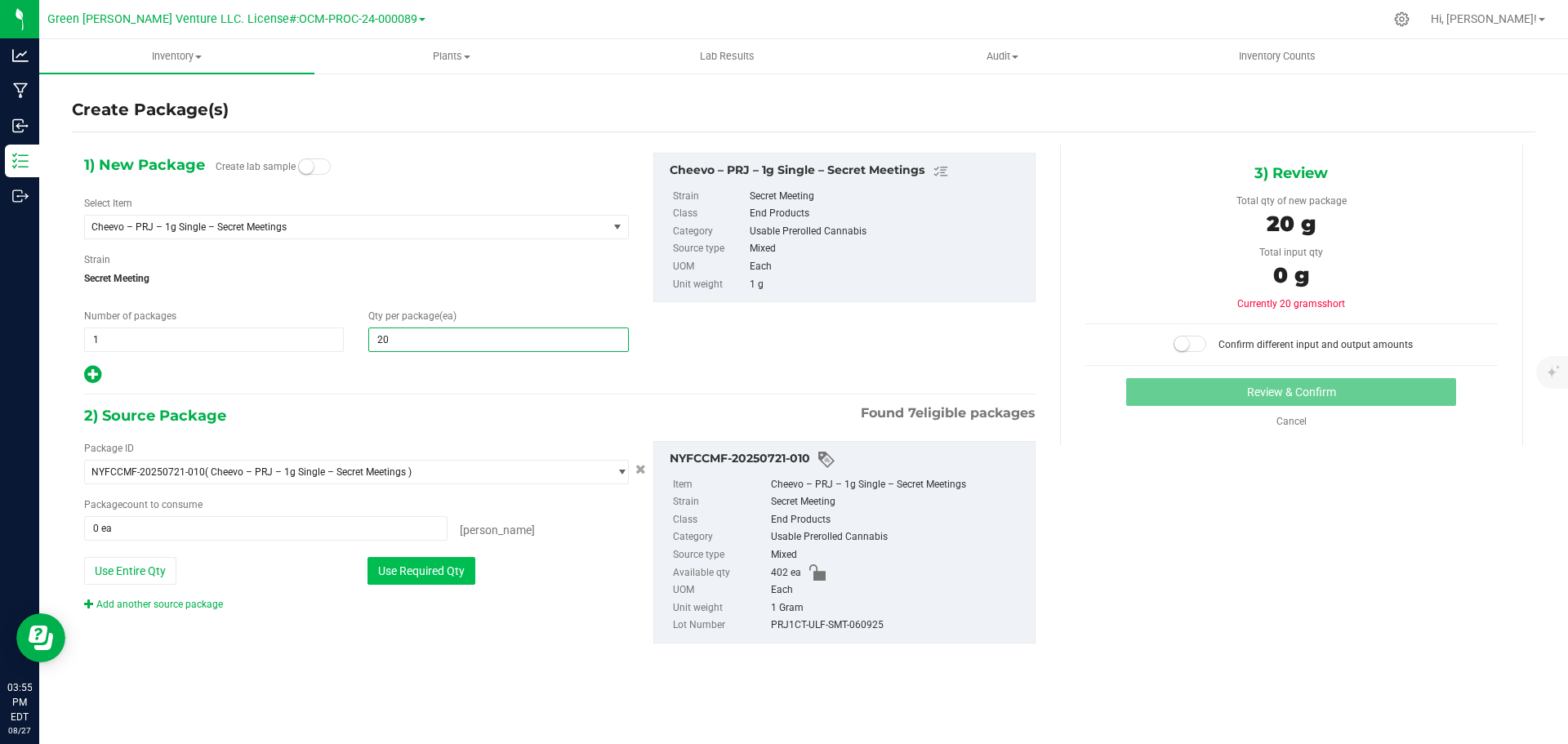
type input "20"
click at [420, 568] on button "Use Required Qty" at bounding box center [421, 571] width 108 height 28
type input "20 ea"
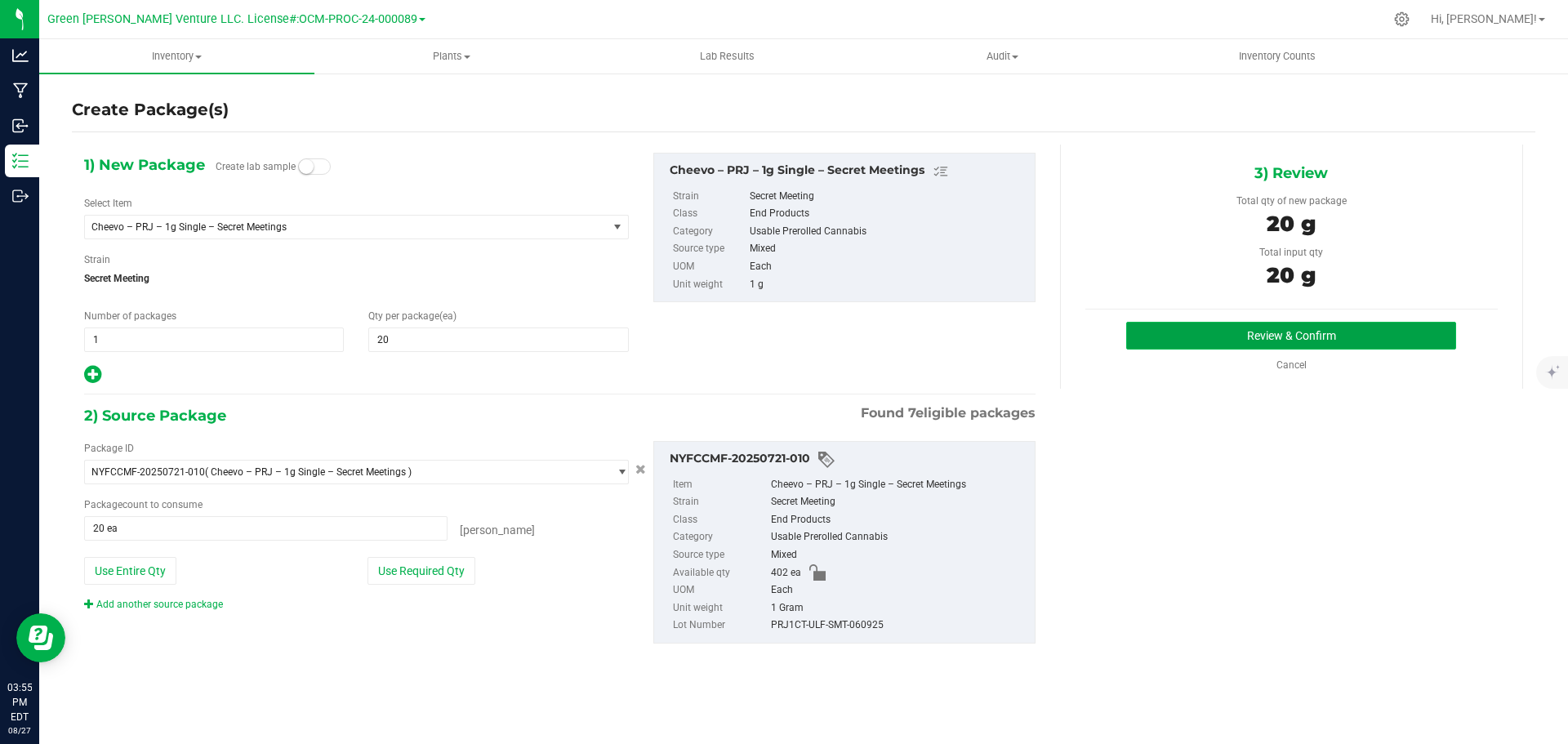
click at [1241, 328] on button "Review & Confirm" at bounding box center [1290, 336] width 330 height 28
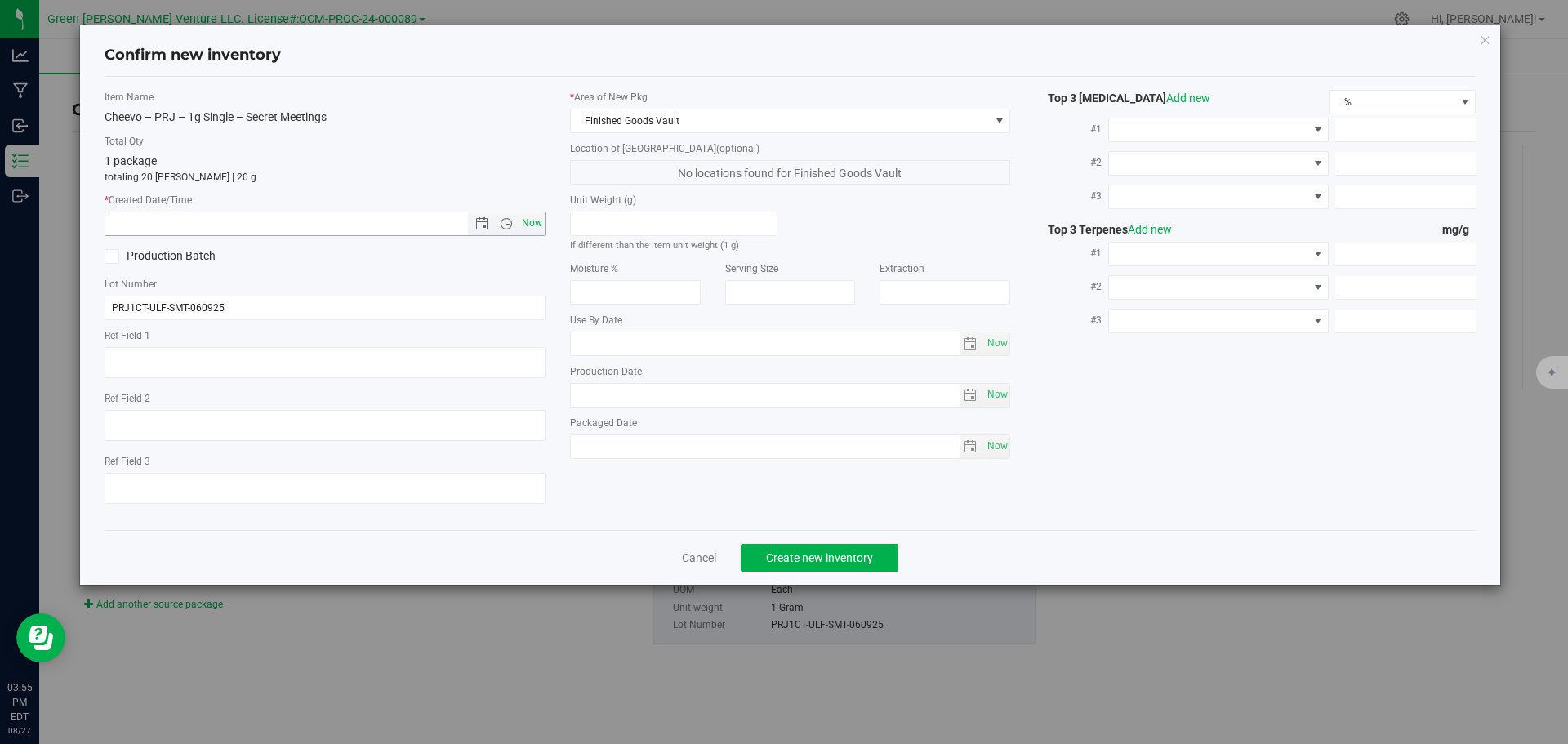
click at [536, 225] on span "Now" at bounding box center [531, 223] width 28 height 24
type input "[DATE] 3:55 PM"
click at [784, 555] on span "Create new inventory" at bounding box center [819, 557] width 107 height 13
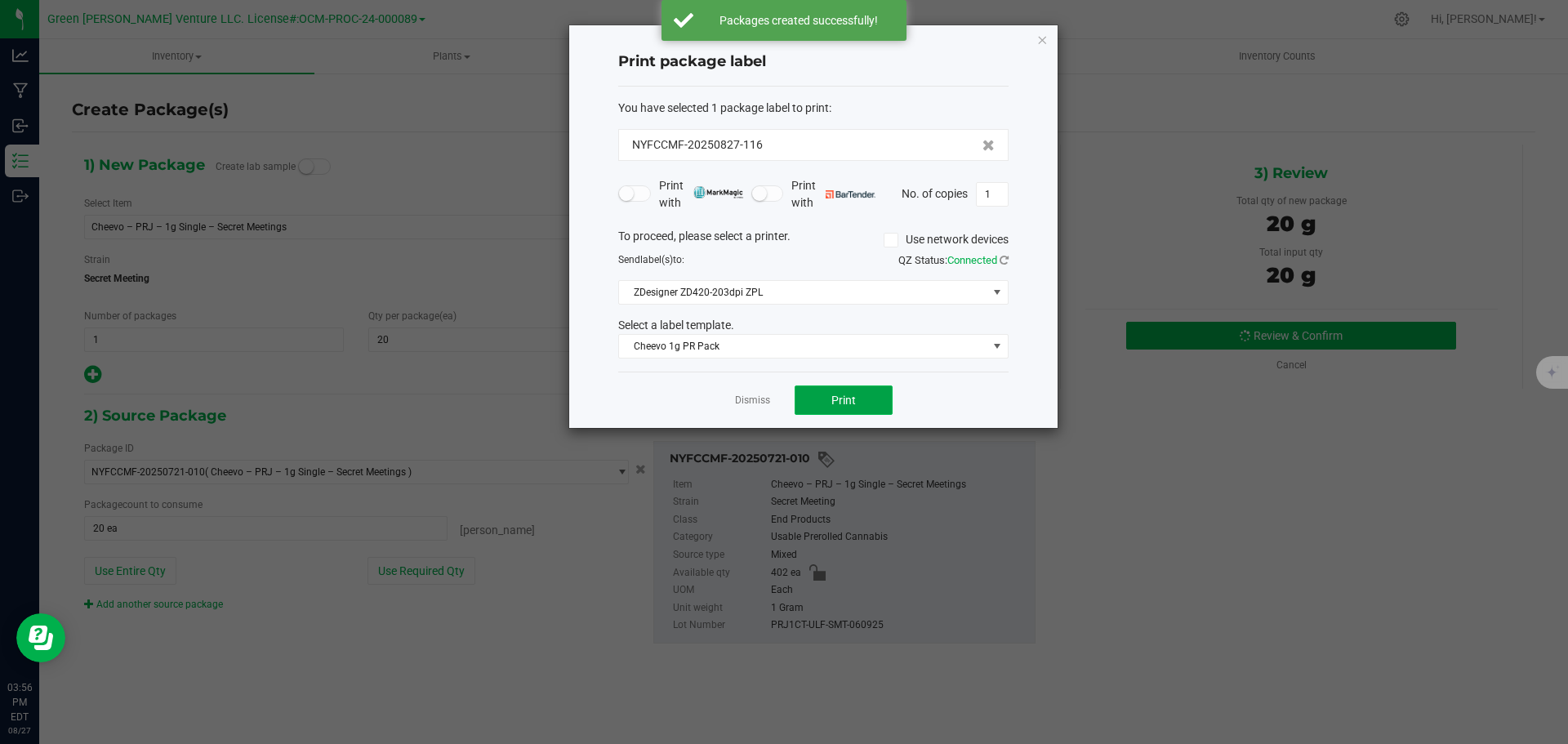
click at [806, 399] on button "Print" at bounding box center [843, 401] width 98 height 30
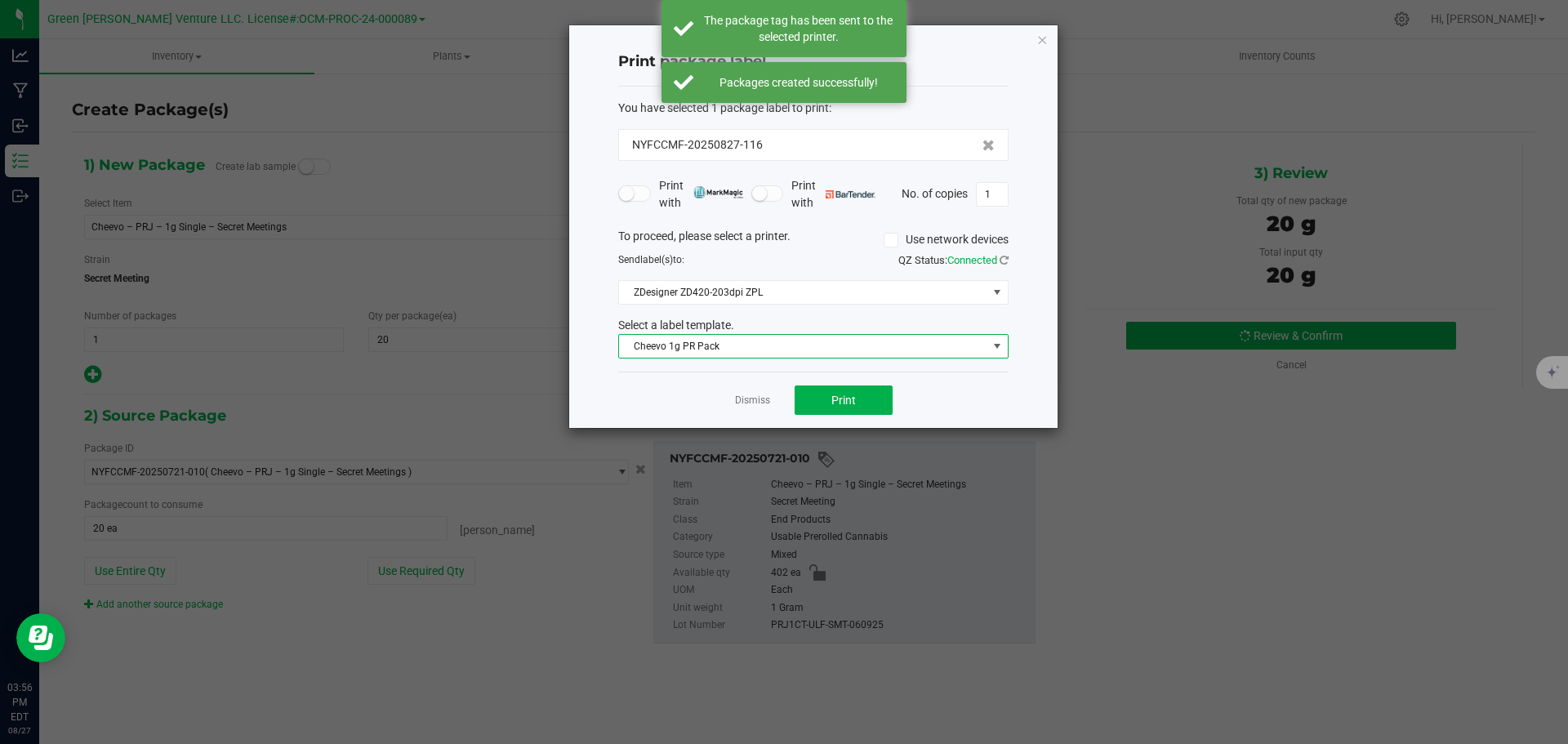
click at [817, 352] on span "Cheevo 1g PR Pack" at bounding box center [803, 346] width 368 height 23
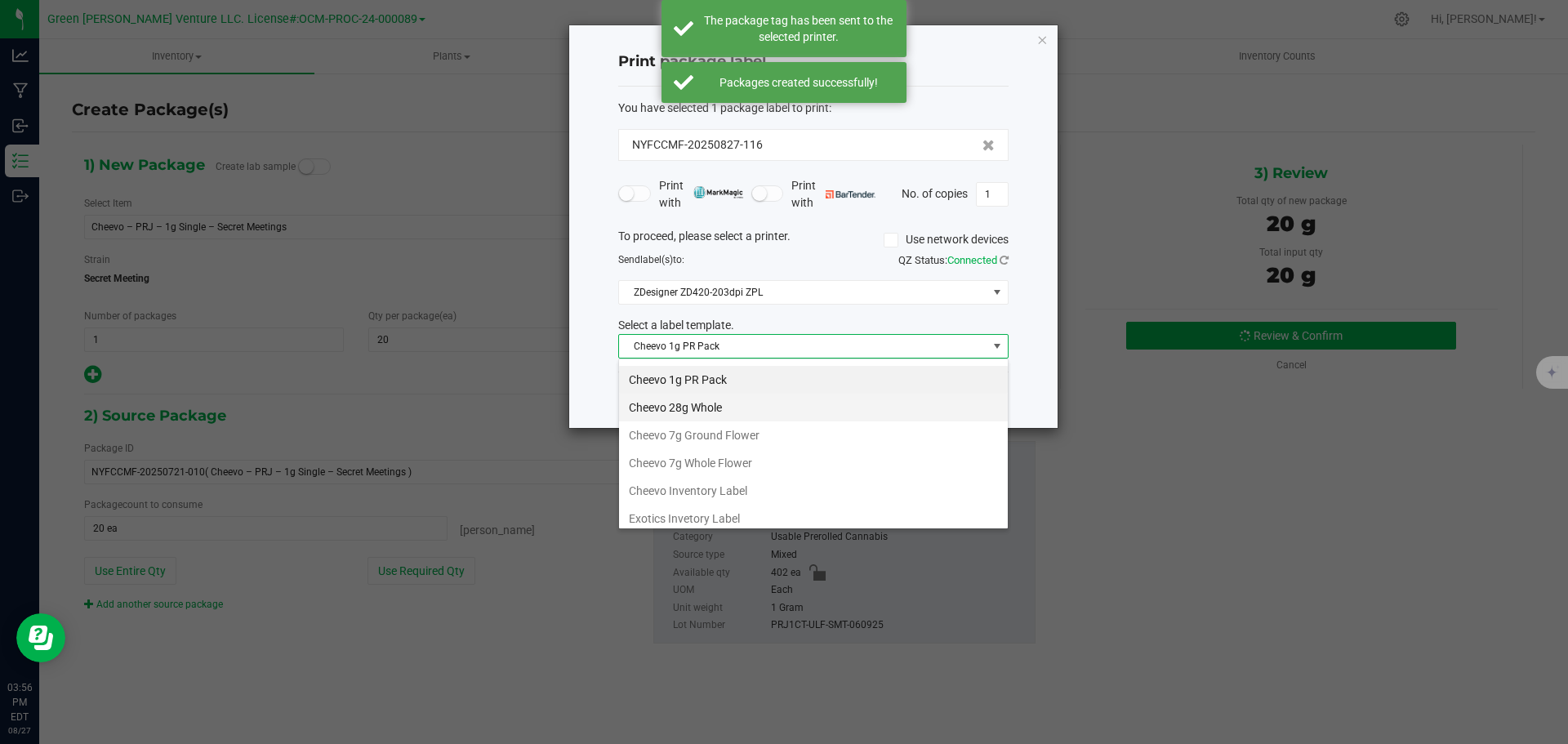
scroll to position [82, 0]
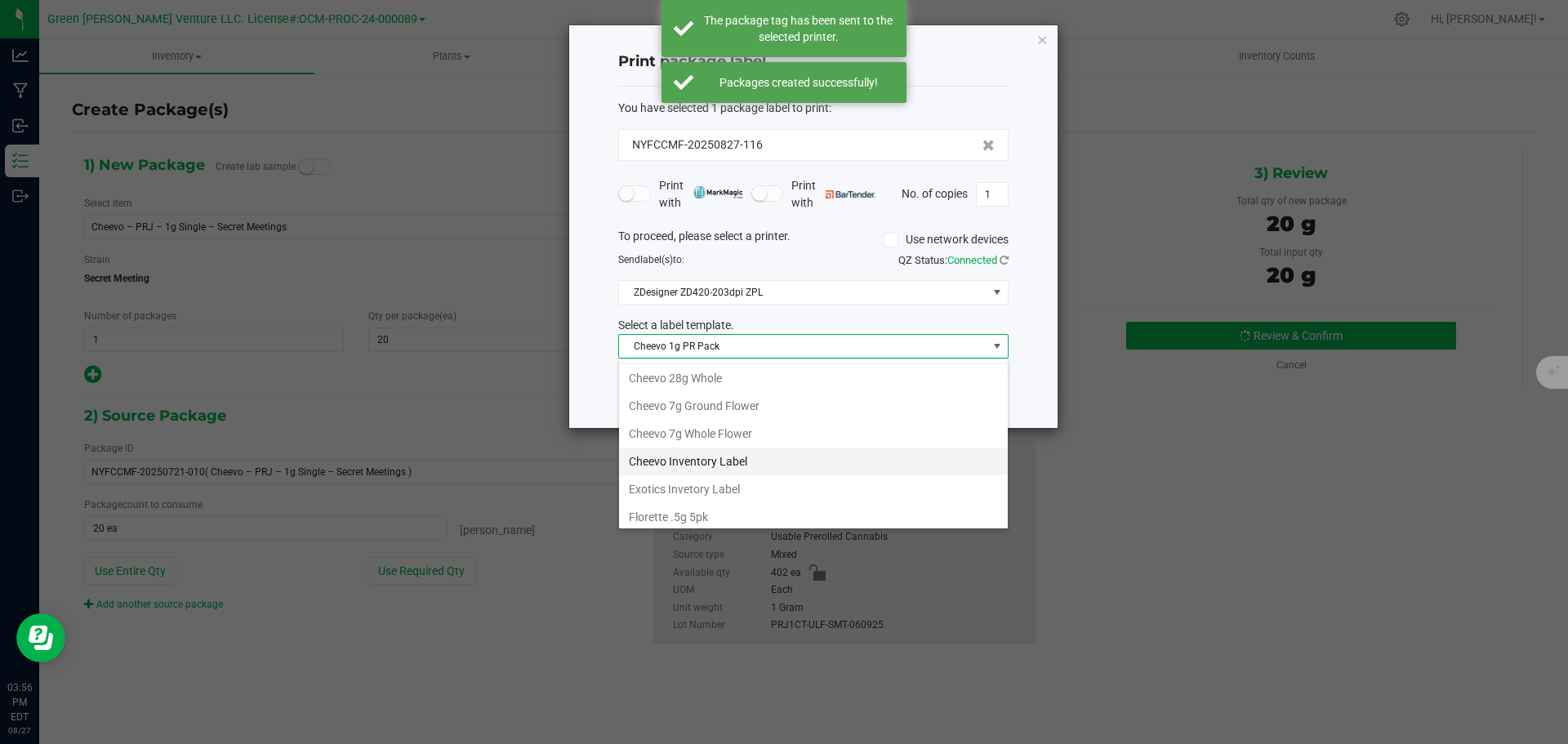
click at [711, 461] on li "Cheevo Inventory Label" at bounding box center [813, 461] width 388 height 28
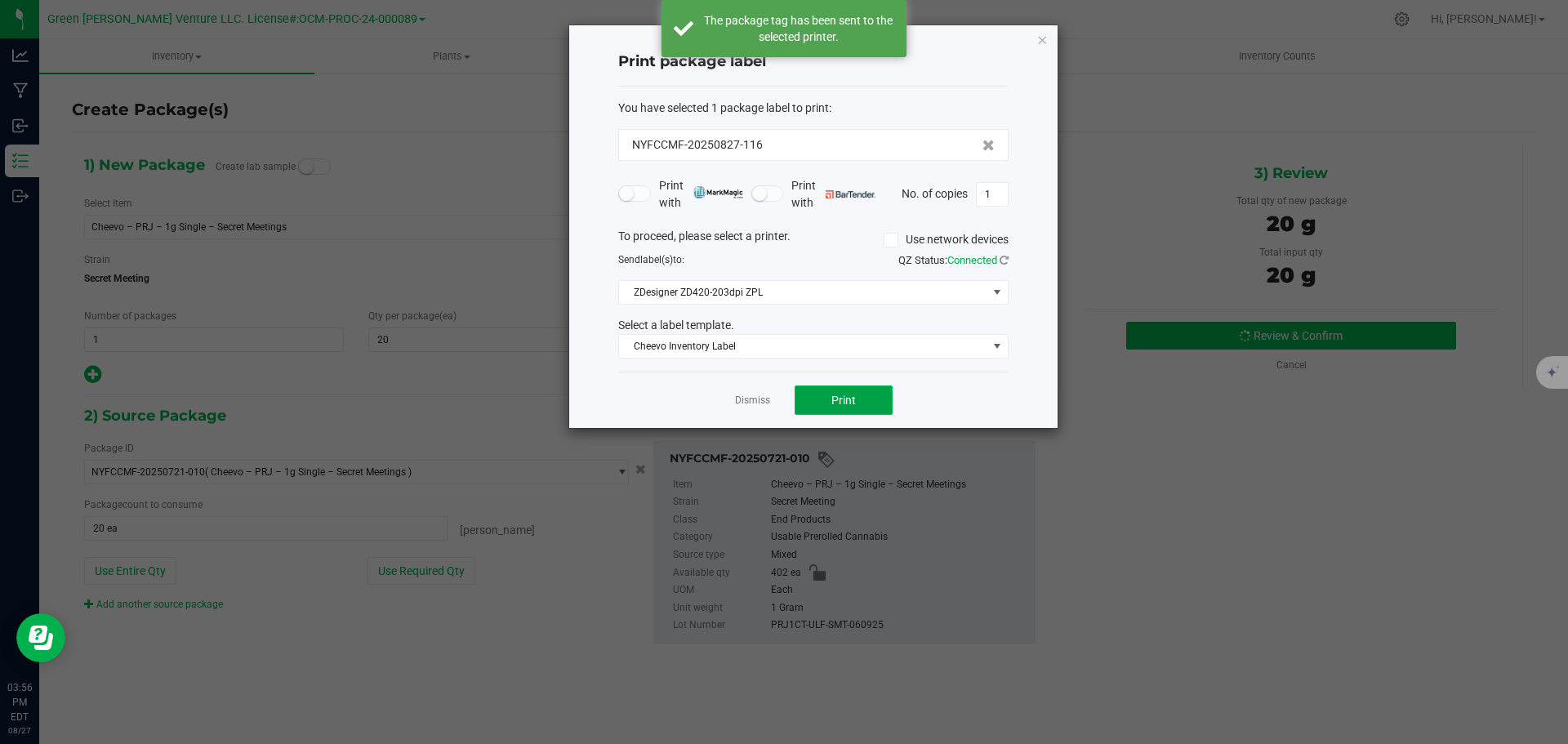
click at [817, 393] on button "Print" at bounding box center [843, 401] width 98 height 30
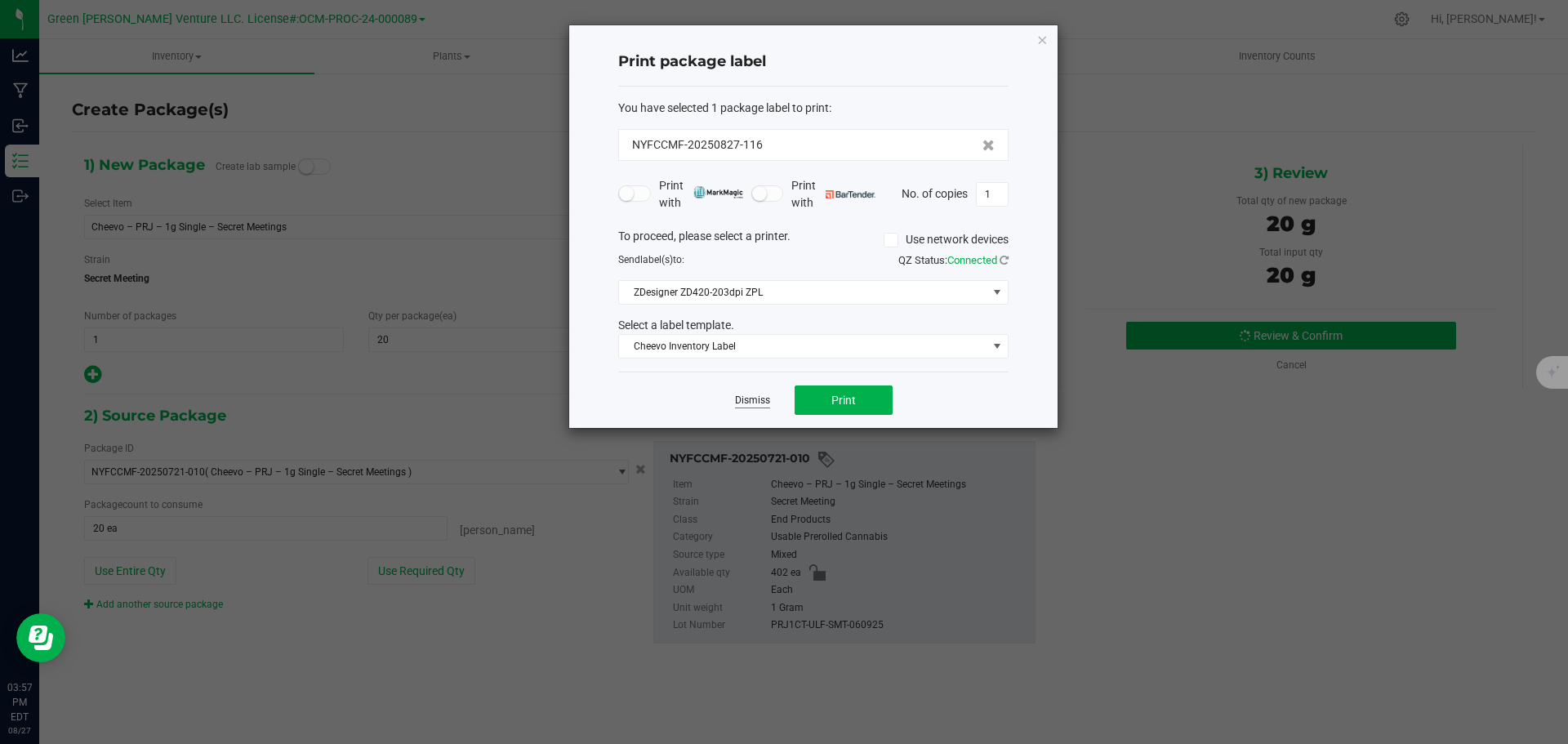
click at [751, 403] on link "Dismiss" at bounding box center [752, 401] width 35 height 14
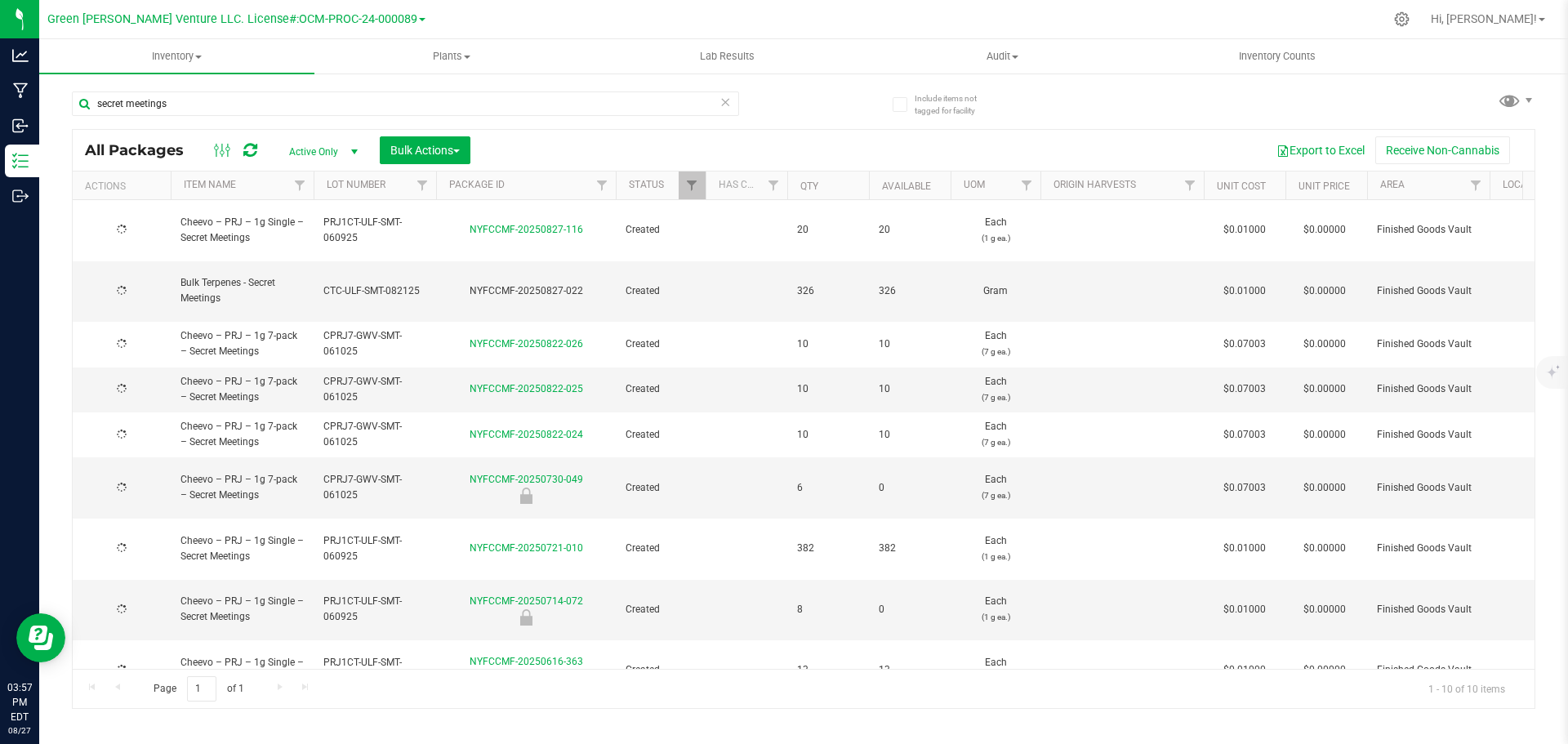
type input "[DATE]"
